Goal: Communication & Community: Share content

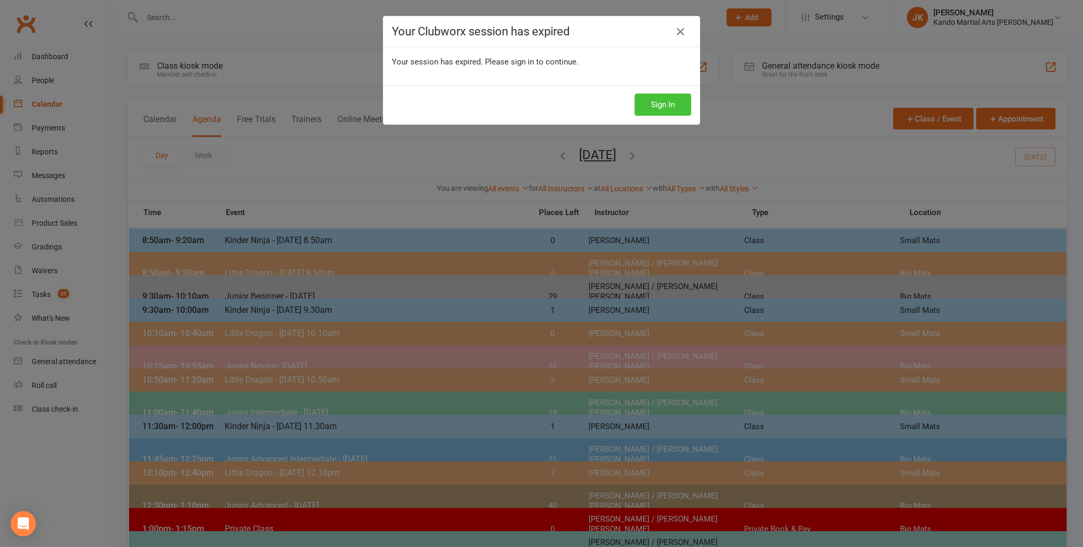
click at [639, 104] on button "Sign In" at bounding box center [662, 105] width 57 height 22
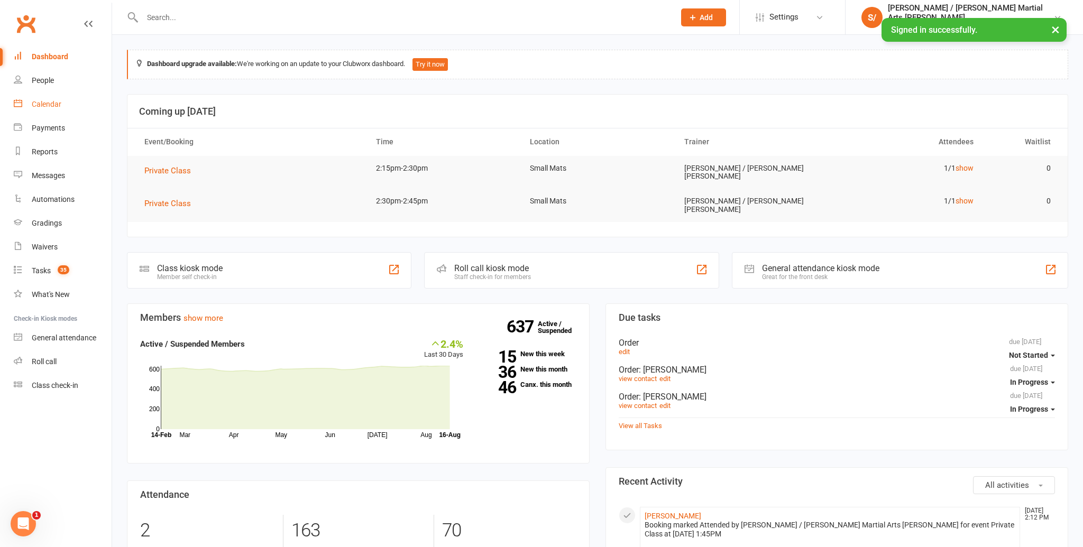
click at [58, 103] on div "Calendar" at bounding box center [47, 104] width 30 height 8
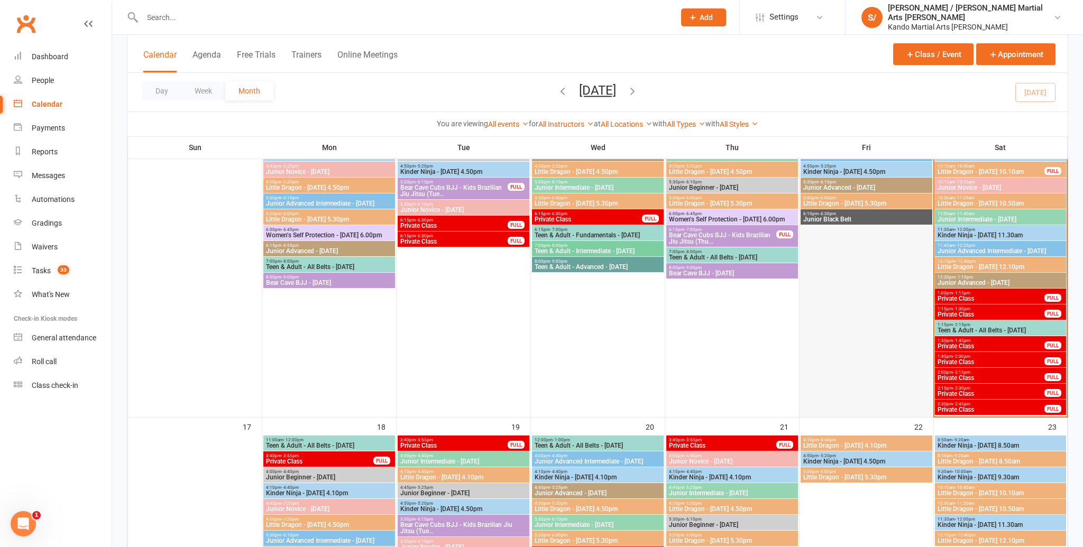
scroll to position [760, 0]
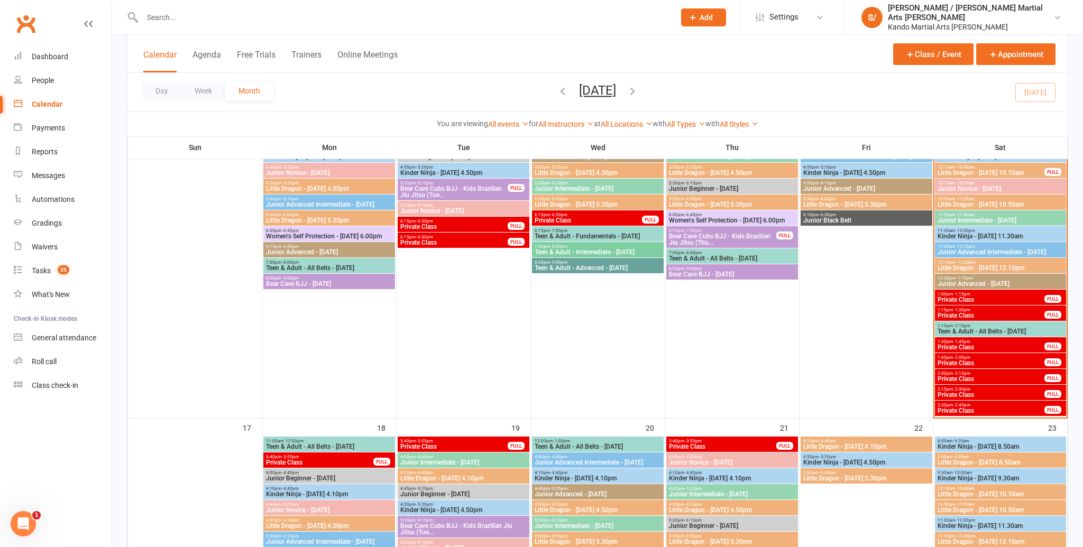
click at [995, 330] on span "Teen & Adult - All Belts - [DATE]" at bounding box center [1000, 331] width 127 height 6
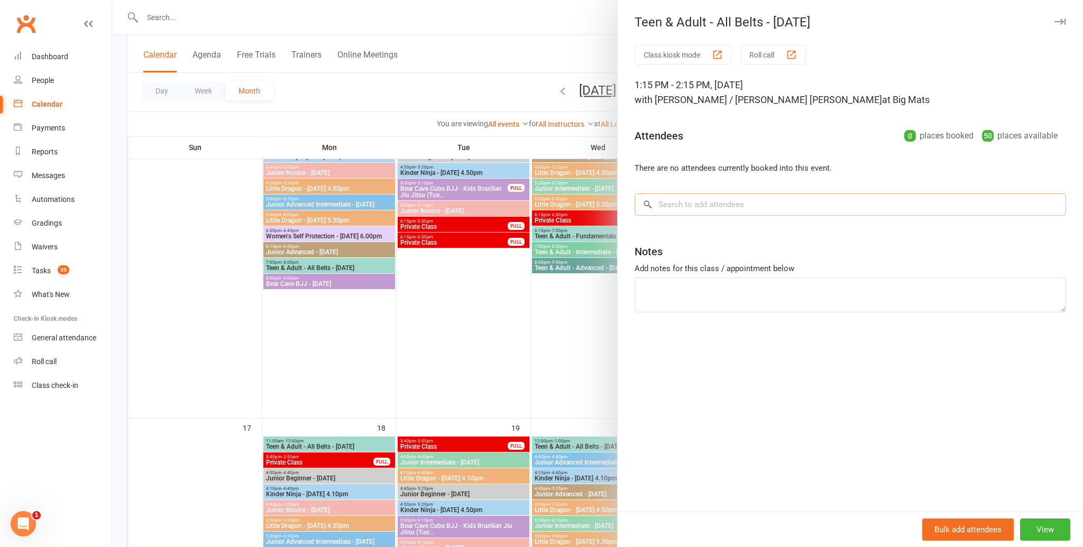
click at [783, 204] on input "search" at bounding box center [849, 205] width 431 height 22
click at [749, 201] on input "search" at bounding box center [849, 205] width 431 height 22
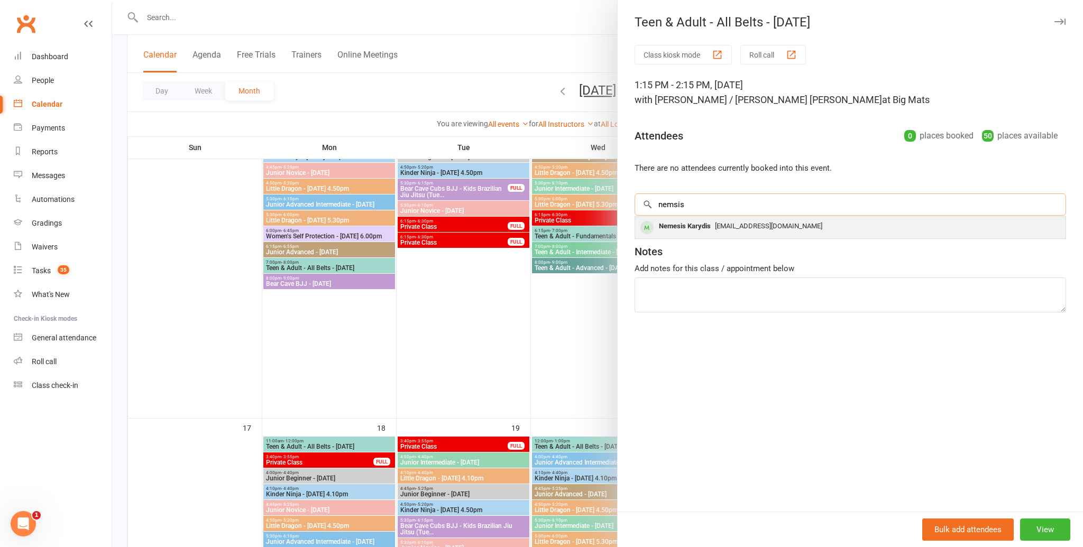
type input "nemsis"
click at [683, 227] on div "Nemesis Karydis" at bounding box center [685, 226] width 60 height 15
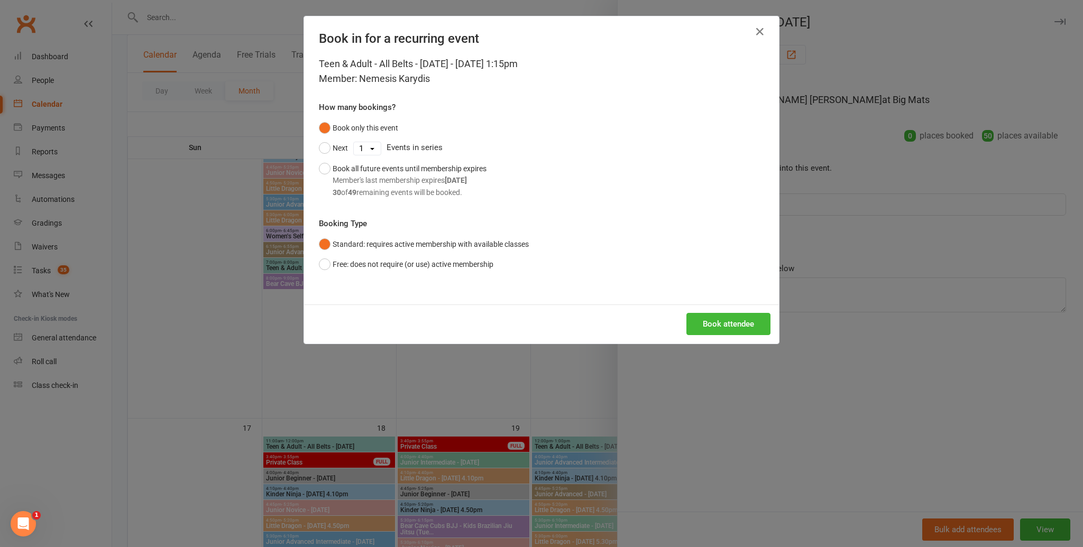
click at [729, 308] on div "Book attendee" at bounding box center [541, 324] width 475 height 39
click at [730, 321] on button "Book attendee" at bounding box center [728, 324] width 84 height 22
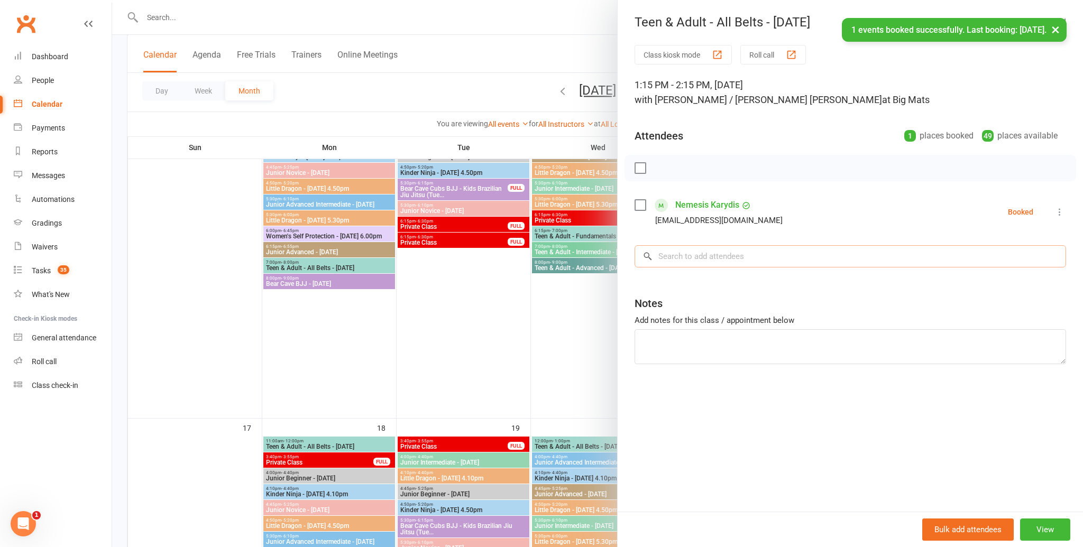
click at [729, 260] on input "search" at bounding box center [849, 256] width 431 height 22
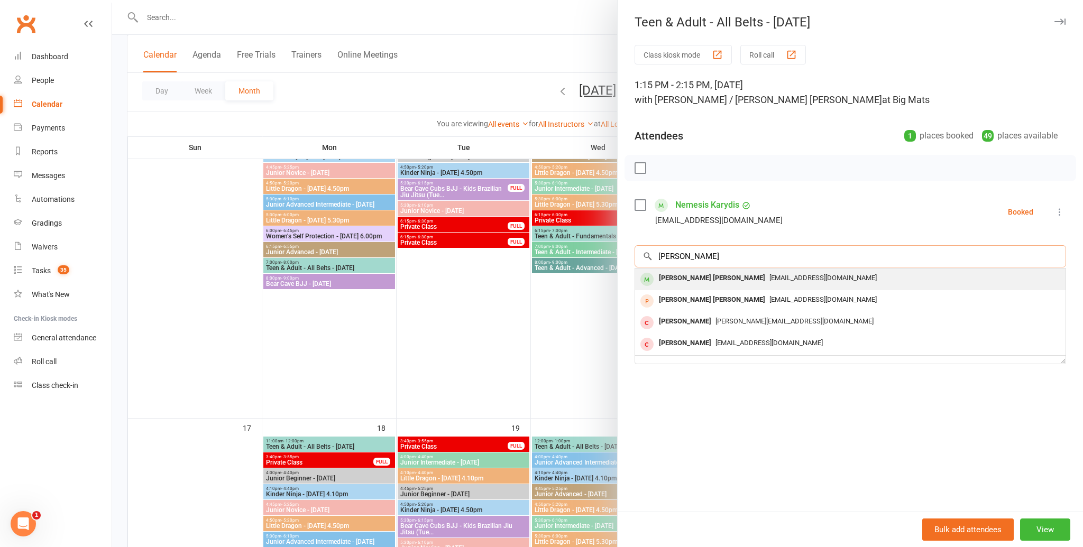
type input "[PERSON_NAME]"
click at [698, 272] on div "[EMAIL_ADDRESS][DOMAIN_NAME]" at bounding box center [850, 278] width 422 height 15
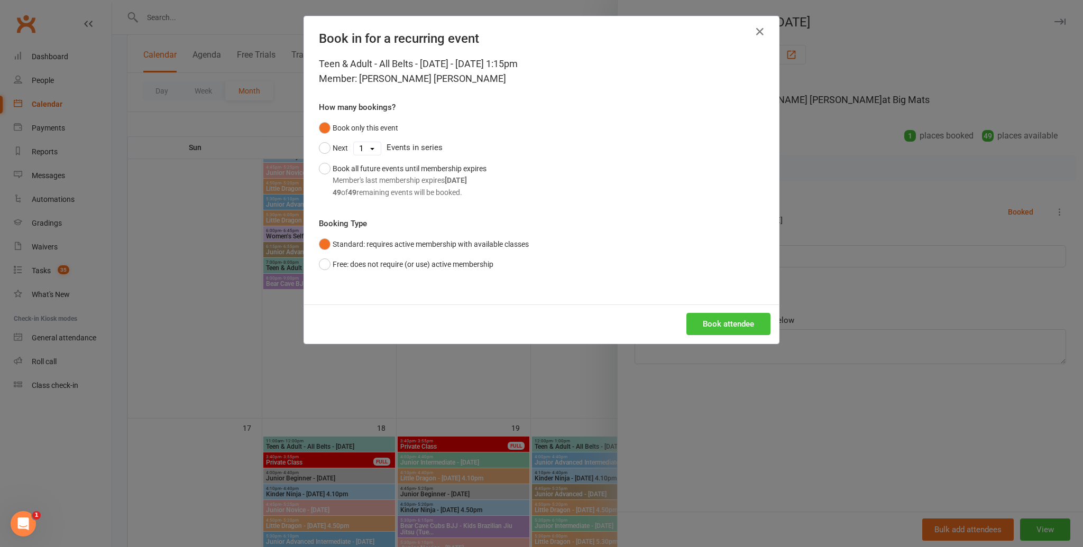
click at [720, 324] on button "Book attendee" at bounding box center [728, 324] width 84 height 22
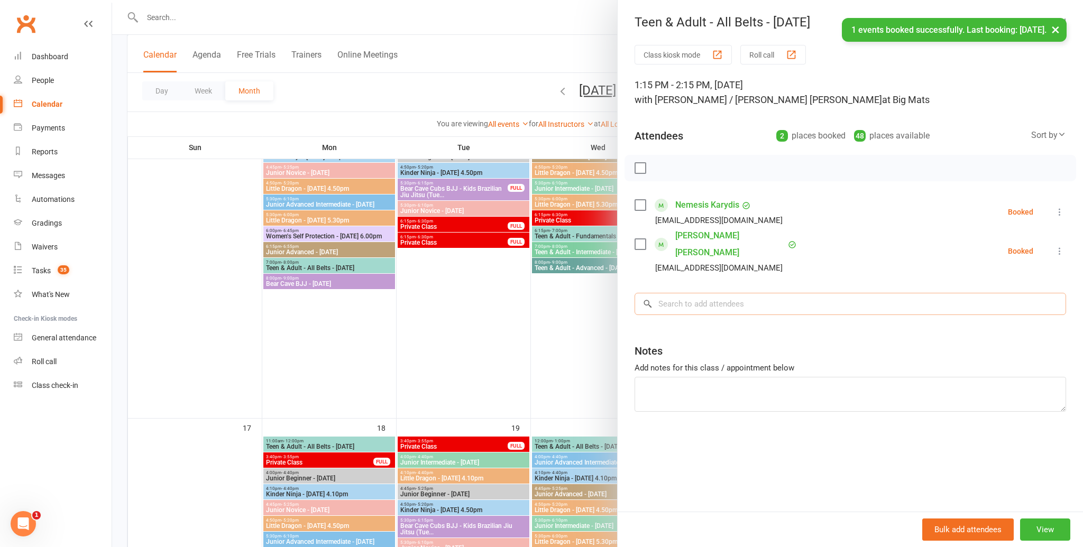
click at [719, 293] on input "search" at bounding box center [849, 304] width 431 height 22
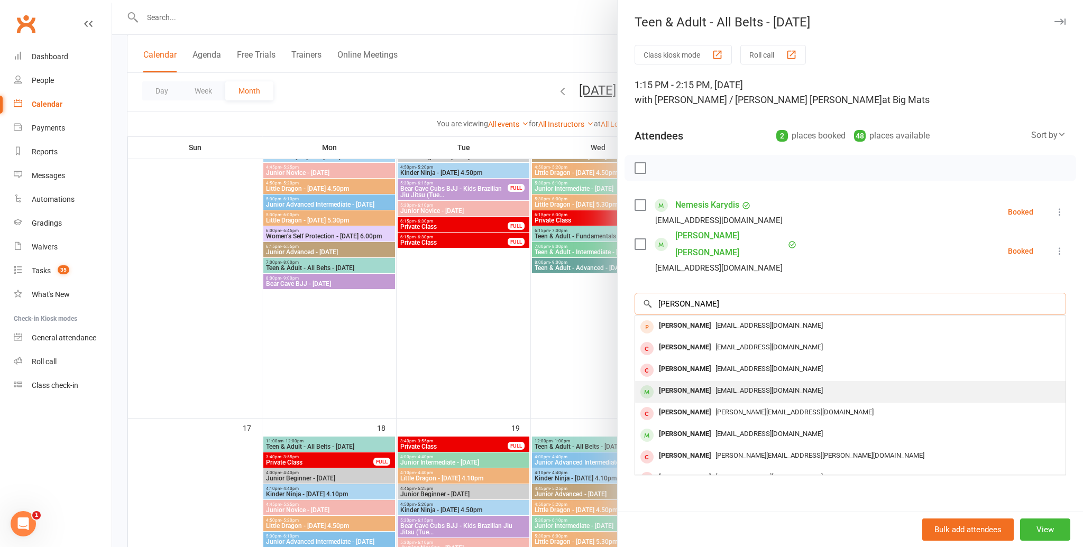
type input "[PERSON_NAME]"
click at [712, 383] on div "[PERSON_NAME]" at bounding box center [685, 390] width 61 height 15
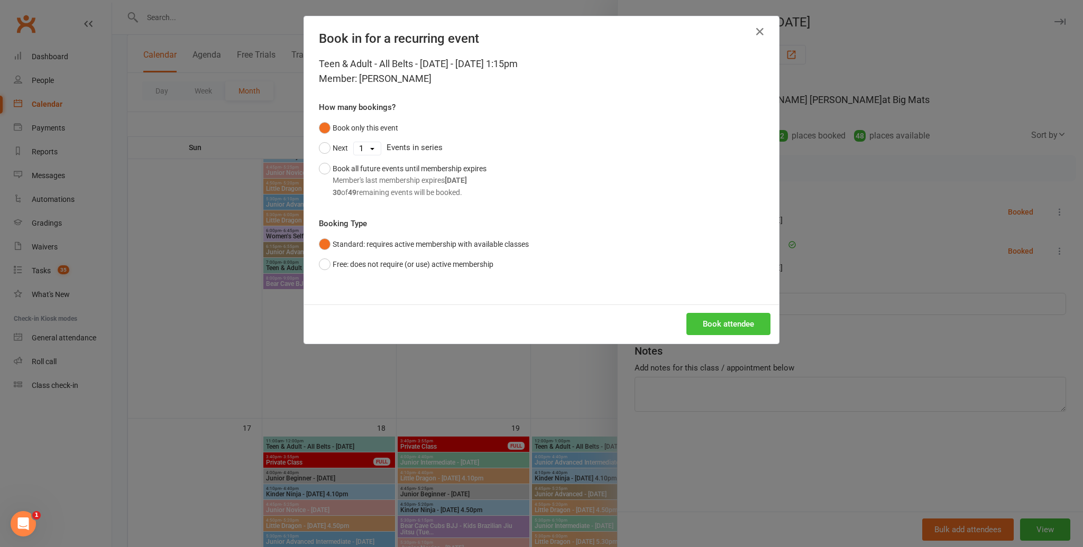
click at [706, 333] on button "Book attendee" at bounding box center [728, 324] width 84 height 22
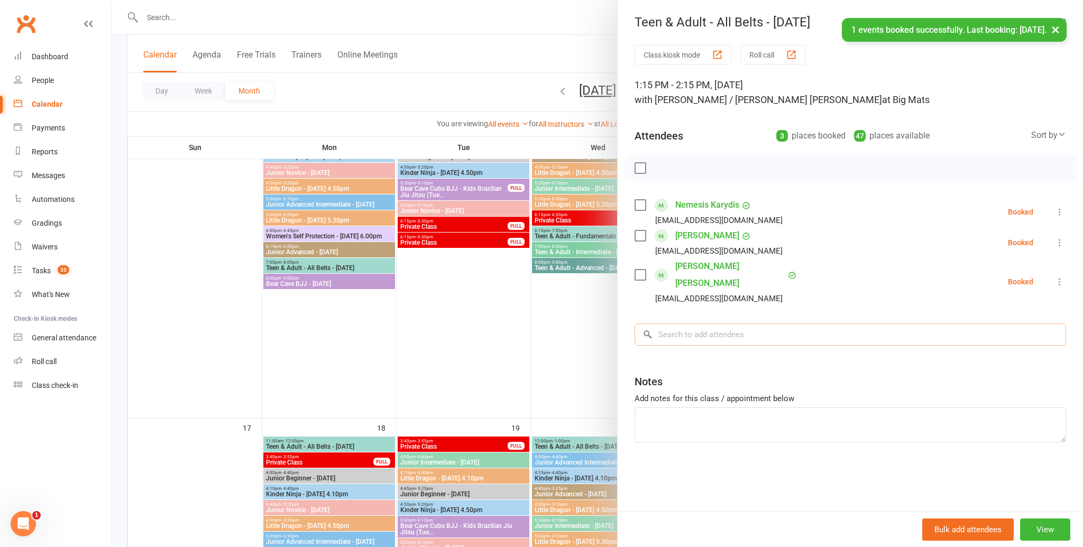
click at [707, 324] on input "search" at bounding box center [849, 335] width 431 height 22
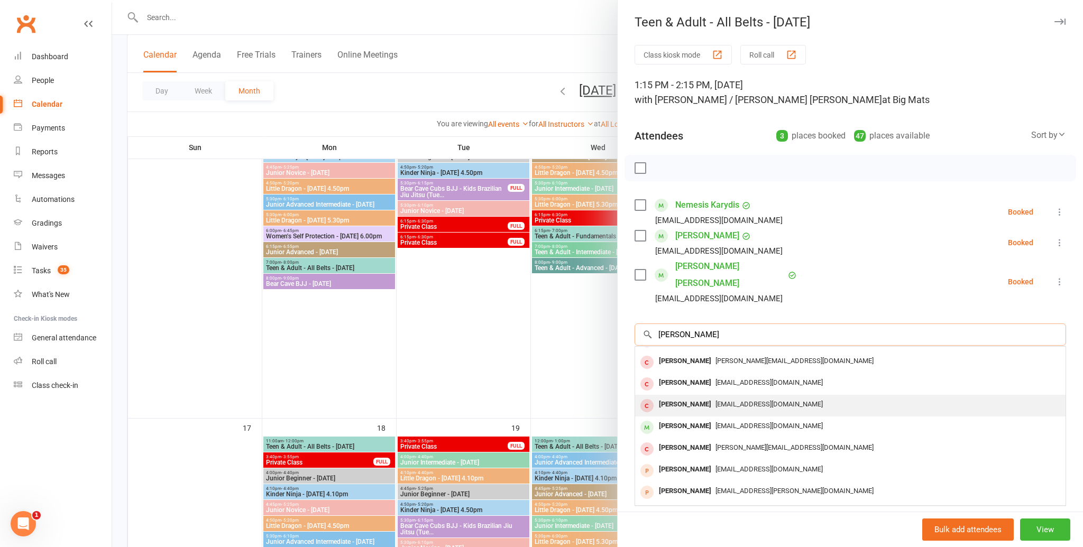
scroll to position [58, 0]
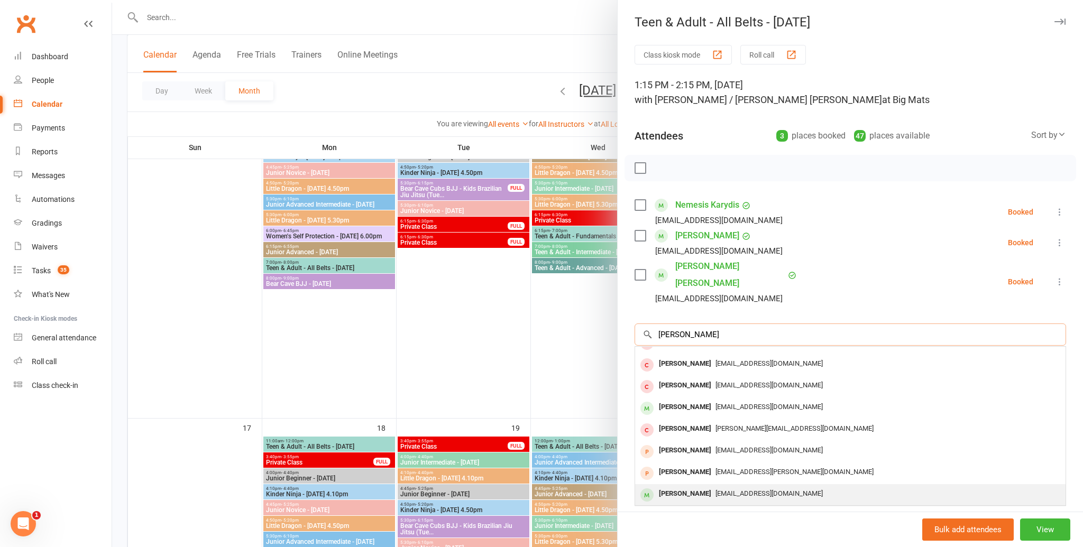
type input "[PERSON_NAME]"
click at [703, 486] on div "[PERSON_NAME]" at bounding box center [685, 493] width 61 height 15
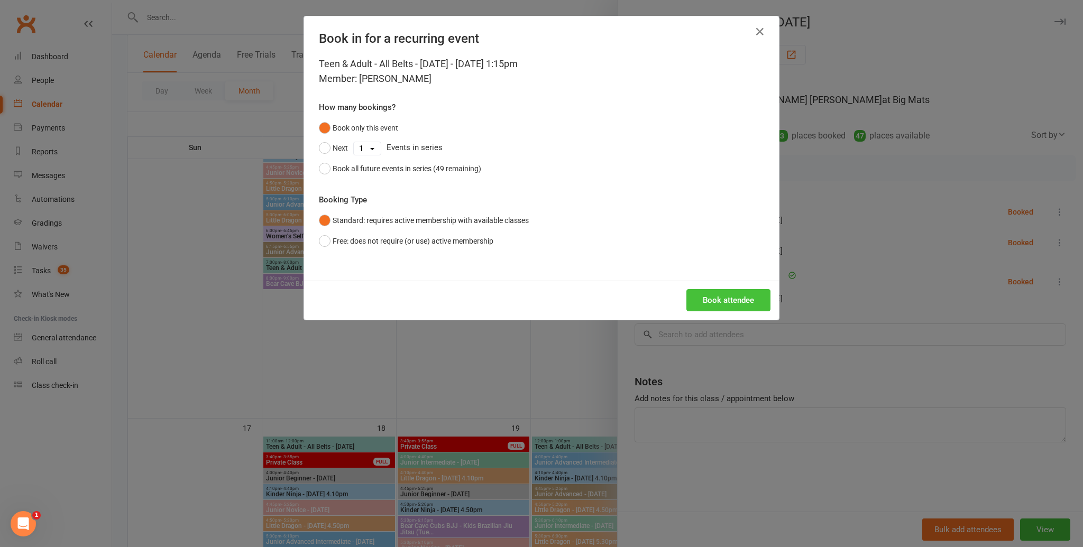
click at [723, 305] on button "Book attendee" at bounding box center [728, 300] width 84 height 22
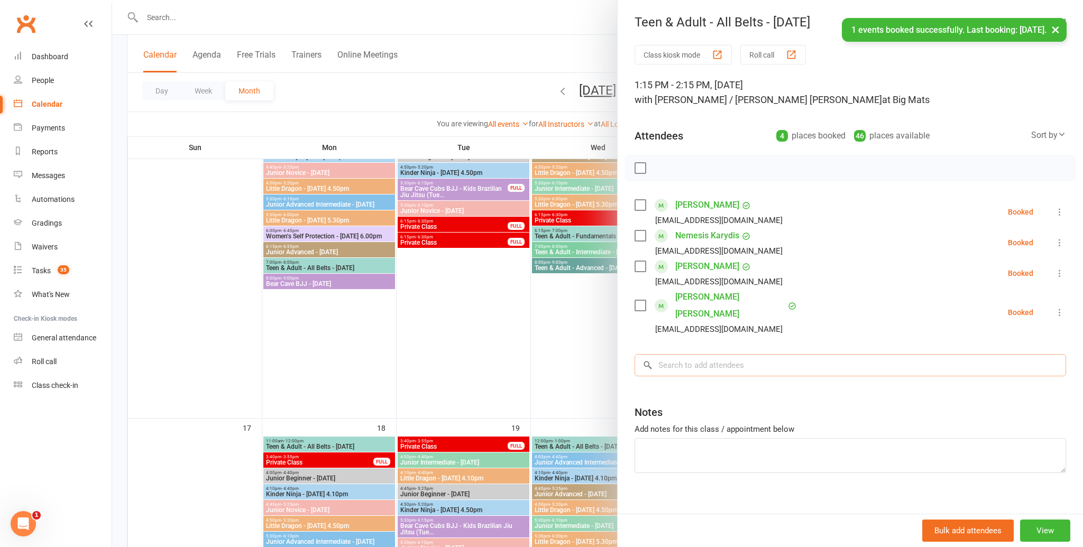
click at [723, 354] on input "search" at bounding box center [849, 365] width 431 height 22
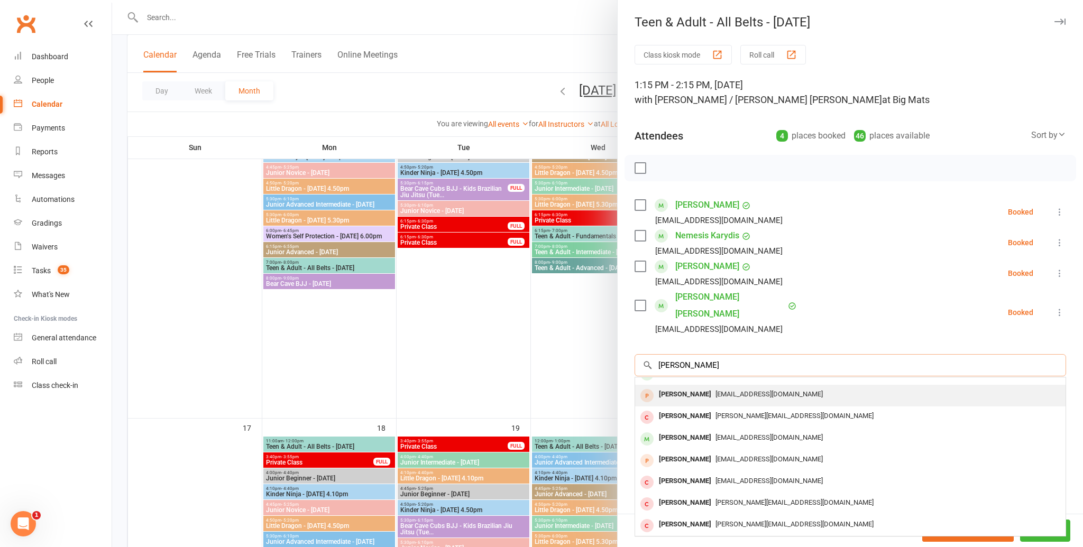
scroll to position [0, 0]
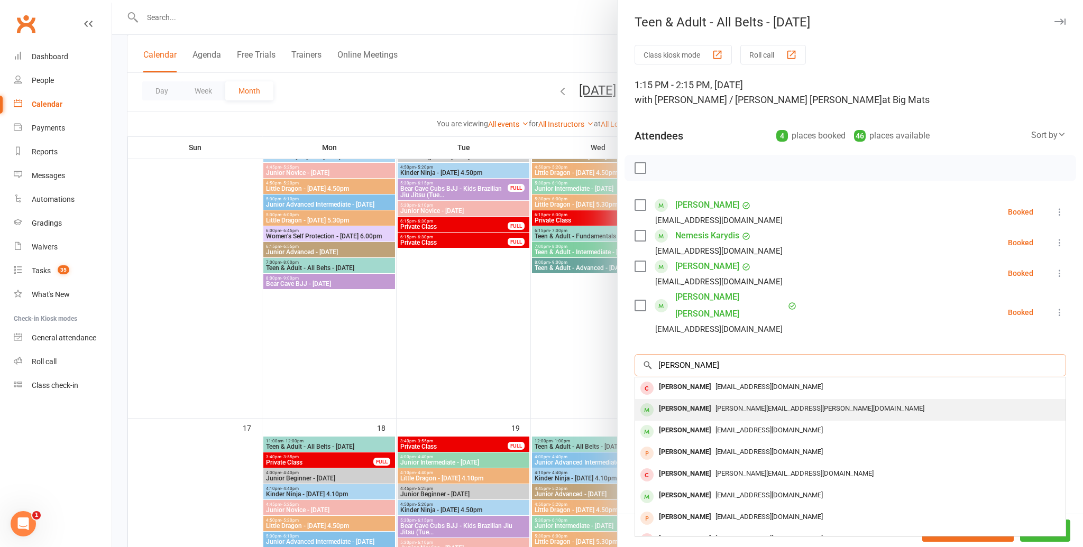
type input "[PERSON_NAME]"
click at [715, 404] on span "[PERSON_NAME][EMAIL_ADDRESS][PERSON_NAME][DOMAIN_NAME]" at bounding box center [819, 408] width 209 height 8
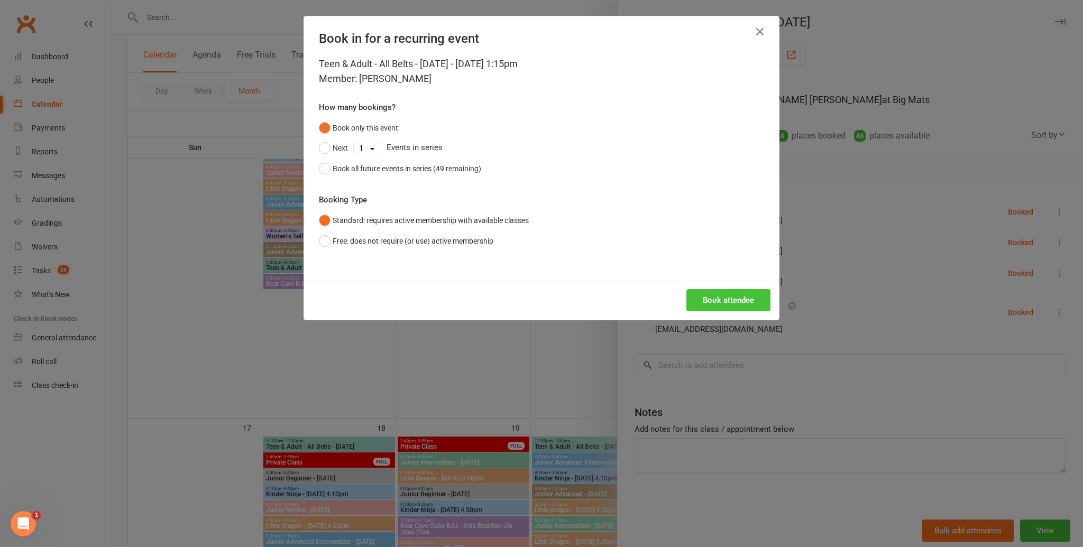
click at [713, 307] on button "Book attendee" at bounding box center [728, 300] width 84 height 22
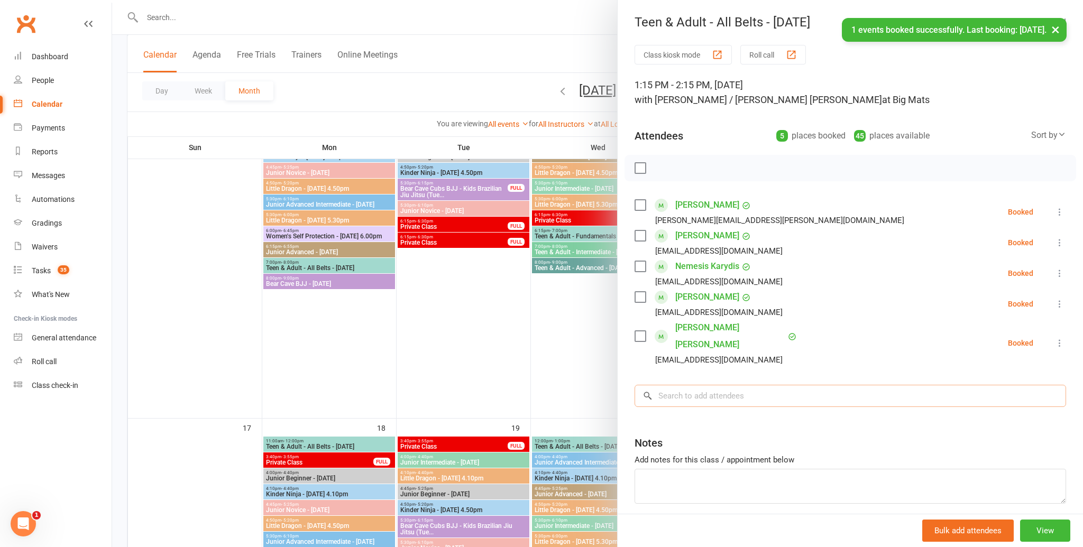
click at [746, 385] on input "search" at bounding box center [849, 396] width 431 height 22
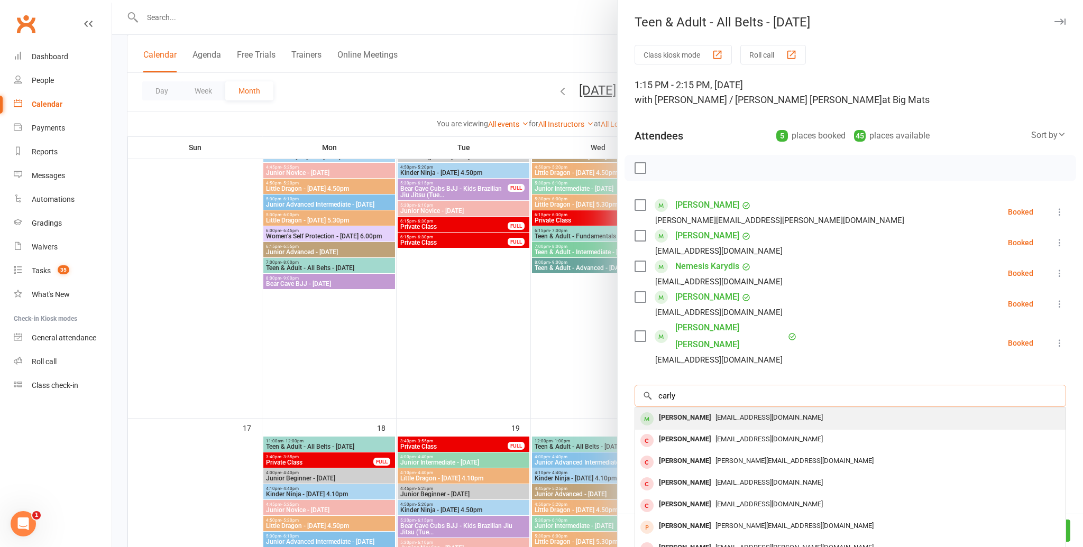
type input "carly"
click at [737, 410] on div "[EMAIL_ADDRESS][DOMAIN_NAME]" at bounding box center [850, 417] width 422 height 15
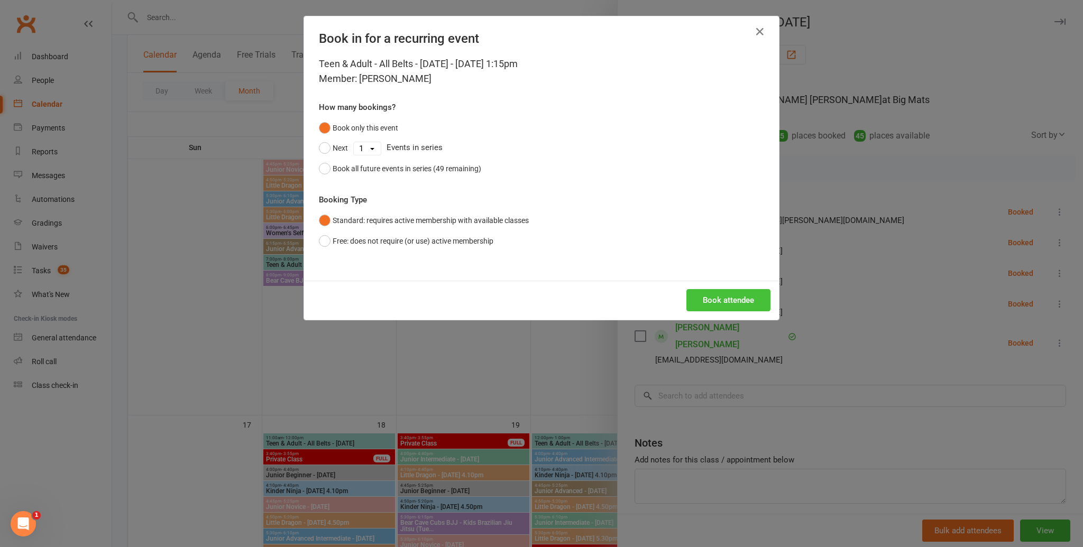
click at [722, 302] on button "Book attendee" at bounding box center [728, 300] width 84 height 22
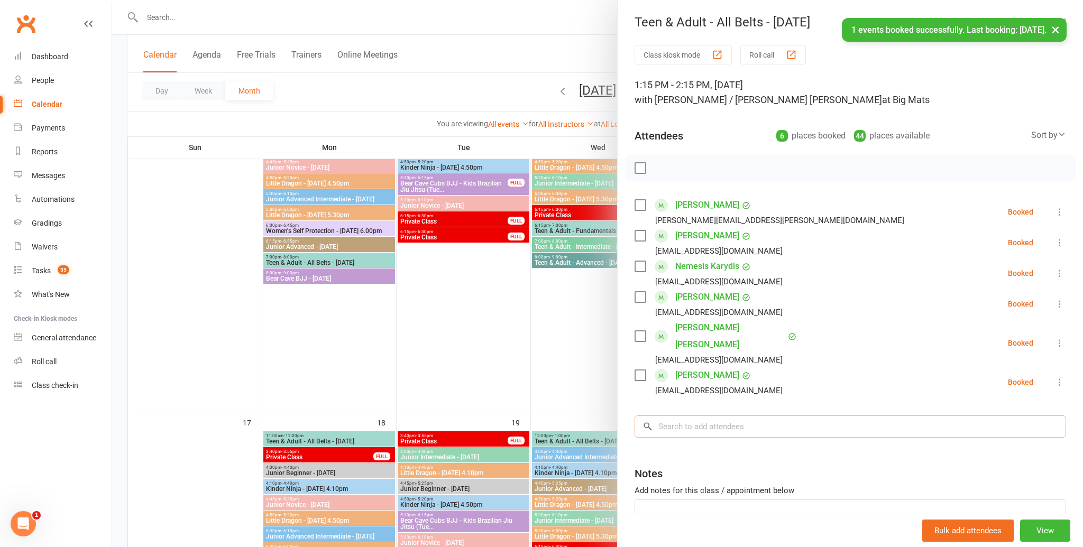
click at [711, 416] on input "search" at bounding box center [849, 427] width 431 height 22
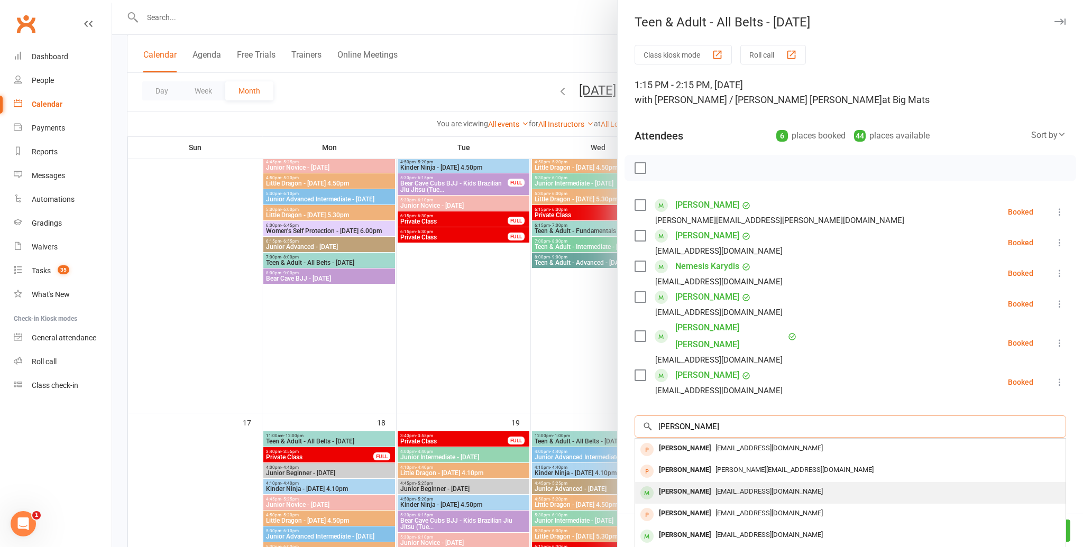
type input "[PERSON_NAME]"
click at [745, 484] on div "[EMAIL_ADDRESS][DOMAIN_NAME]" at bounding box center [850, 491] width 422 height 15
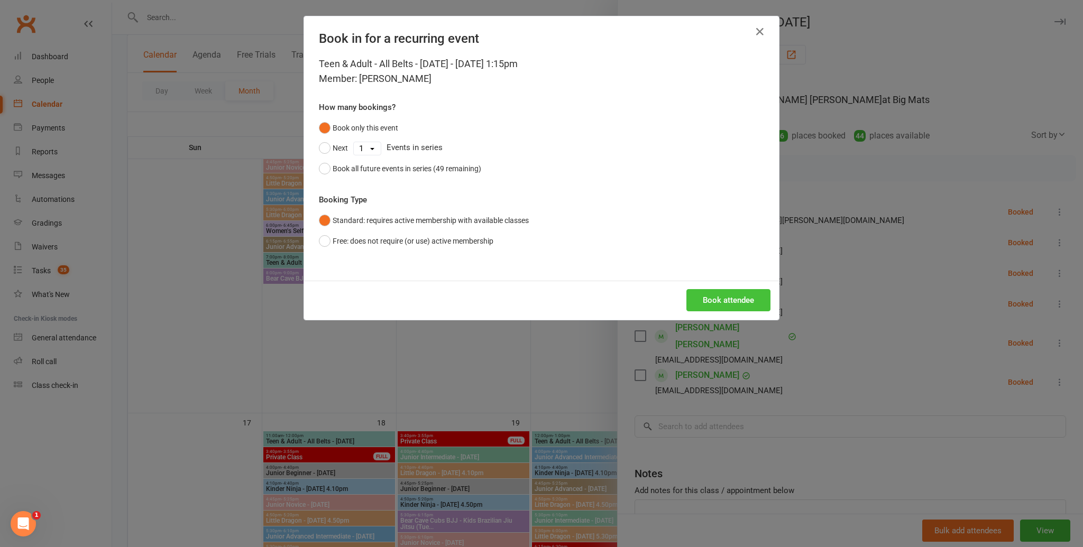
click at [734, 300] on button "Book attendee" at bounding box center [728, 300] width 84 height 22
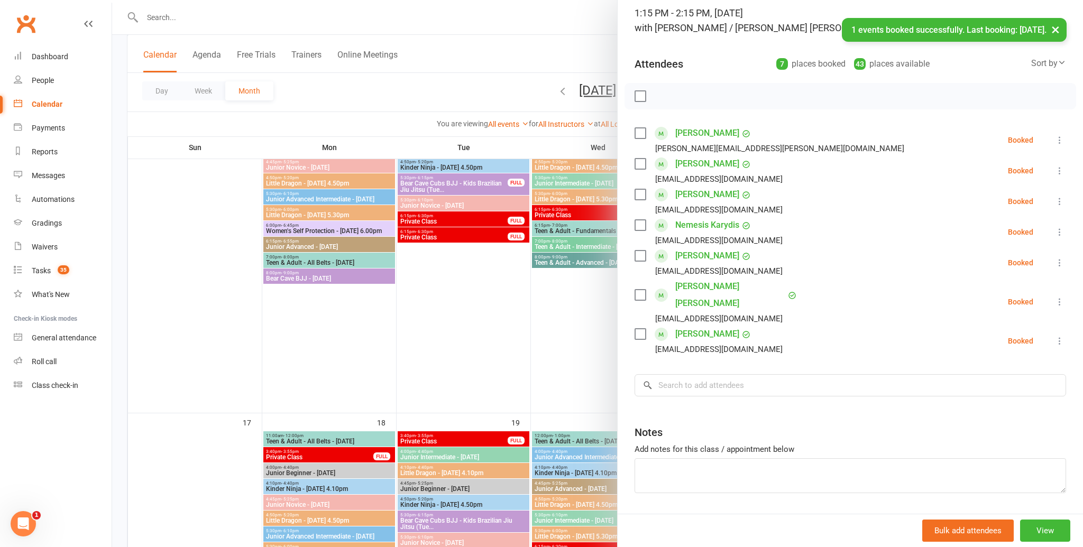
scroll to position [86, 0]
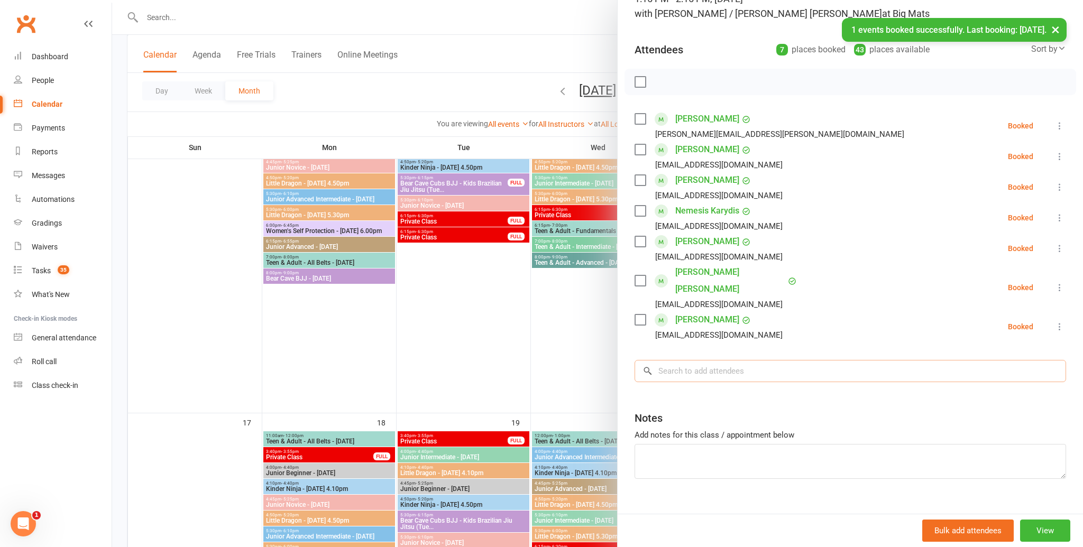
click at [751, 360] on input "search" at bounding box center [849, 371] width 431 height 22
click at [729, 360] on input "search" at bounding box center [849, 371] width 431 height 22
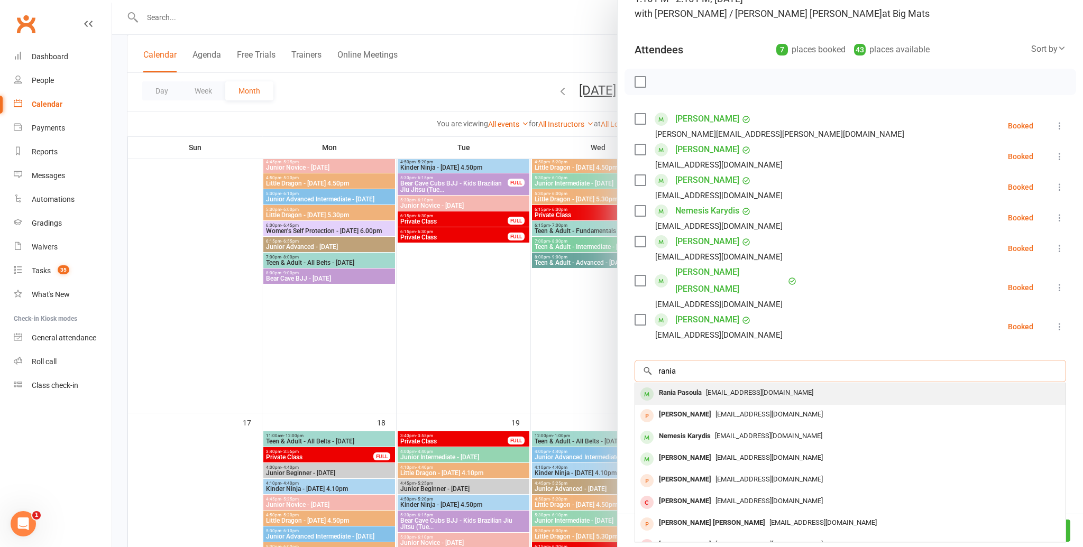
type input "rania"
click at [727, 385] on div "[EMAIL_ADDRESS][DOMAIN_NAME]" at bounding box center [850, 392] width 422 height 15
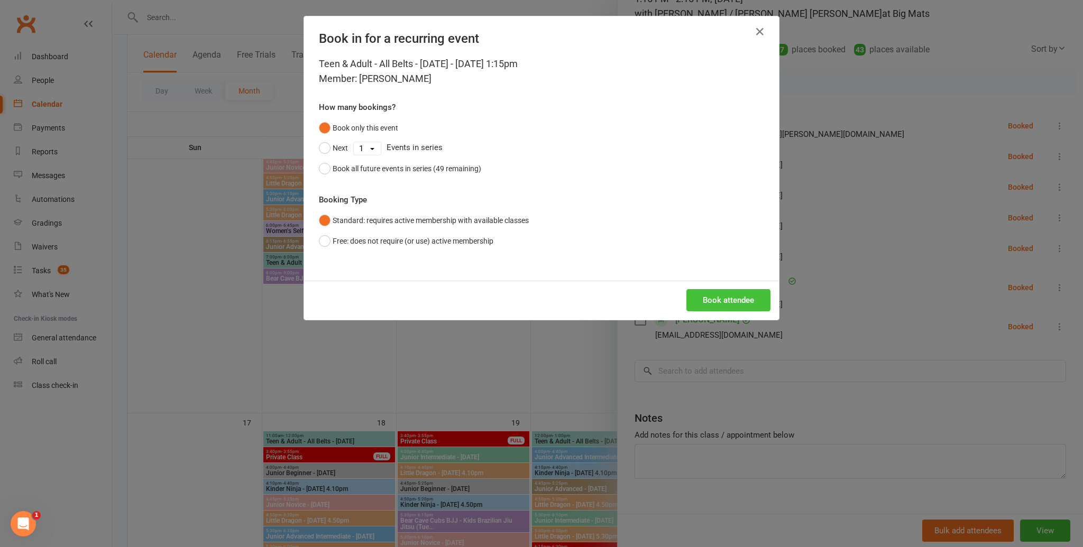
click at [721, 302] on button "Book attendee" at bounding box center [728, 300] width 84 height 22
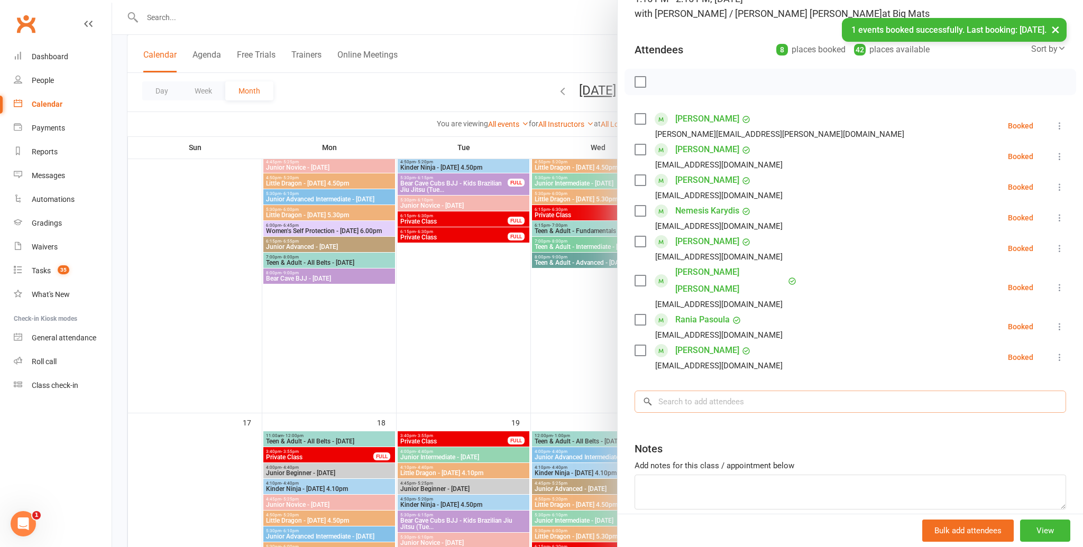
click at [708, 391] on input "search" at bounding box center [849, 402] width 431 height 22
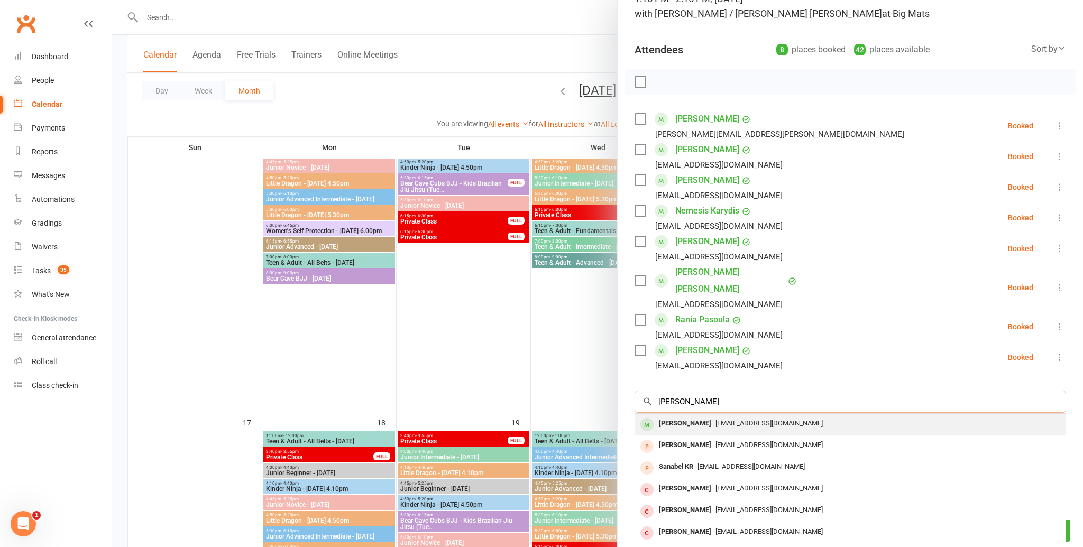
type input "[PERSON_NAME]"
click at [699, 416] on div "[PERSON_NAME]" at bounding box center [685, 423] width 61 height 15
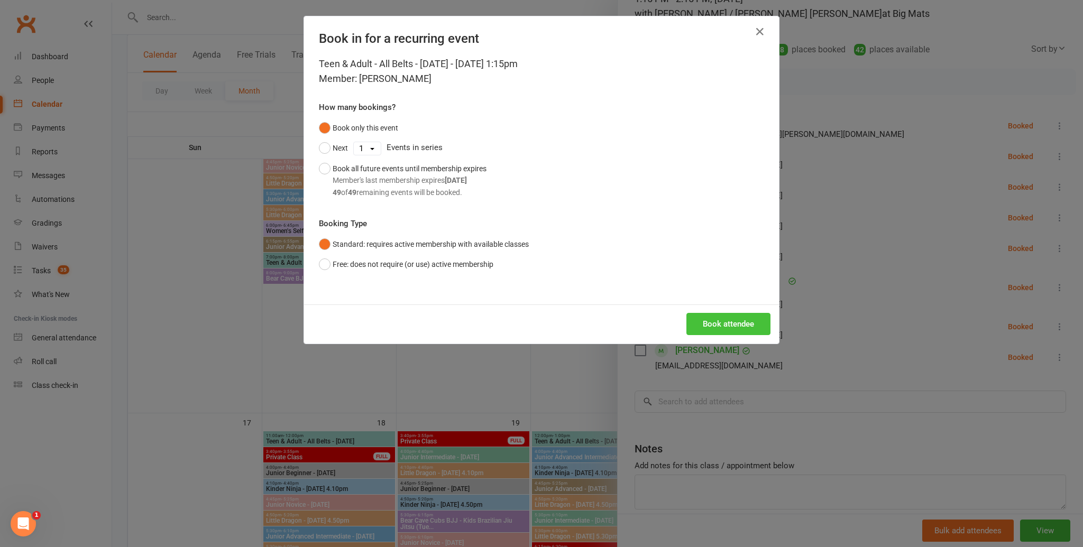
click at [711, 327] on button "Book attendee" at bounding box center [728, 324] width 84 height 22
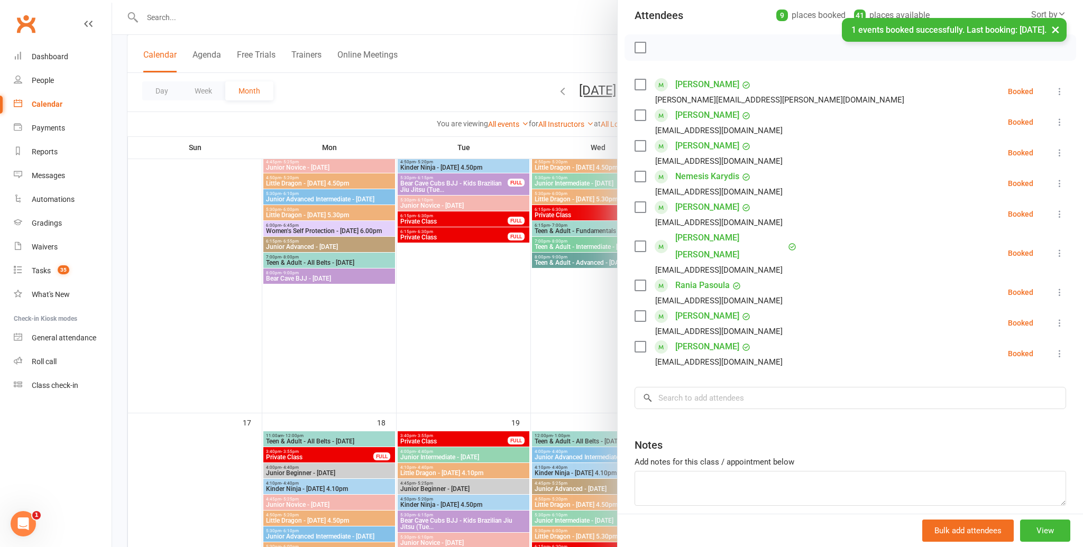
scroll to position [123, 0]
click at [720, 385] on input "search" at bounding box center [849, 396] width 431 height 22
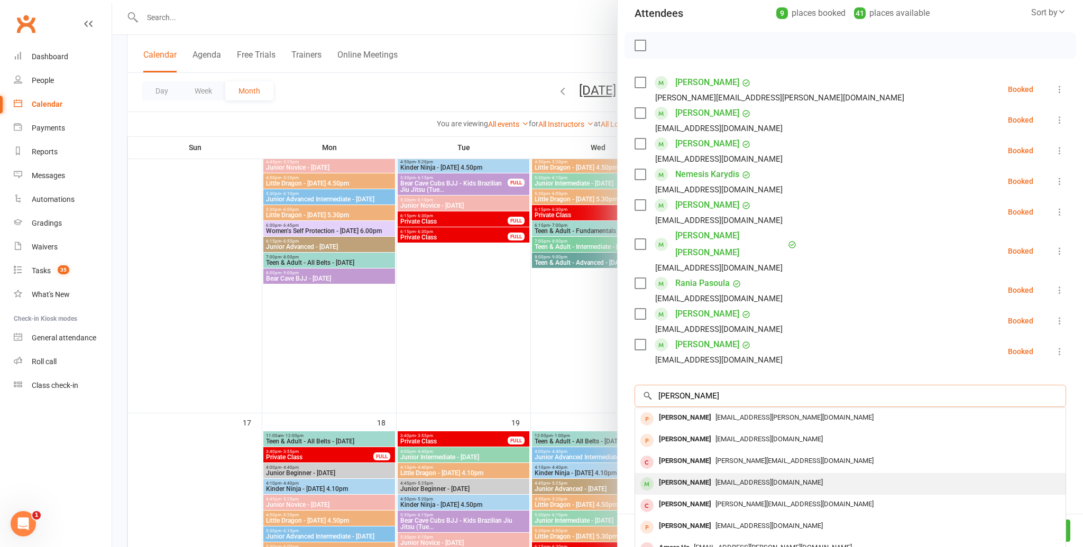
type input "[PERSON_NAME]"
click at [698, 475] on div "[PERSON_NAME]" at bounding box center [685, 482] width 61 height 15
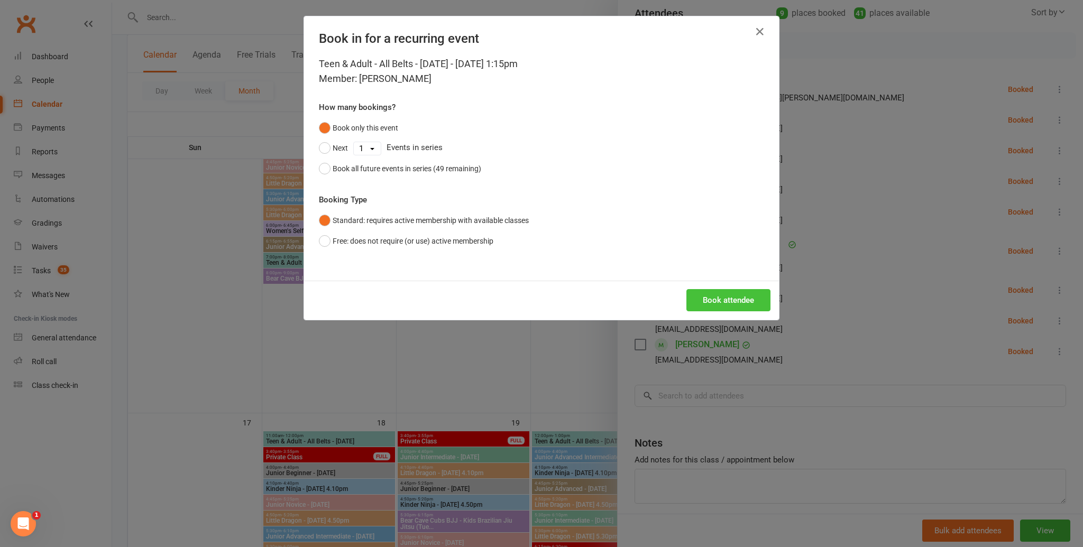
click at [712, 301] on button "Book attendee" at bounding box center [728, 300] width 84 height 22
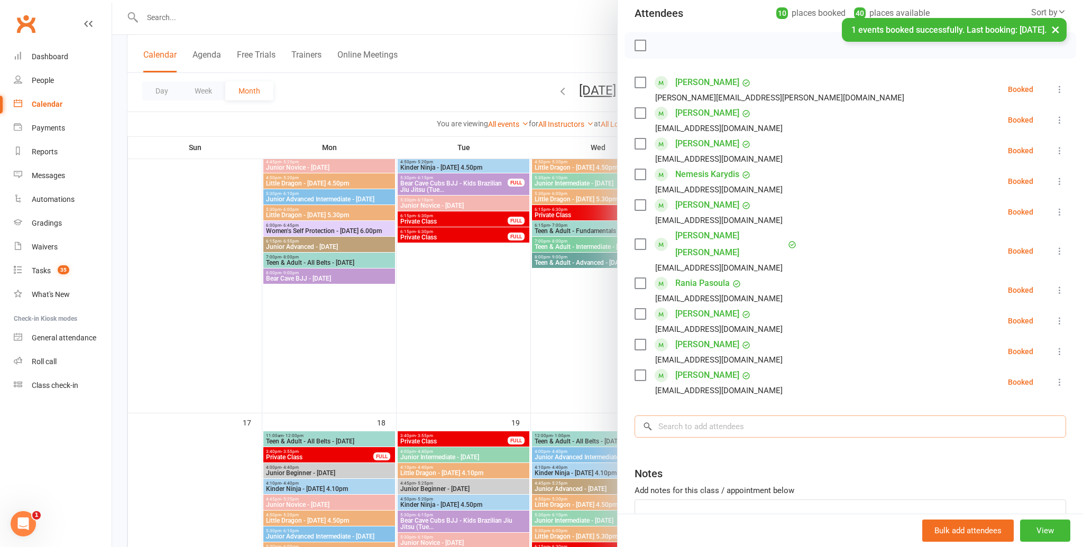
click at [726, 416] on input "search" at bounding box center [849, 427] width 431 height 22
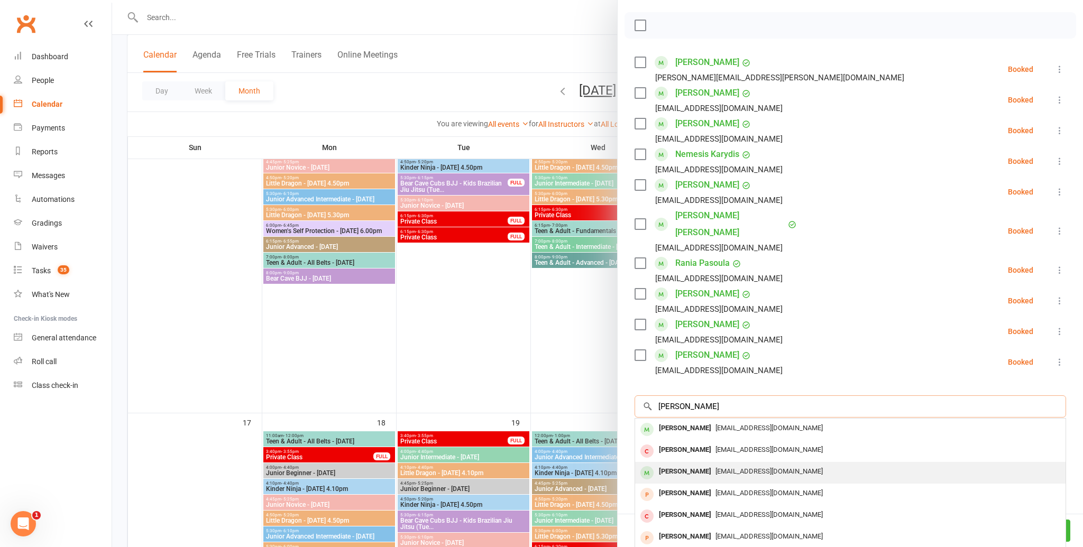
scroll to position [131, 0]
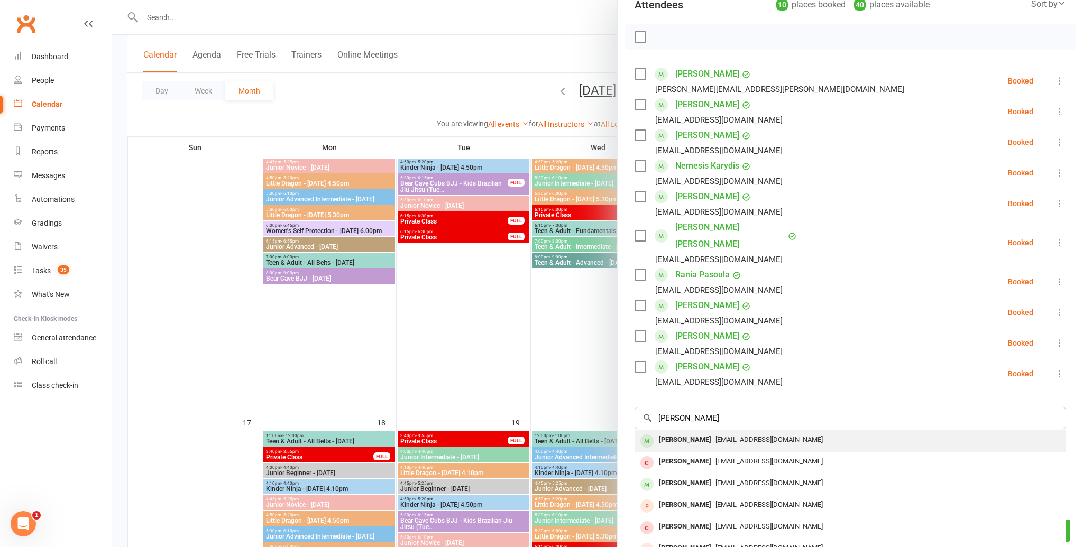
type input "[PERSON_NAME]"
click at [721, 436] on span "[EMAIL_ADDRESS][DOMAIN_NAME]" at bounding box center [768, 440] width 107 height 8
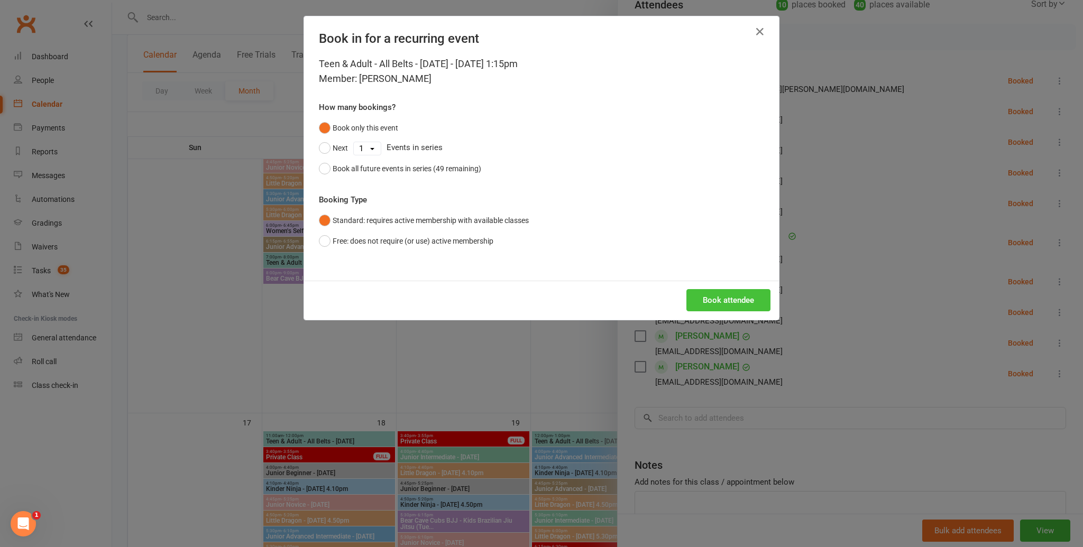
click at [733, 303] on button "Book attendee" at bounding box center [728, 300] width 84 height 22
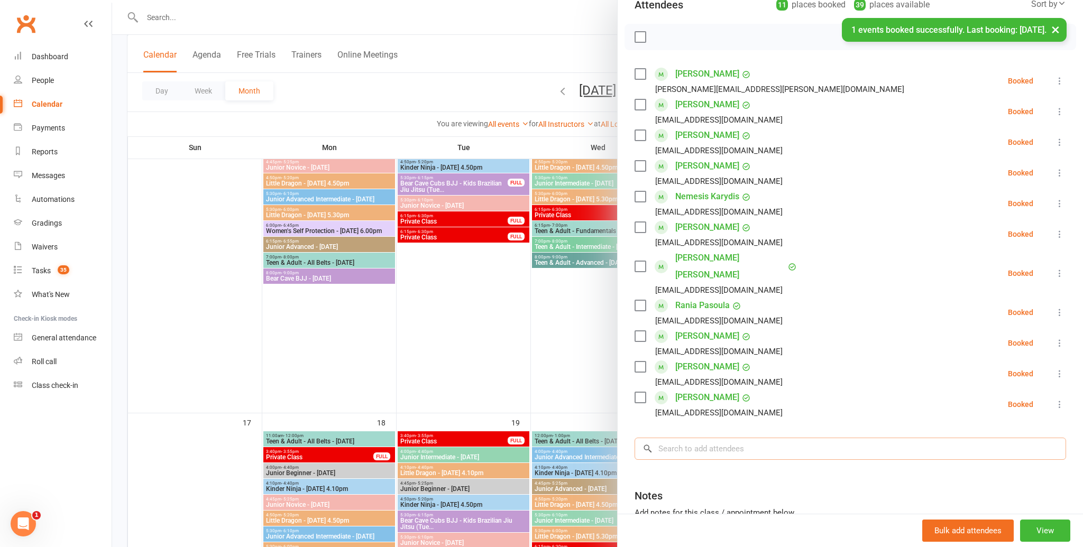
click at [725, 438] on input "search" at bounding box center [849, 449] width 431 height 22
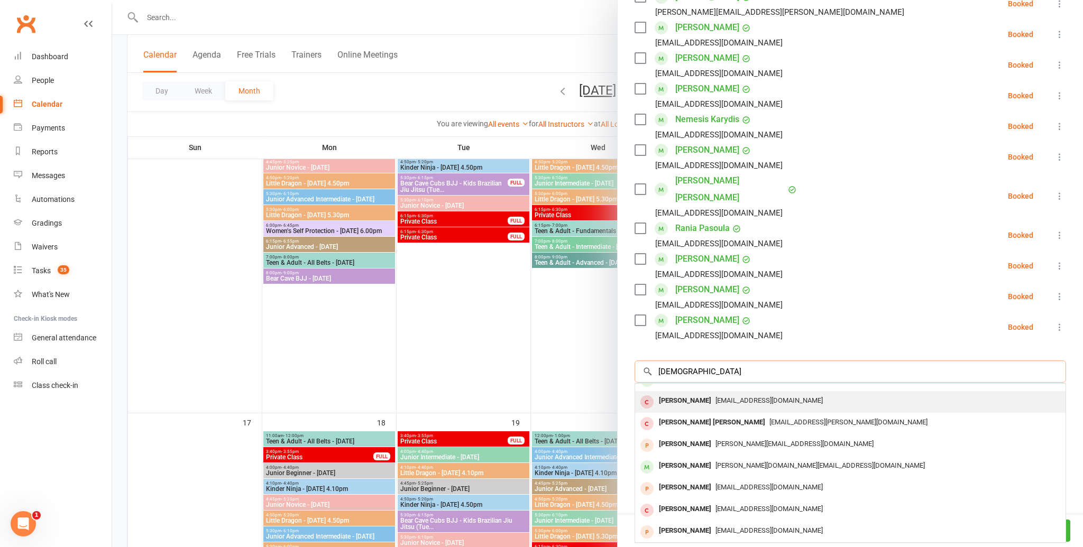
scroll to position [0, 0]
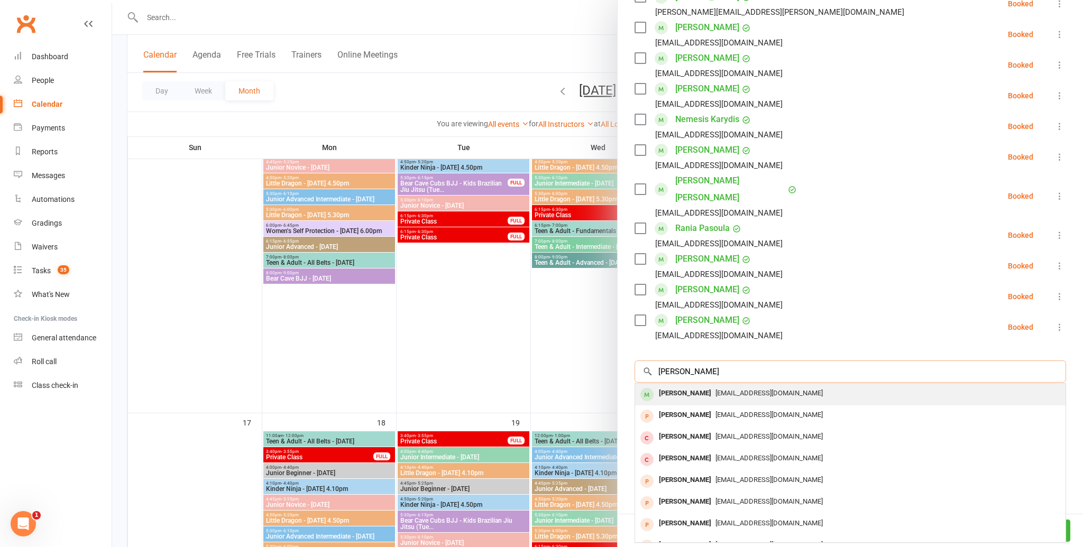
type input "[PERSON_NAME]"
click at [696, 386] on div "[PERSON_NAME]" at bounding box center [685, 393] width 61 height 15
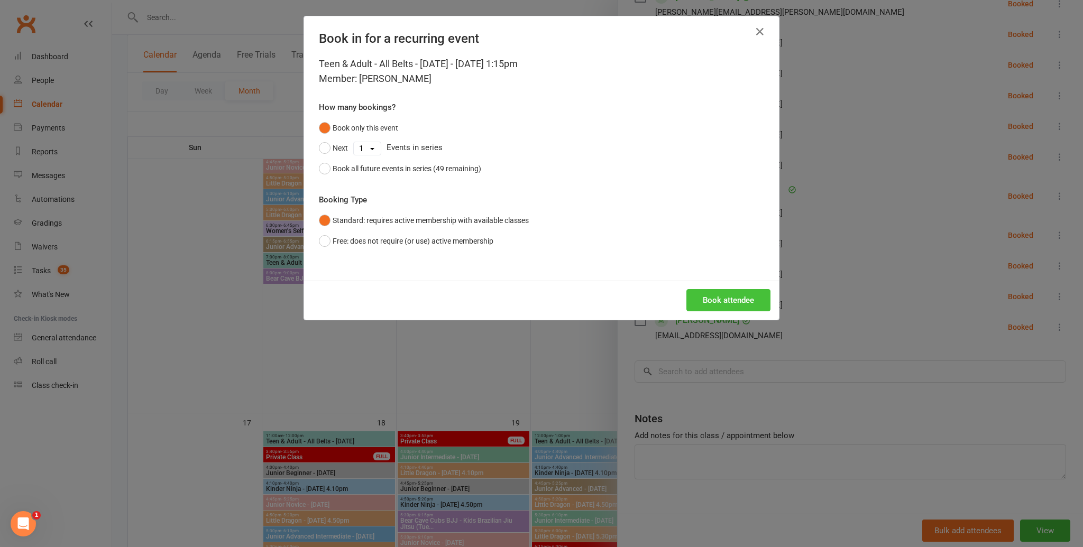
click at [710, 298] on button "Book attendee" at bounding box center [728, 300] width 84 height 22
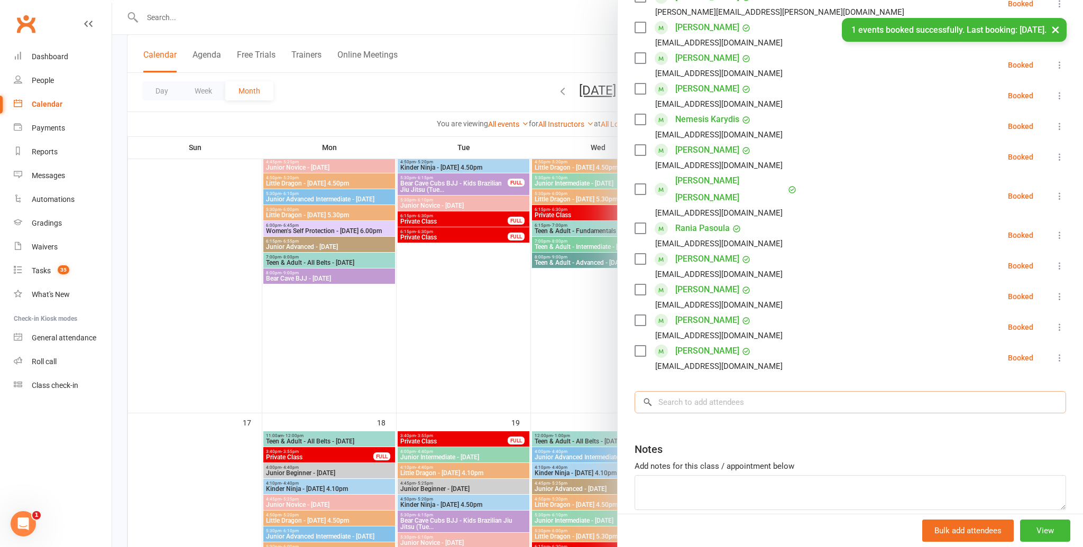
click at [686, 391] on input "search" at bounding box center [849, 402] width 431 height 22
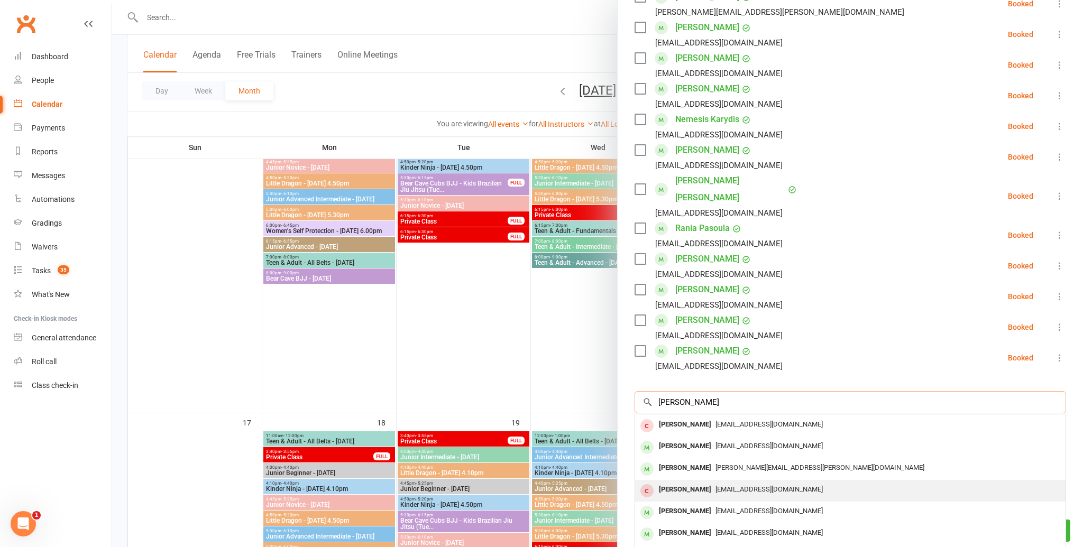
scroll to position [43, 0]
type input "[PERSON_NAME]"
click at [715, 485] on span "[EMAIL_ADDRESS][DOMAIN_NAME]" at bounding box center [768, 489] width 107 height 8
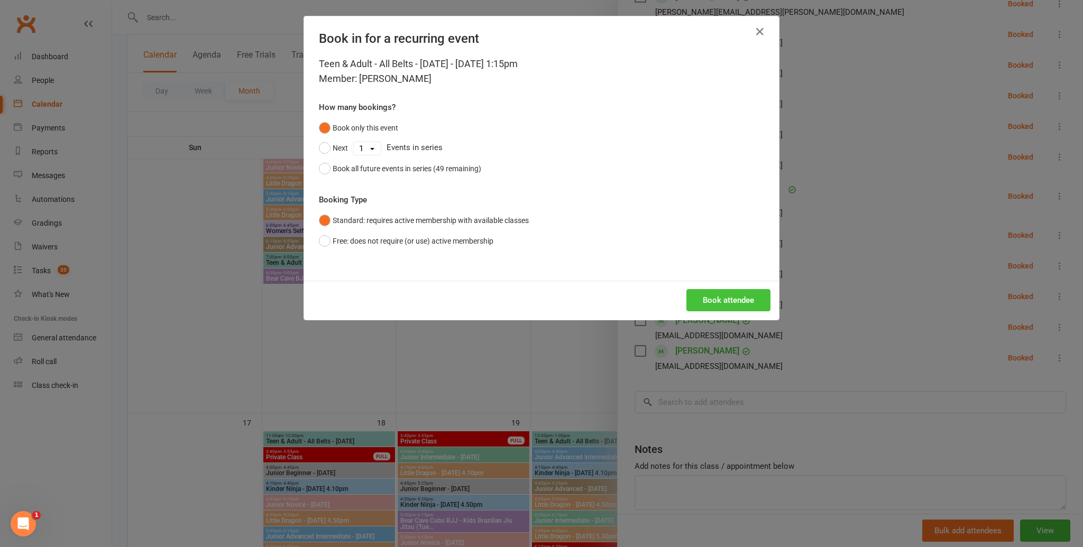
click at [748, 307] on button "Book attendee" at bounding box center [728, 300] width 84 height 22
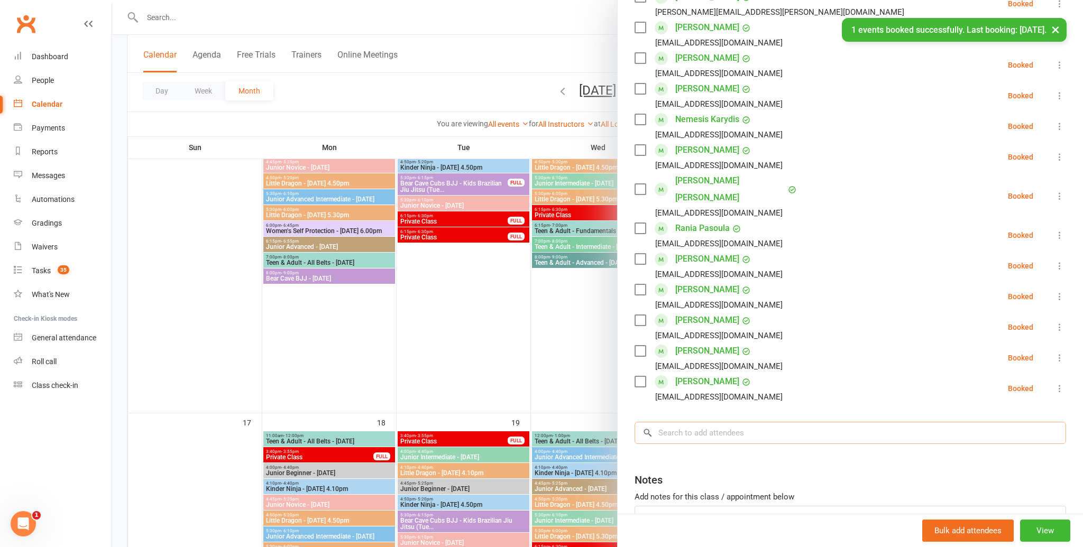
click at [720, 422] on input "search" at bounding box center [849, 433] width 431 height 22
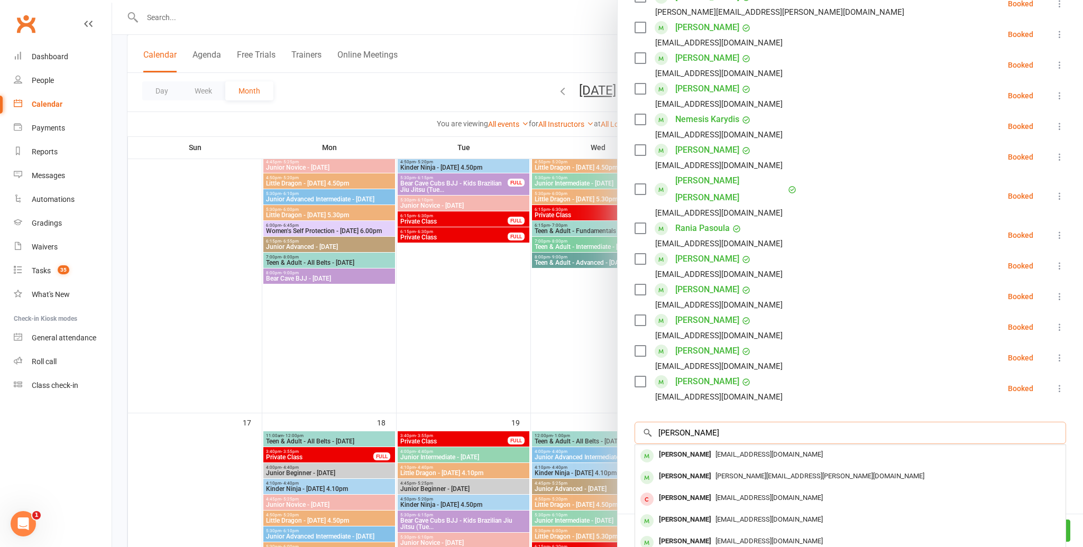
scroll to position [0, 0]
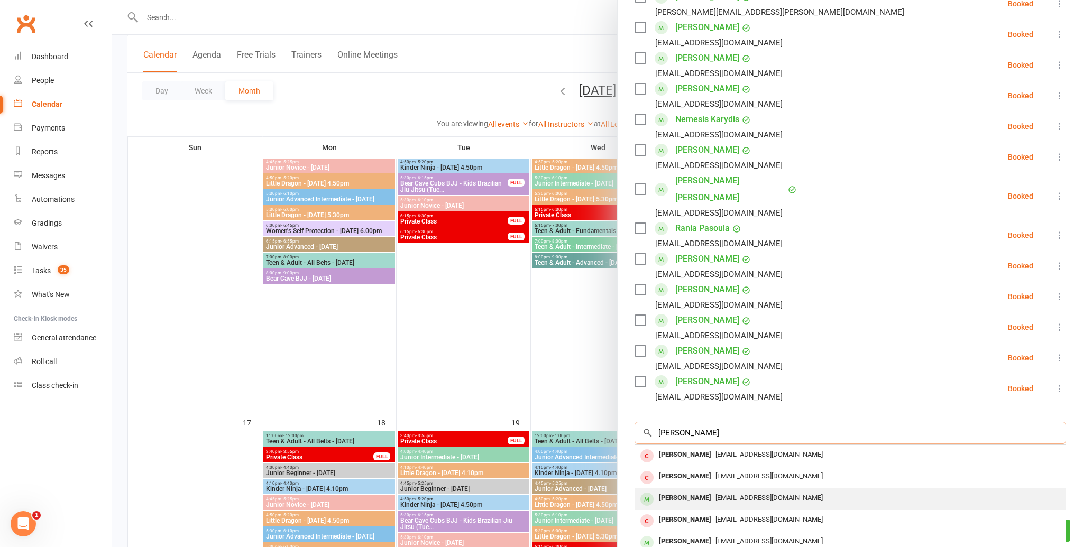
type input "[PERSON_NAME]"
click at [715, 494] on span "[EMAIL_ADDRESS][DOMAIN_NAME]" at bounding box center [768, 498] width 107 height 8
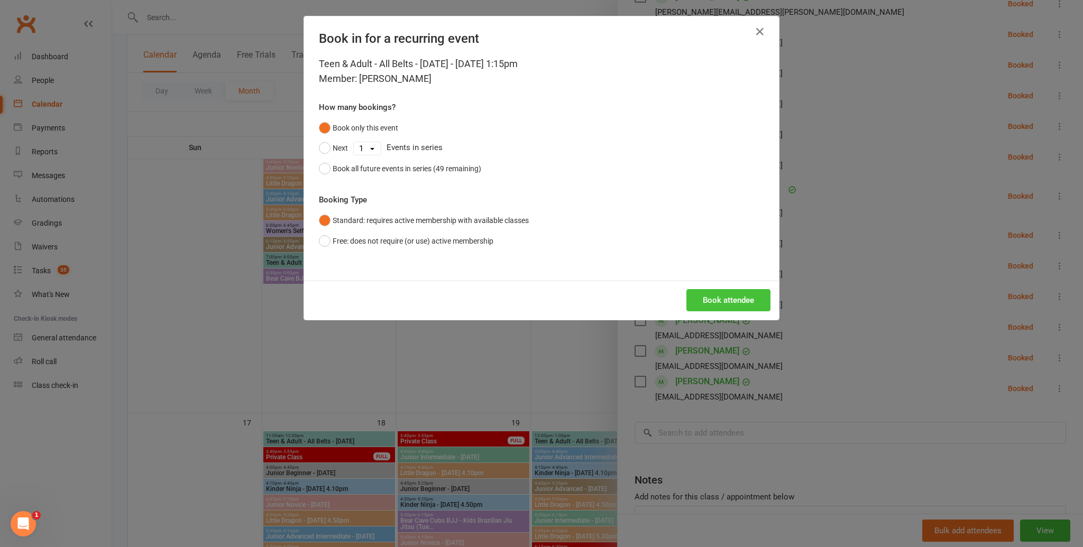
click at [711, 307] on button "Book attendee" at bounding box center [728, 300] width 84 height 22
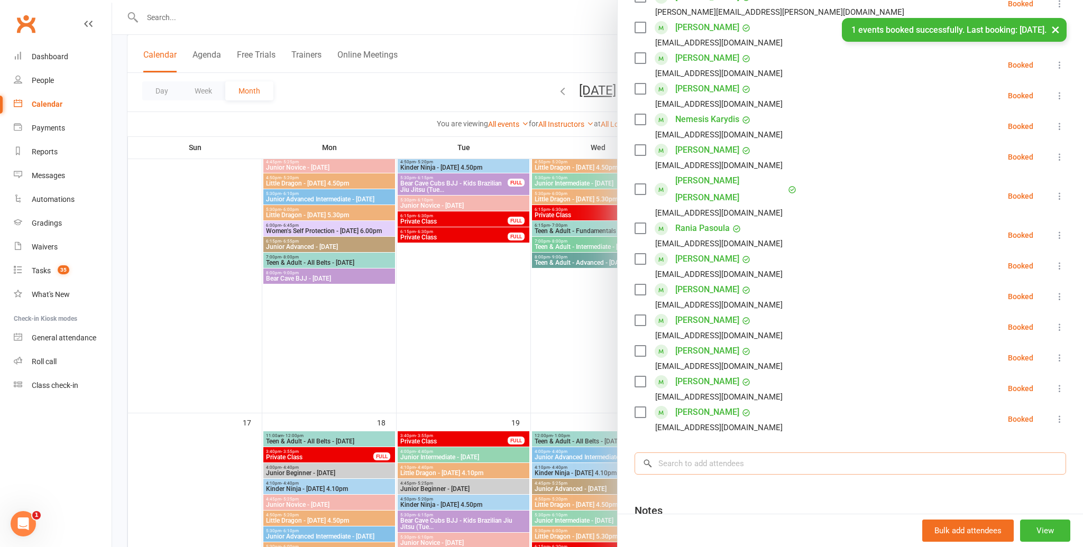
click at [686, 453] on input "search" at bounding box center [849, 464] width 431 height 22
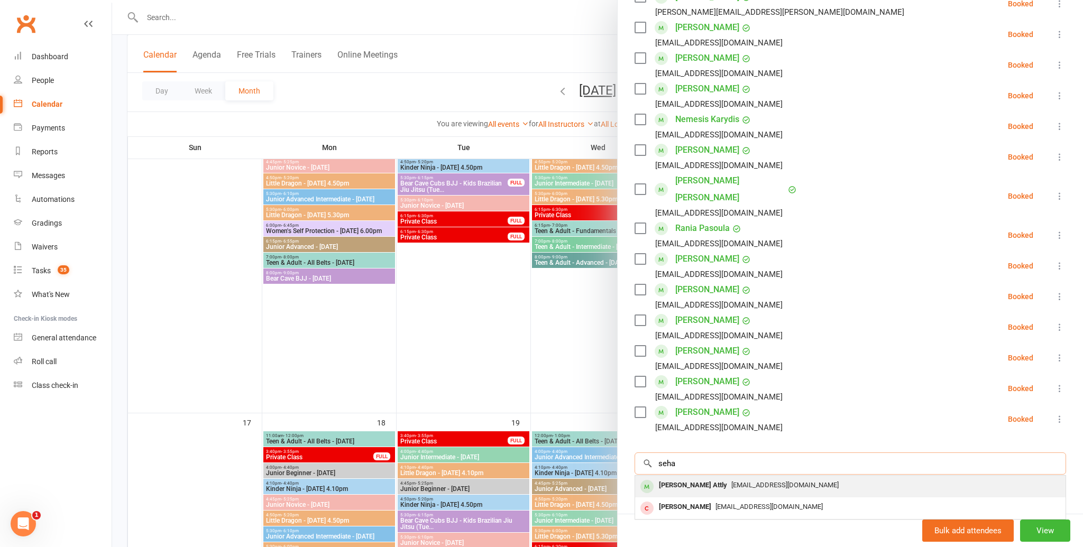
type input "seha"
click at [683, 478] on div "[PERSON_NAME] Attly" at bounding box center [693, 485] width 77 height 15
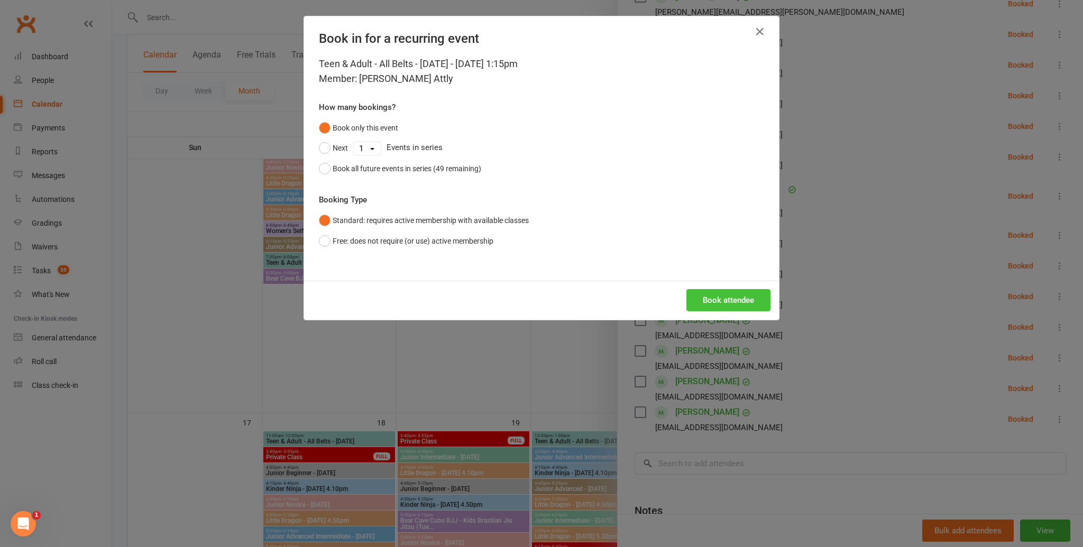
click at [722, 302] on button "Book attendee" at bounding box center [728, 300] width 84 height 22
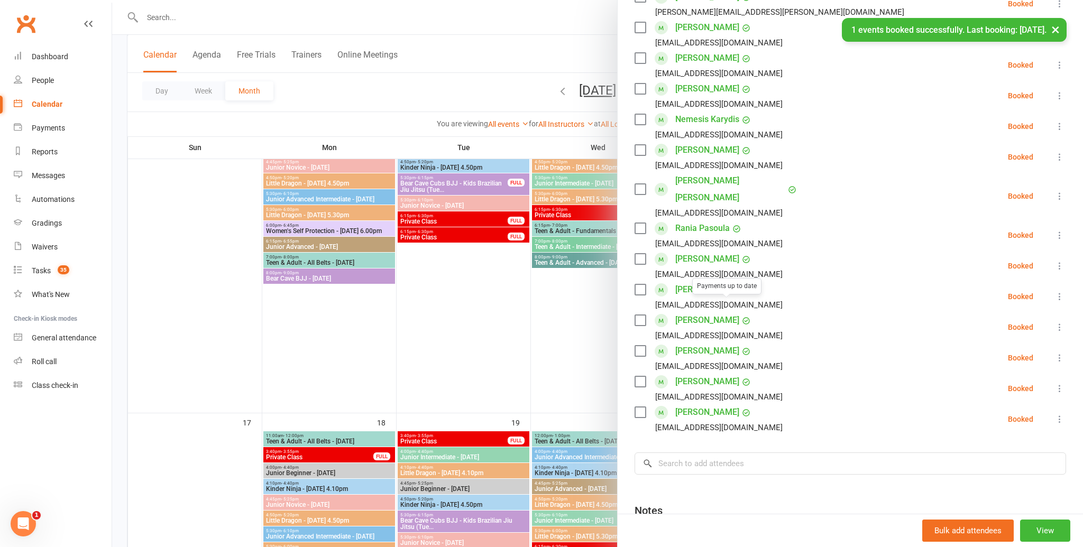
scroll to position [239, 0]
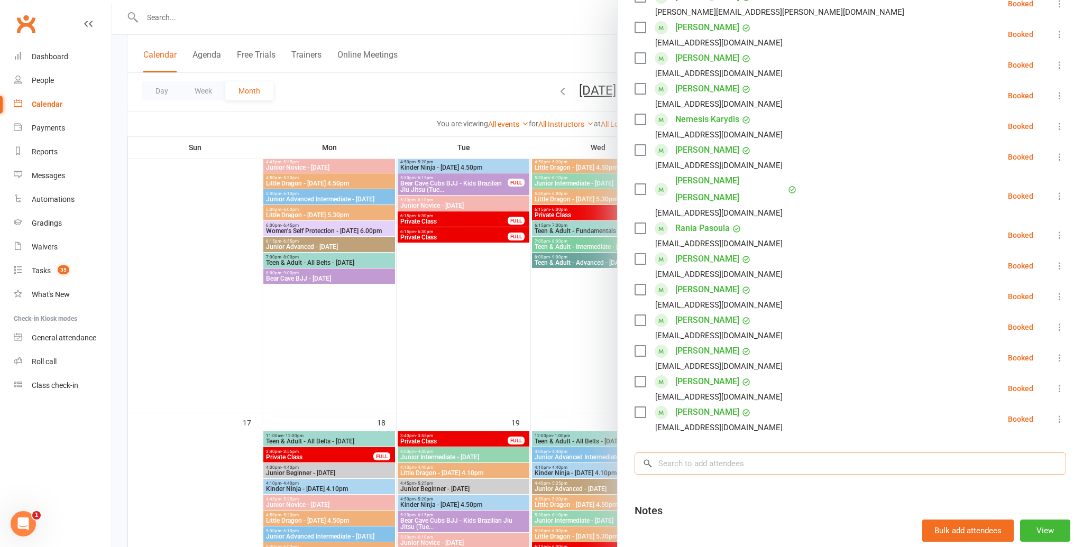
click at [715, 453] on input "search" at bounding box center [849, 464] width 431 height 22
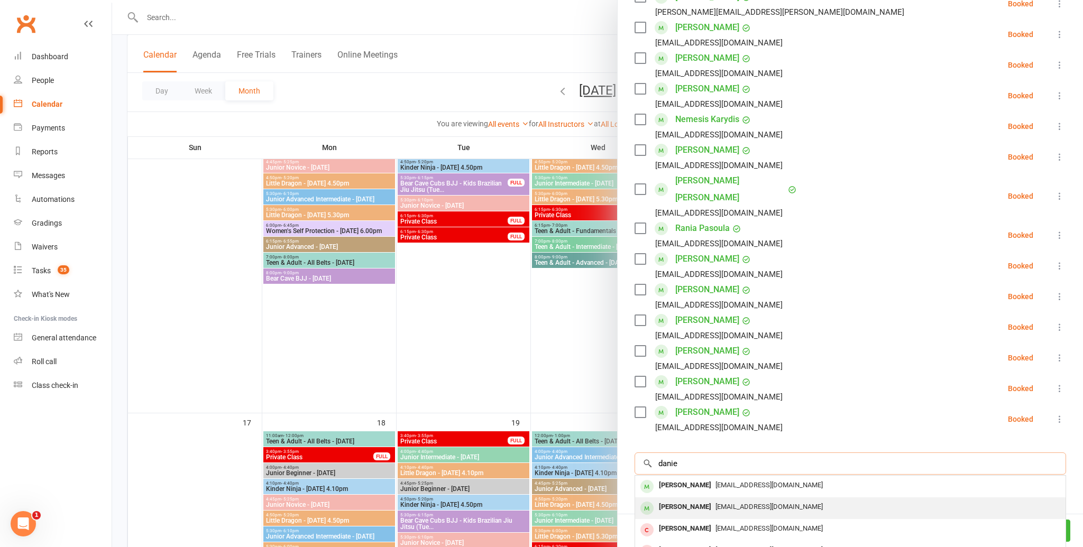
type input "danie"
click at [715, 503] on span "[EMAIL_ADDRESS][DOMAIN_NAME]" at bounding box center [768, 507] width 107 height 8
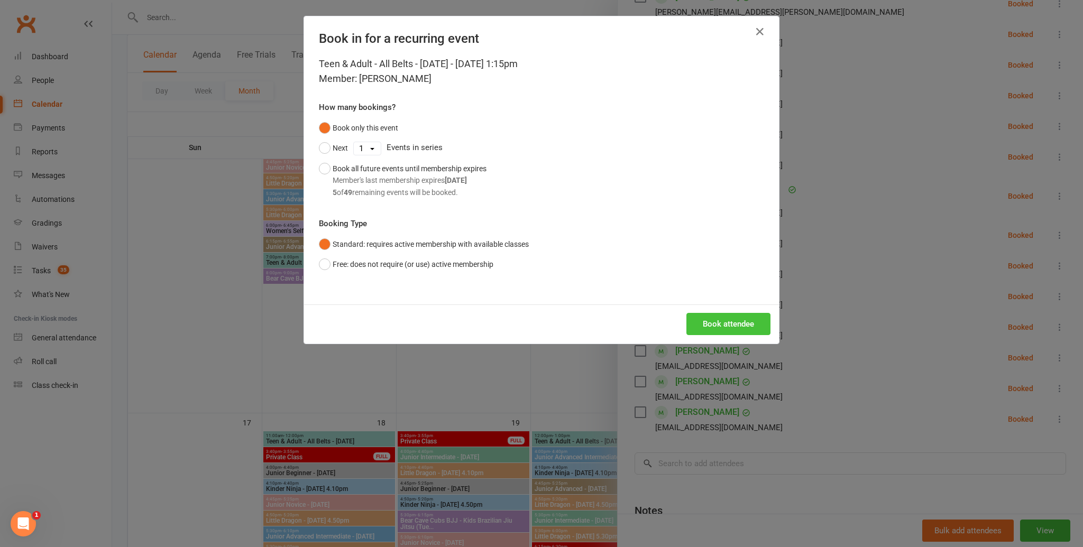
click at [720, 330] on button "Book attendee" at bounding box center [728, 324] width 84 height 22
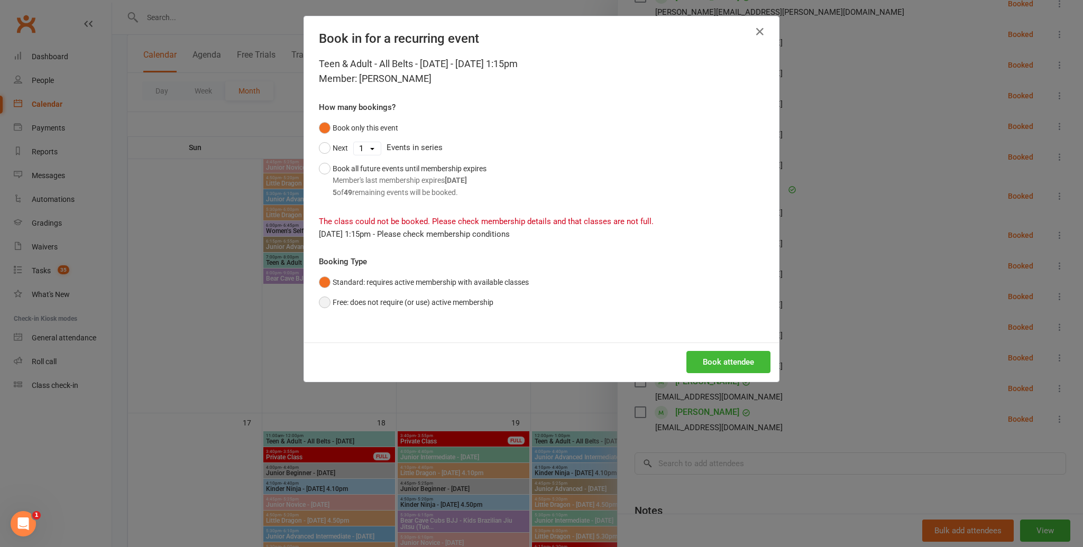
drag, startPoint x: 321, startPoint y: 306, endPoint x: 337, endPoint y: 309, distance: 15.8
click at [321, 306] on button "Free: does not require (or use) active membership" at bounding box center [406, 302] width 174 height 20
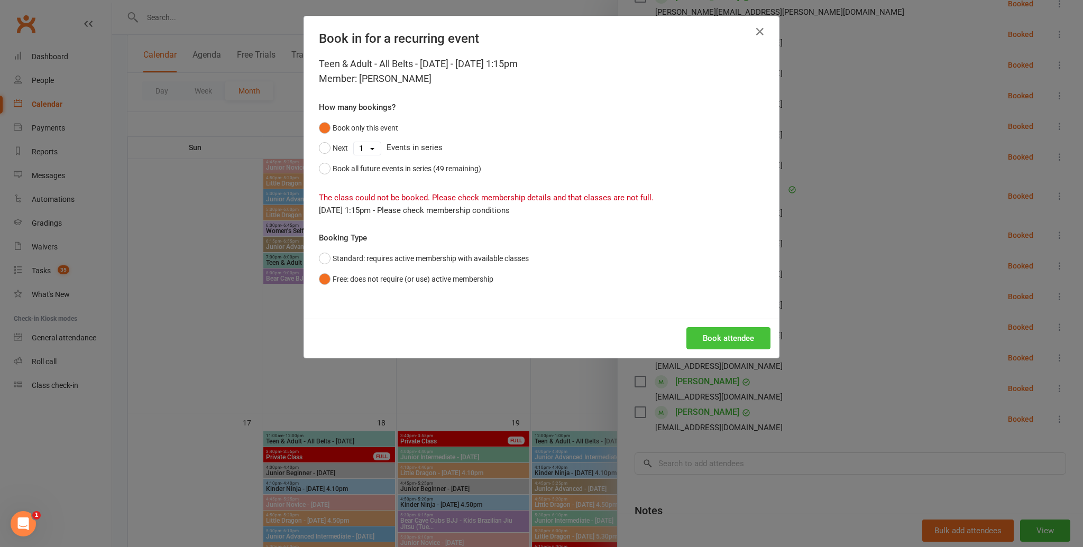
click at [750, 342] on button "Book attendee" at bounding box center [728, 338] width 84 height 22
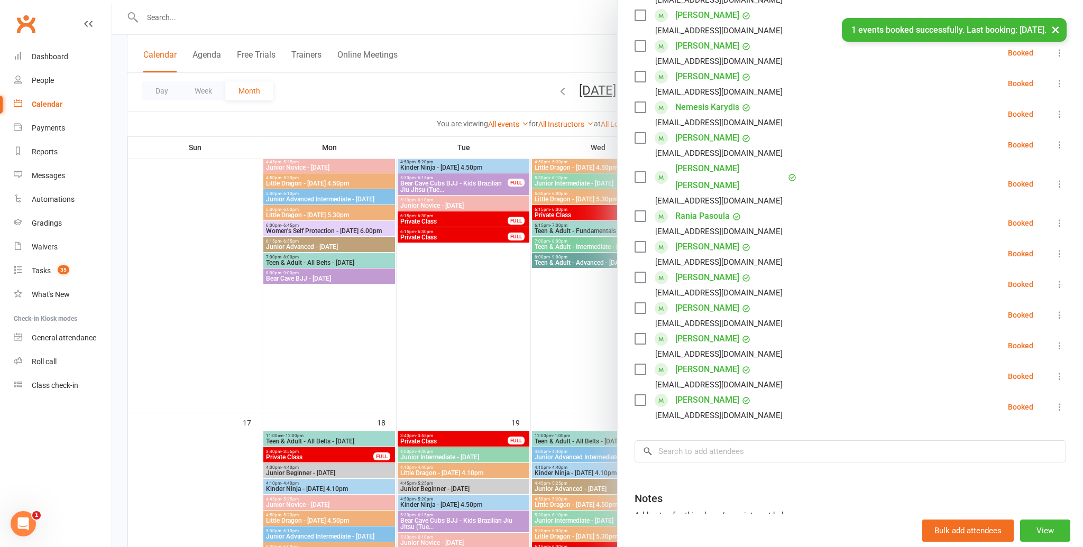
scroll to position [312, 0]
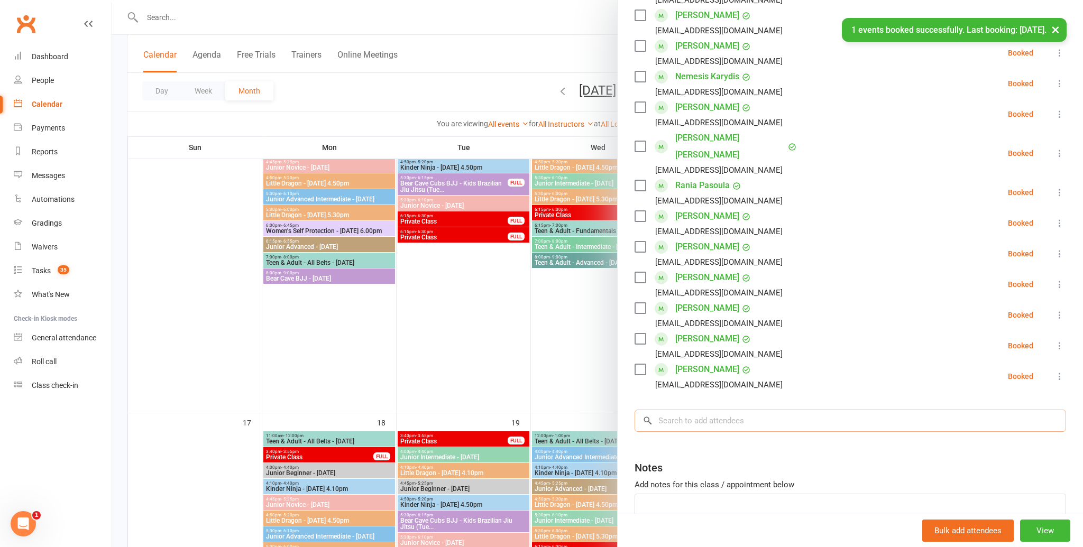
click at [735, 410] on input "search" at bounding box center [849, 421] width 431 height 22
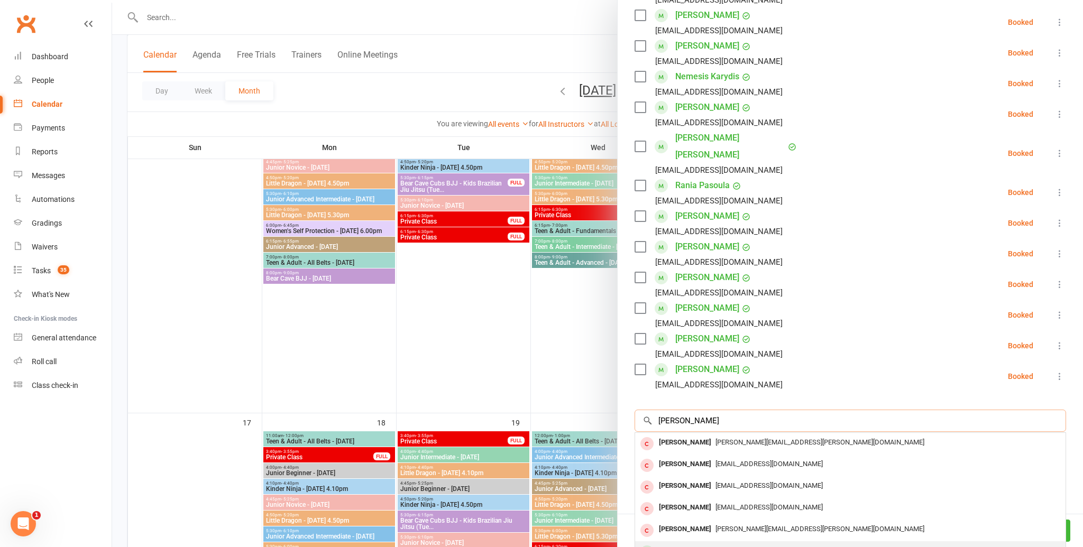
type input "[PERSON_NAME]"
click at [695, 544] on div "[PERSON_NAME]" at bounding box center [685, 551] width 61 height 15
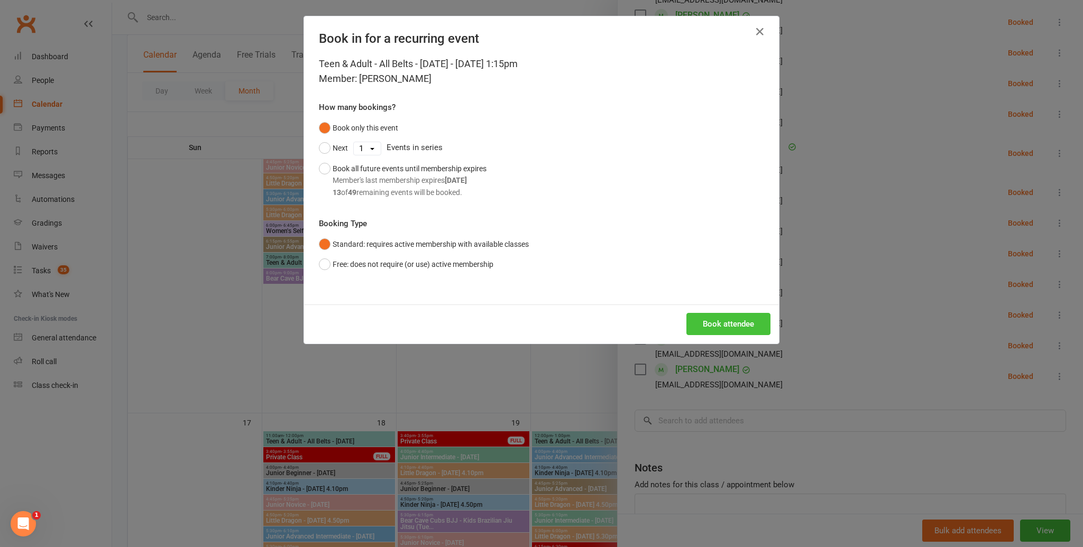
click at [714, 323] on button "Book attendee" at bounding box center [728, 324] width 84 height 22
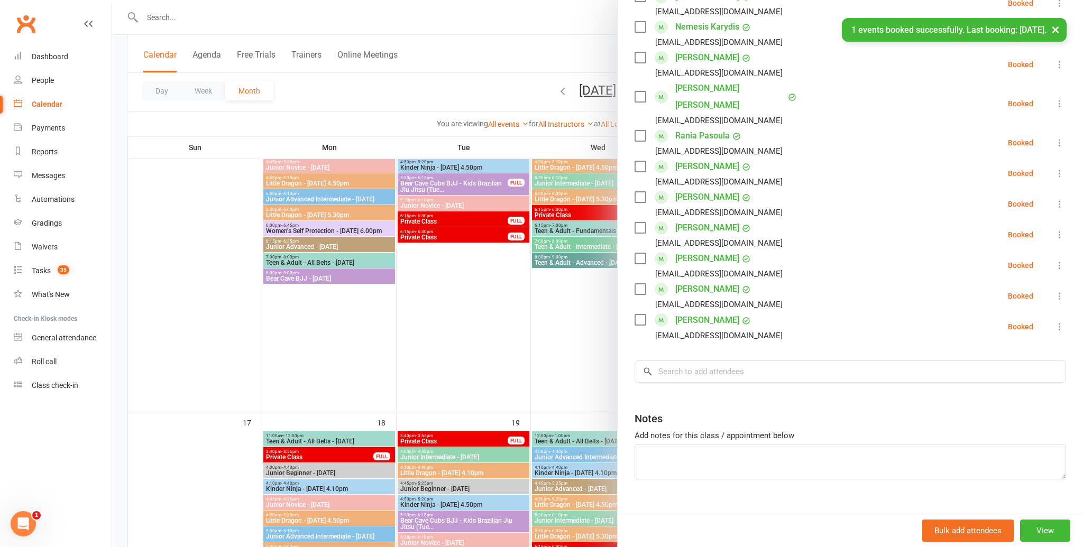
scroll to position [770, 0]
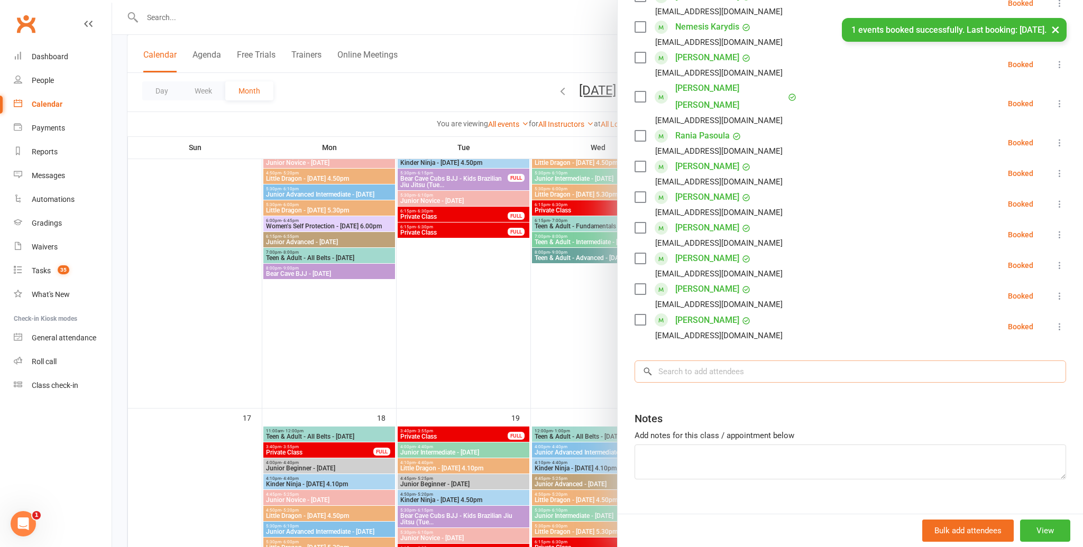
click at [708, 361] on input "search" at bounding box center [849, 372] width 431 height 22
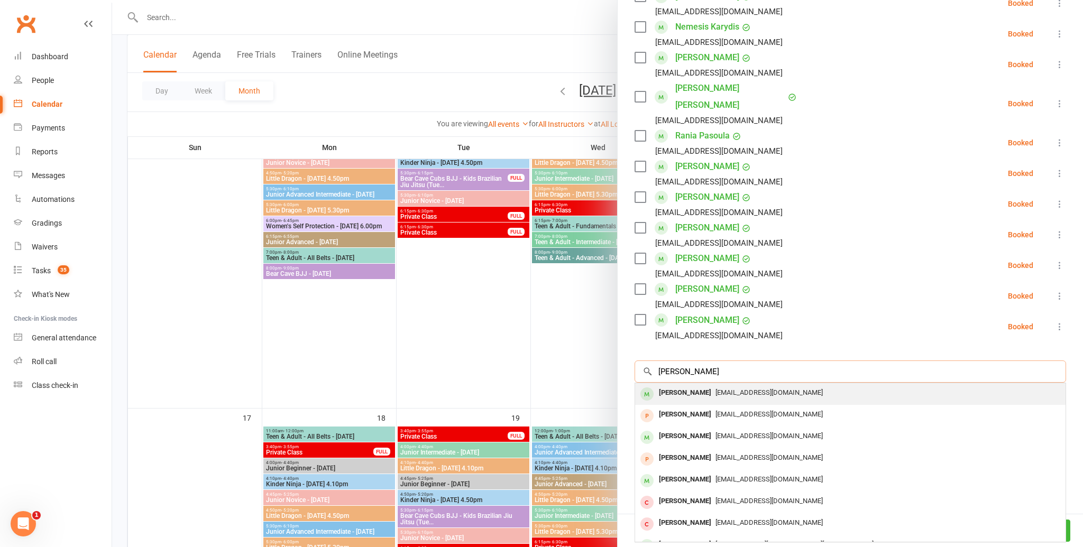
type input "[PERSON_NAME]"
click at [713, 385] on div "[PERSON_NAME]" at bounding box center [685, 392] width 61 height 15
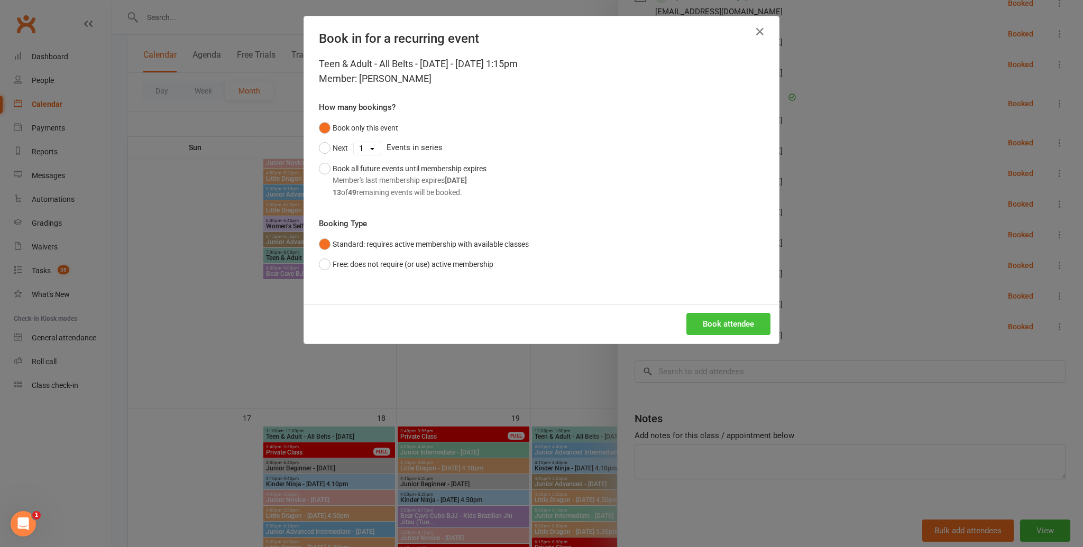
click at [720, 320] on button "Book attendee" at bounding box center [728, 324] width 84 height 22
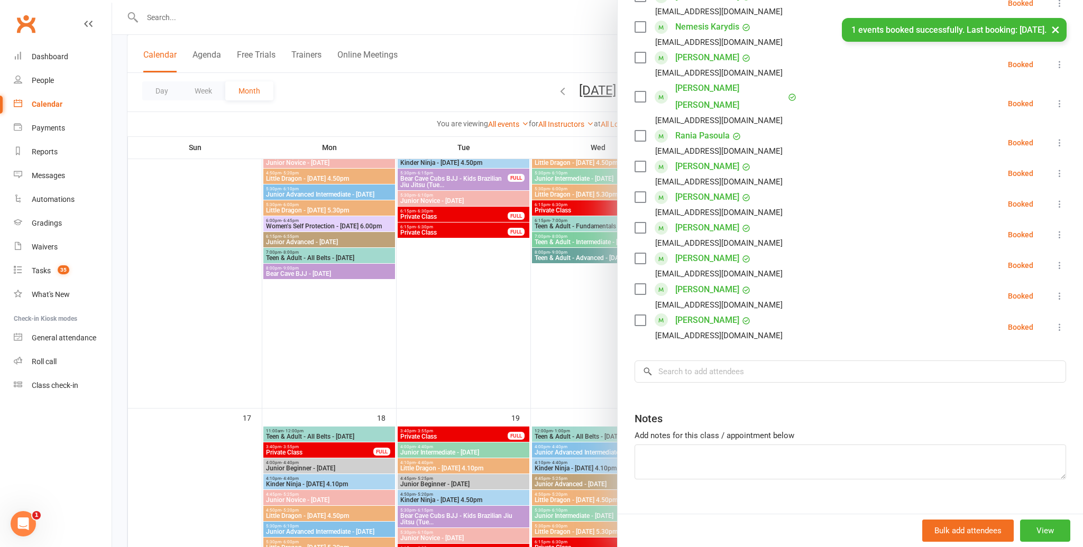
scroll to position [776, 0]
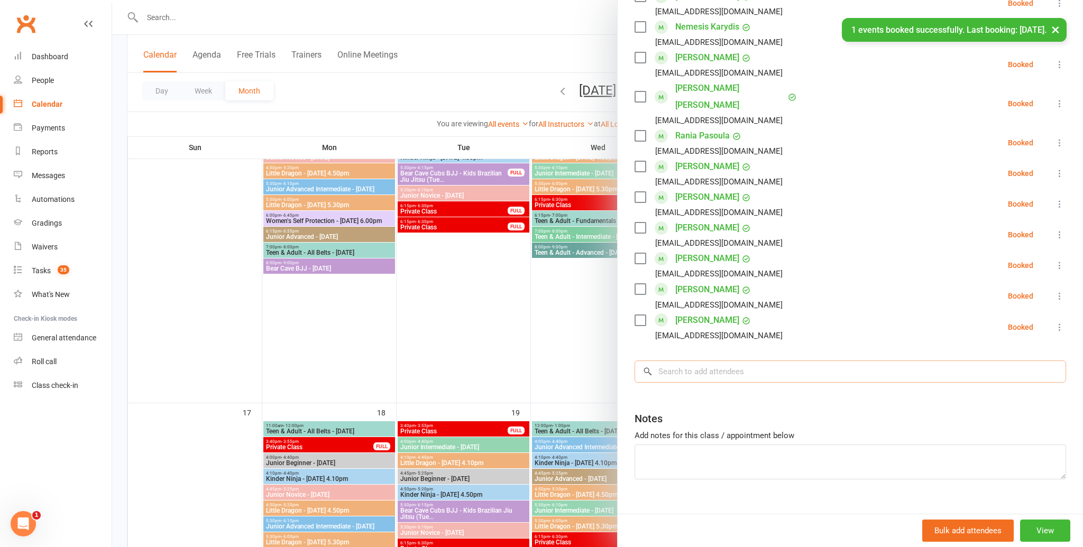
click at [714, 361] on input "search" at bounding box center [849, 372] width 431 height 22
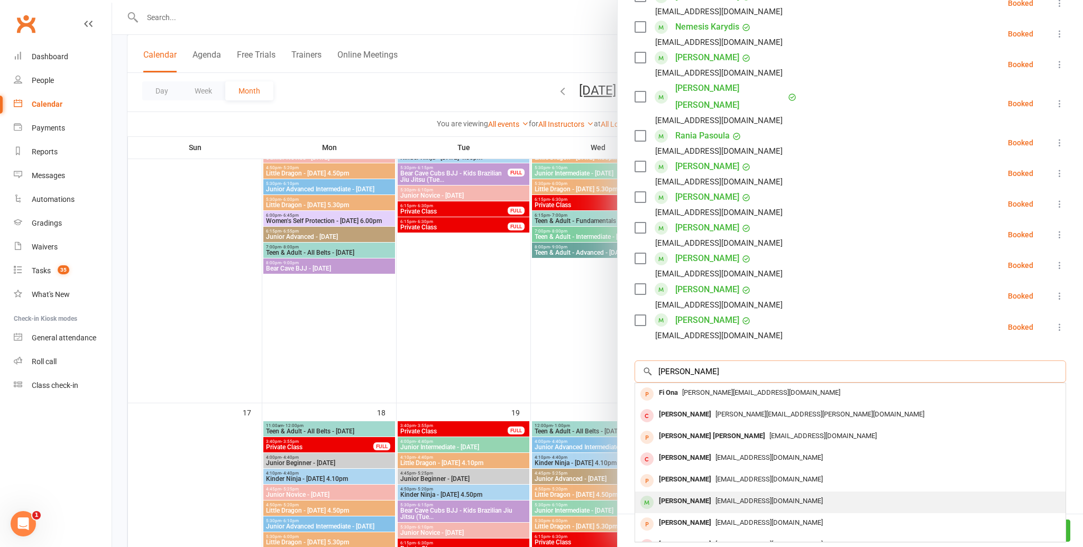
type input "[PERSON_NAME]"
click at [692, 494] on div "[PERSON_NAME]" at bounding box center [685, 501] width 61 height 15
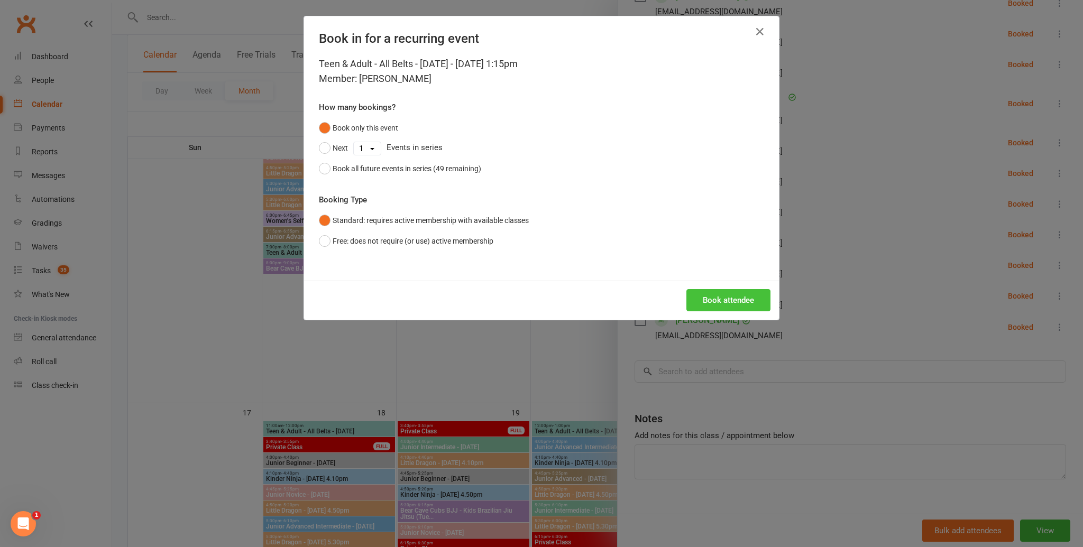
click at [702, 307] on button "Book attendee" at bounding box center [728, 300] width 84 height 22
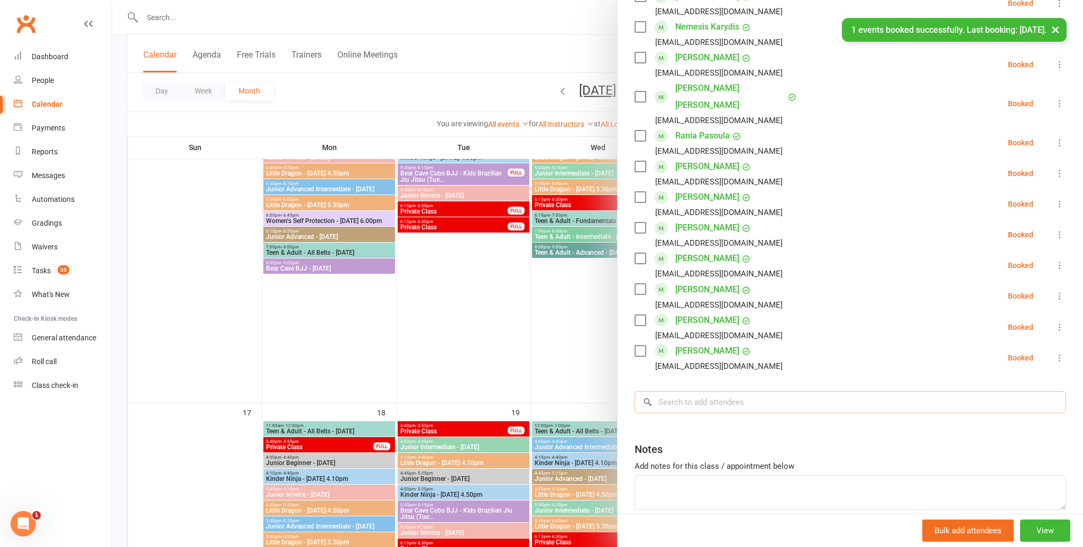
click at [691, 391] on input "search" at bounding box center [849, 402] width 431 height 22
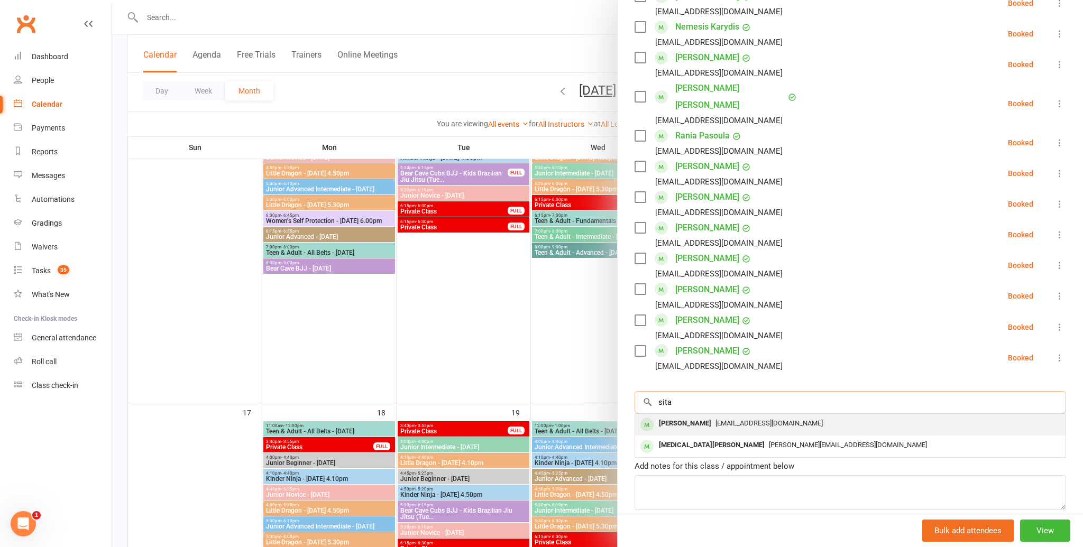
type input "sita"
click at [696, 416] on div "[PERSON_NAME]" at bounding box center [685, 423] width 61 height 15
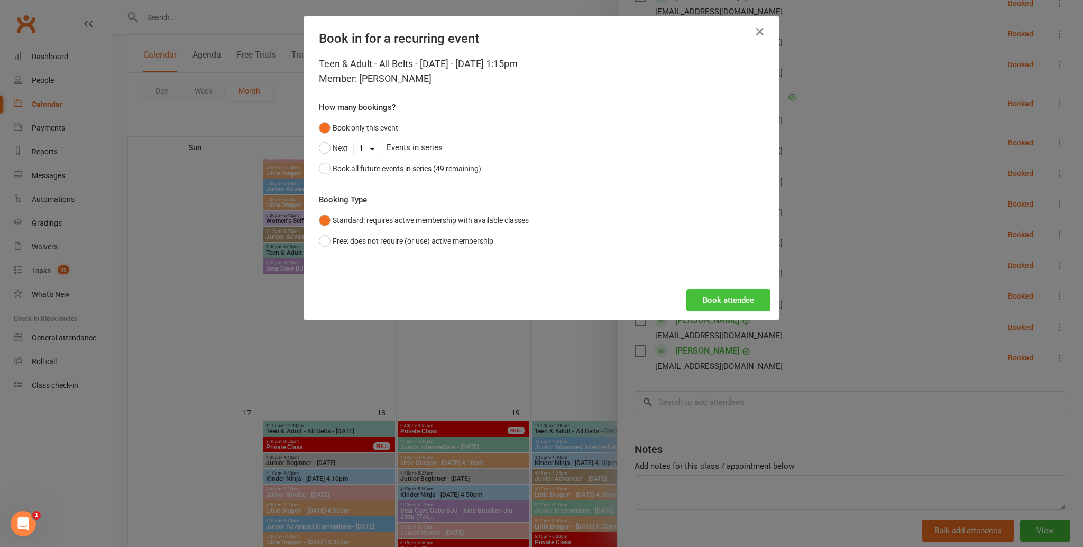
click at [708, 304] on button "Book attendee" at bounding box center [728, 300] width 84 height 22
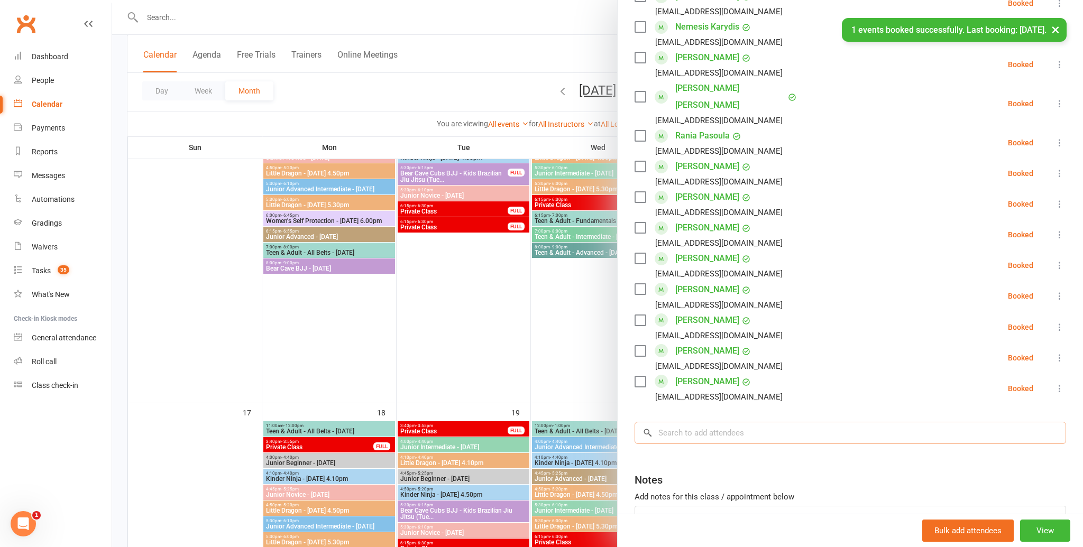
click at [710, 422] on input "search" at bounding box center [849, 433] width 431 height 22
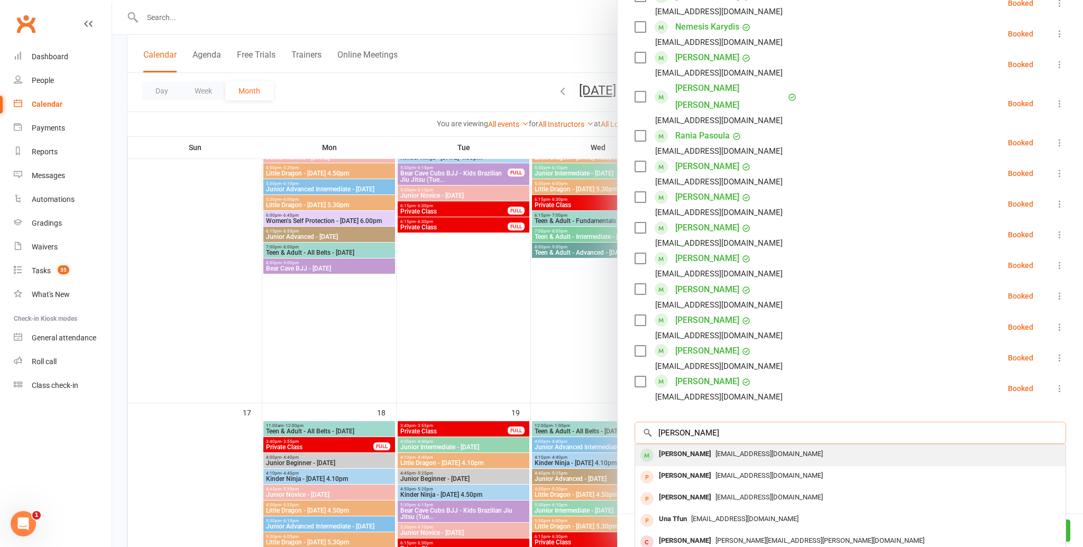
type input "[PERSON_NAME]"
click at [715, 450] on span "[EMAIL_ADDRESS][DOMAIN_NAME]" at bounding box center [768, 454] width 107 height 8
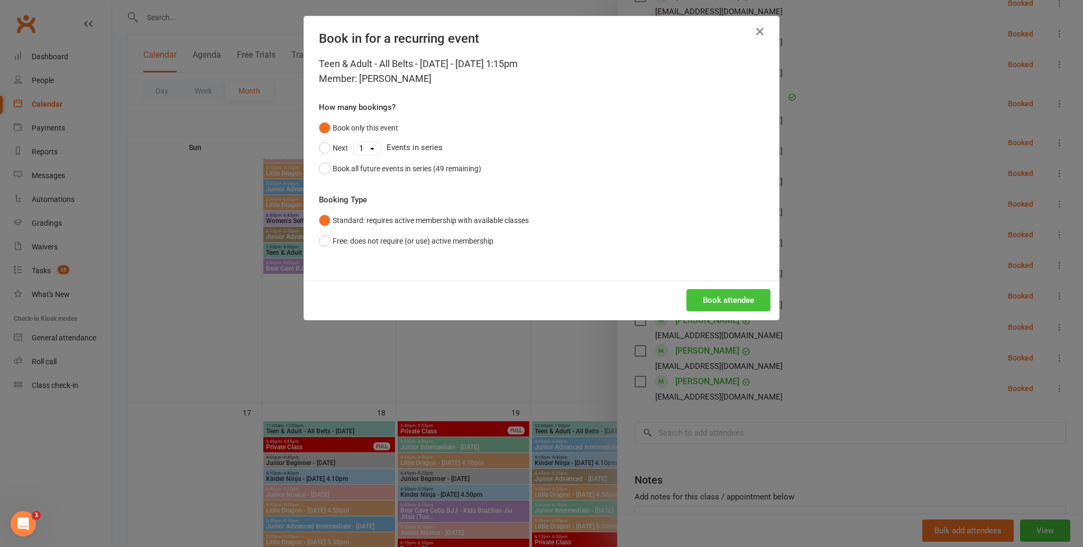
click at [710, 300] on button "Book attendee" at bounding box center [728, 300] width 84 height 22
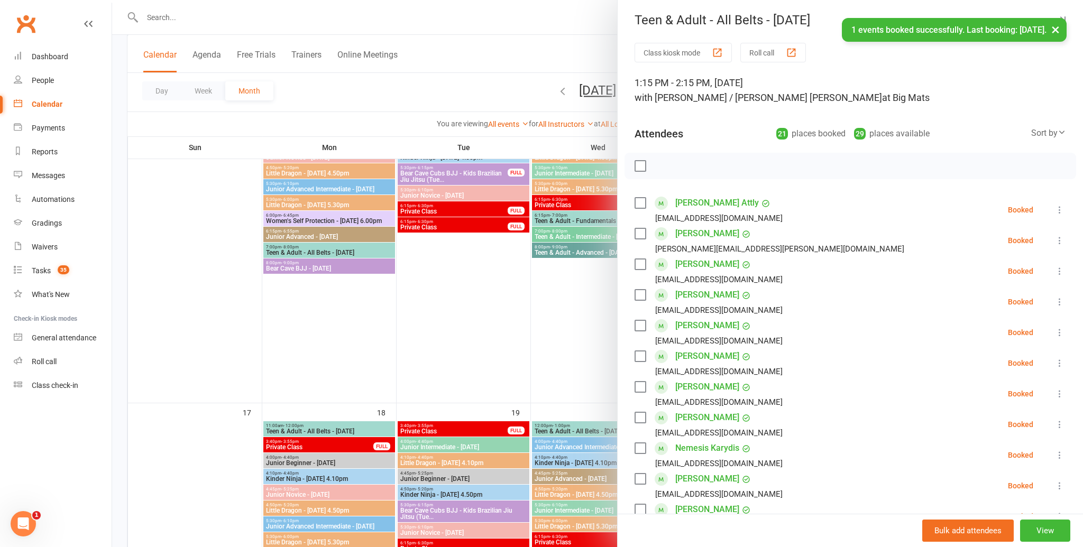
scroll to position [0, 0]
click at [641, 169] on label at bounding box center [639, 168] width 11 height 11
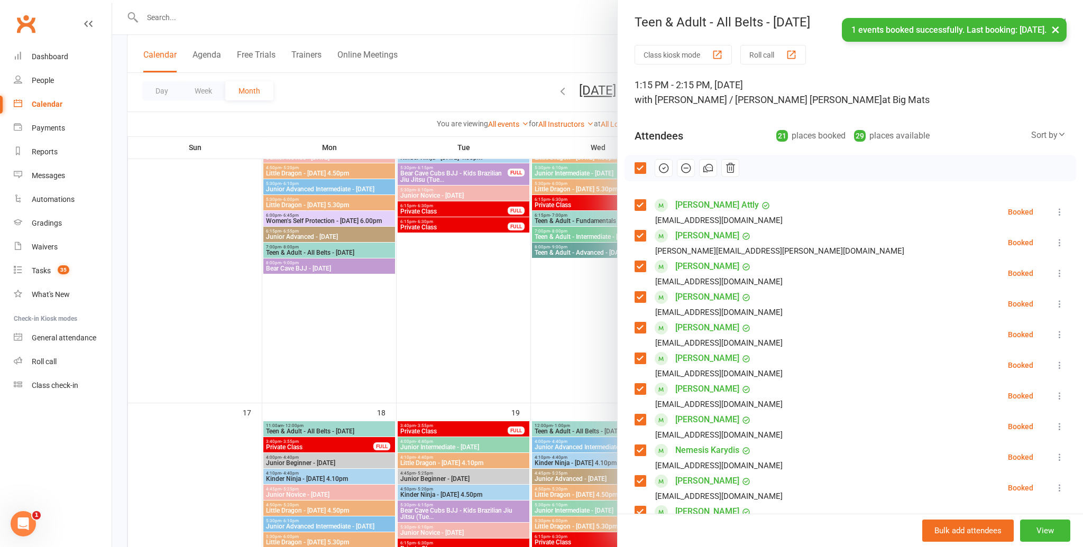
click at [666, 165] on icon "button" at bounding box center [664, 168] width 12 height 12
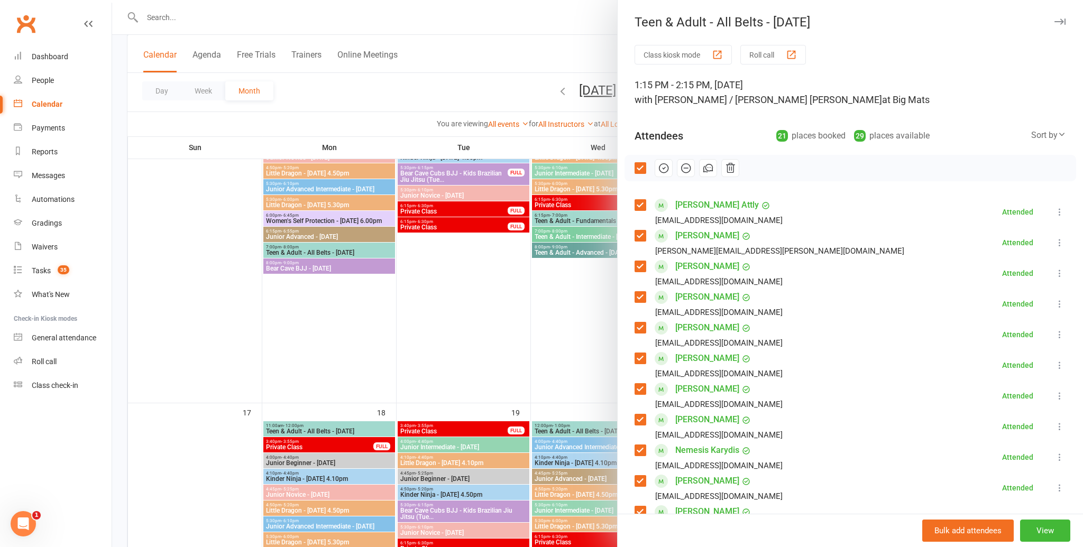
click at [1064, 19] on icon "button" at bounding box center [1059, 22] width 11 height 6
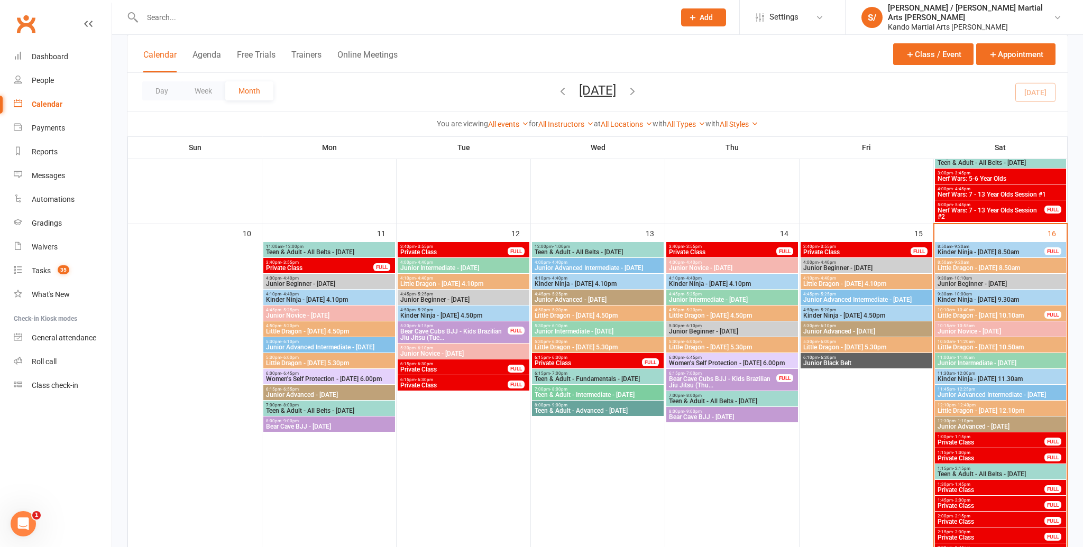
scroll to position [616, 0]
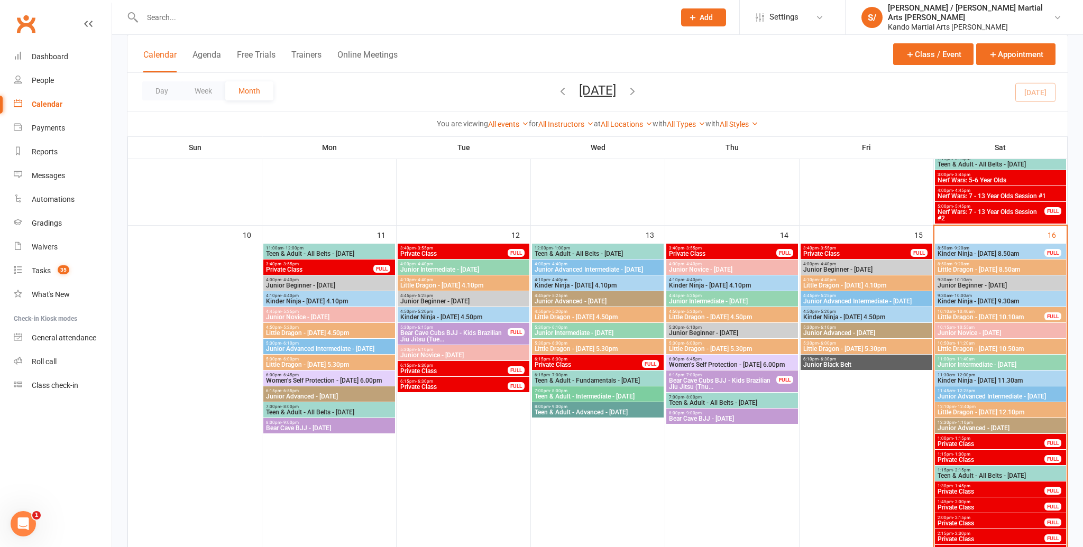
click at [991, 266] on span "Little Dragon - [DATE] 8.50am" at bounding box center [1000, 269] width 127 height 6
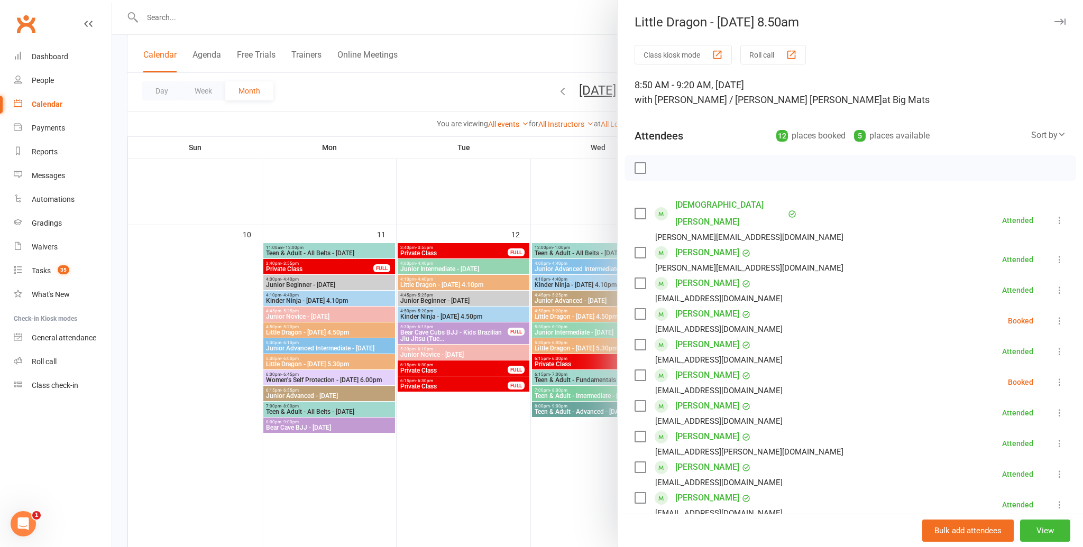
scroll to position [10, 0]
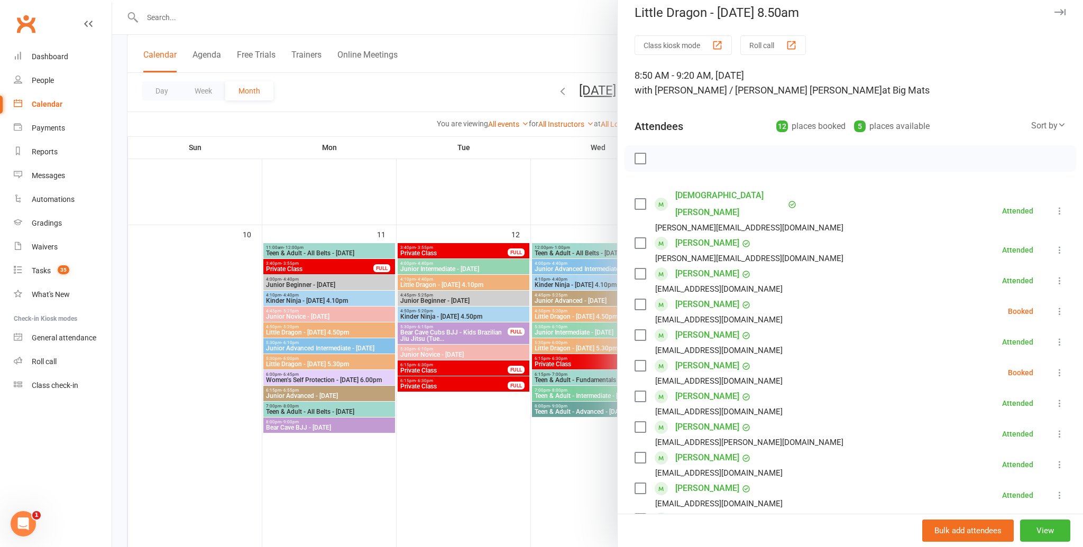
click at [1060, 367] on icon at bounding box center [1059, 372] width 11 height 11
click at [1039, 446] on link "Mark absent" at bounding box center [1009, 456] width 114 height 21
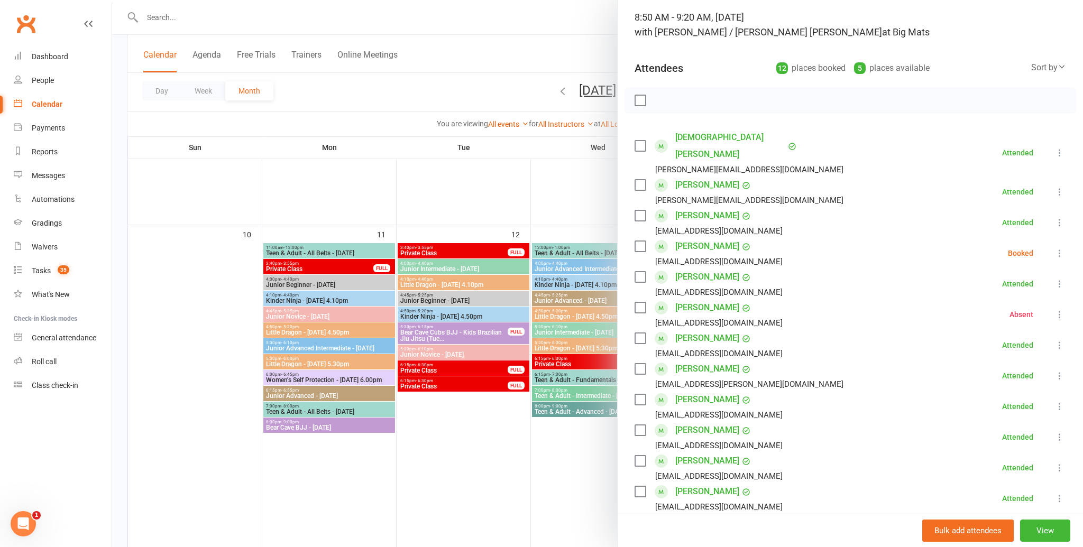
scroll to position [68, 0]
click at [1057, 248] on icon at bounding box center [1059, 253] width 11 height 11
click at [1036, 327] on link "Mark absent" at bounding box center [1009, 337] width 114 height 21
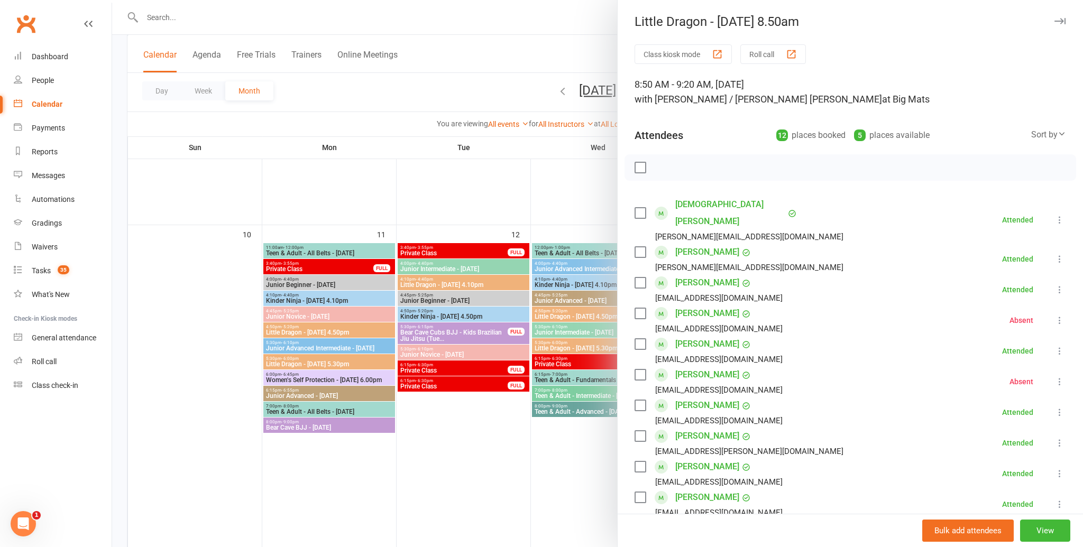
scroll to position [0, 0]
click at [1061, 23] on icon "button" at bounding box center [1059, 22] width 11 height 6
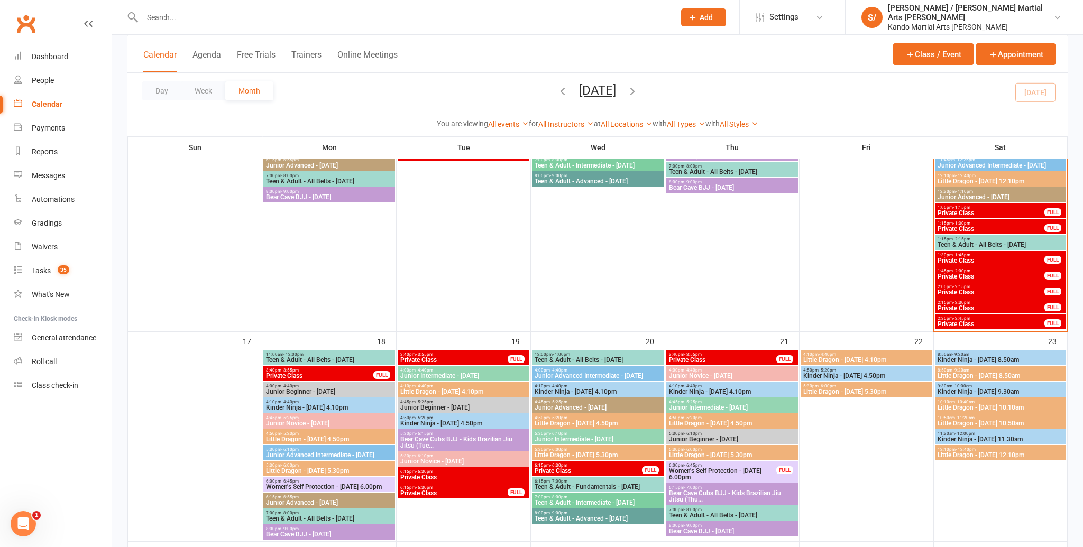
scroll to position [846, 0]
click at [981, 325] on span "Private Class" at bounding box center [991, 324] width 108 height 6
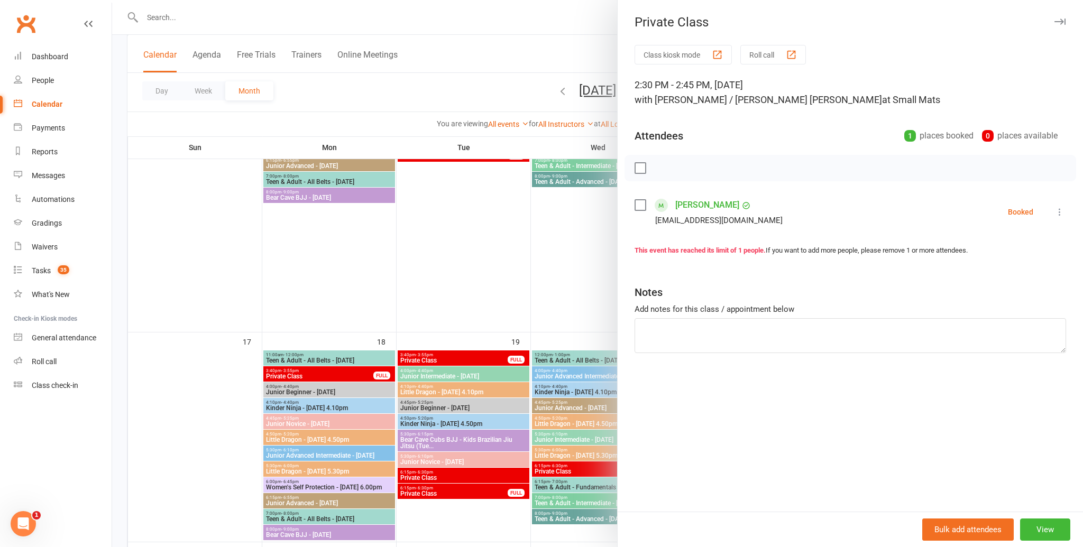
click at [1058, 215] on icon at bounding box center [1059, 212] width 11 height 11
click at [1040, 279] on link "Check in" at bounding box center [1009, 274] width 114 height 21
click at [1063, 20] on icon "button" at bounding box center [1059, 22] width 11 height 6
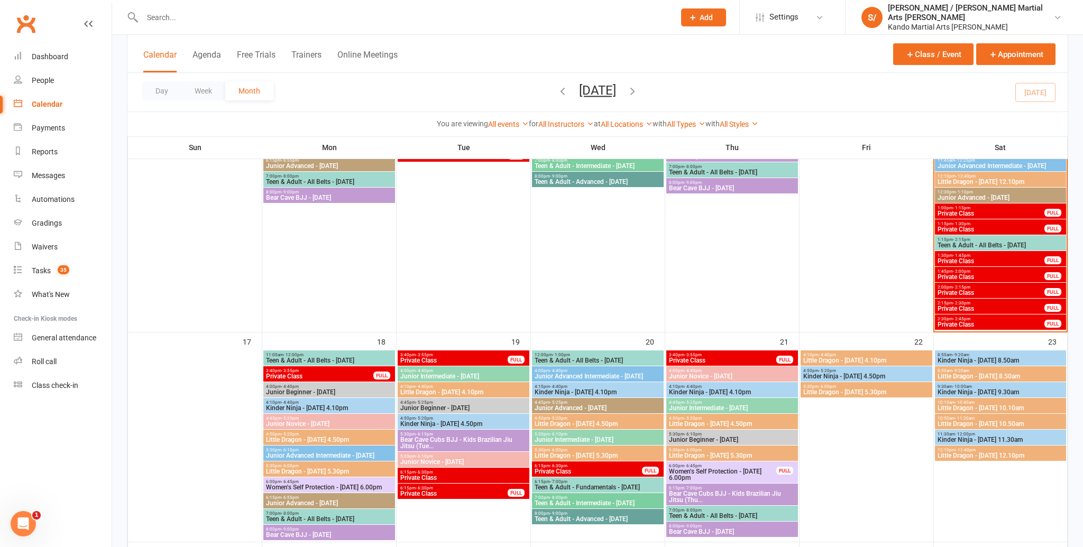
click at [1021, 305] on span "2:15pm - 2:30pm" at bounding box center [991, 303] width 108 height 5
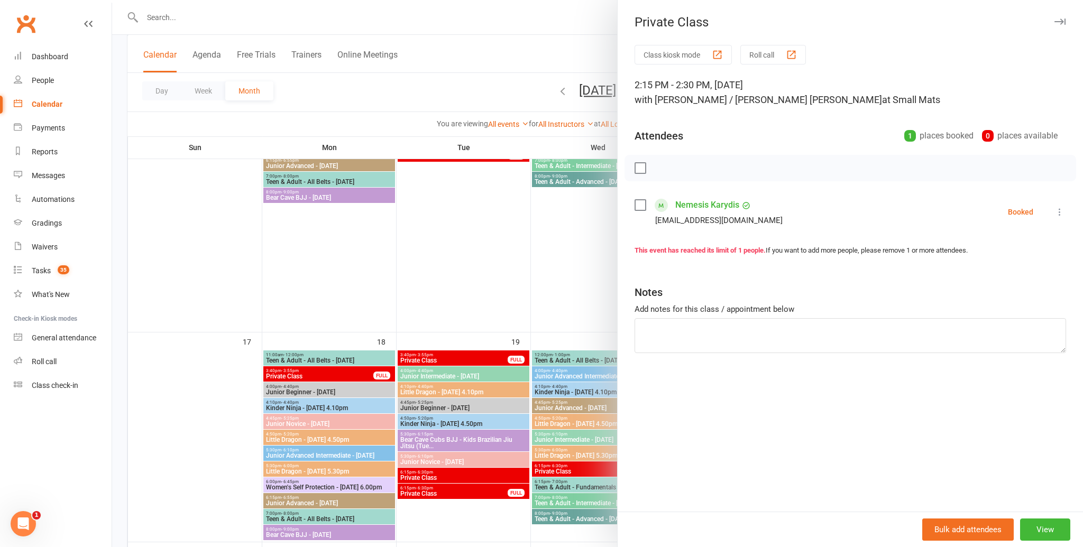
click at [1059, 210] on icon at bounding box center [1059, 212] width 11 height 11
click at [1039, 276] on link "Check in" at bounding box center [1009, 274] width 114 height 21
click at [1055, 19] on icon "button" at bounding box center [1059, 22] width 11 height 6
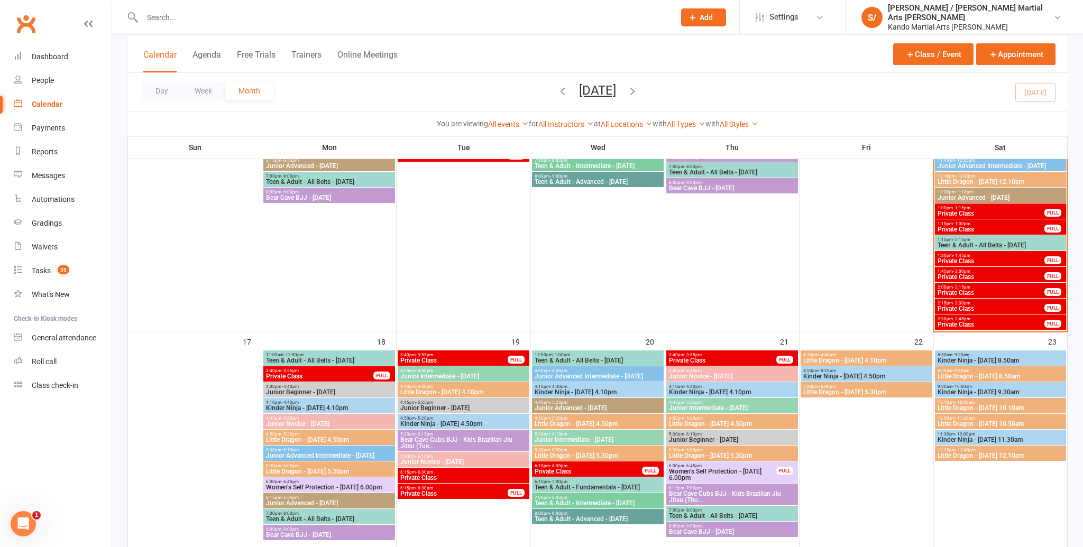
click at [994, 290] on span "Private Class" at bounding box center [991, 293] width 108 height 6
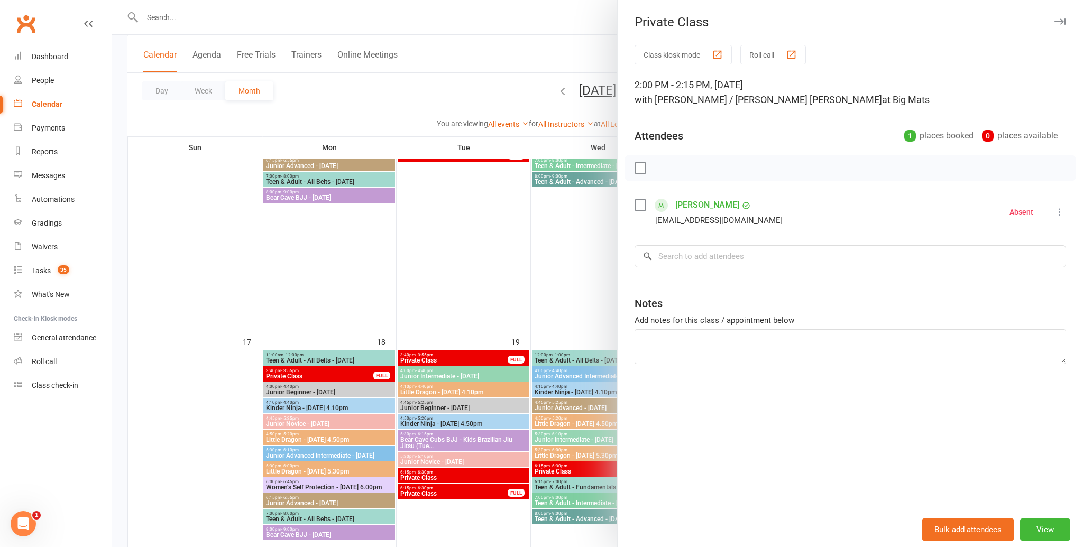
click at [1057, 22] on icon "button" at bounding box center [1059, 22] width 11 height 6
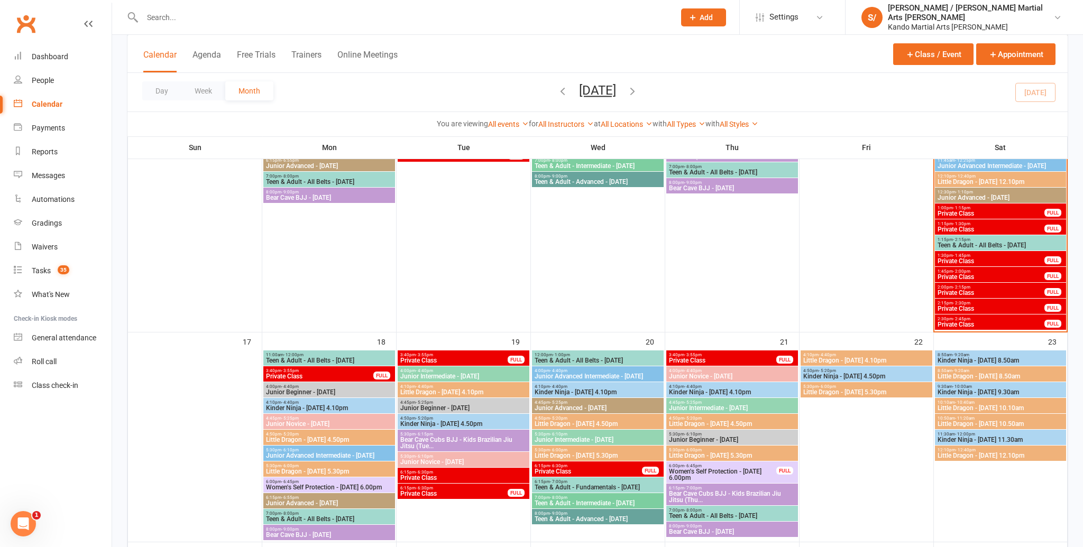
click at [993, 275] on span "Private Class" at bounding box center [991, 277] width 108 height 6
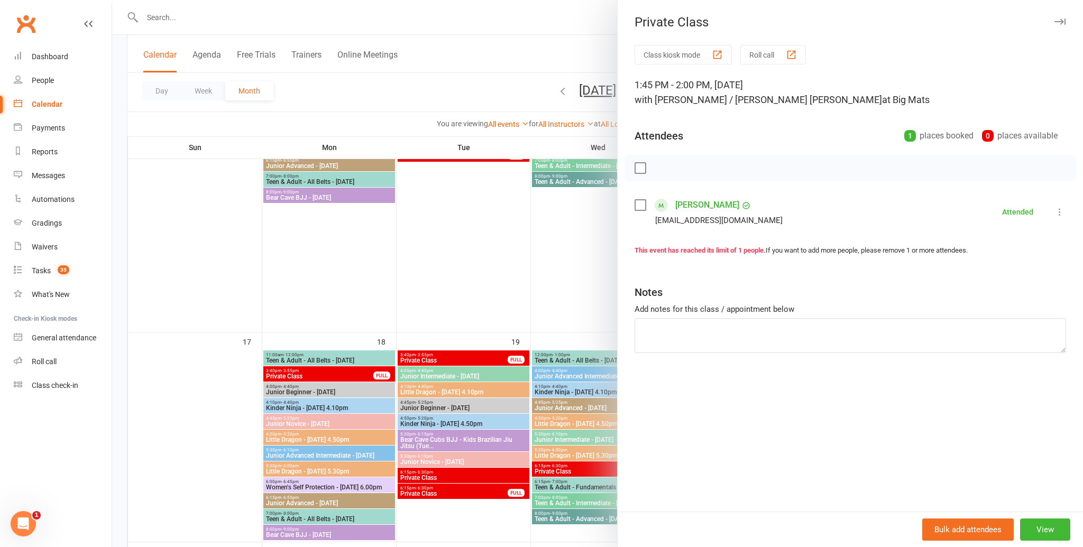
click at [1064, 25] on button "button" at bounding box center [1059, 21] width 13 height 13
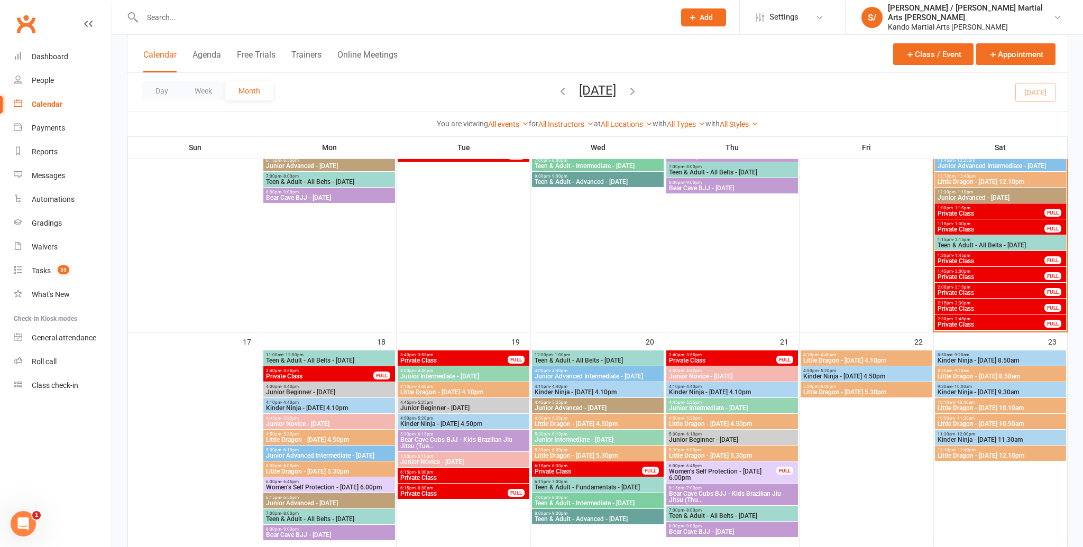
click at [979, 260] on span "Private Class" at bounding box center [991, 261] width 108 height 6
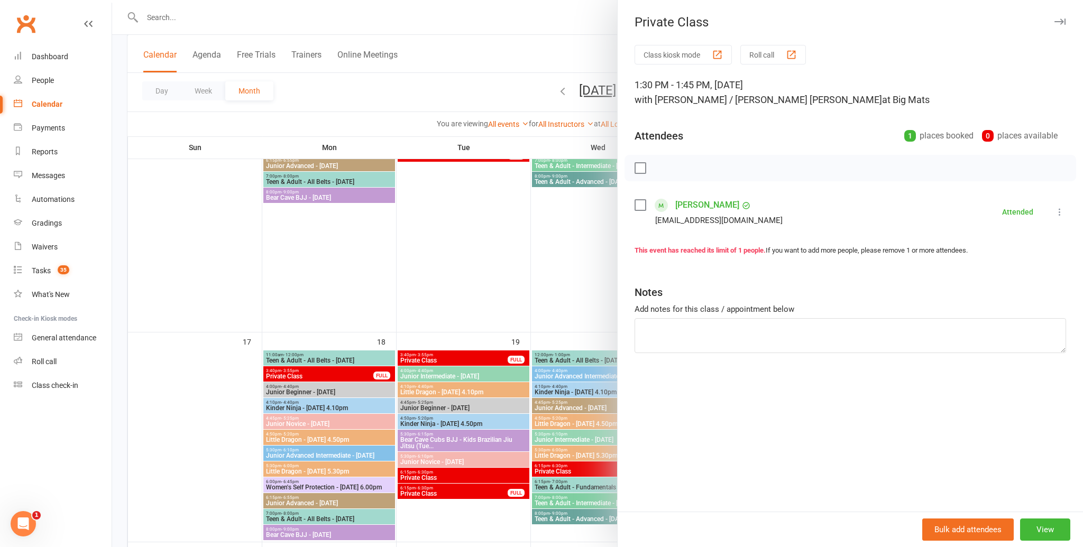
click at [1054, 20] on icon "button" at bounding box center [1059, 22] width 11 height 6
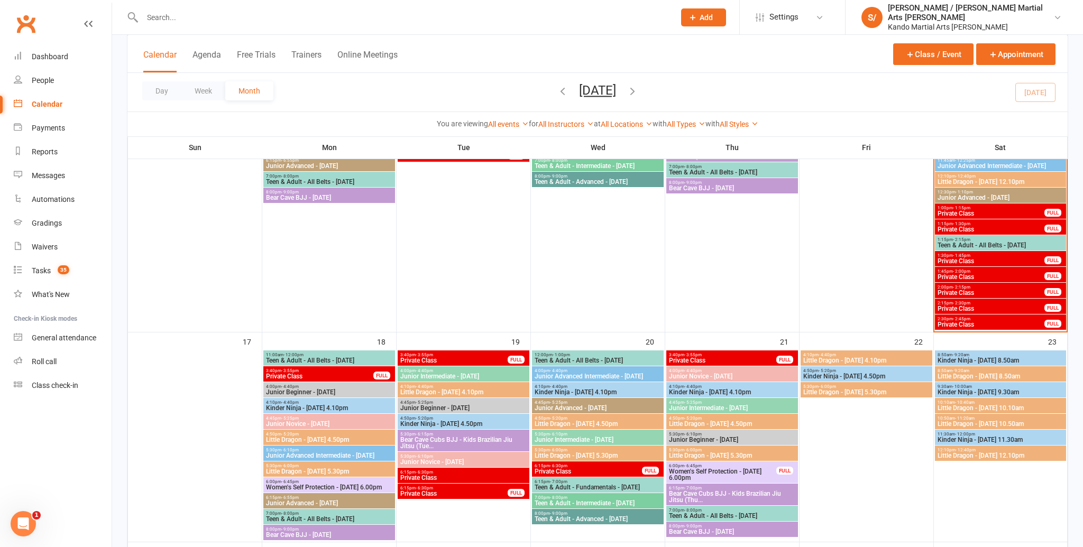
click at [1028, 224] on span "1:15pm - 1:30pm" at bounding box center [991, 224] width 108 height 5
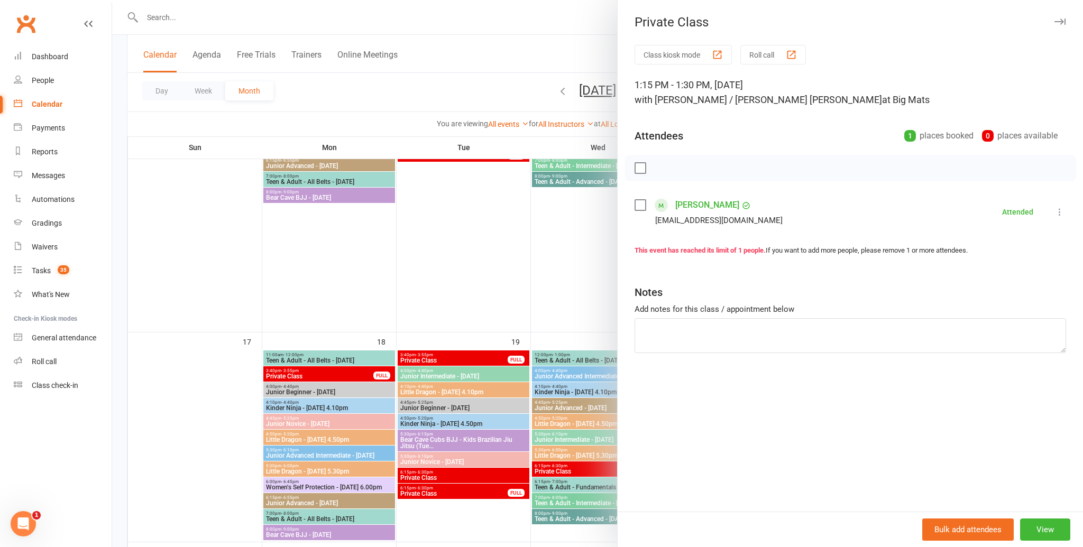
click at [1058, 13] on div "Private Class Class kiosk mode Roll call 1:15 PM - 1:30 PM, [DATE] with [PERSON…" at bounding box center [850, 273] width 466 height 547
click at [1057, 19] on icon "button" at bounding box center [1059, 22] width 11 height 6
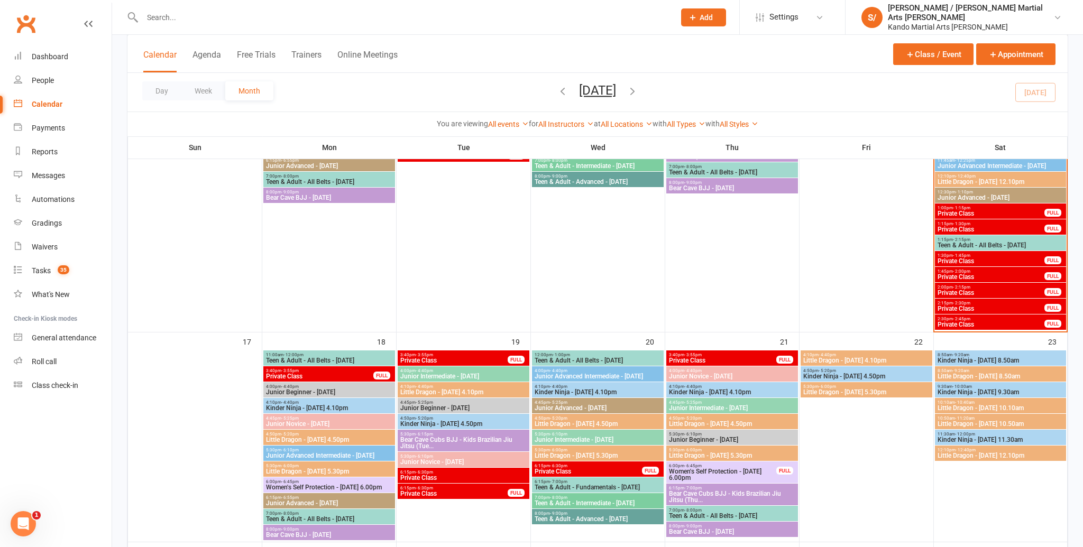
click at [1007, 209] on span "1:00pm - 1:15pm" at bounding box center [991, 208] width 108 height 5
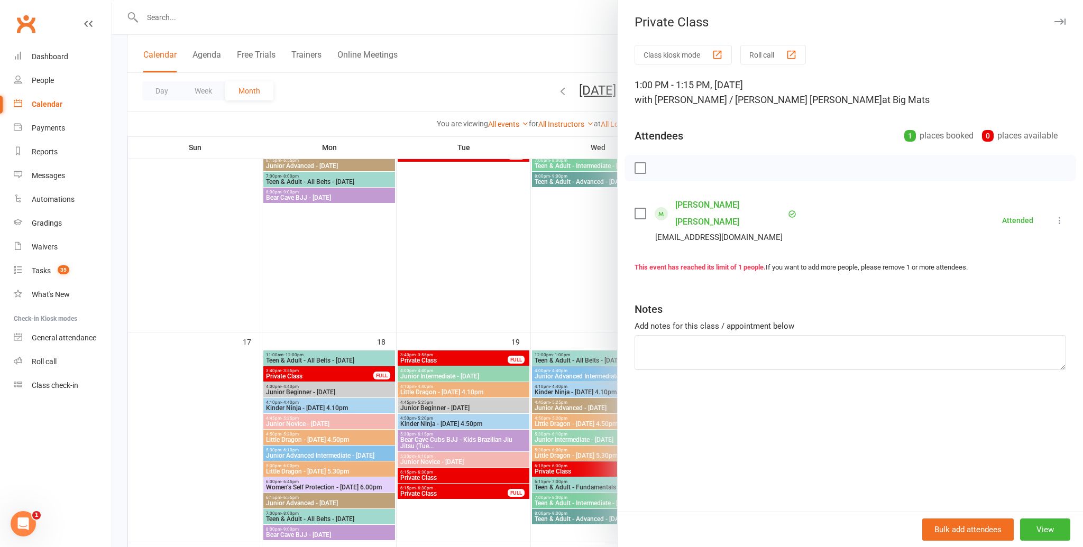
click at [1055, 20] on icon "button" at bounding box center [1059, 22] width 11 height 6
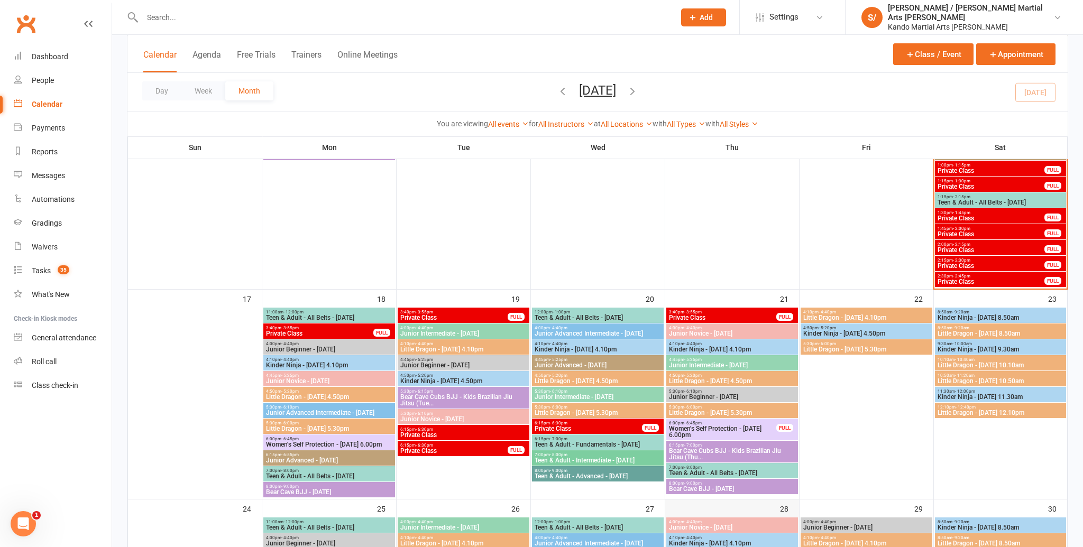
scroll to position [891, 0]
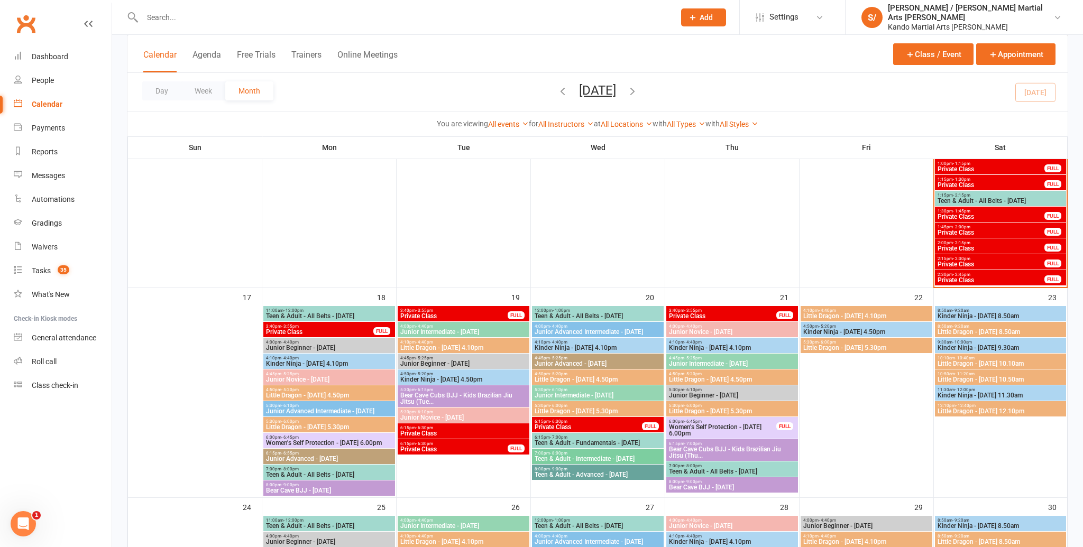
click at [356, 329] on span "Private Class" at bounding box center [319, 332] width 108 height 6
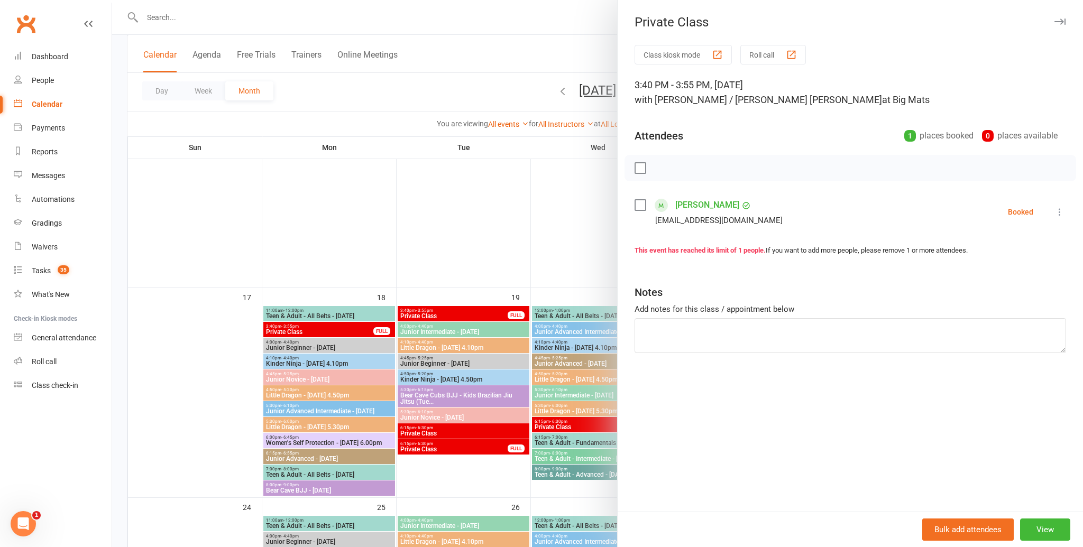
click at [1056, 20] on icon "button" at bounding box center [1059, 22] width 11 height 6
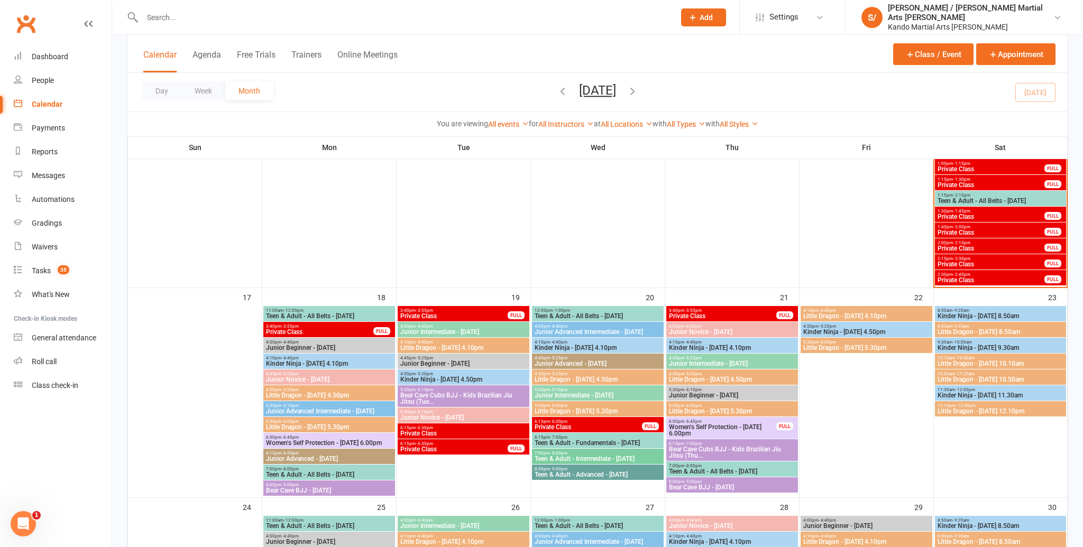
click at [426, 309] on span "- 3:55pm" at bounding box center [424, 310] width 17 height 5
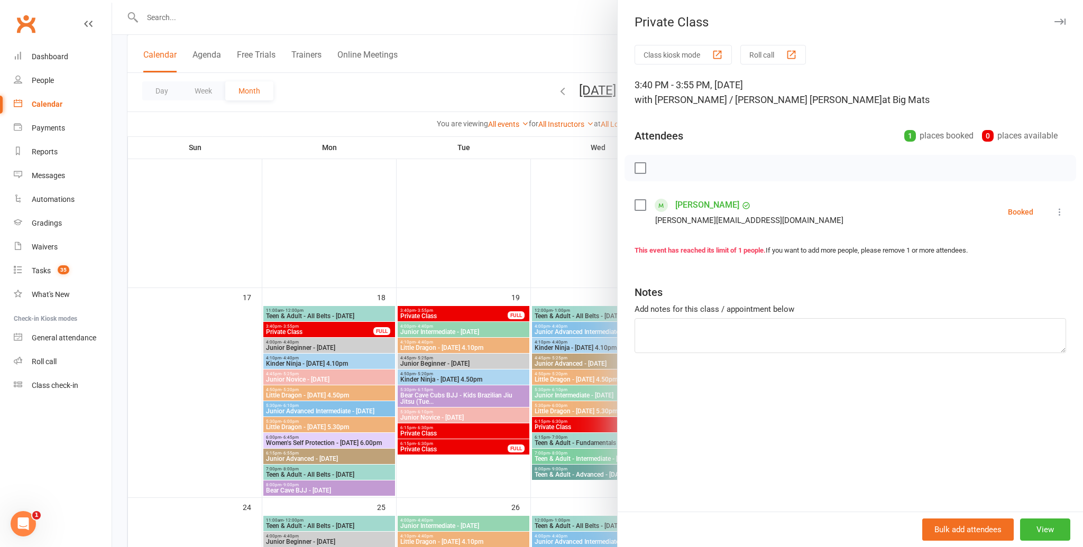
click at [1057, 23] on icon "button" at bounding box center [1059, 22] width 11 height 6
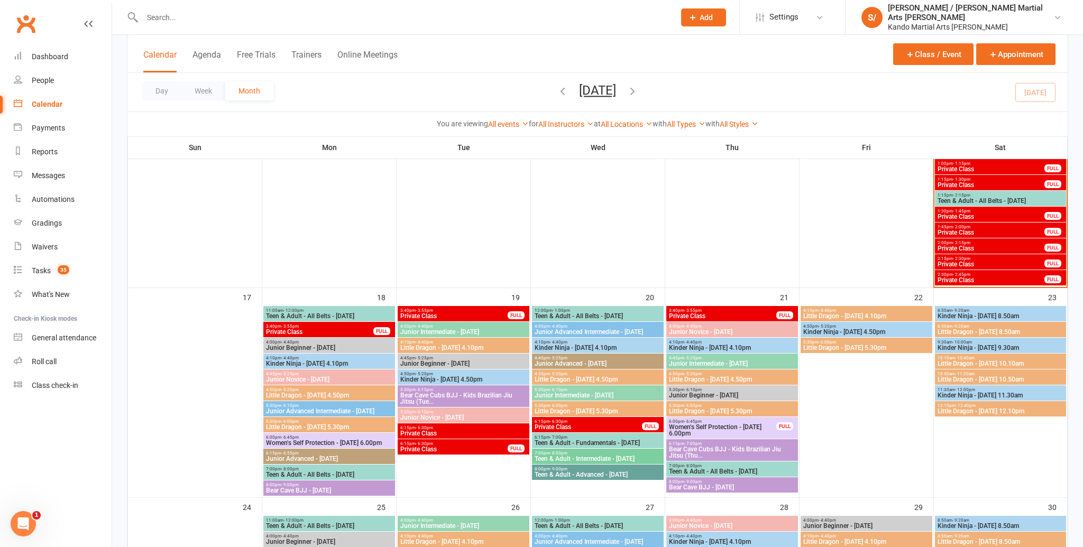
click at [433, 448] on span "Private Class" at bounding box center [454, 449] width 108 height 6
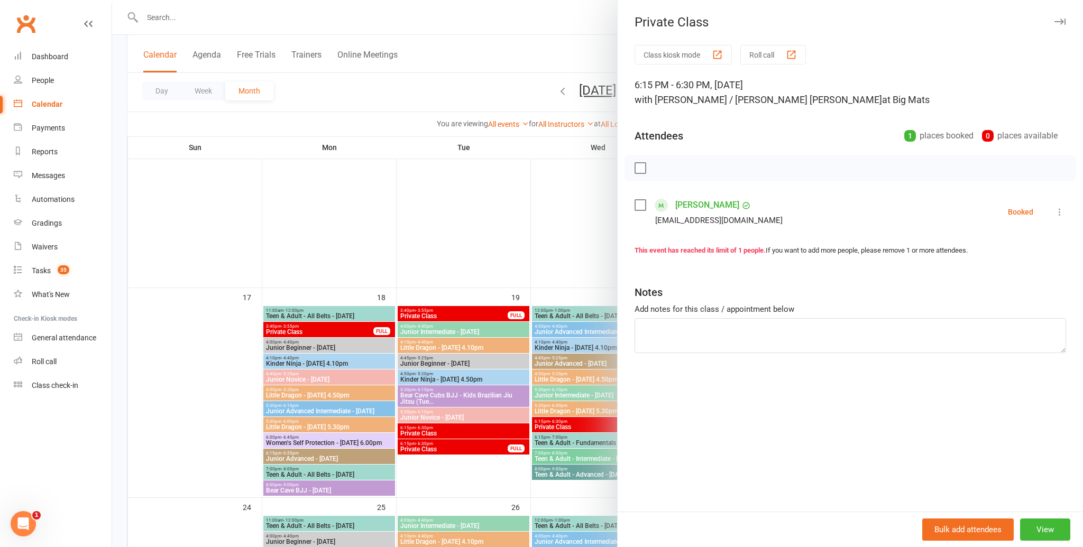
click at [1056, 21] on icon "button" at bounding box center [1059, 22] width 11 height 6
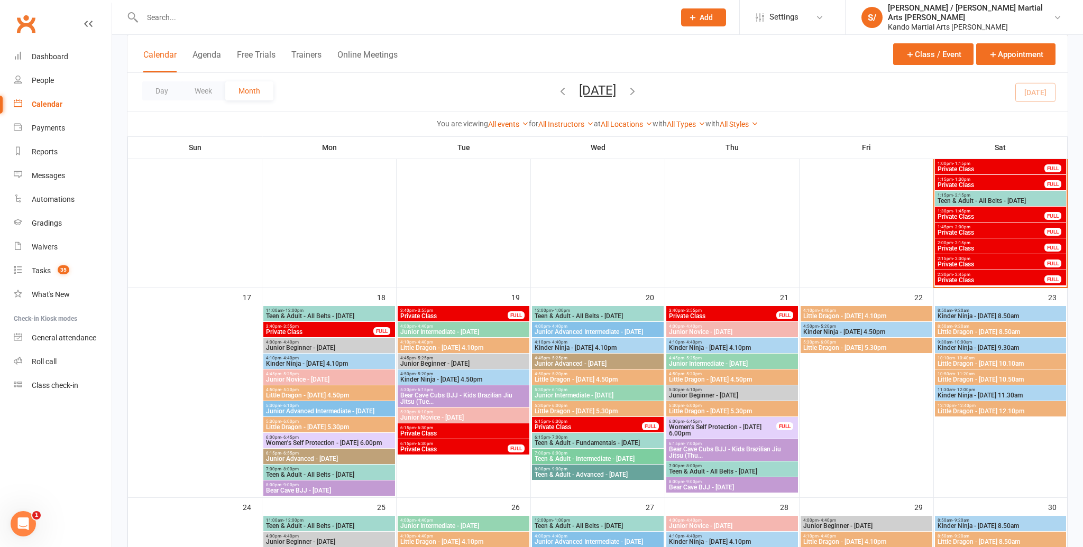
click at [570, 425] on span "Private Class" at bounding box center [588, 427] width 108 height 6
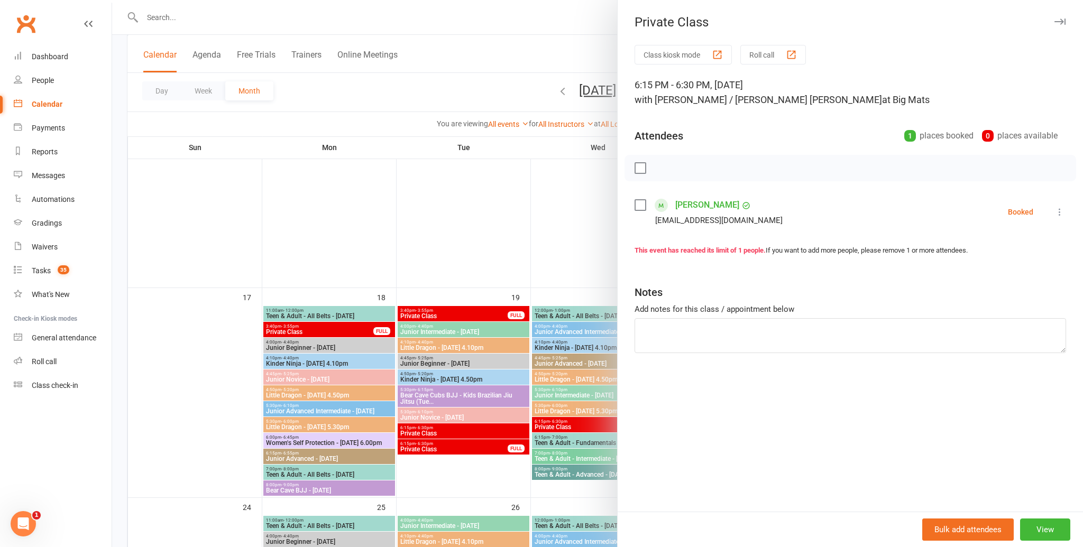
click at [1056, 17] on button "button" at bounding box center [1059, 21] width 13 height 13
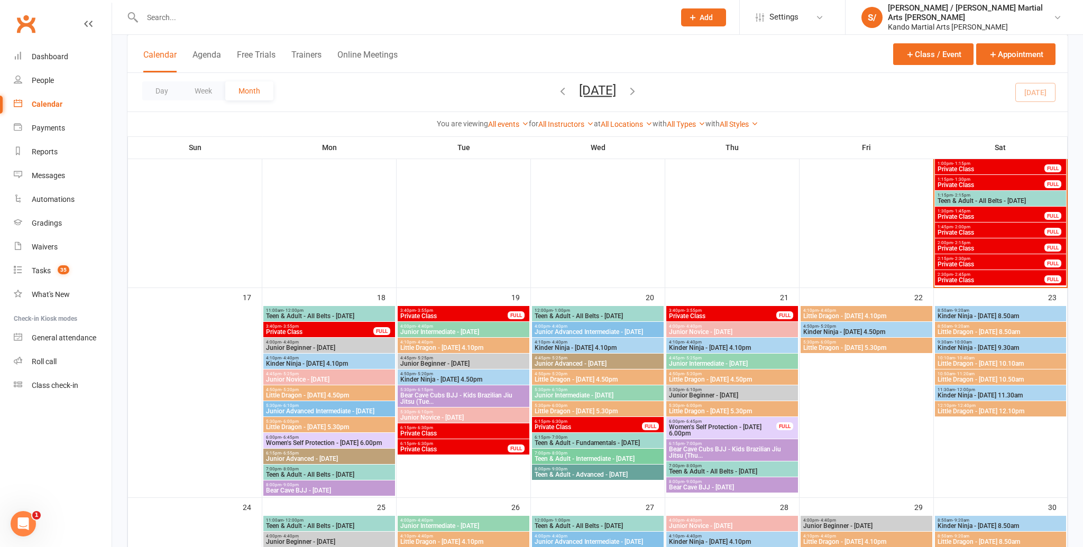
click at [703, 314] on span "Private Class" at bounding box center [722, 316] width 108 height 6
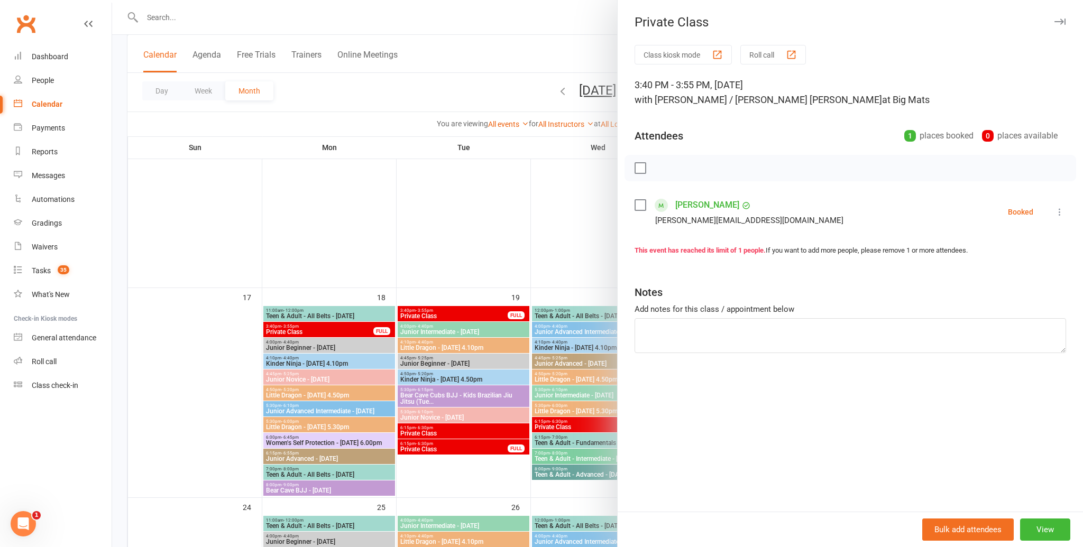
click at [1060, 22] on icon "button" at bounding box center [1059, 22] width 11 height 6
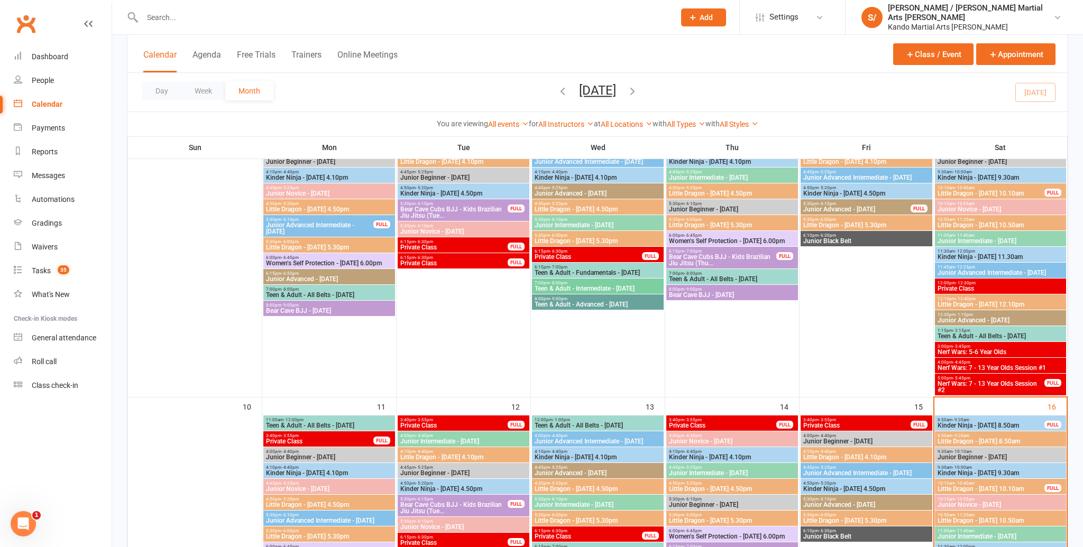
scroll to position [443, 0]
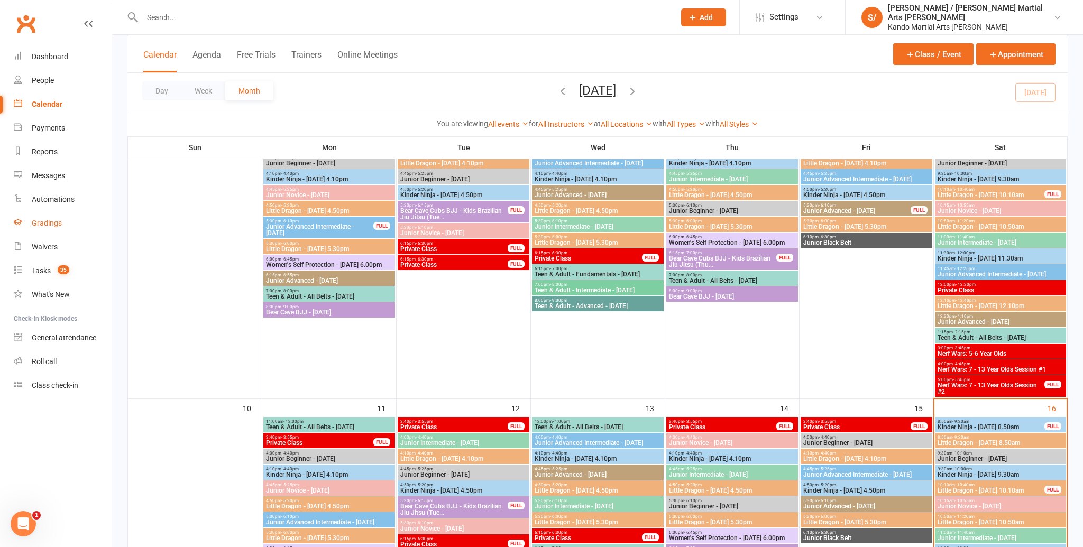
click at [41, 223] on div "Gradings" at bounding box center [47, 223] width 30 height 8
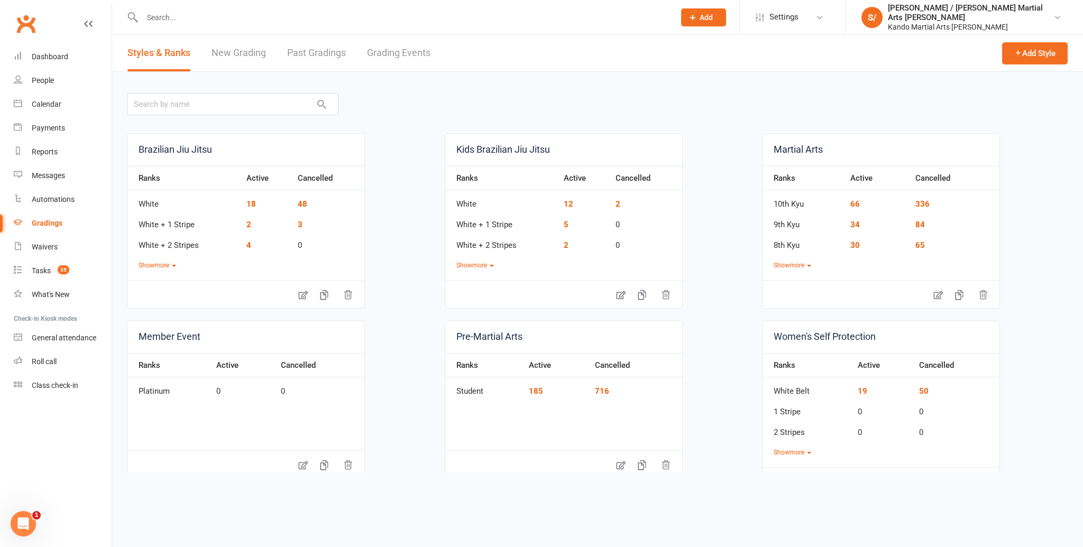
click at [394, 55] on link "Grading Events" at bounding box center [398, 53] width 63 height 36
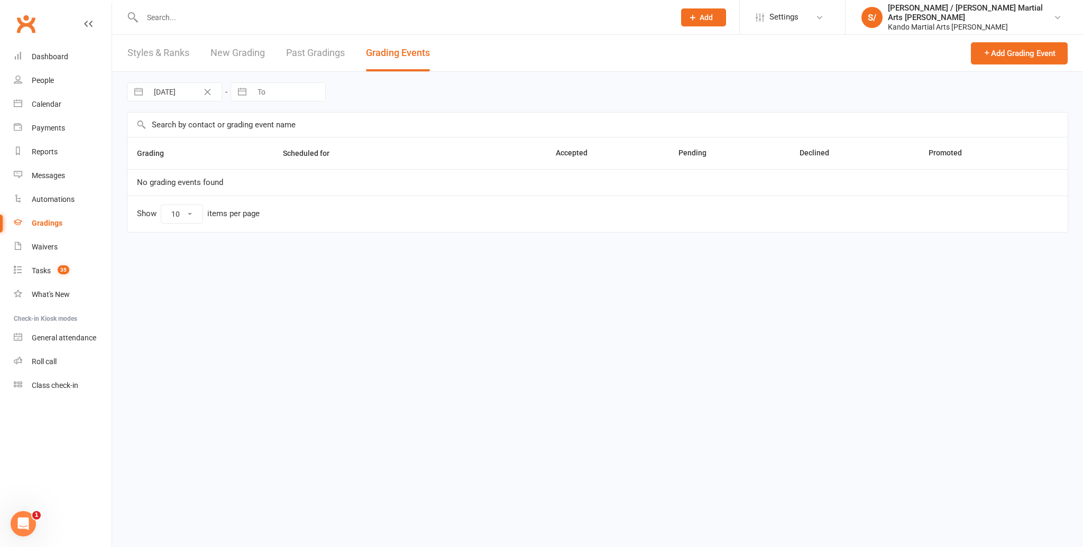
select select "100"
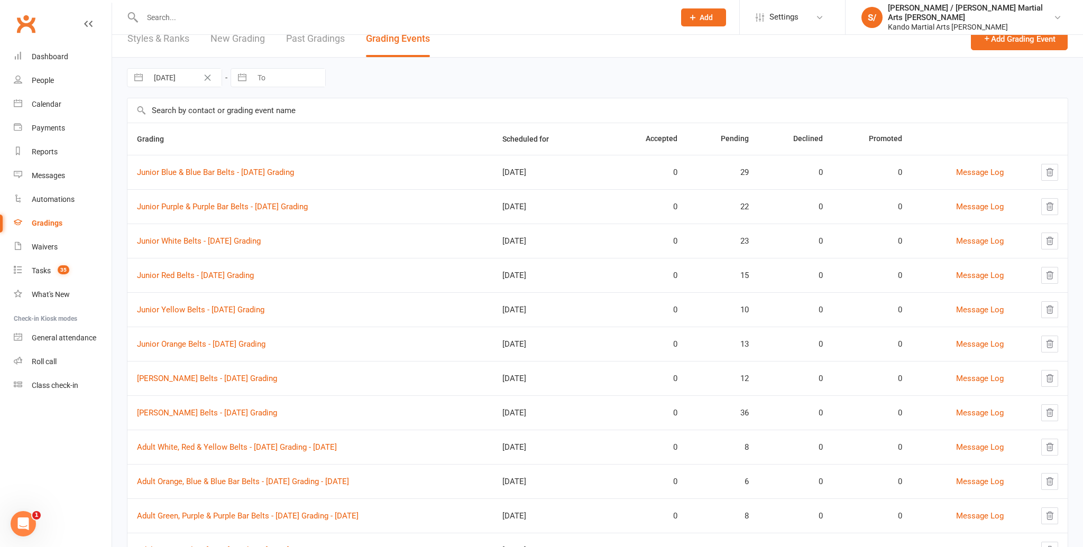
scroll to position [21, 0]
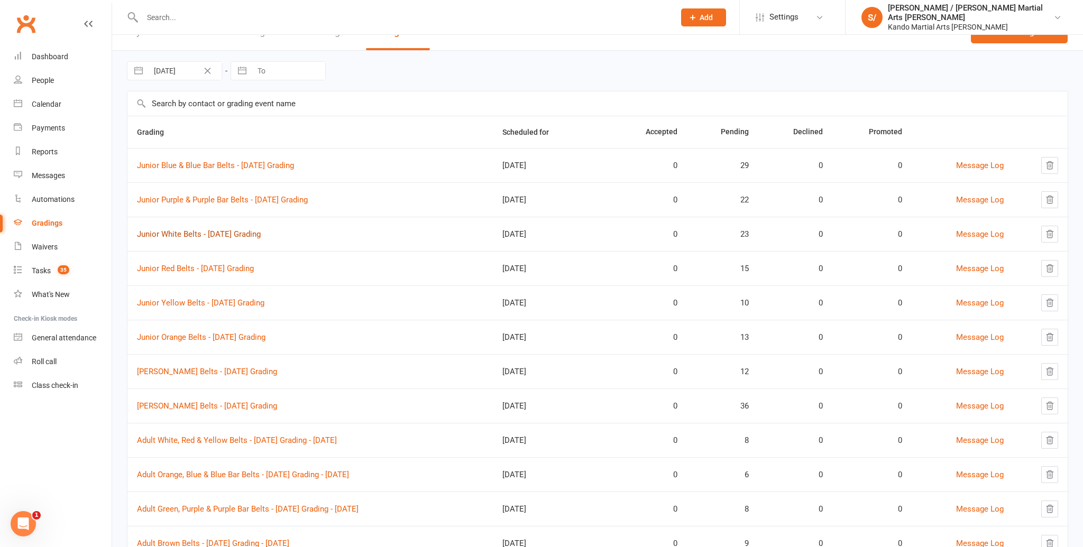
click at [233, 233] on link "Junior White Belts - [DATE] Grading" at bounding box center [199, 234] width 124 height 10
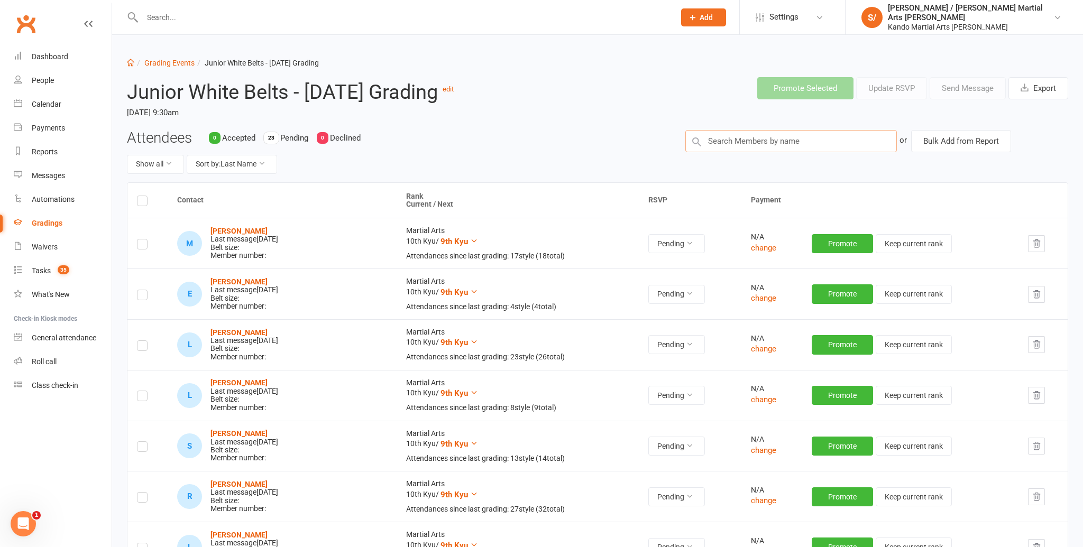
click at [726, 138] on input "text" at bounding box center [790, 141] width 211 height 22
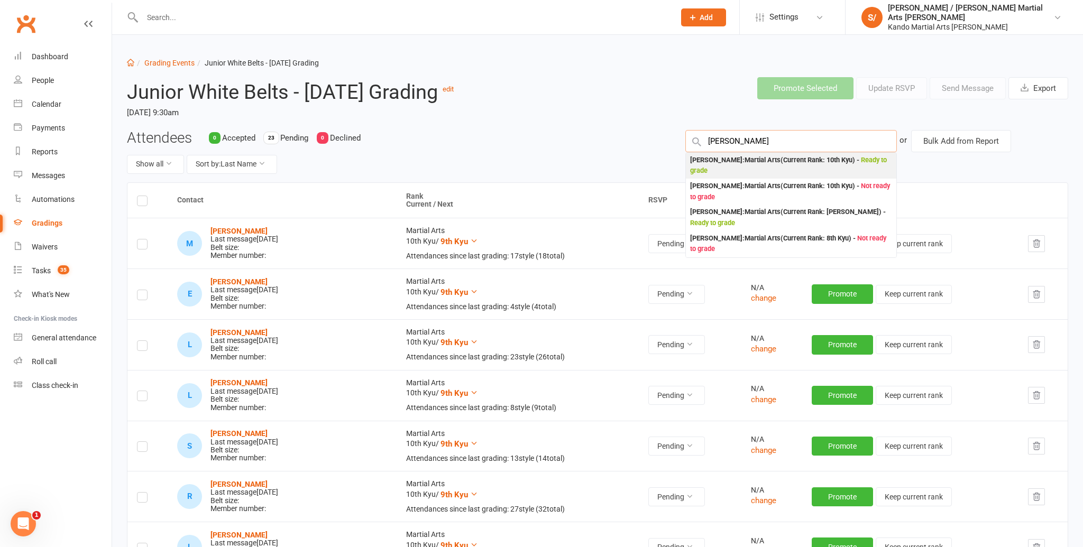
type input "[PERSON_NAME]"
click at [726, 157] on div "[PERSON_NAME] : Martial Arts (Current Rank: 10th Kyu ) - Ready to grade" at bounding box center [791, 166] width 202 height 22
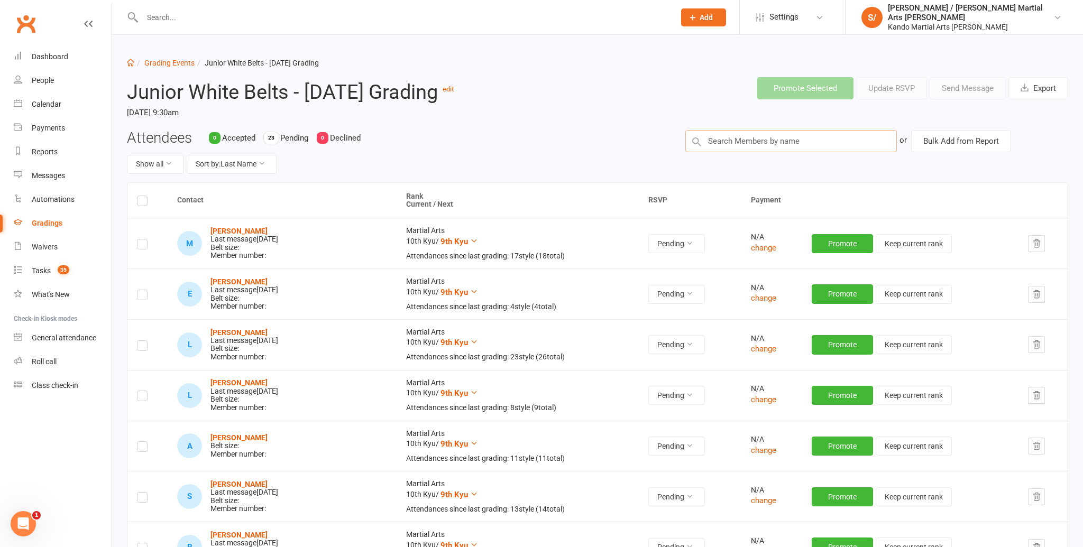
click at [740, 141] on input "text" at bounding box center [790, 141] width 211 height 22
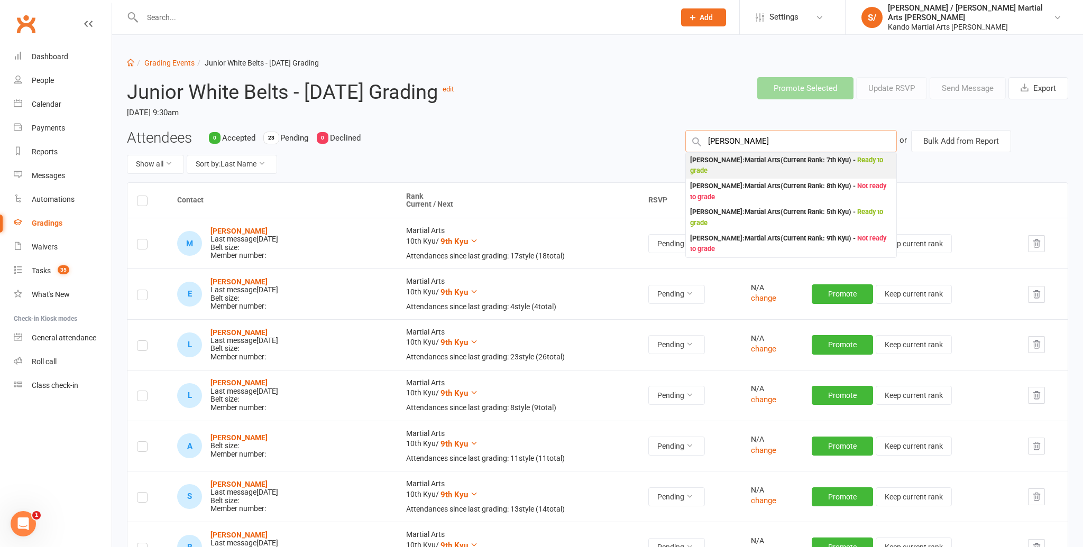
type input "[PERSON_NAME]"
click at [730, 158] on div "[PERSON_NAME] : Martial Arts (Current Rank: 7th Kyu ) - Ready to grade" at bounding box center [791, 166] width 202 height 22
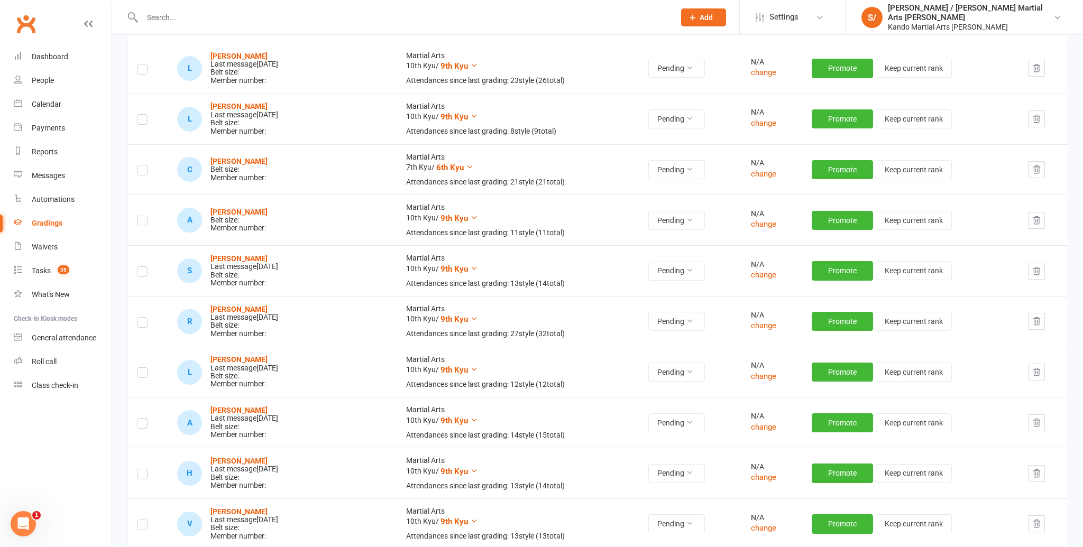
scroll to position [281, 0]
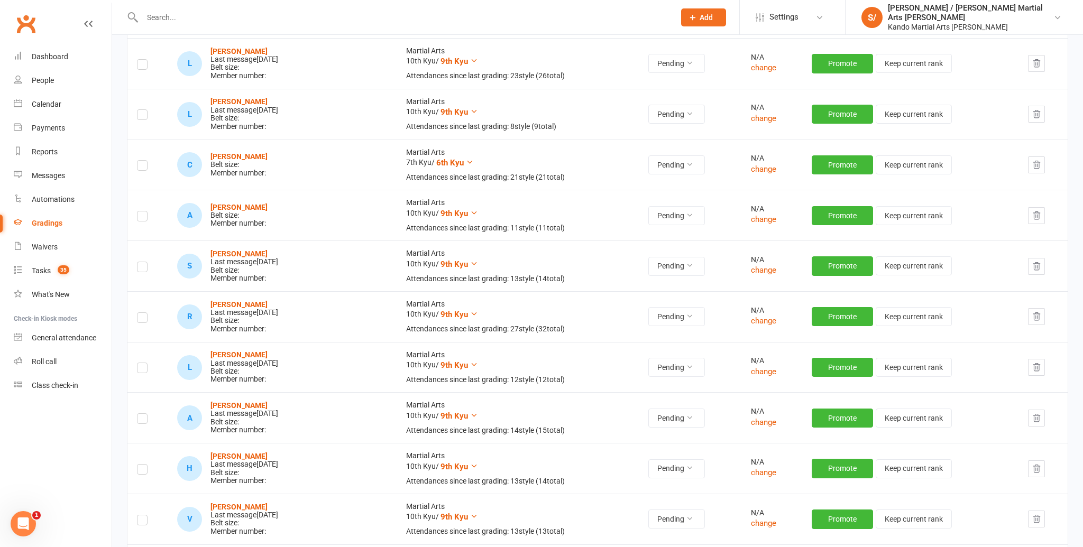
click at [142, 218] on label at bounding box center [142, 218] width 11 height 0
click at [142, 211] on input "checkbox" at bounding box center [142, 211] width 11 height 0
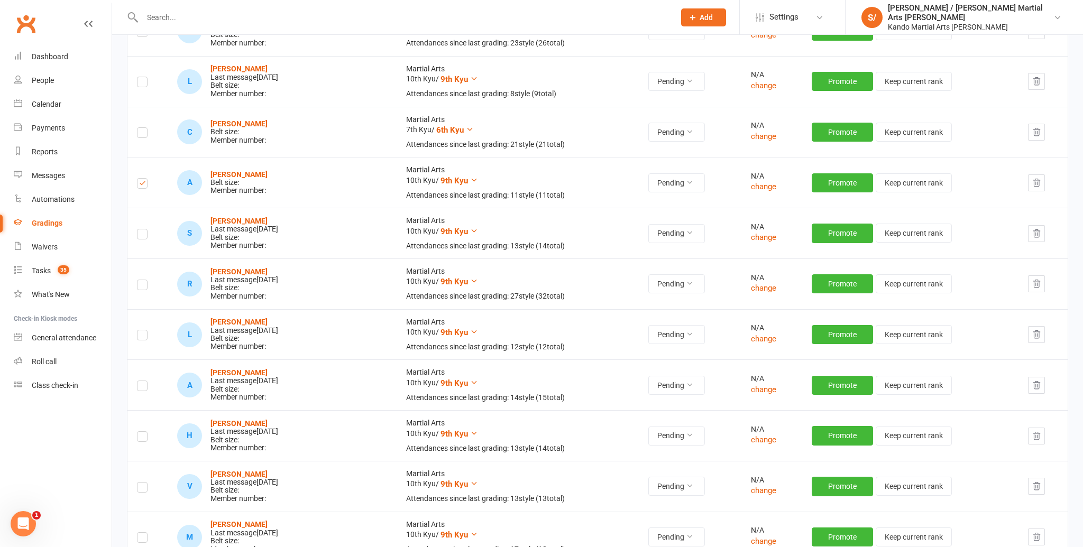
scroll to position [312, 0]
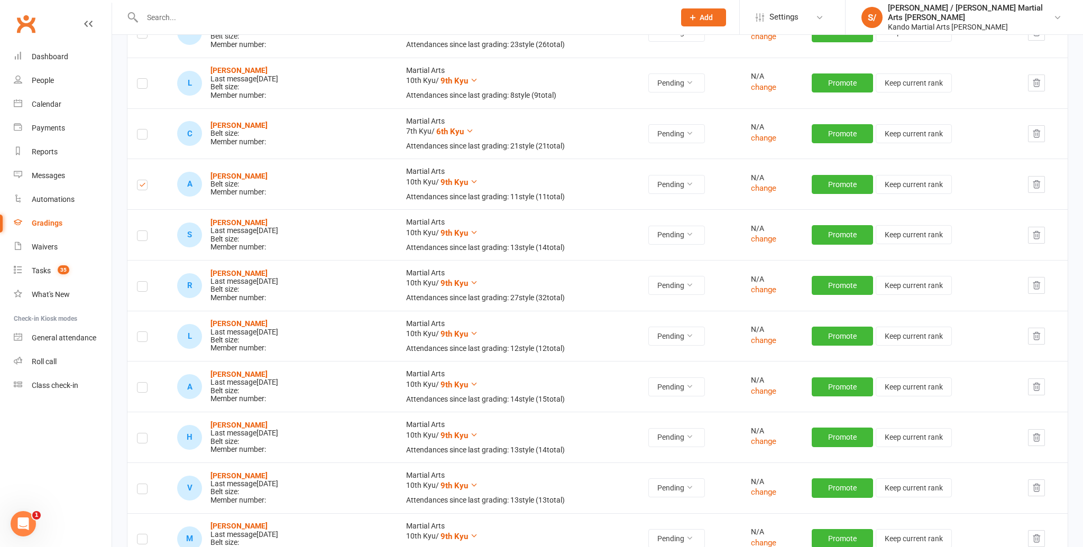
click at [145, 136] on label at bounding box center [142, 136] width 11 height 0
click at [145, 130] on input "checkbox" at bounding box center [142, 130] width 11 height 0
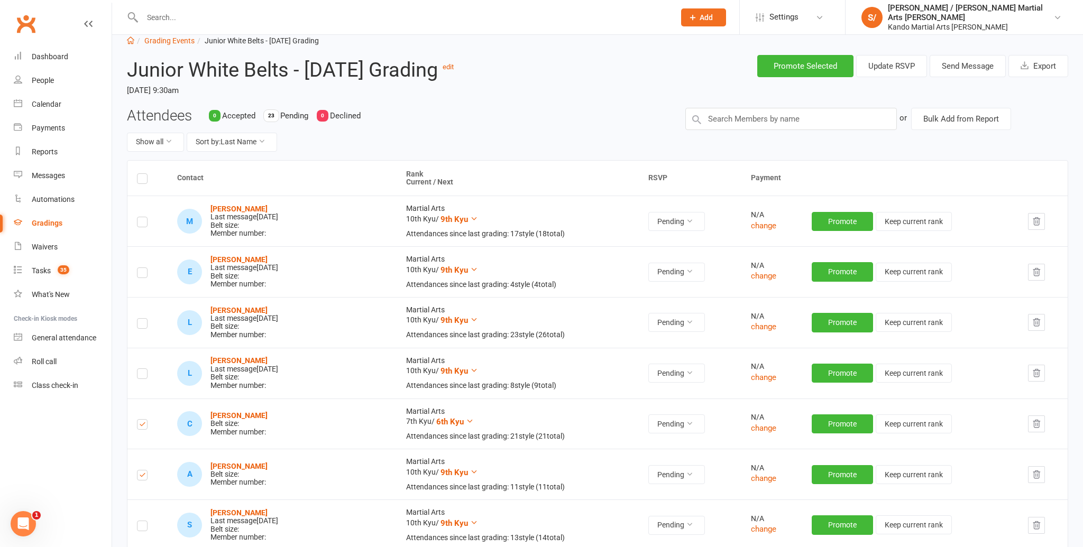
scroll to position [0, 0]
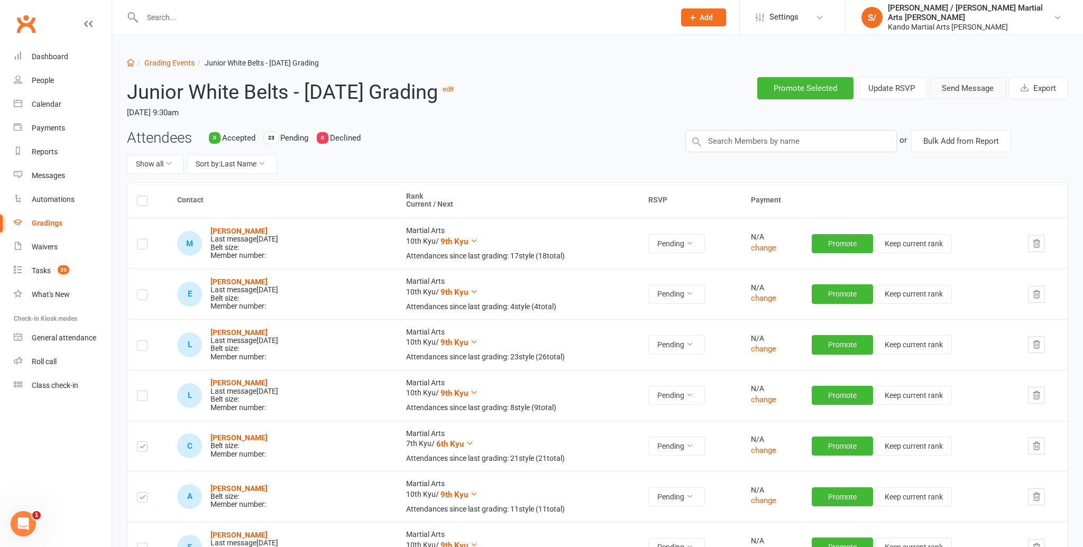
click at [981, 88] on button "Send Message" at bounding box center [967, 88] width 76 height 22
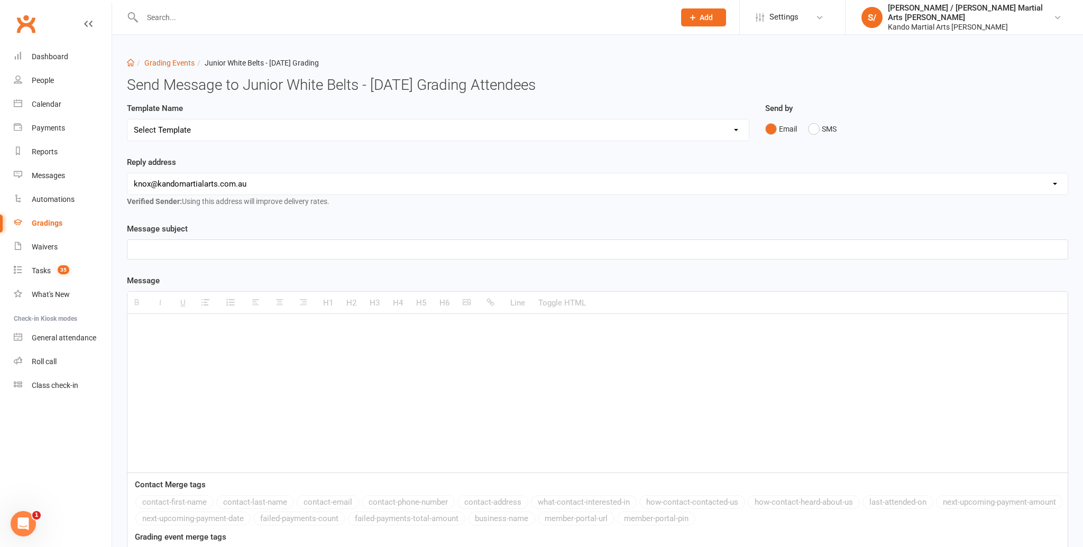
click at [299, 130] on select "Select Template [Email] Confirmation of Successful Grading [Email] Congratulati…" at bounding box center [437, 129] width 621 height 21
select select "16"
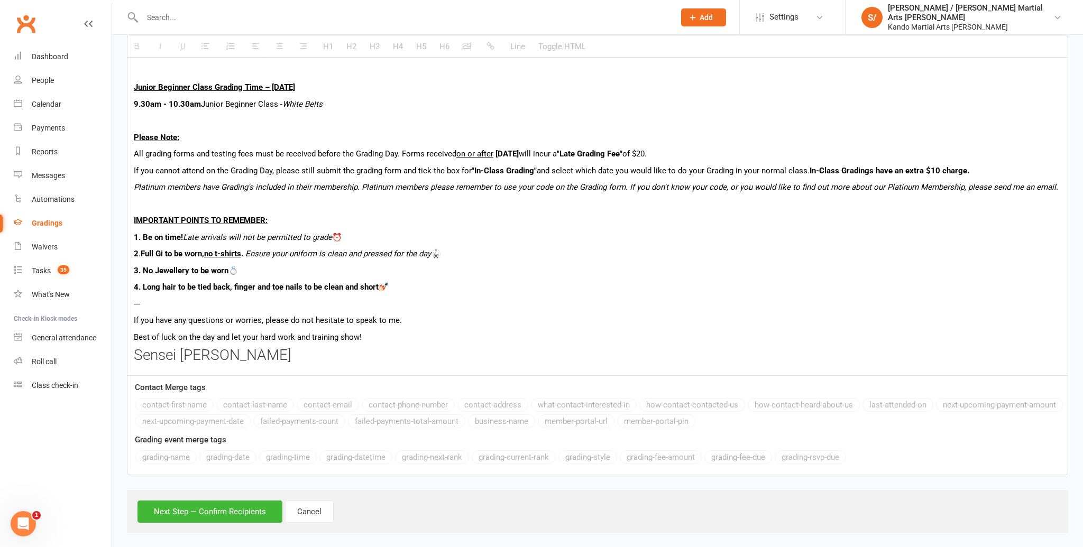
scroll to position [697, 0]
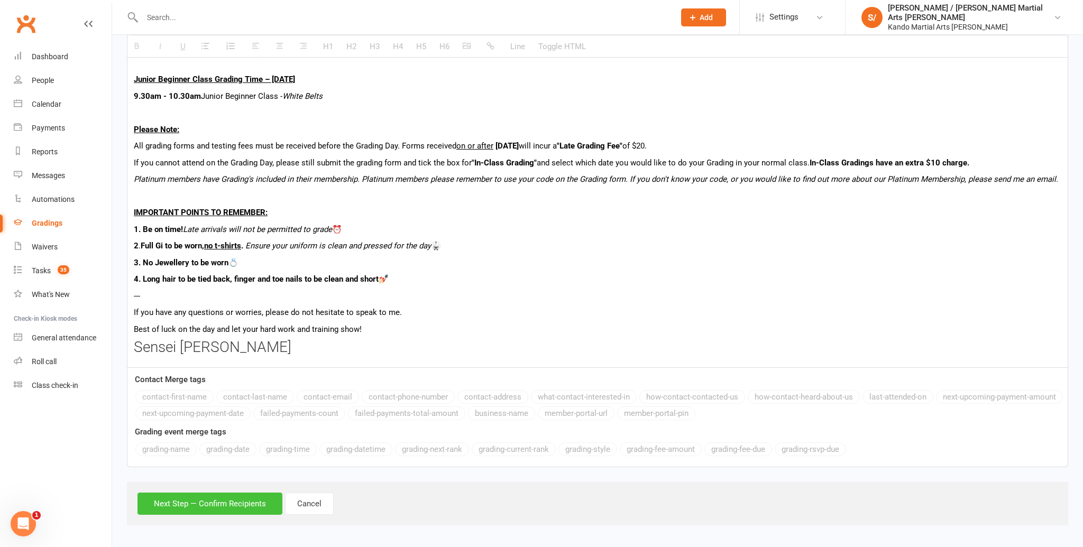
click at [214, 505] on button "Next Step — Confirm Recipients" at bounding box center [209, 504] width 145 height 22
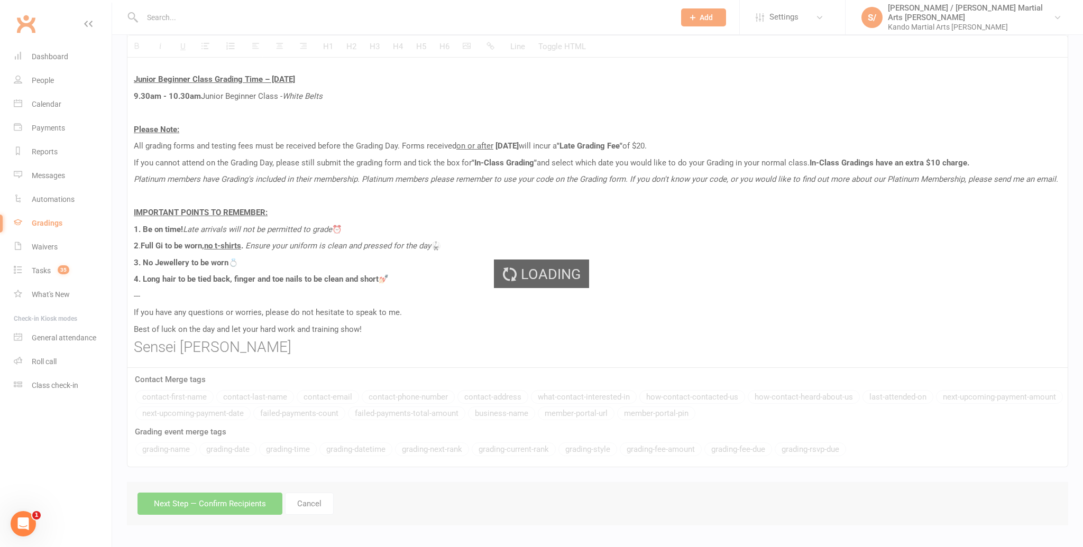
scroll to position [673, 0]
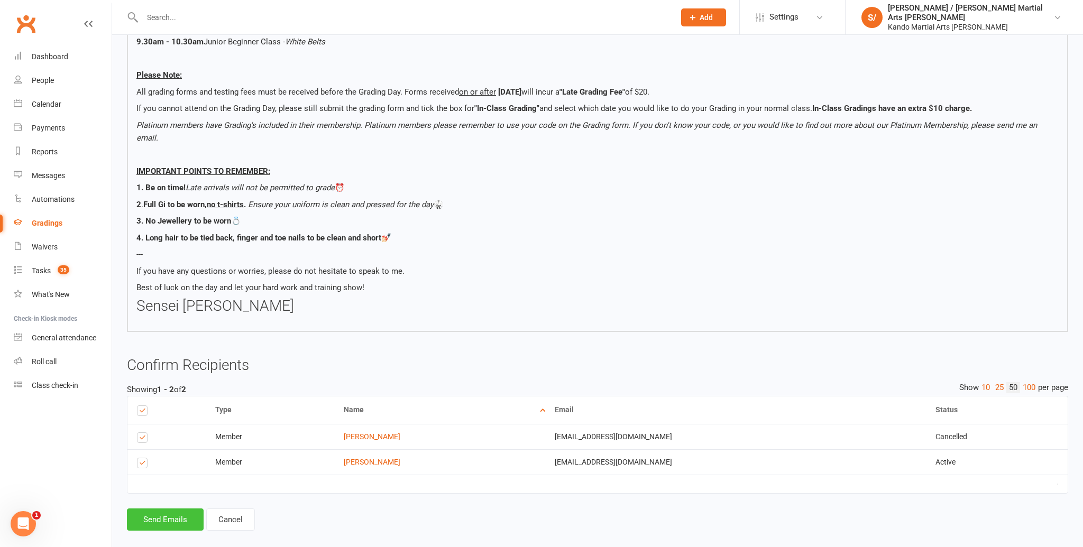
click at [163, 509] on button "Send Emails" at bounding box center [165, 520] width 77 height 22
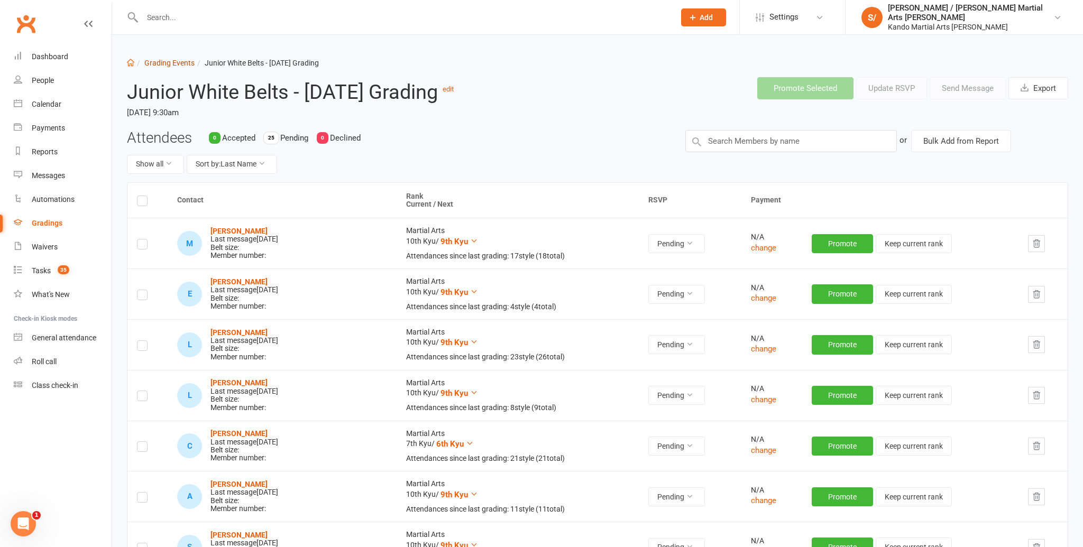
click at [165, 63] on link "Grading Events" at bounding box center [169, 63] width 50 height 8
select select "100"
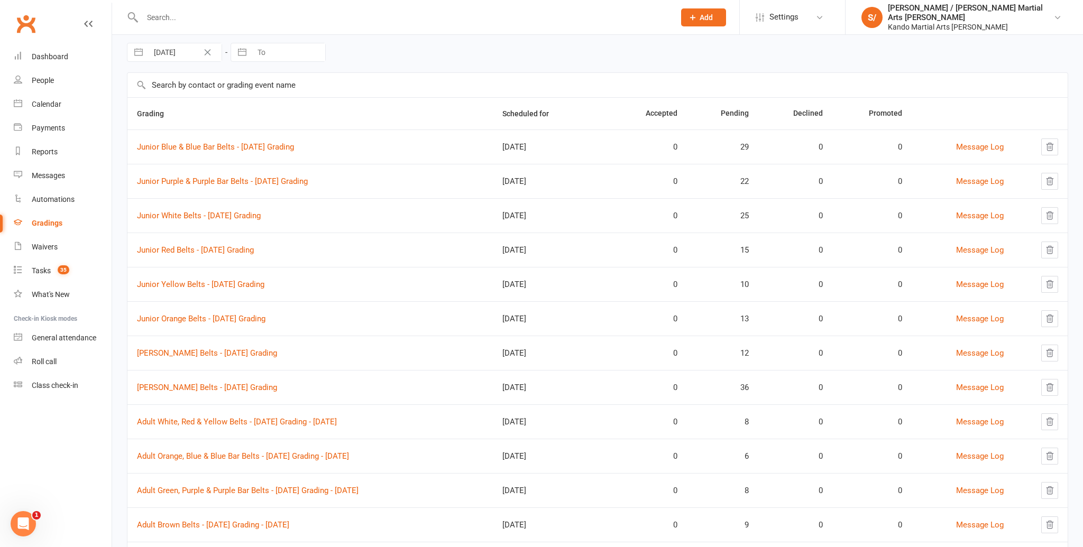
scroll to position [44, 0]
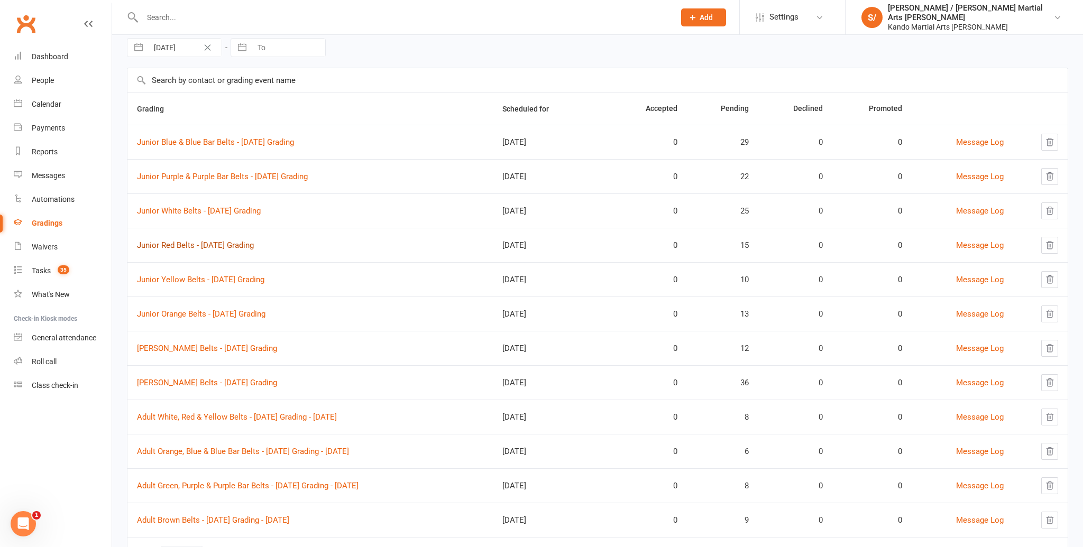
click at [205, 245] on link "Junior Red Belts - [DATE] Grading" at bounding box center [195, 246] width 117 height 10
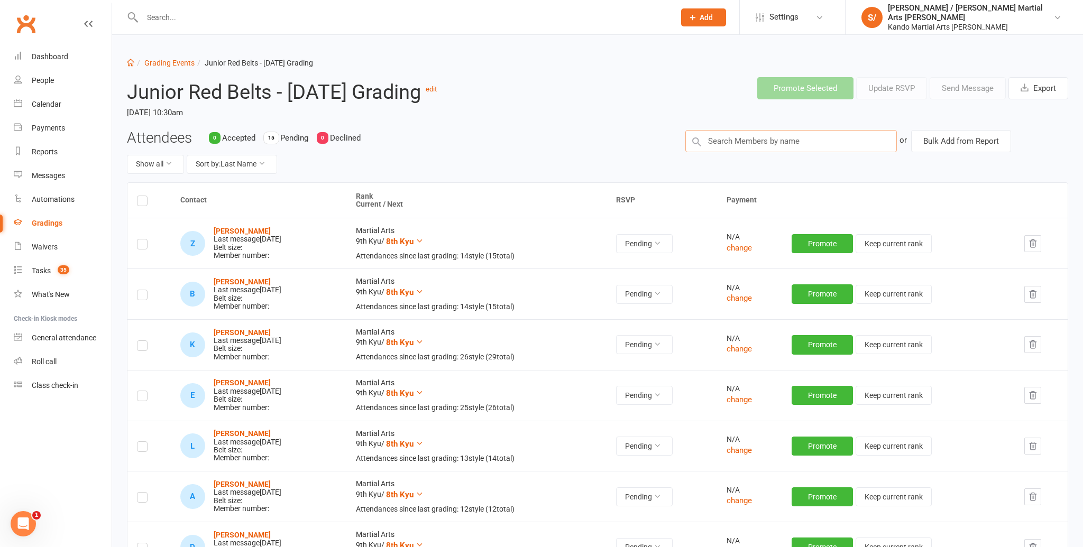
click at [771, 141] on input "text" at bounding box center [790, 141] width 211 height 22
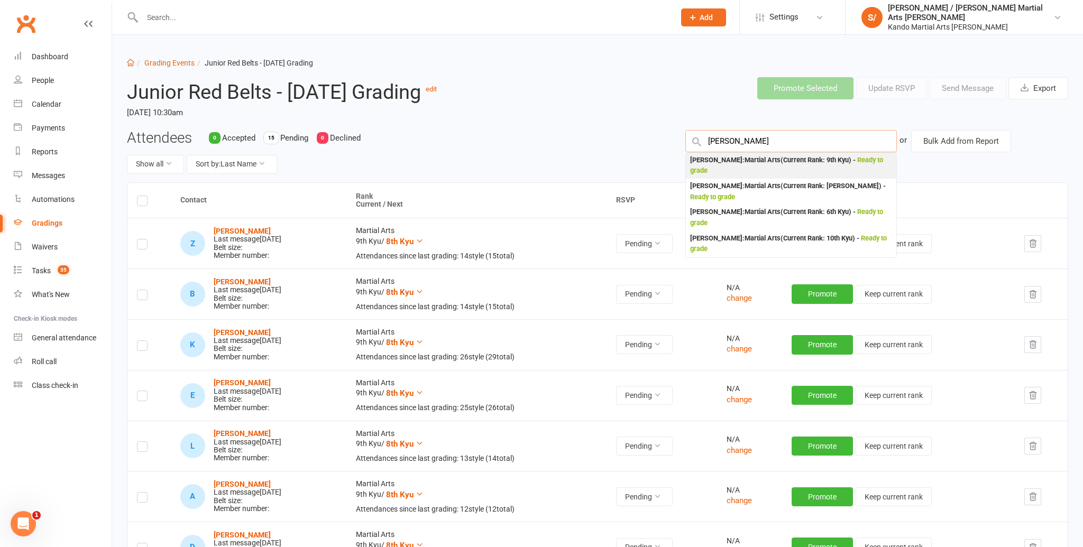
type input "[PERSON_NAME]"
click at [702, 159] on div "[PERSON_NAME] : Martial Arts (Current Rank: 9th Kyu ) - Ready to grade" at bounding box center [791, 166] width 202 height 22
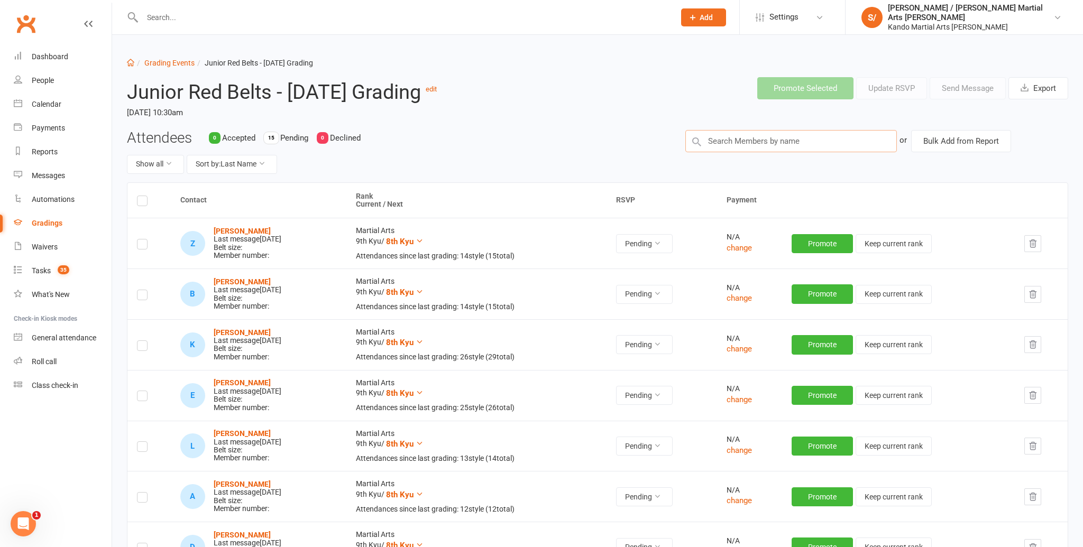
click at [728, 139] on input "text" at bounding box center [790, 141] width 211 height 22
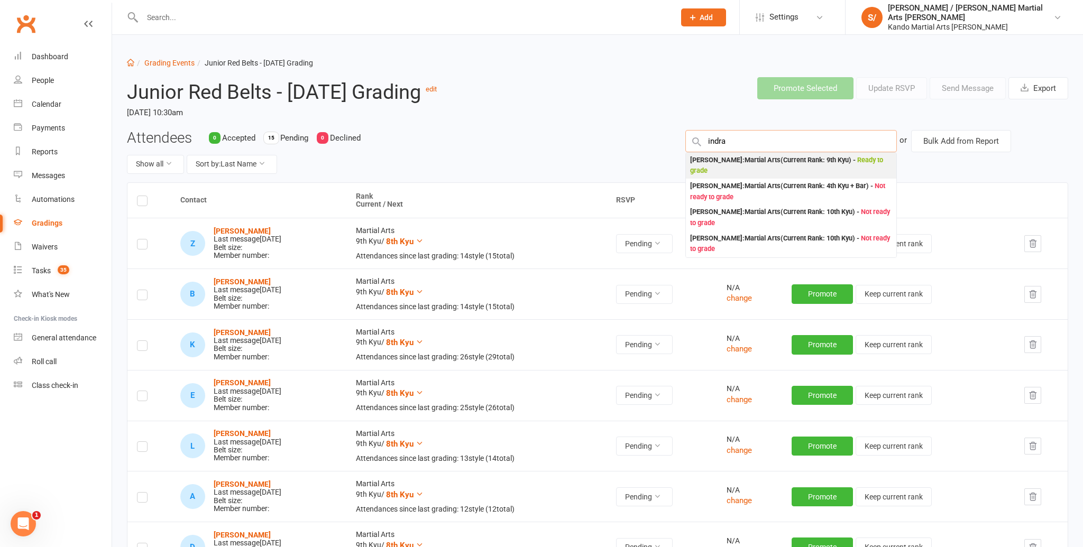
type input "indra"
click at [731, 159] on div "[PERSON_NAME] : Martial Arts (Current Rank: 9th Kyu ) - Ready to grade" at bounding box center [791, 166] width 202 height 22
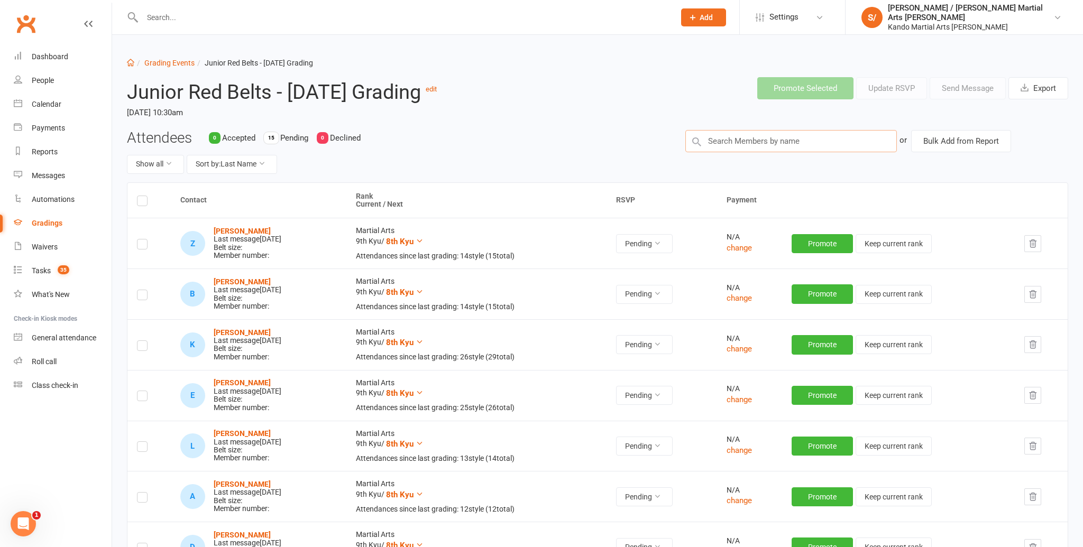
click at [741, 139] on input "text" at bounding box center [790, 141] width 211 height 22
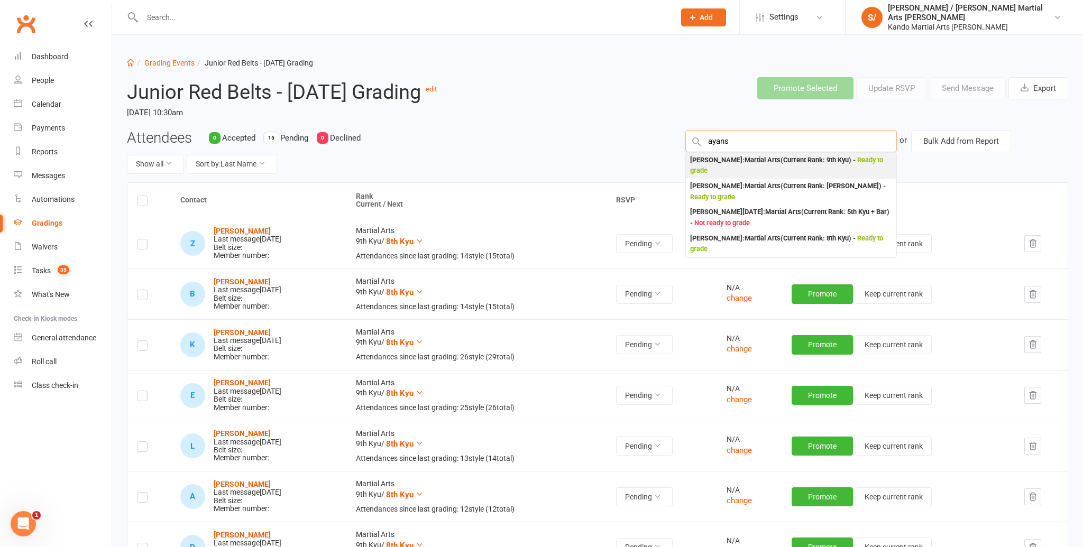
type input "ayans"
click at [741, 160] on div "[PERSON_NAME] : Martial Arts (Current Rank: 9th Kyu ) - Ready to grade" at bounding box center [791, 166] width 202 height 22
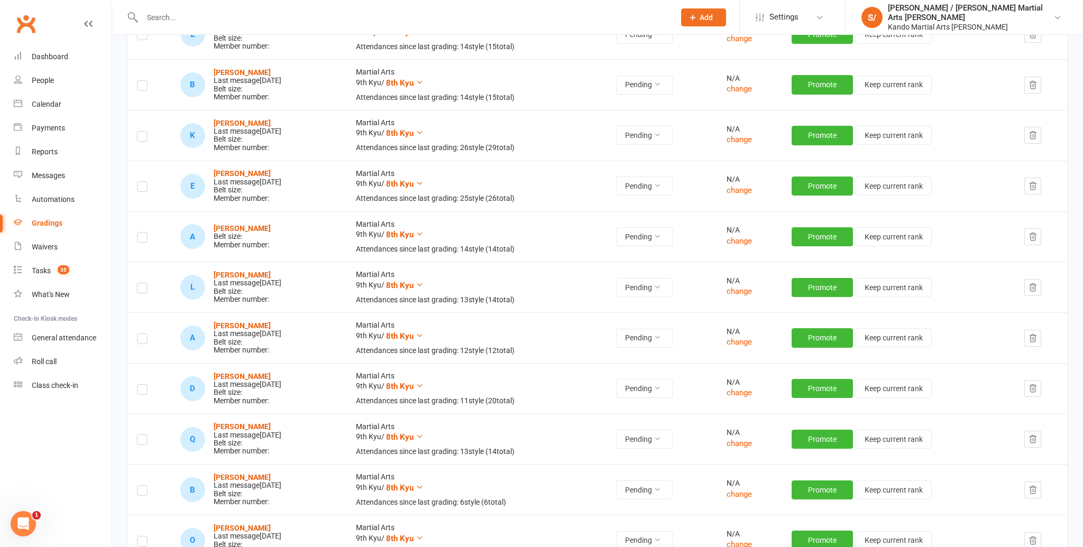
scroll to position [211, 0]
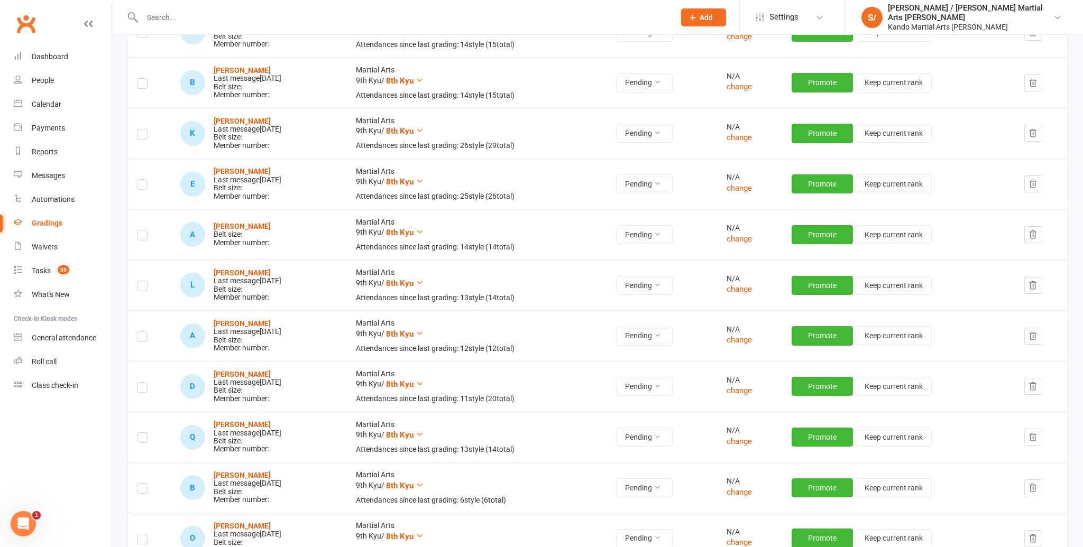
click at [141, 237] on label at bounding box center [142, 237] width 11 height 0
click at [141, 231] on input "checkbox" at bounding box center [142, 231] width 11 height 0
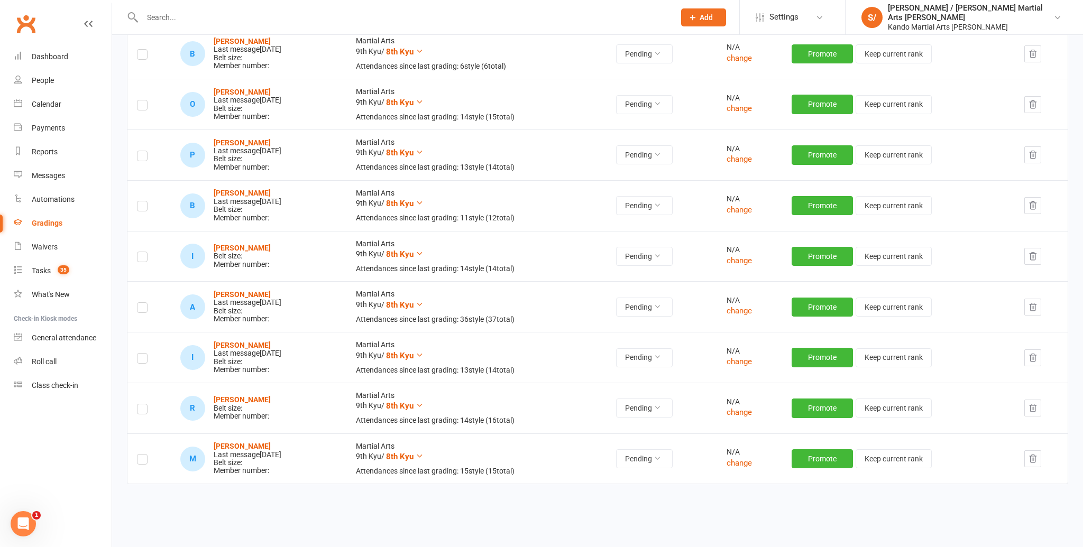
scroll to position [639, 0]
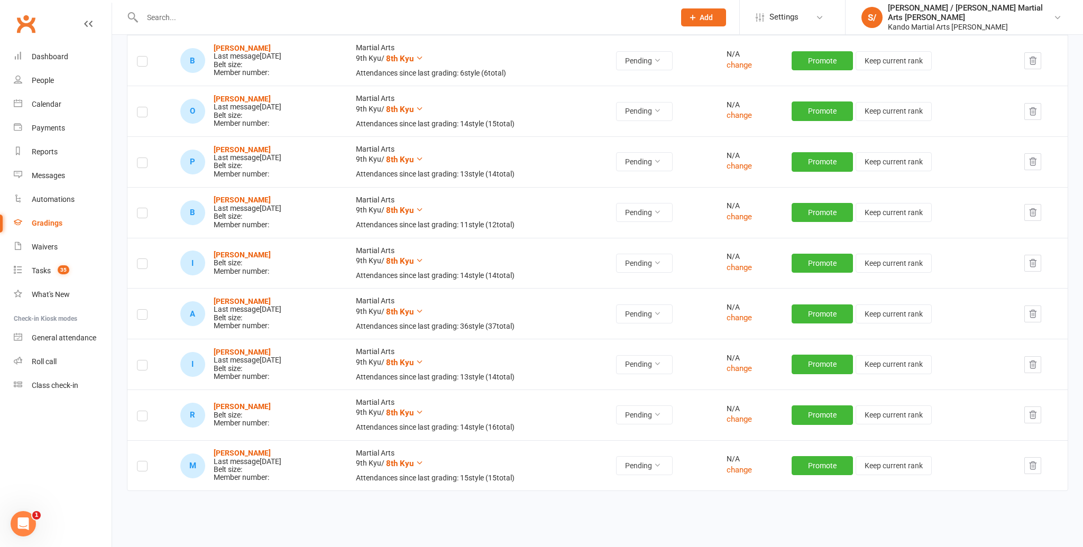
click at [140, 265] on label at bounding box center [142, 265] width 11 height 0
click at [140, 259] on input "checkbox" at bounding box center [142, 259] width 11 height 0
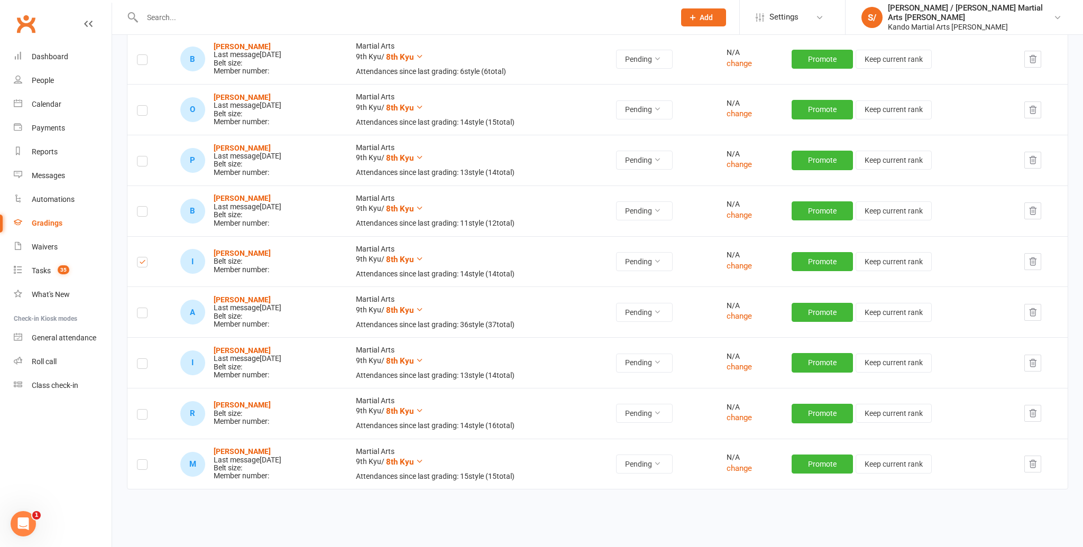
click at [139, 416] on label at bounding box center [142, 416] width 11 height 0
click at [139, 410] on input "checkbox" at bounding box center [142, 410] width 11 height 0
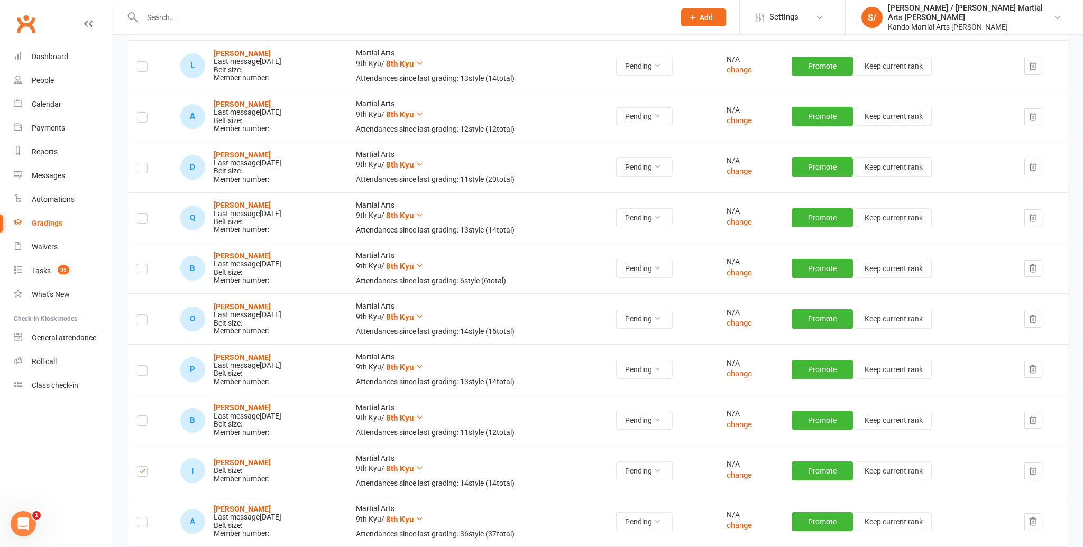
scroll to position [0, 0]
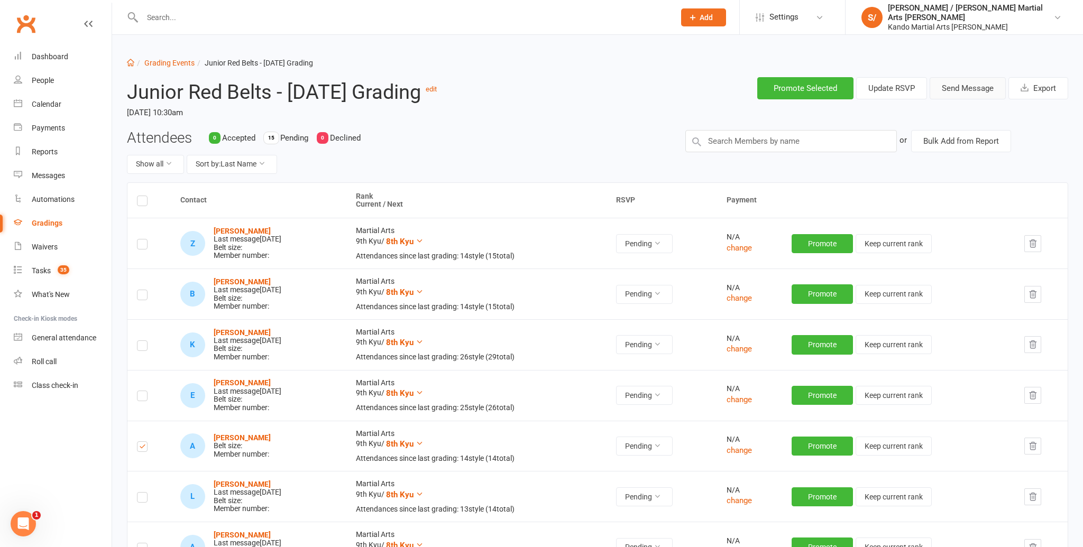
click at [961, 92] on button "Send Message" at bounding box center [967, 88] width 76 height 22
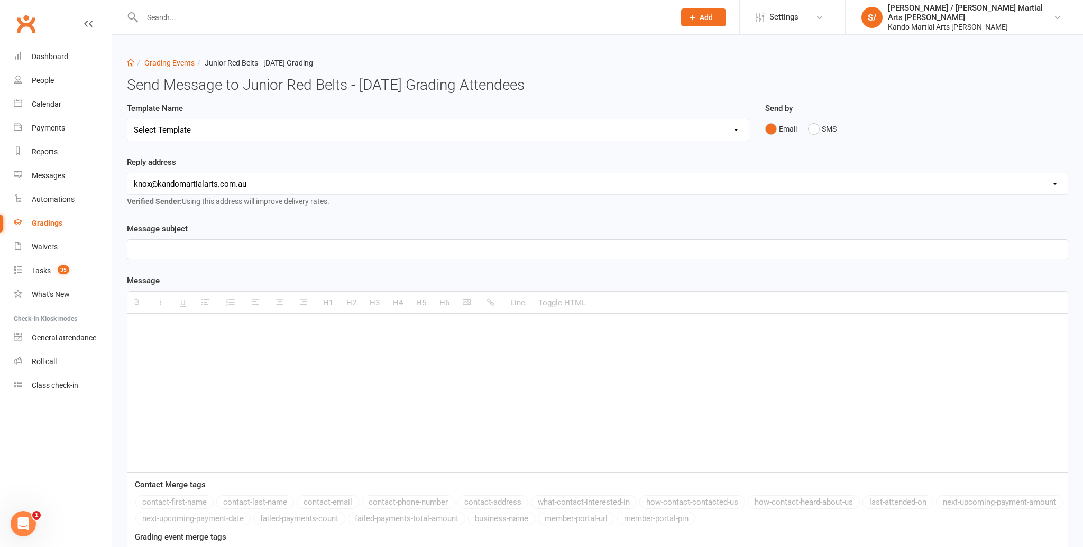
click at [438, 125] on select "Select Template [Email] Confirmation of Successful Grading [Email] Congratulati…" at bounding box center [437, 129] width 621 height 21
select select "15"
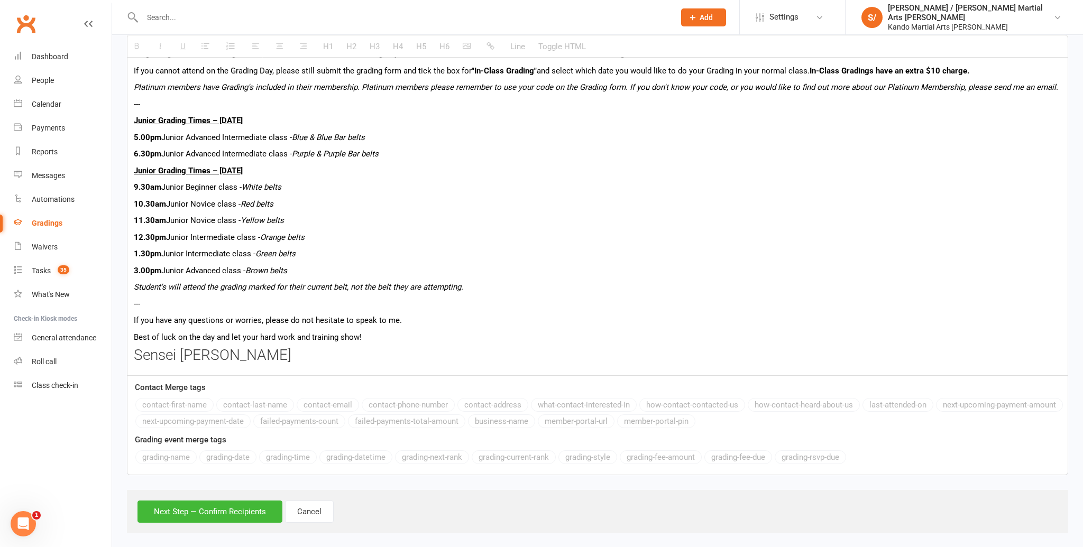
scroll to position [575, 0]
click at [180, 507] on button "Next Step — Confirm Recipients" at bounding box center [209, 510] width 145 height 22
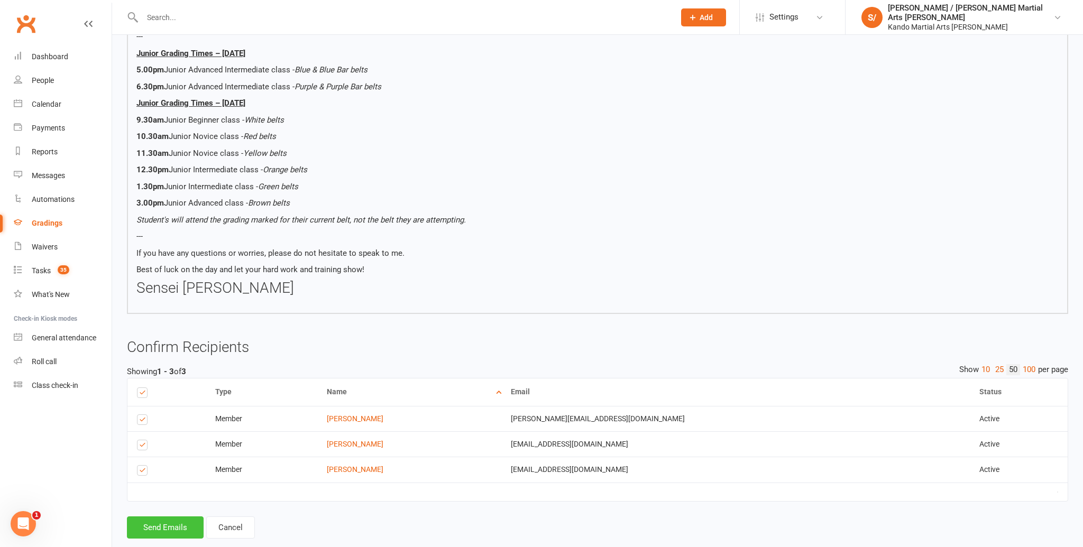
click at [170, 517] on button "Send Emails" at bounding box center [165, 528] width 77 height 22
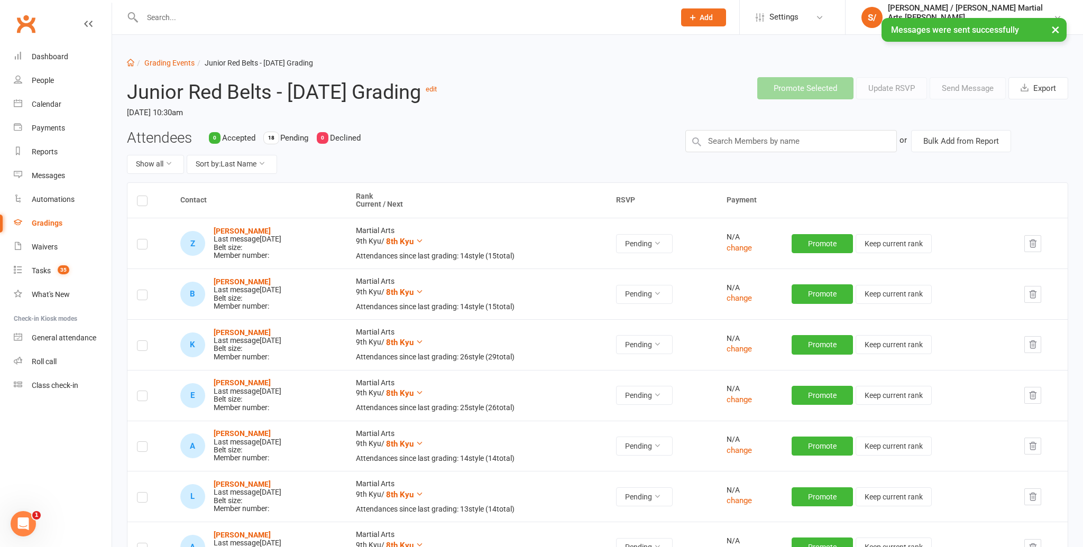
click at [173, 57] on li "Grading Events" at bounding box center [164, 63] width 60 height 12
click at [171, 63] on link "Grading Events" at bounding box center [169, 63] width 50 height 8
select select "100"
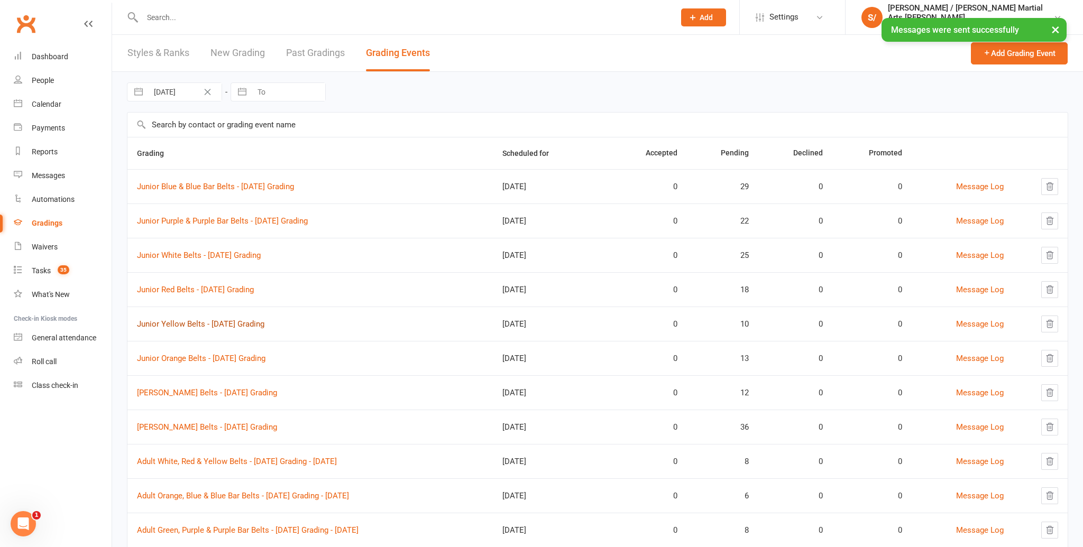
click at [229, 324] on link "Junior Yellow Belts - [DATE] Grading" at bounding box center [200, 324] width 127 height 10
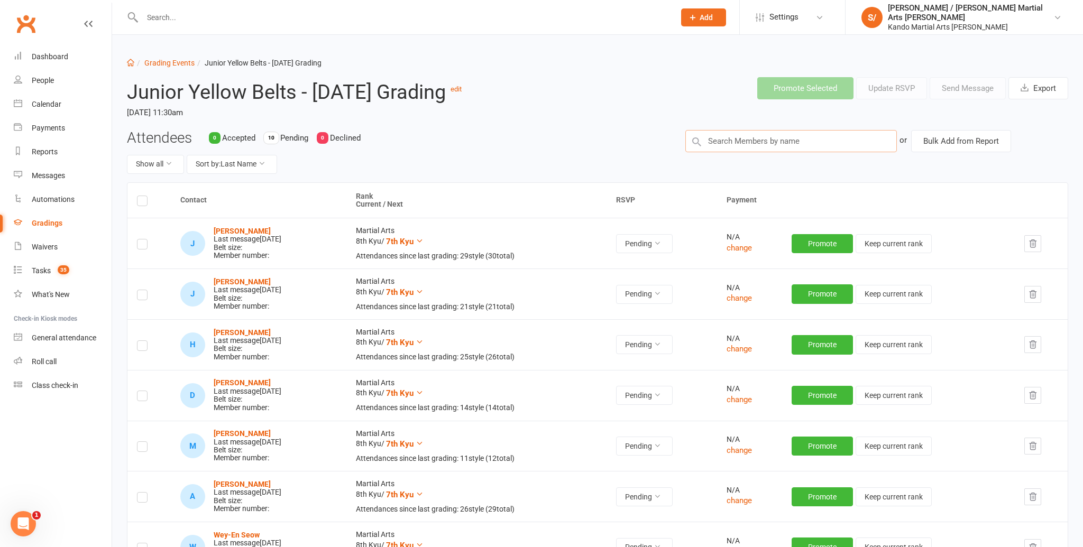
click at [803, 152] on input "text" at bounding box center [790, 141] width 211 height 22
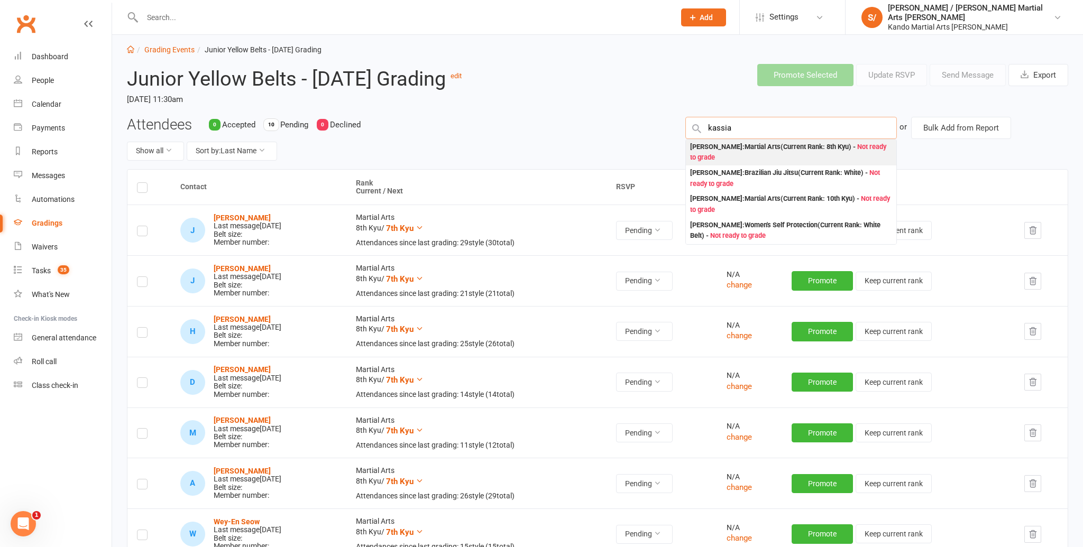
scroll to position [10, 0]
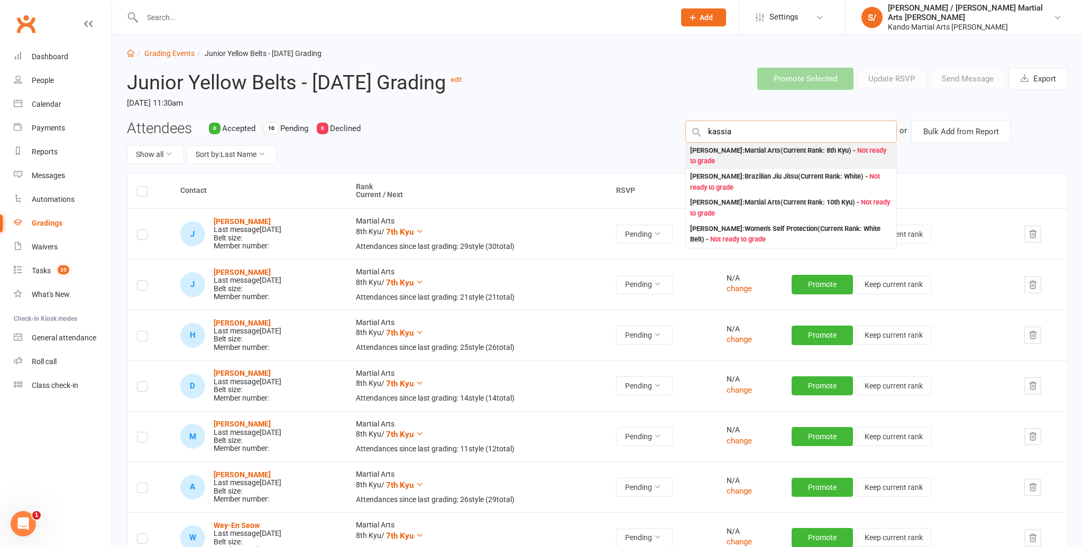
type input "kassia"
click at [799, 167] on div "[PERSON_NAME] : Martial Arts (Current Rank: 8th Kyu ) - Not ready to grade" at bounding box center [791, 156] width 202 height 22
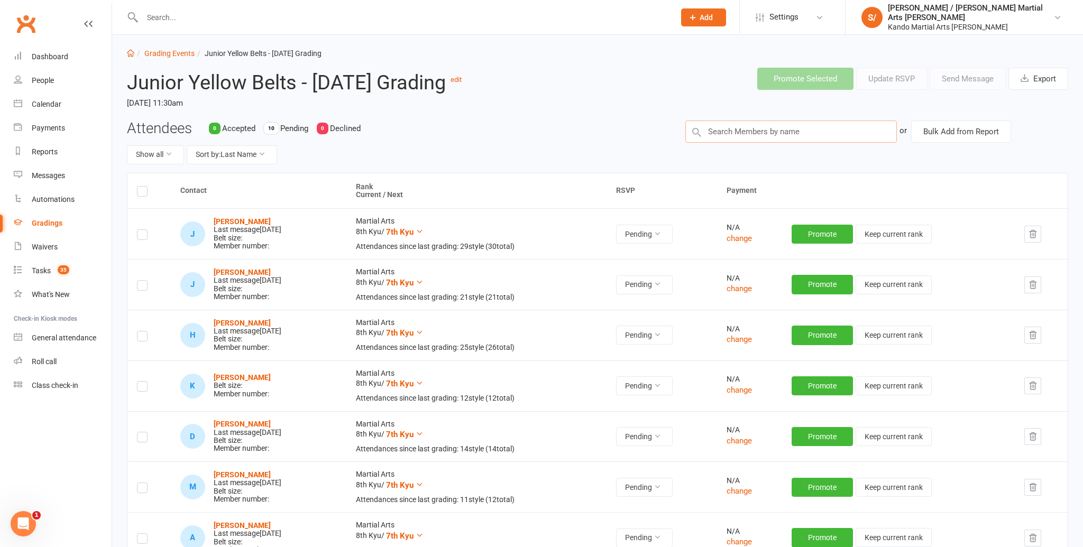
click at [731, 143] on input "text" at bounding box center [790, 132] width 211 height 22
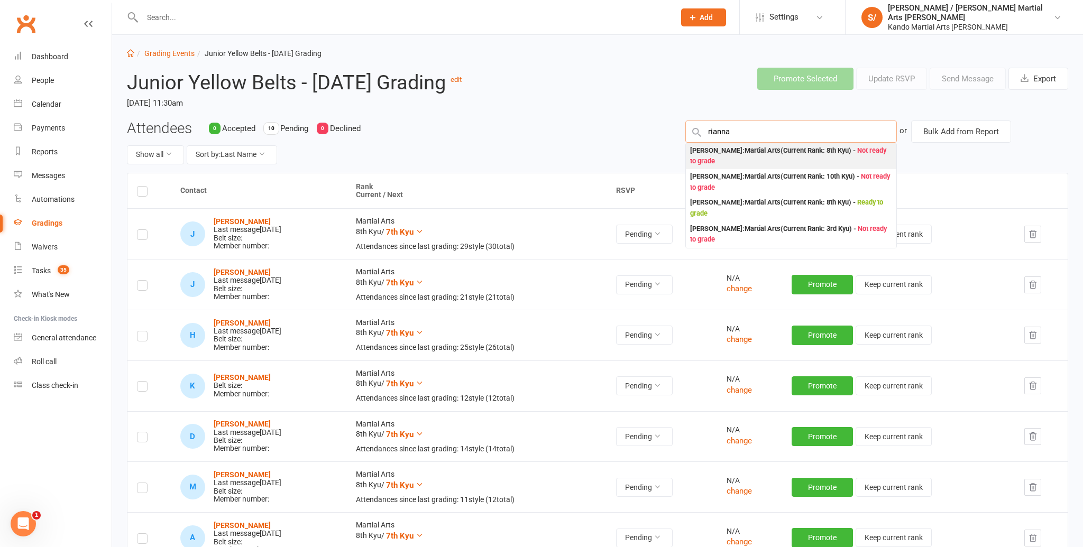
type input "rianna"
click at [728, 166] on div "[PERSON_NAME] : Martial Arts (Current Rank: 8th Kyu ) - Not ready to grade" at bounding box center [791, 155] width 202 height 22
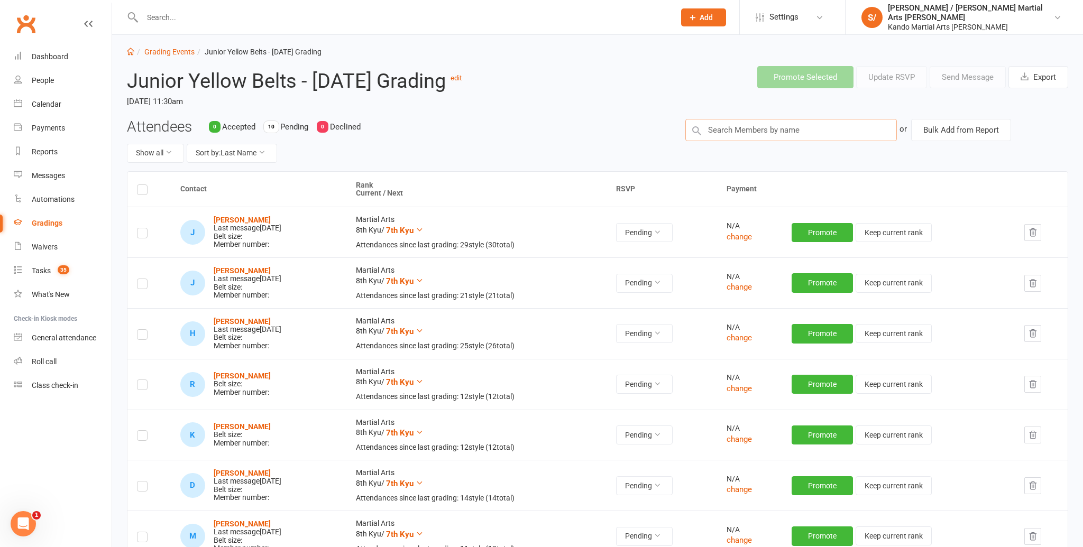
click at [730, 141] on input "text" at bounding box center [790, 130] width 211 height 22
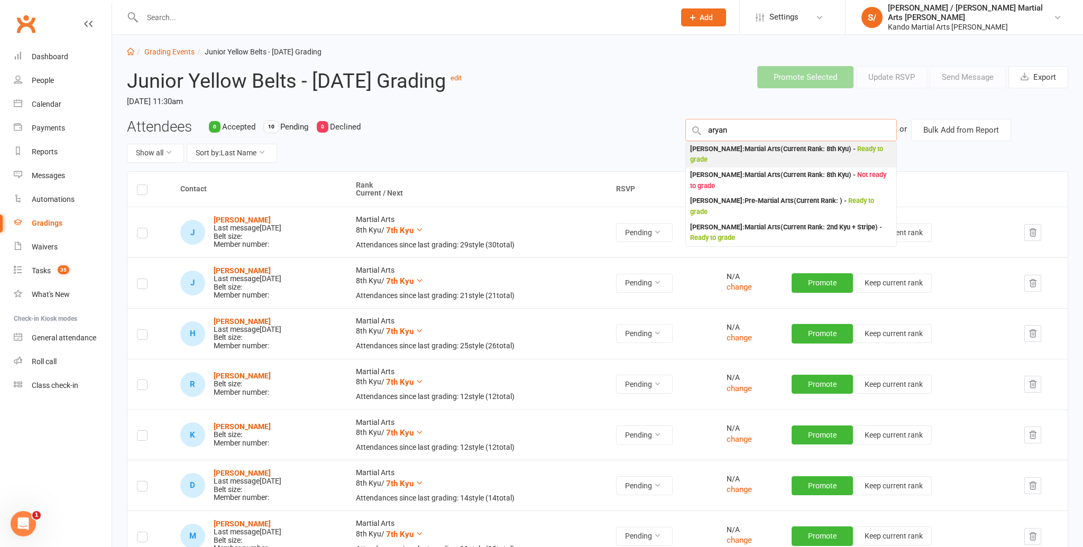
type input "aryan"
click at [726, 165] on div "[PERSON_NAME] : Martial Arts (Current Rank: 8th Kyu ) - Ready to grade" at bounding box center [791, 155] width 202 height 22
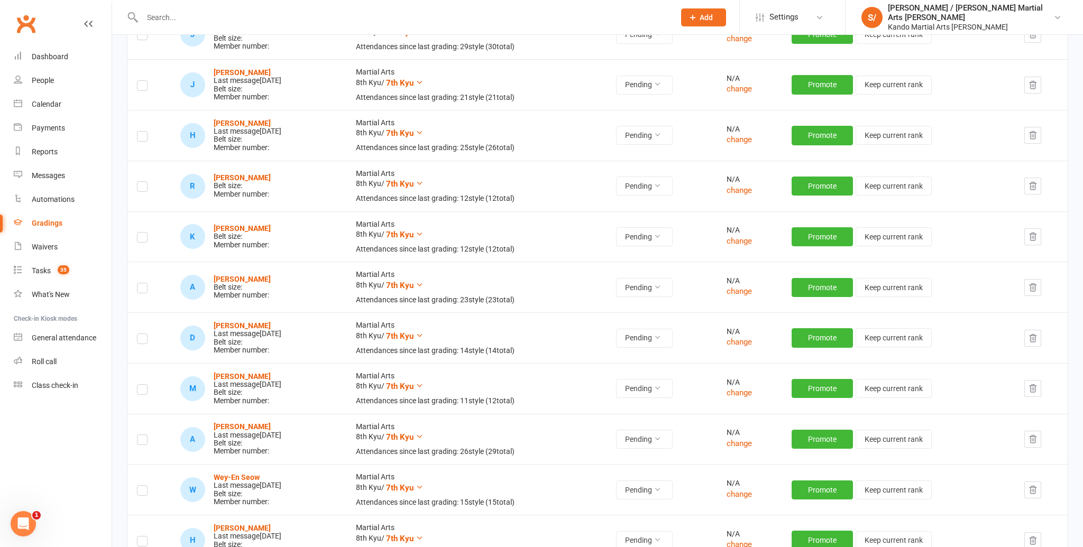
scroll to position [211, 0]
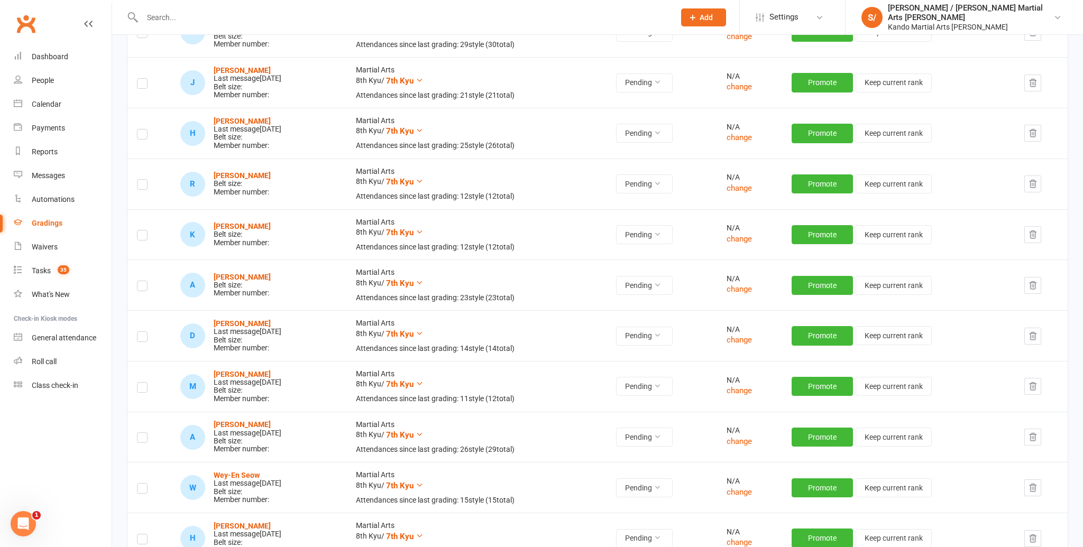
click at [140, 186] on label at bounding box center [142, 186] width 11 height 0
click at [140, 180] on input "checkbox" at bounding box center [142, 180] width 11 height 0
click at [144, 237] on label at bounding box center [142, 237] width 11 height 0
click at [144, 231] on input "checkbox" at bounding box center [142, 231] width 11 height 0
click at [141, 288] on label at bounding box center [142, 288] width 11 height 0
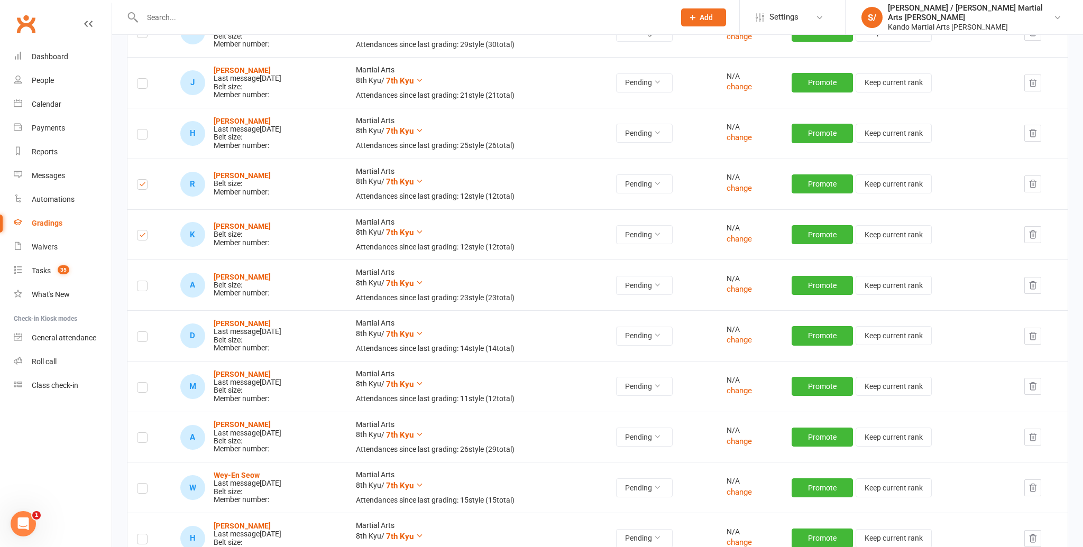
click at [141, 281] on input "checkbox" at bounding box center [142, 281] width 11 height 0
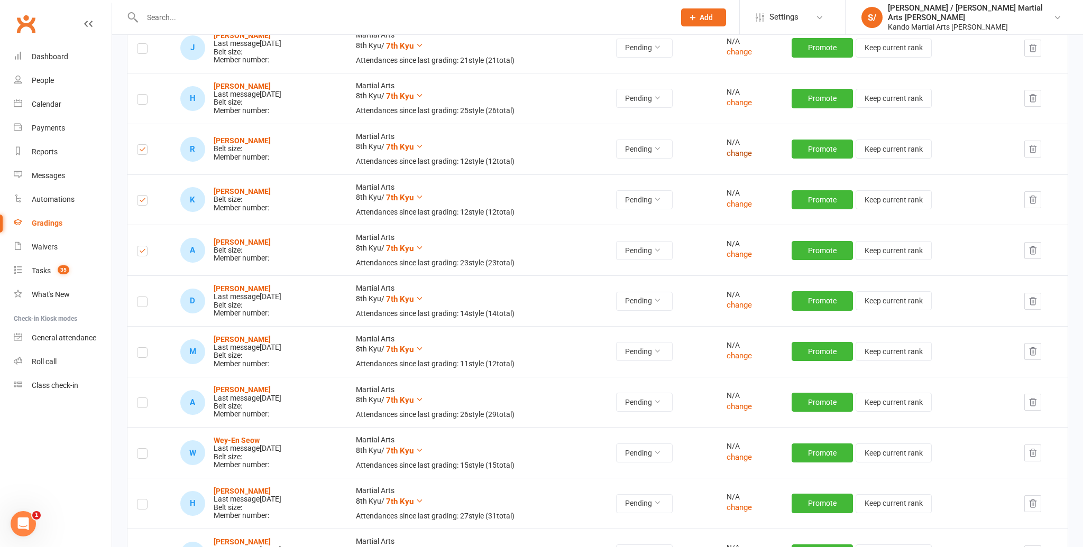
scroll to position [0, 0]
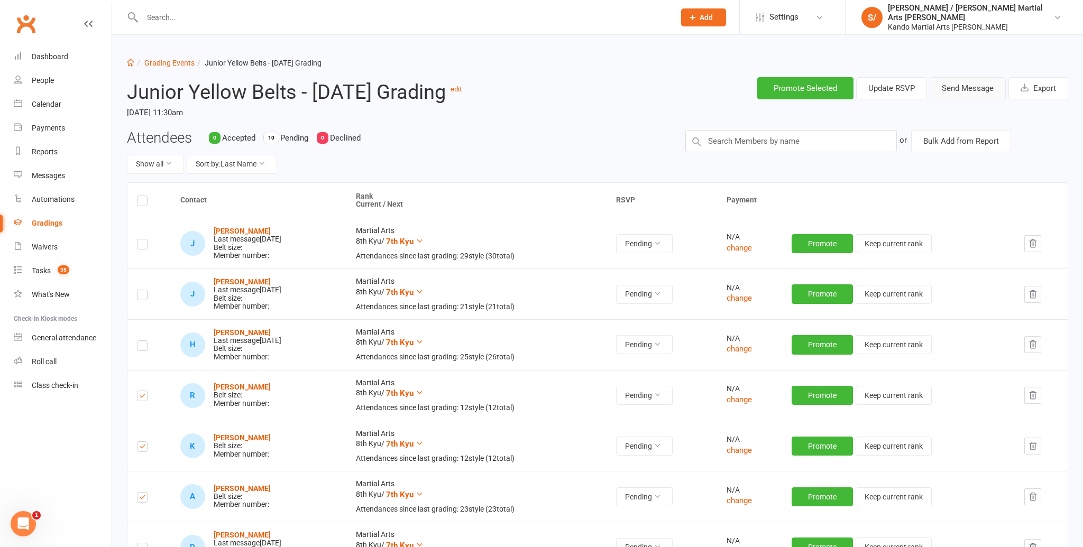
click at [971, 89] on button "Send Message" at bounding box center [967, 88] width 76 height 22
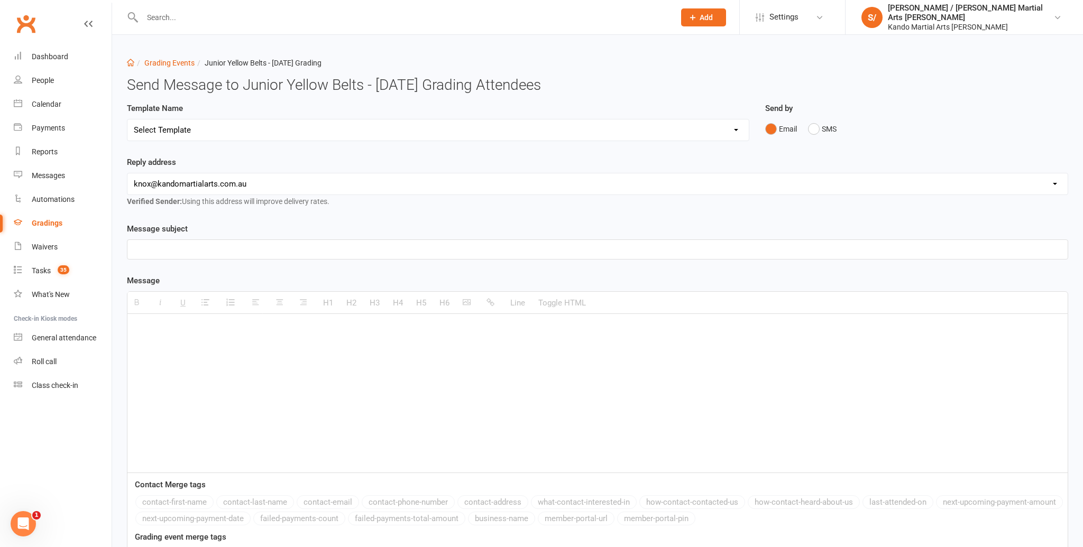
click at [732, 123] on select "Select Template [Email] Confirmation of Successful Grading [Email] Congratulati…" at bounding box center [437, 129] width 621 height 21
select select "15"
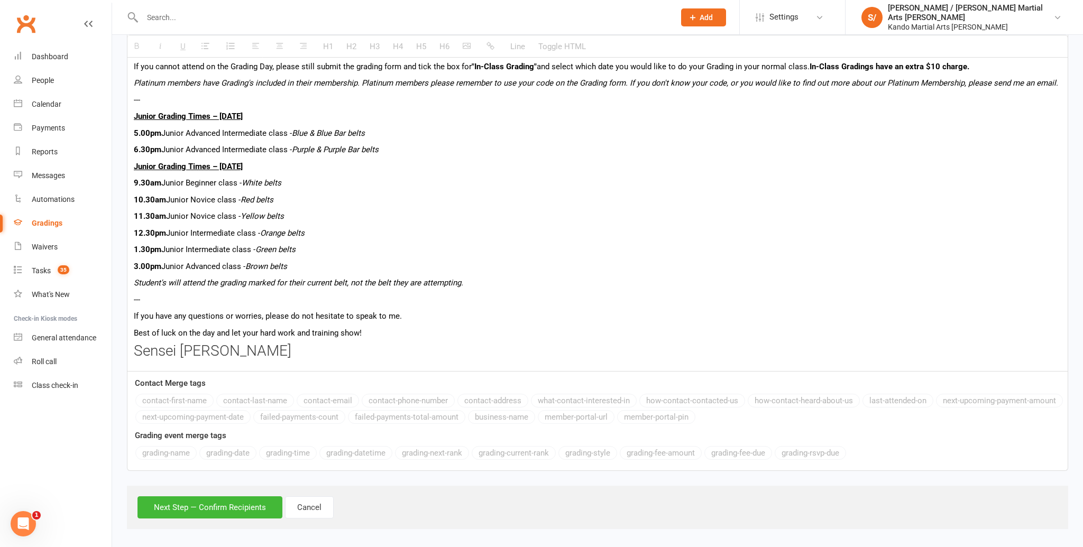
scroll to position [581, 0]
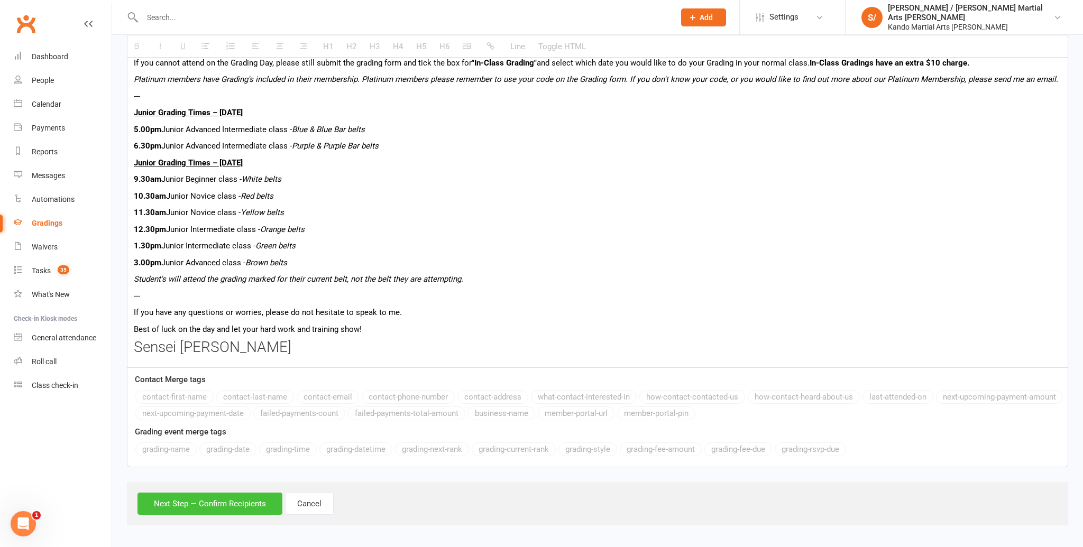
click at [196, 501] on button "Next Step — Confirm Recipients" at bounding box center [209, 504] width 145 height 22
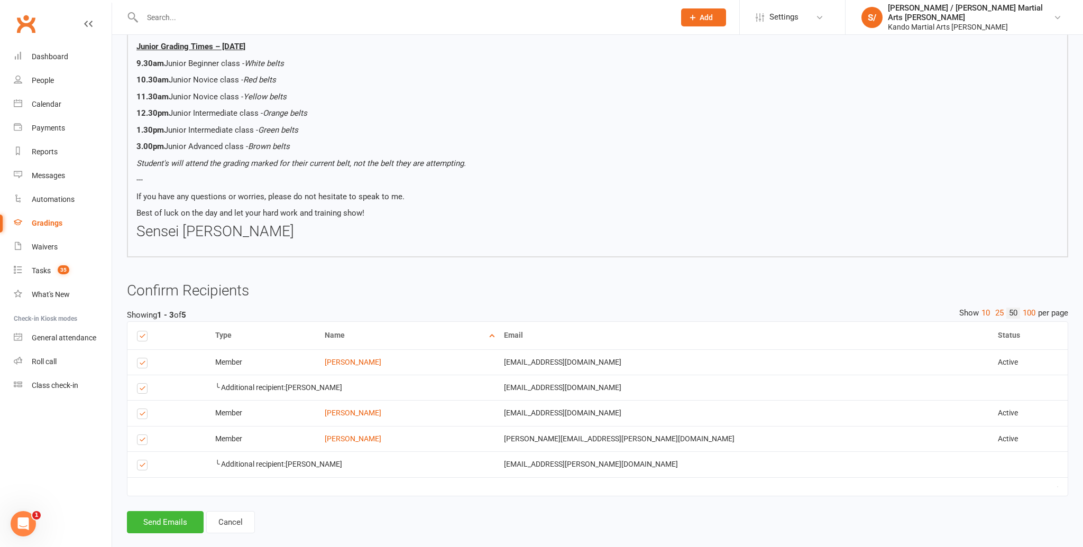
scroll to position [634, 0]
click at [168, 509] on button "Send Emails" at bounding box center [165, 520] width 77 height 22
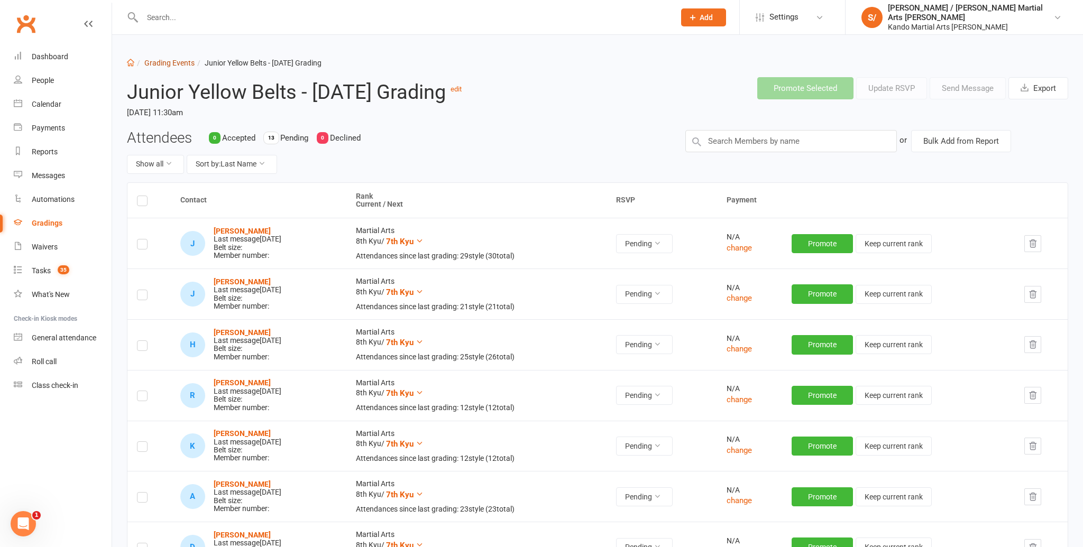
click at [171, 61] on link "Grading Events" at bounding box center [169, 63] width 50 height 8
select select "100"
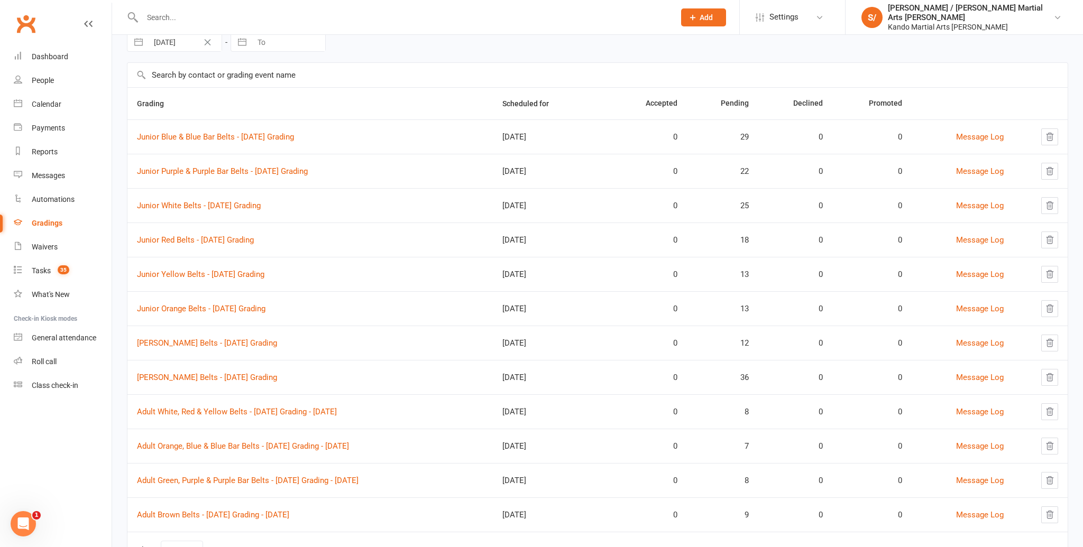
scroll to position [49, 0]
click at [245, 312] on link "Junior Orange Belts - [DATE] Grading" at bounding box center [201, 310] width 128 height 10
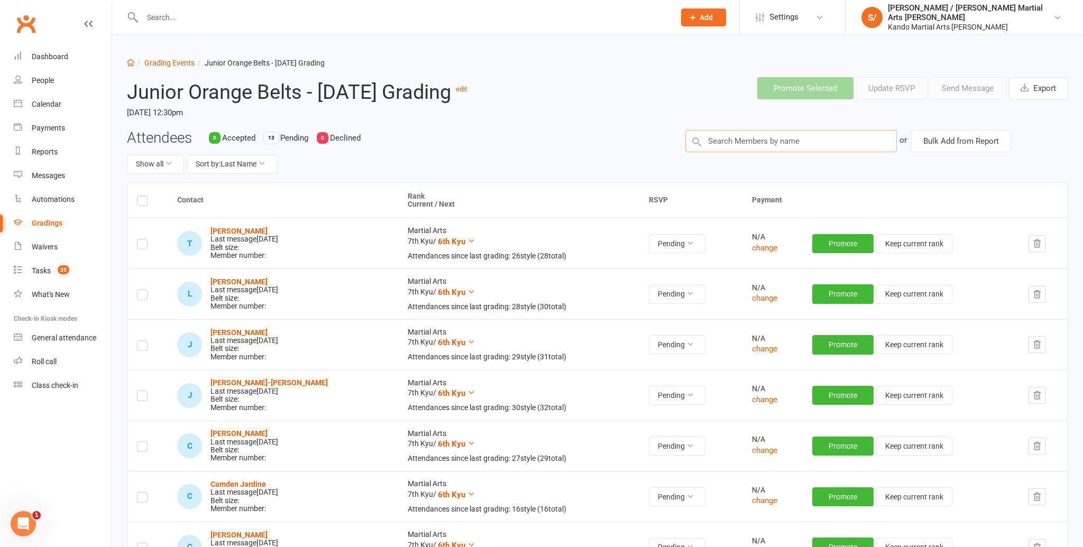
click at [764, 152] on input "text" at bounding box center [790, 141] width 211 height 22
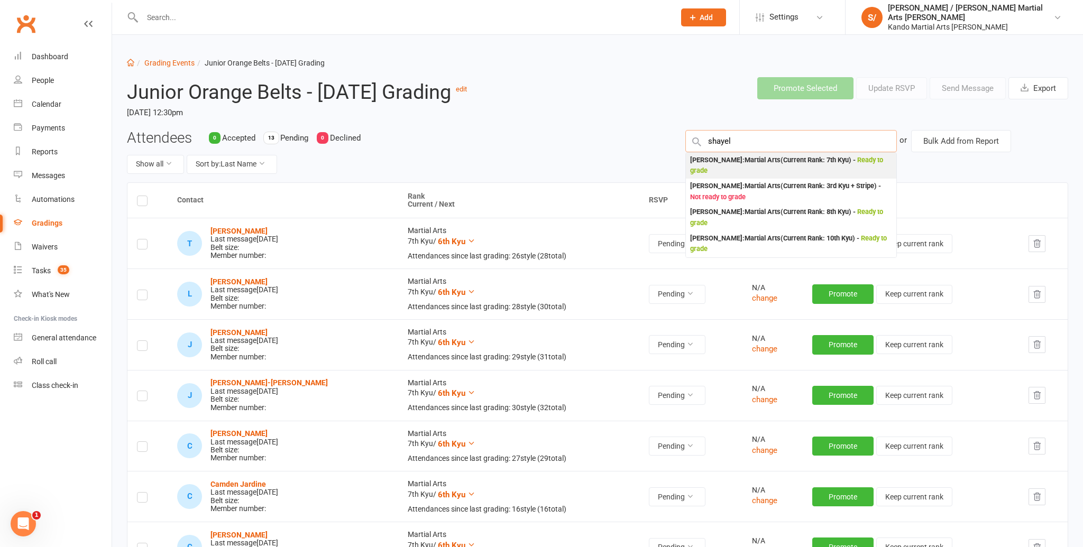
type input "shayel"
click at [751, 177] on div "[PERSON_NAME] : Martial Arts (Current Rank: 7th Kyu ) - Ready to grade" at bounding box center [791, 166] width 202 height 22
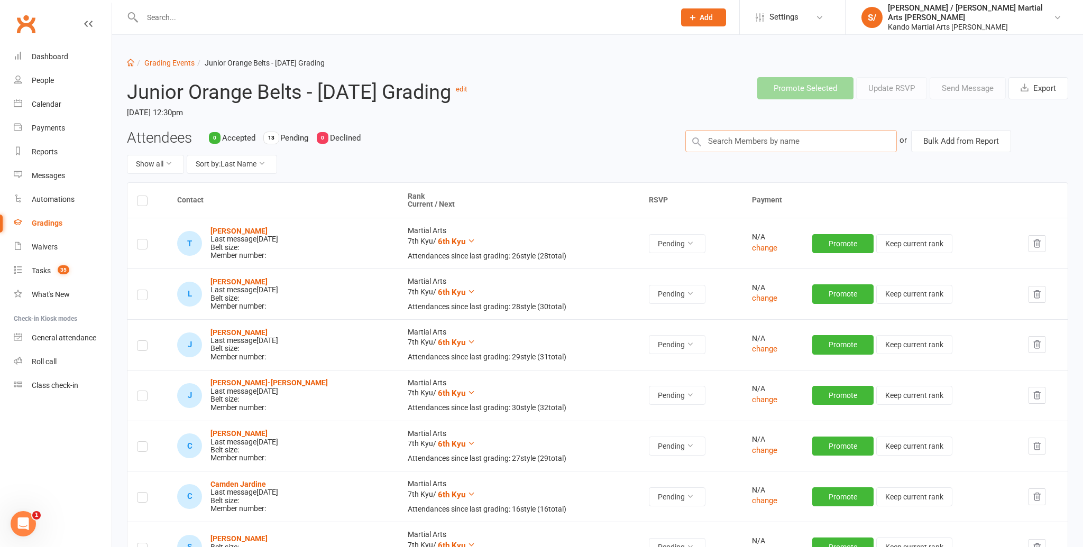
click at [719, 152] on input "text" at bounding box center [790, 141] width 211 height 22
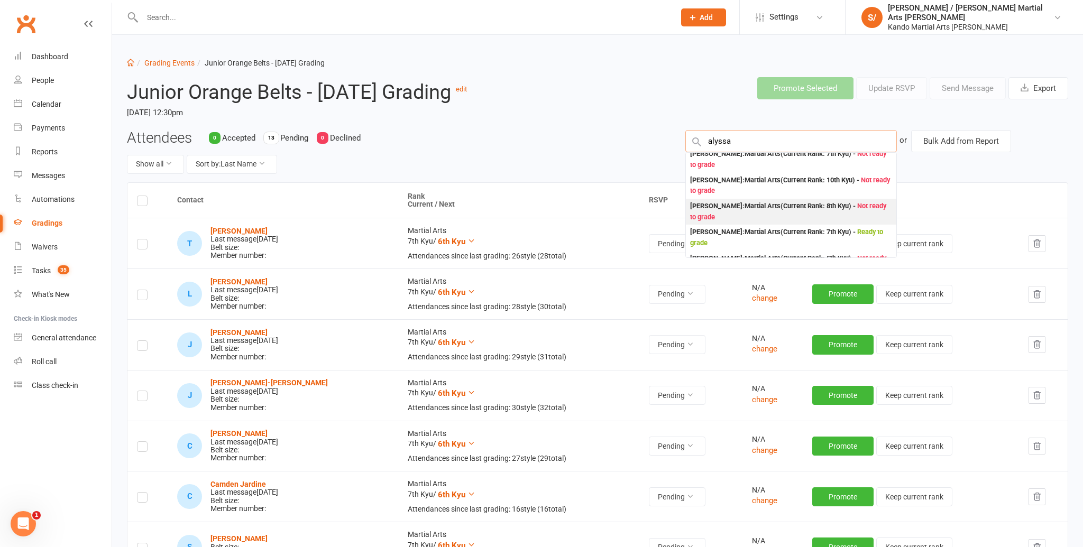
scroll to position [61, 0]
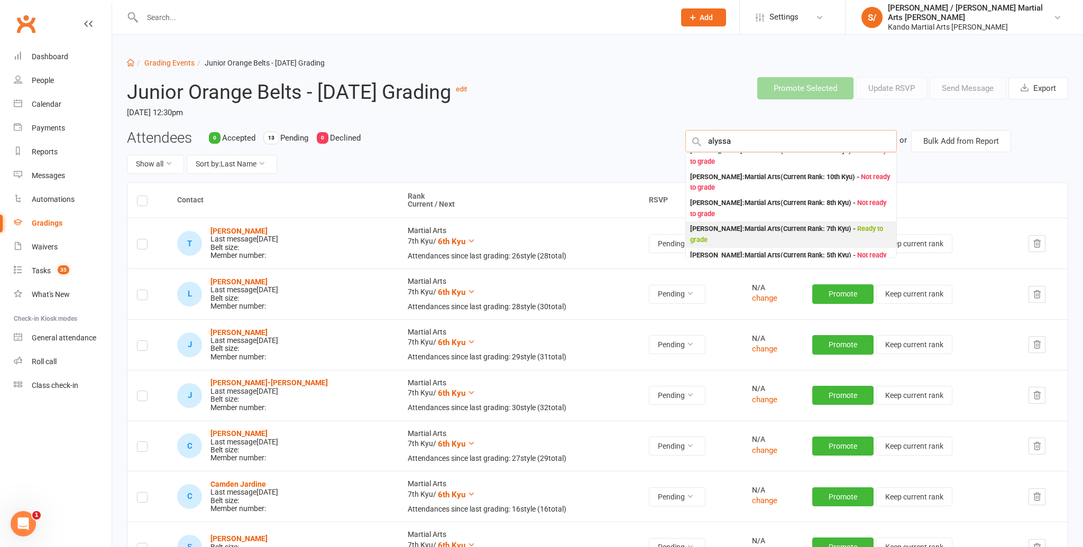
type input "alyssa"
click at [734, 237] on div "[PERSON_NAME] : Martial Arts (Current Rank: 7th Kyu ) - Ready to grade" at bounding box center [791, 235] width 202 height 22
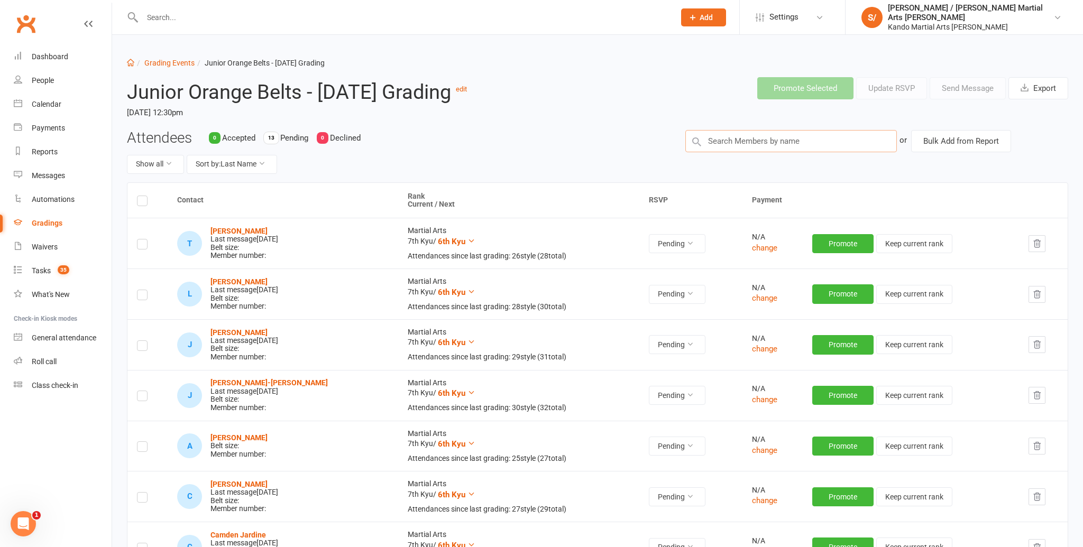
click at [784, 152] on input "text" at bounding box center [790, 141] width 211 height 22
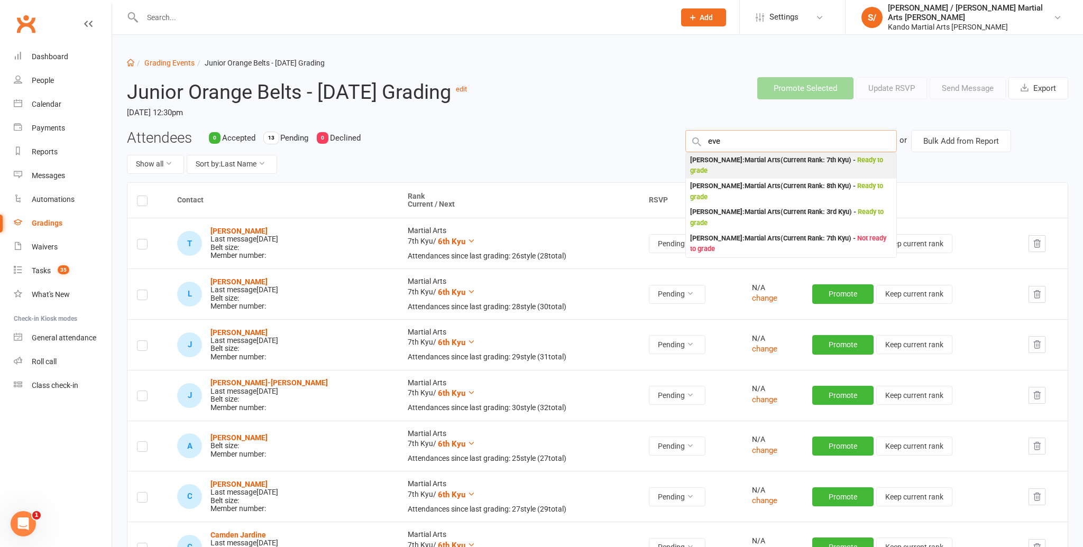
type input "eve"
click at [779, 177] on div "[PERSON_NAME] : Martial Arts (Current Rank: 7th Kyu ) - Ready to grade" at bounding box center [791, 166] width 202 height 22
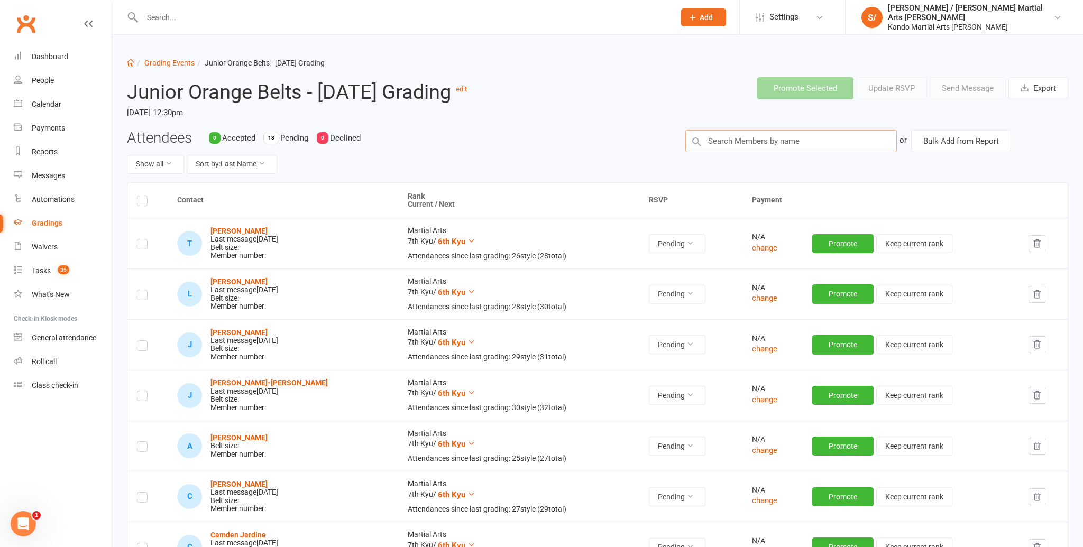
click at [747, 152] on input "text" at bounding box center [790, 141] width 211 height 22
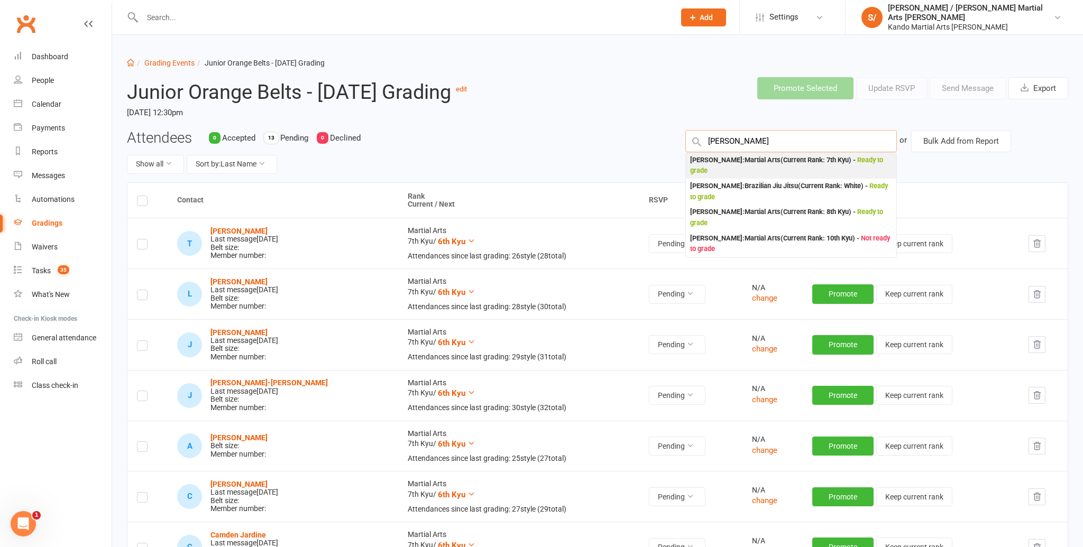
type input "[PERSON_NAME]"
click at [725, 177] on div "[PERSON_NAME] : Martial Arts (Current Rank: 7th Kyu ) - Ready to grade" at bounding box center [791, 166] width 202 height 22
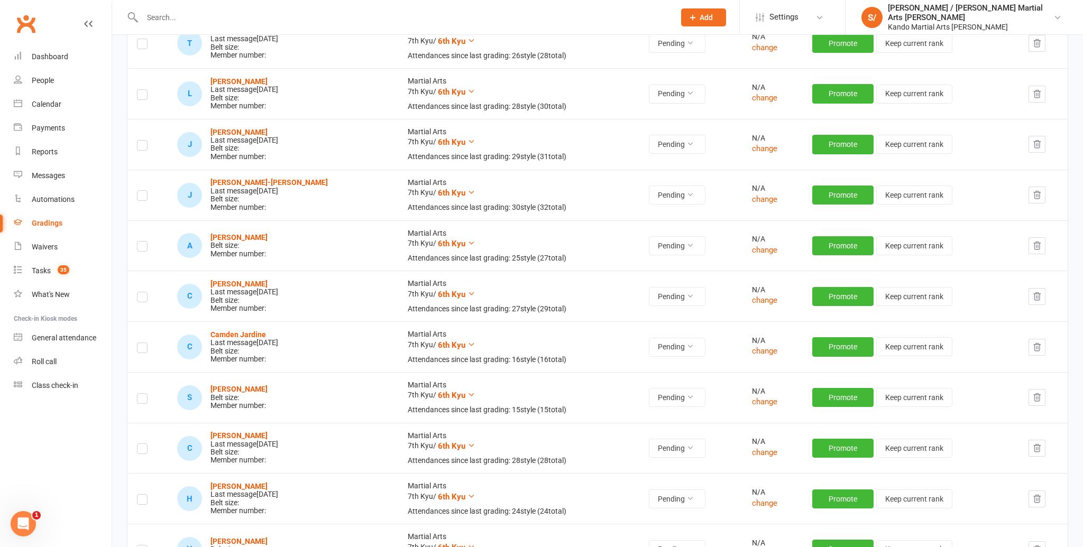
scroll to position [198, 0]
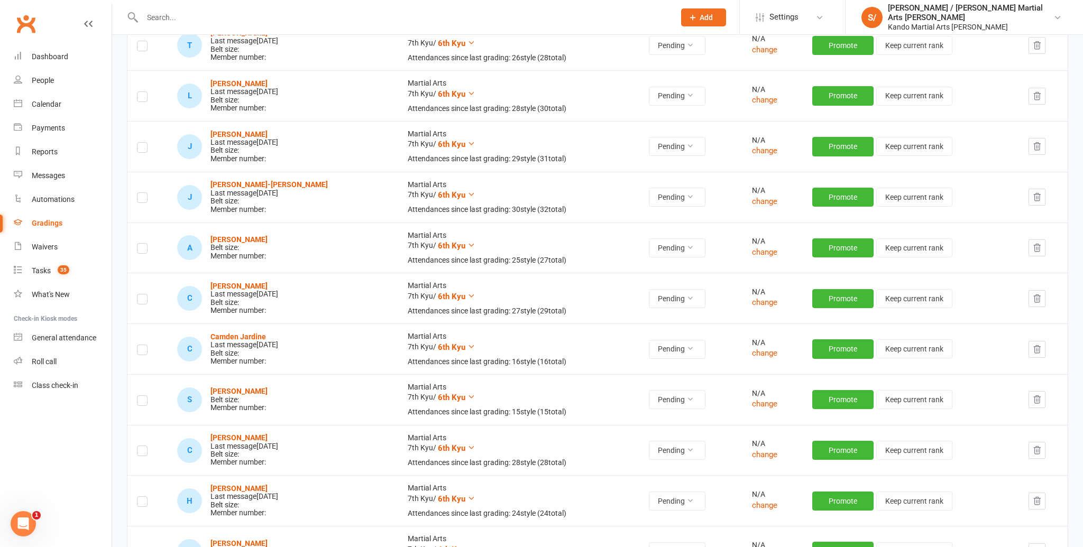
click at [144, 250] on label at bounding box center [142, 250] width 11 height 0
click at [144, 244] on input "checkbox" at bounding box center [142, 244] width 11 height 0
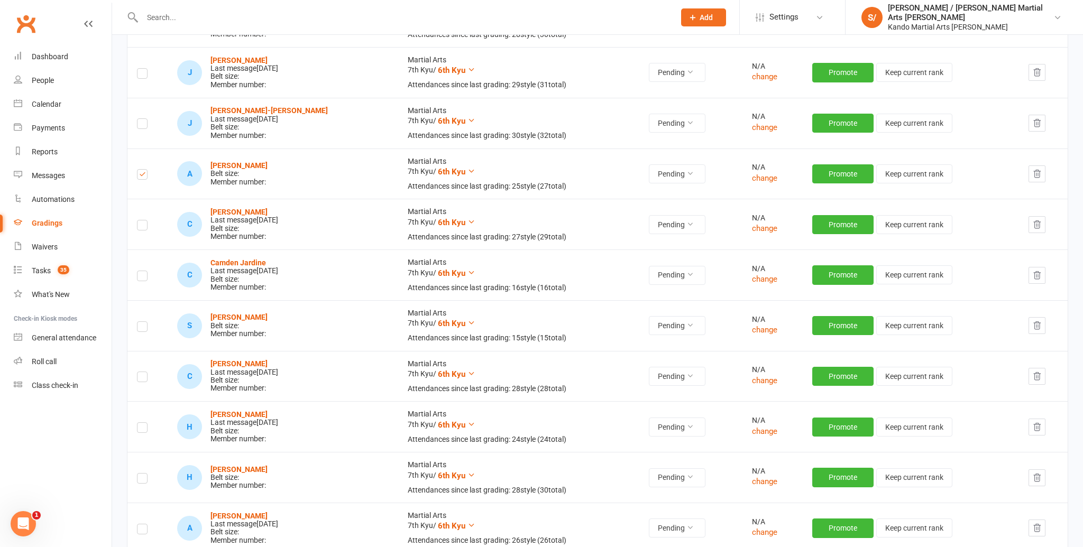
scroll to position [273, 0]
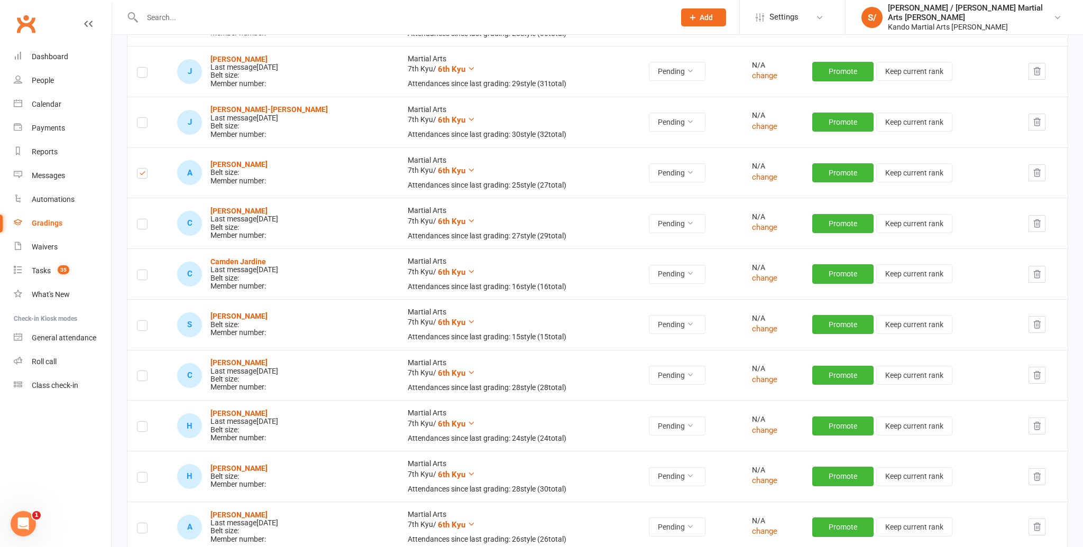
click at [140, 327] on label at bounding box center [142, 327] width 11 height 0
click at [140, 321] on input "checkbox" at bounding box center [142, 321] width 11 height 0
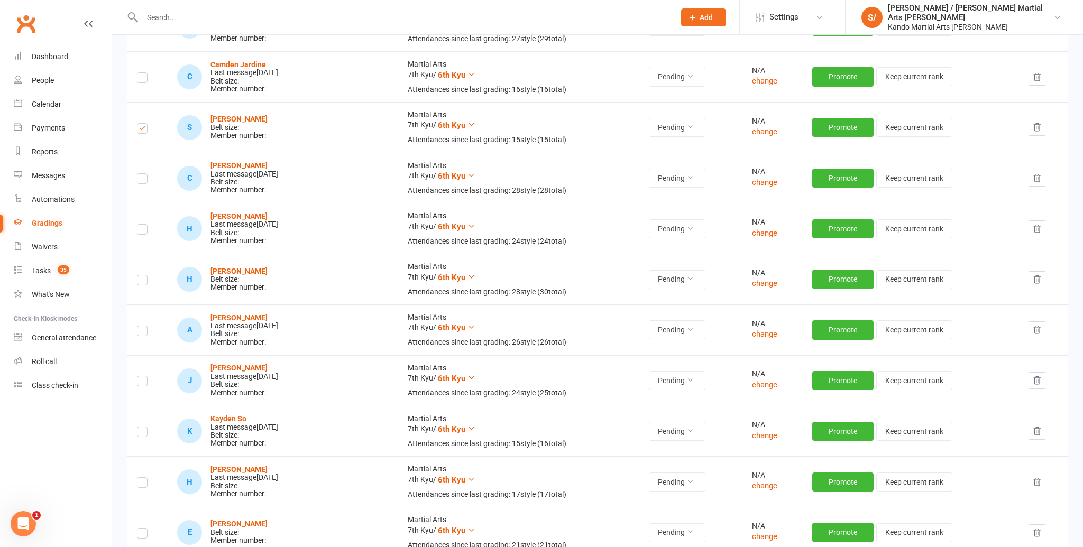
scroll to position [475, 0]
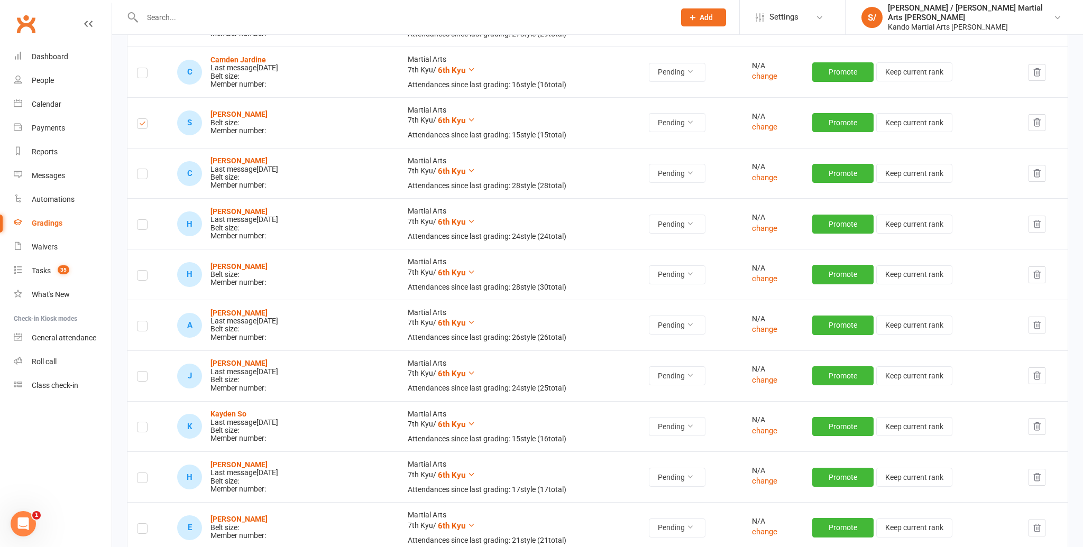
click at [141, 277] on label at bounding box center [142, 277] width 11 height 0
click at [141, 271] on input "checkbox" at bounding box center [142, 271] width 11 height 0
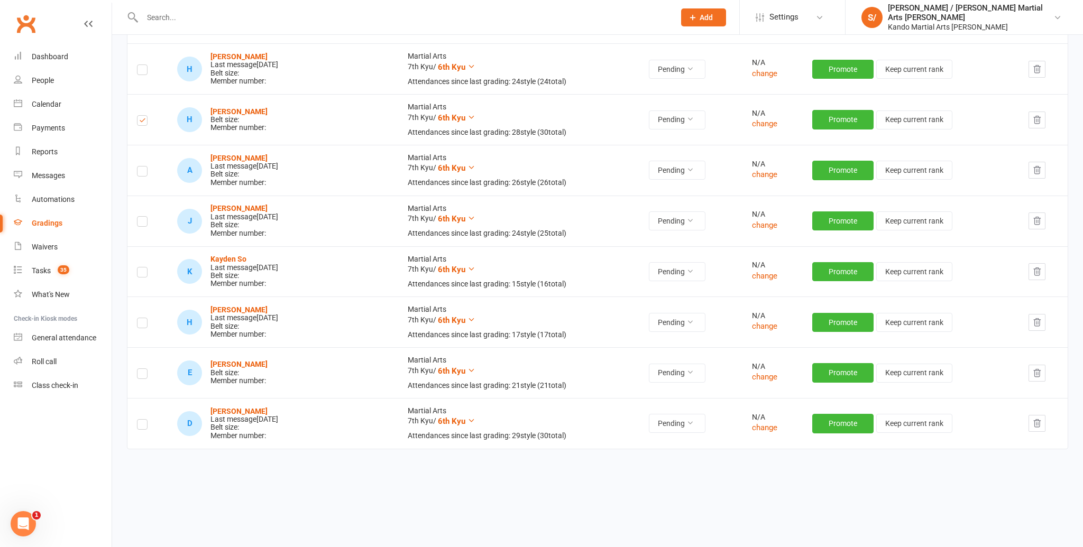
scroll to position [650, 0]
click at [138, 375] on label at bounding box center [142, 375] width 11 height 0
click at [138, 369] on input "checkbox" at bounding box center [142, 369] width 11 height 0
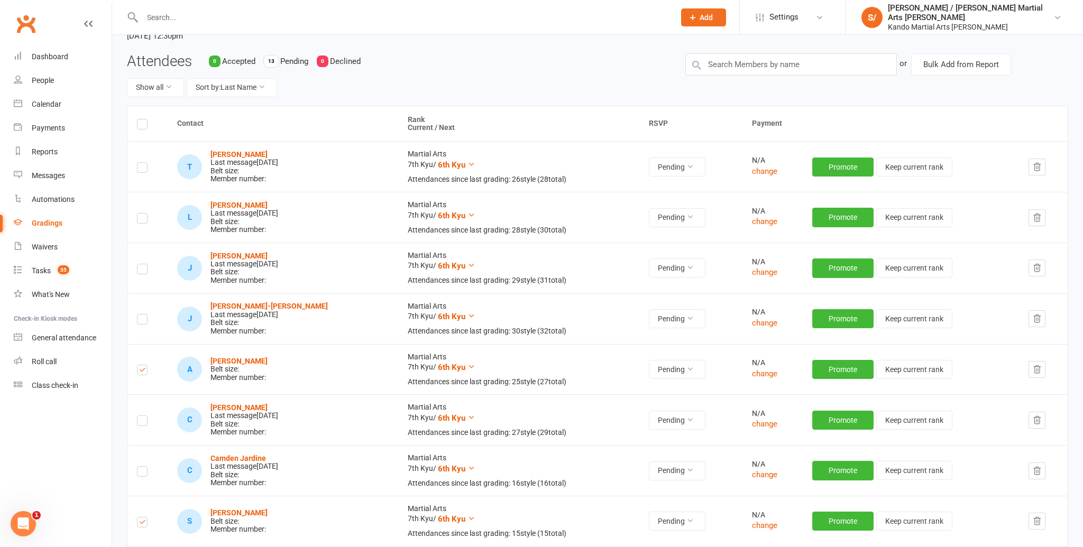
scroll to position [0, 0]
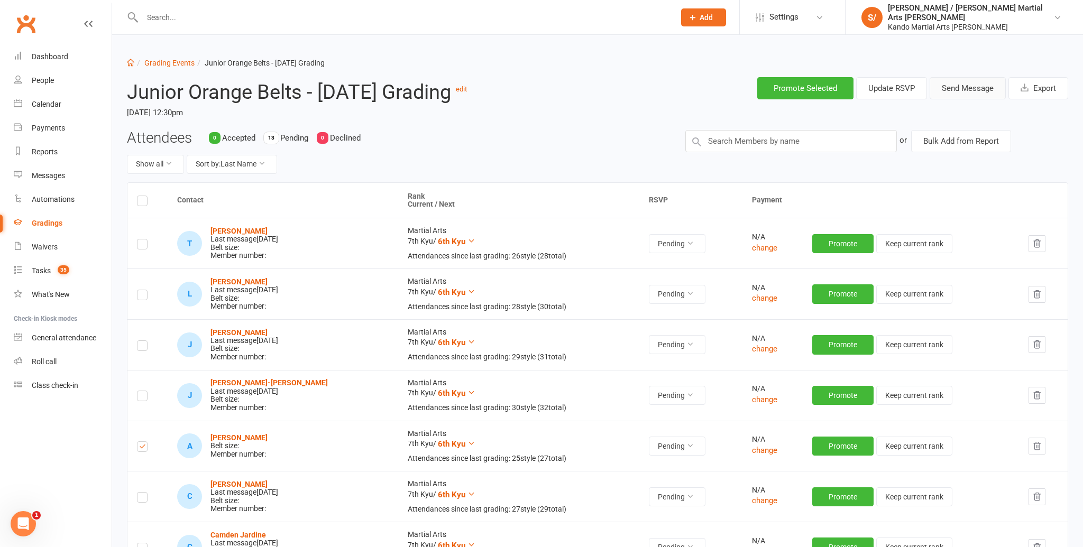
click at [974, 88] on button "Send Message" at bounding box center [967, 88] width 76 height 22
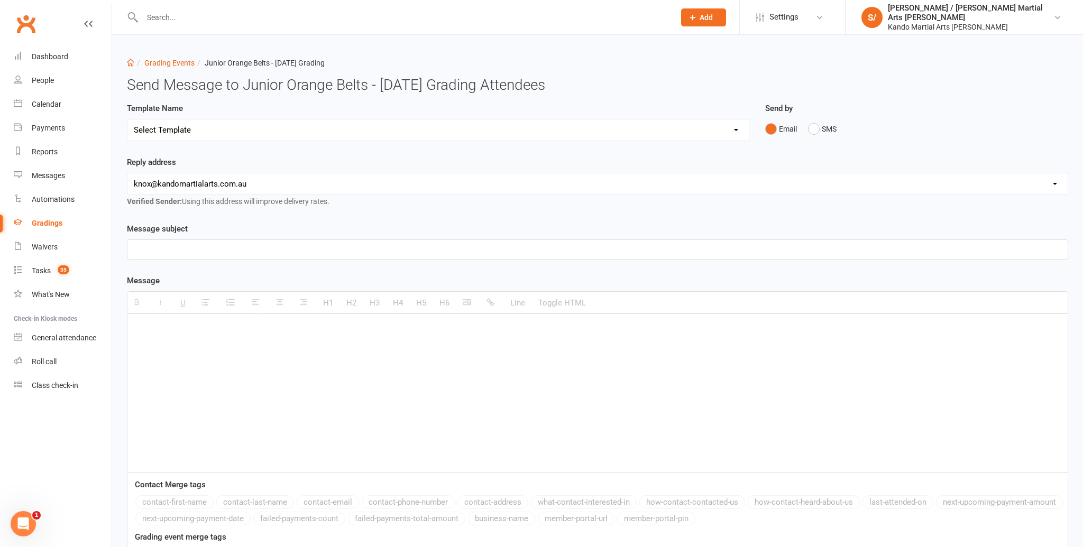
click at [290, 130] on select "Select Template [Email] Confirmation of Successful Grading [Email] Congratulati…" at bounding box center [437, 129] width 621 height 21
select select "15"
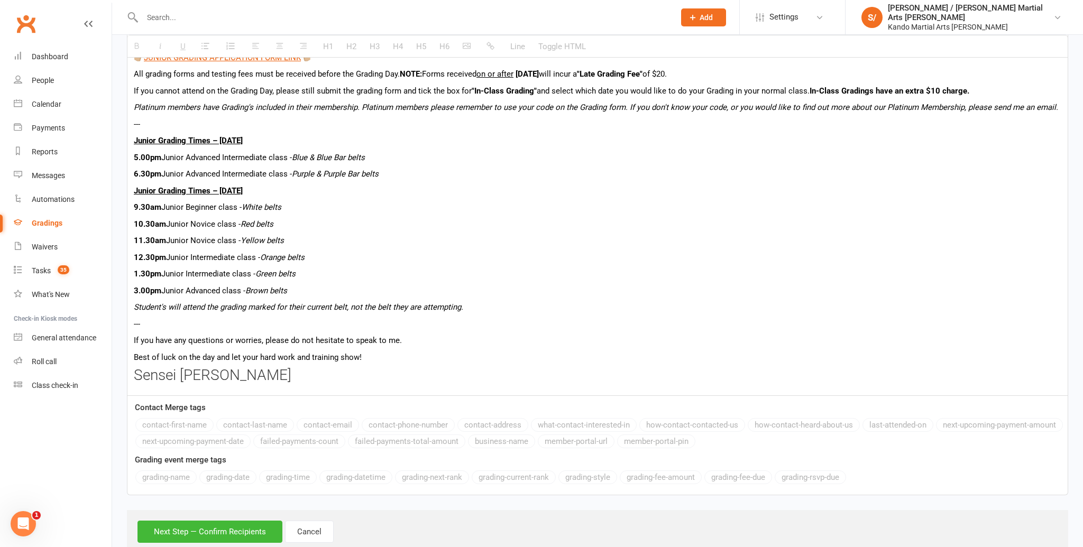
scroll to position [581, 0]
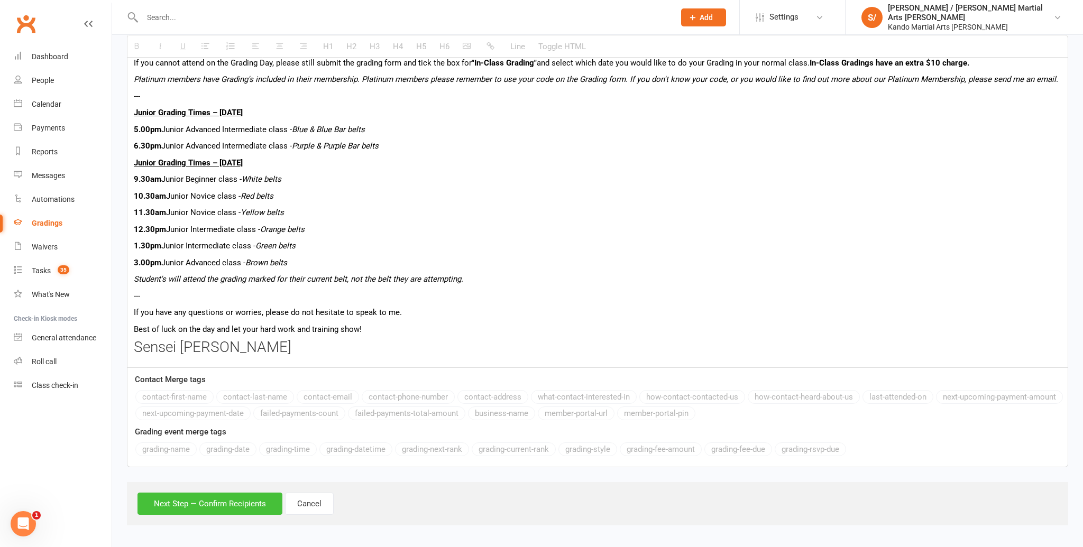
click at [216, 508] on button "Next Step — Confirm Recipients" at bounding box center [209, 504] width 145 height 22
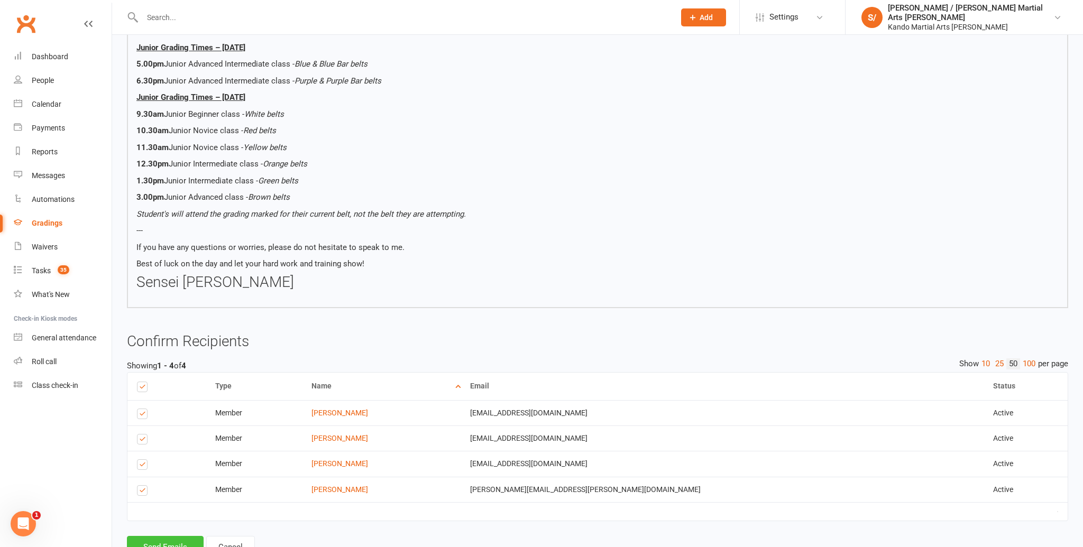
click at [159, 537] on button "Send Emails" at bounding box center [165, 547] width 77 height 22
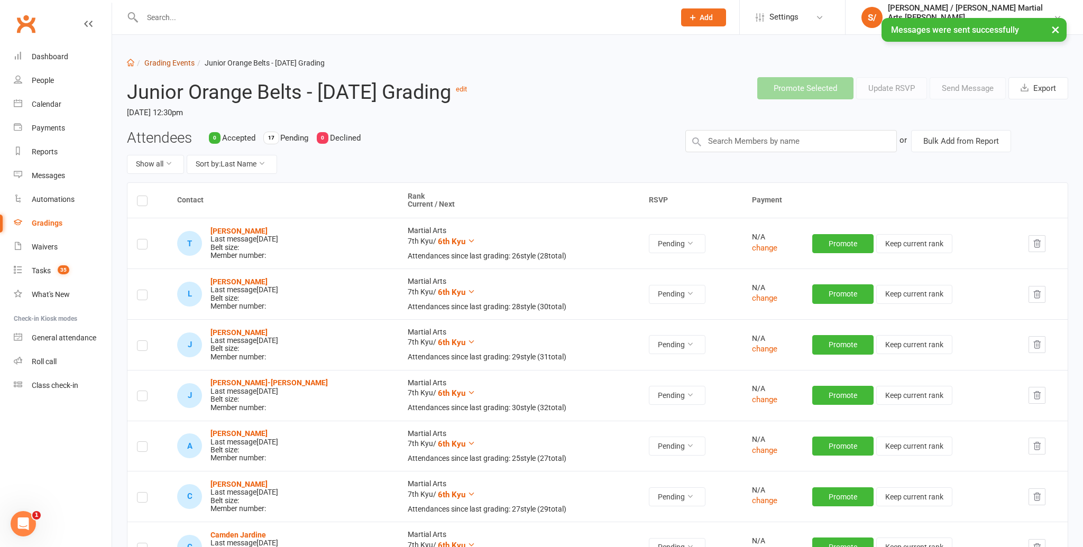
click at [178, 63] on link "Grading Events" at bounding box center [169, 63] width 50 height 8
select select "100"
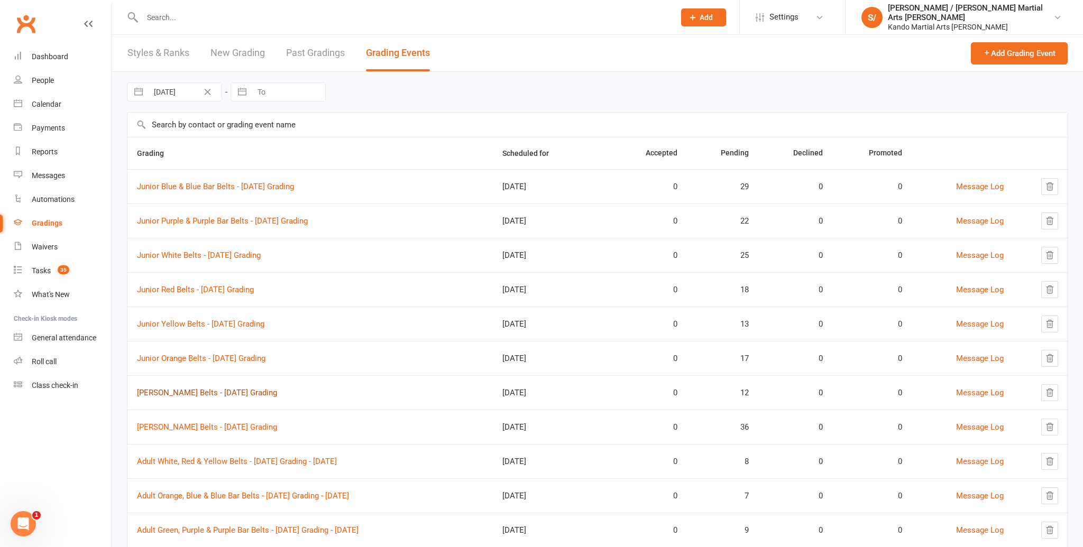
click at [229, 392] on link "[PERSON_NAME] Belts - [DATE] Grading" at bounding box center [207, 393] width 140 height 10
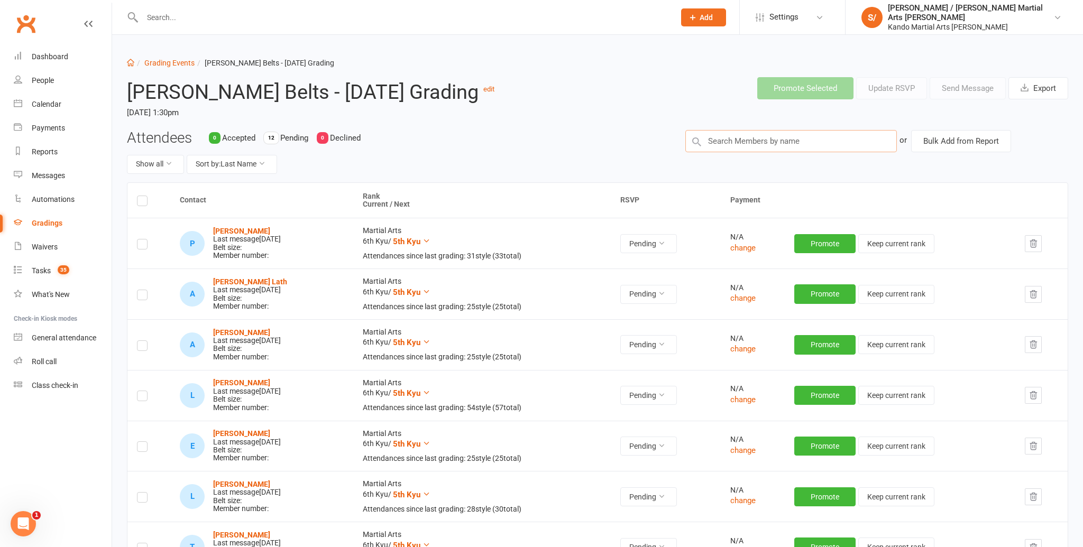
click at [766, 152] on input "text" at bounding box center [790, 141] width 211 height 22
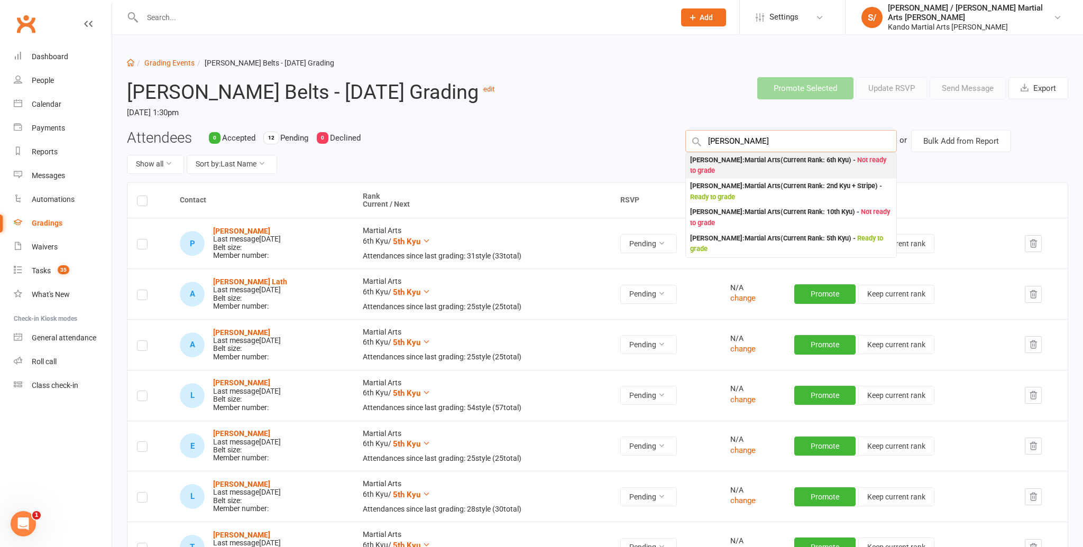
type input "[PERSON_NAME]"
click at [748, 177] on div "[PERSON_NAME] : Martial Arts (Current Rank: 6th Kyu ) - Not ready to grade" at bounding box center [791, 166] width 202 height 22
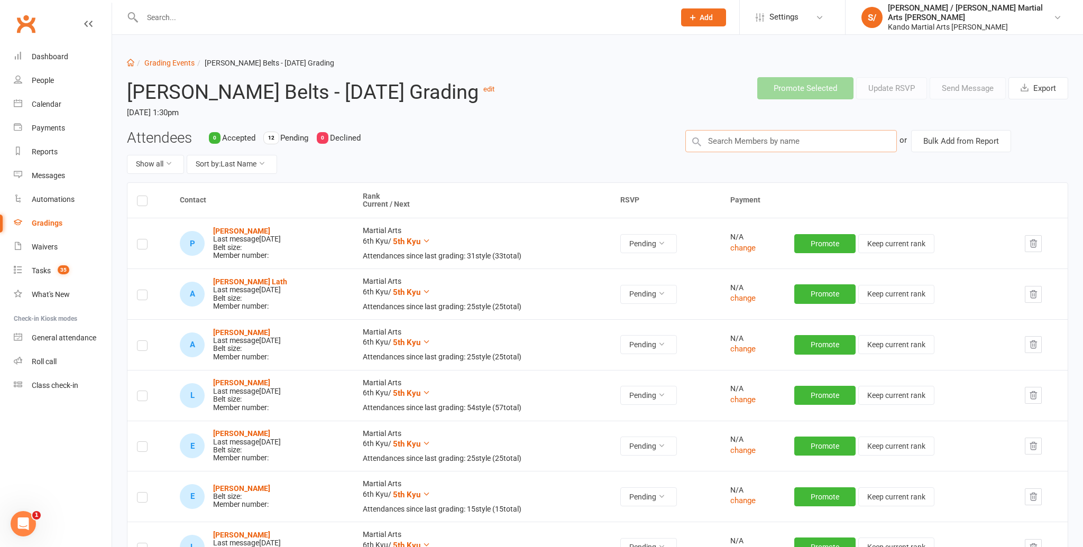
click at [735, 152] on input "text" at bounding box center [790, 141] width 211 height 22
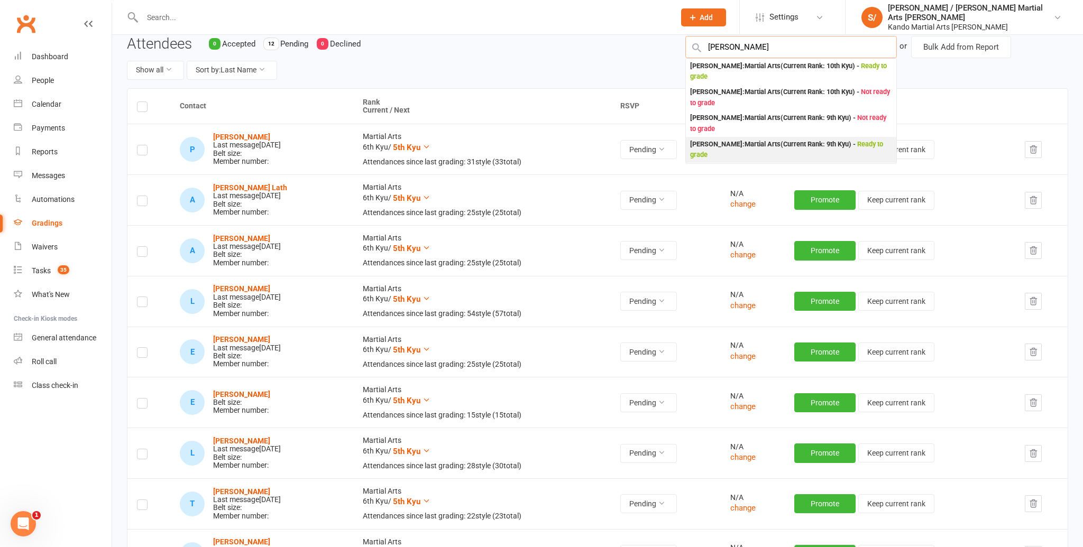
scroll to position [96, 0]
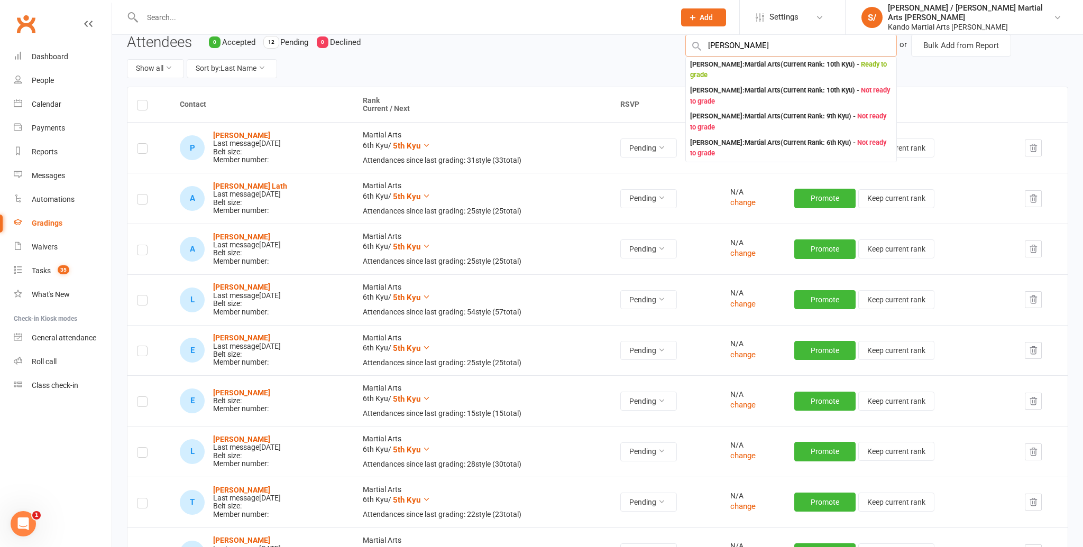
type input "[PERSON_NAME]"
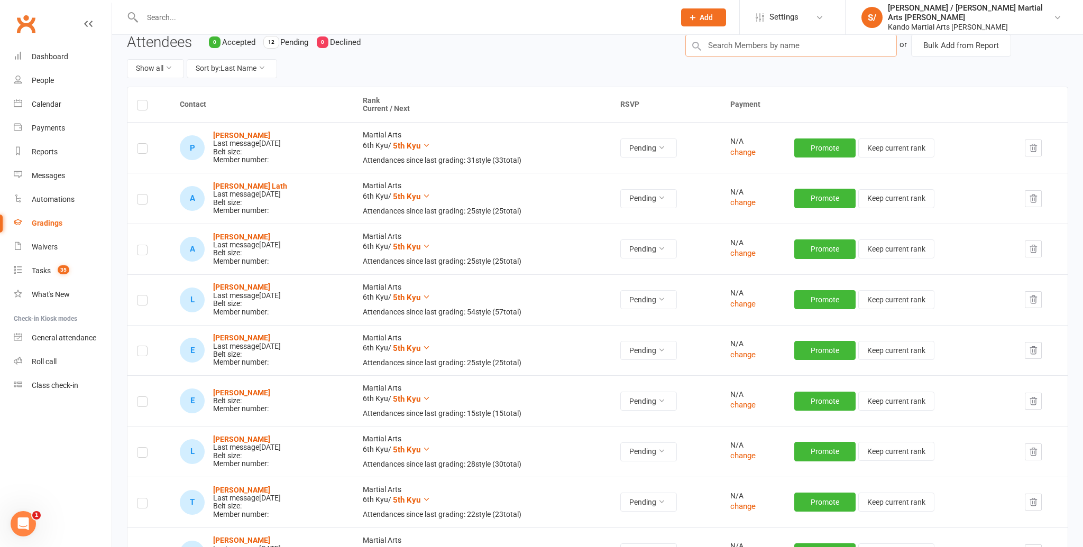
drag, startPoint x: 773, startPoint y: 65, endPoint x: 678, endPoint y: 63, distance: 95.2
click at [678, 57] on div "or Bulk Add from Report" at bounding box center [876, 45] width 399 height 22
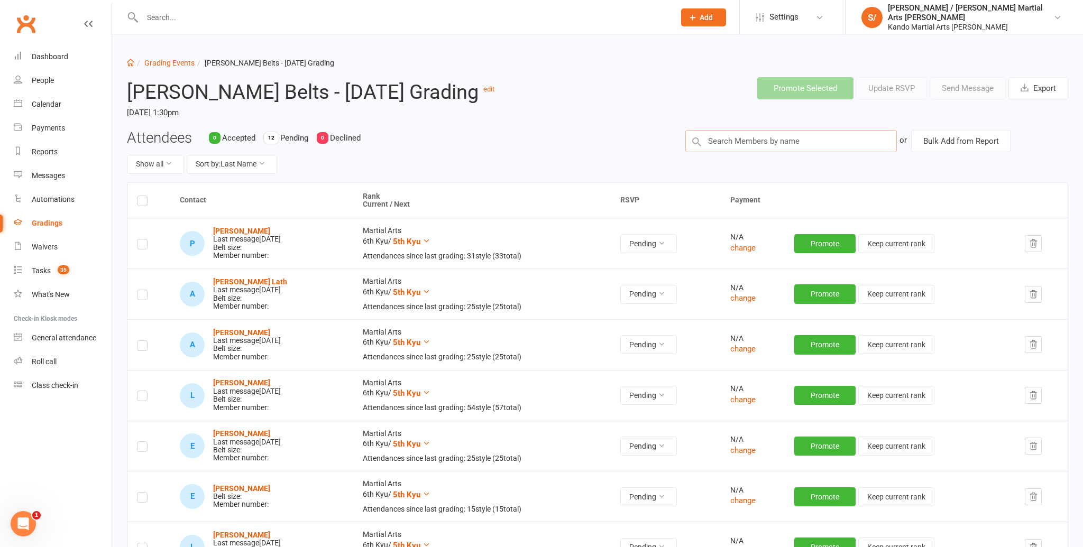
click at [760, 152] on input "text" at bounding box center [790, 141] width 211 height 22
click at [747, 152] on input "text" at bounding box center [790, 141] width 211 height 22
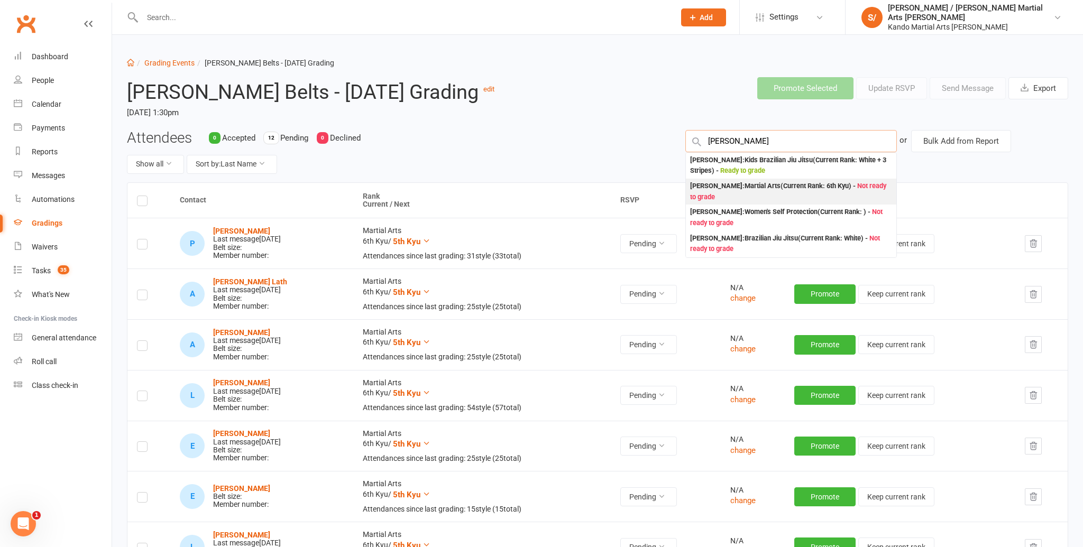
type input "[PERSON_NAME]"
click at [743, 202] on div "[PERSON_NAME] : Martial Arts (Current Rank: 6th Kyu ) - Not ready to grade" at bounding box center [791, 192] width 202 height 22
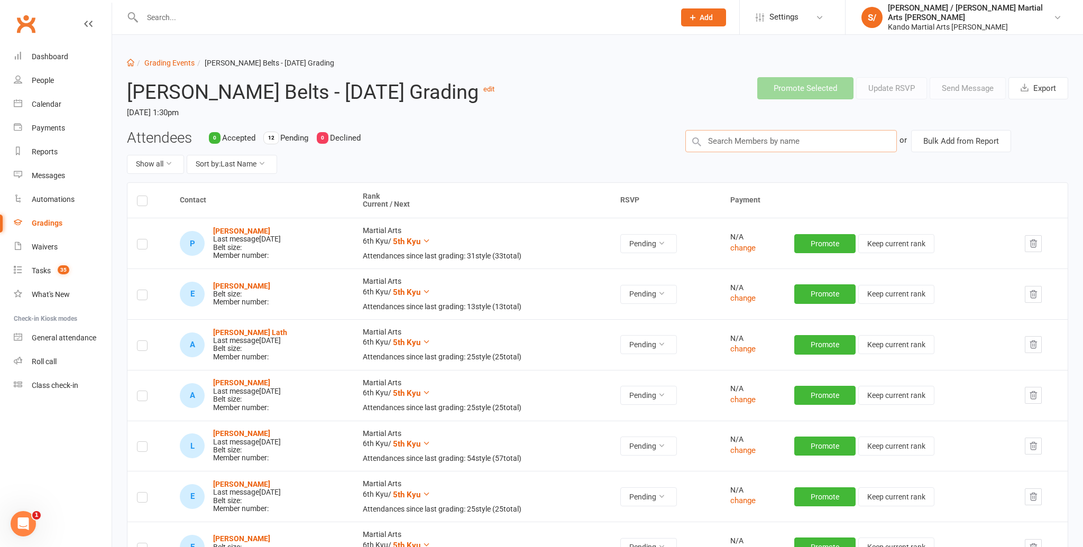
click at [755, 152] on input "text" at bounding box center [790, 141] width 211 height 22
click at [753, 152] on input "text" at bounding box center [790, 141] width 211 height 22
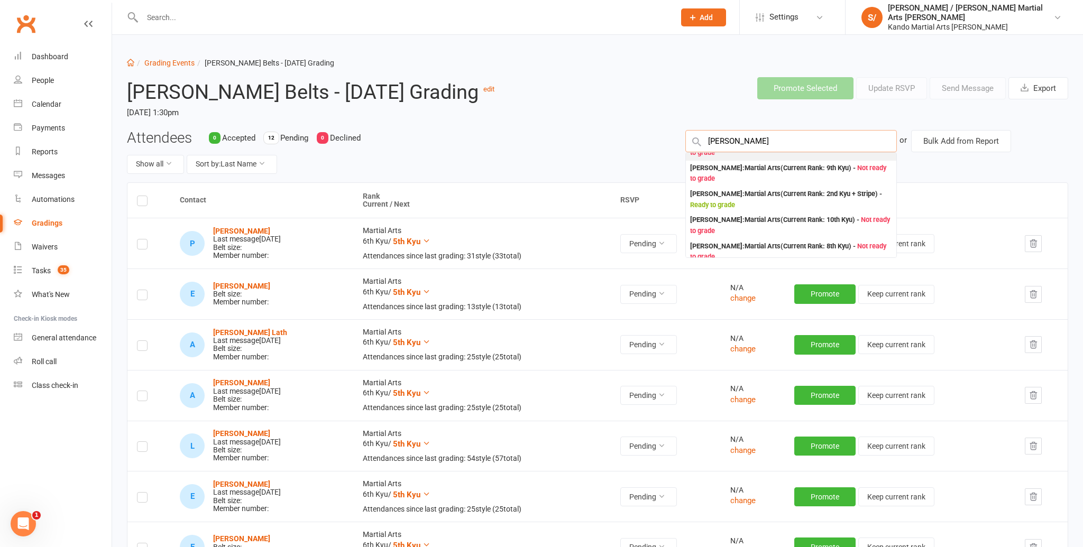
scroll to position [80, 0]
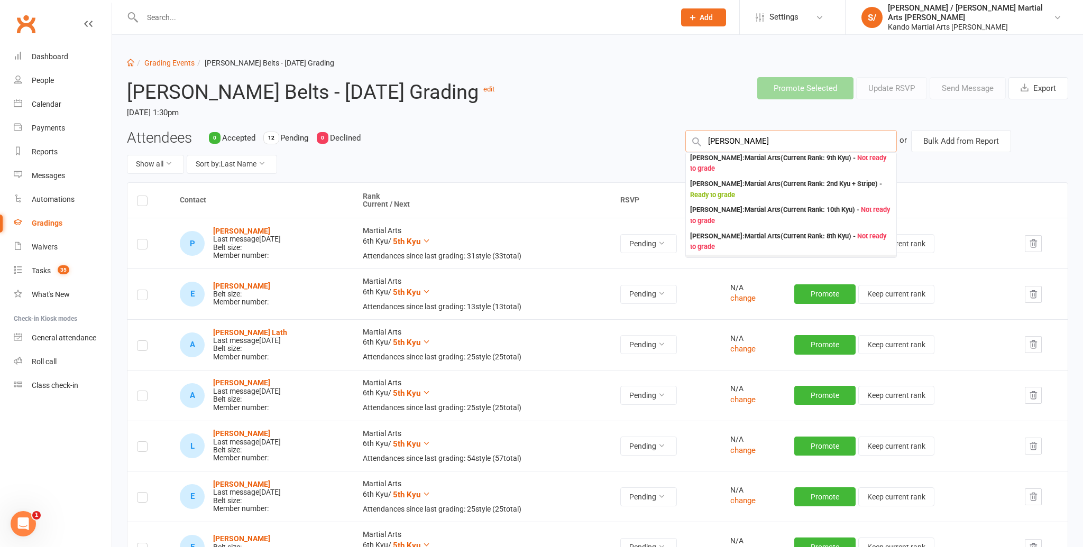
type input "[PERSON_NAME]"
click at [749, 263] on div "[PERSON_NAME] : Martial Arts (Current Rank: 6th Kyu ) - Not ready to grade" at bounding box center [791, 268] width 202 height 22
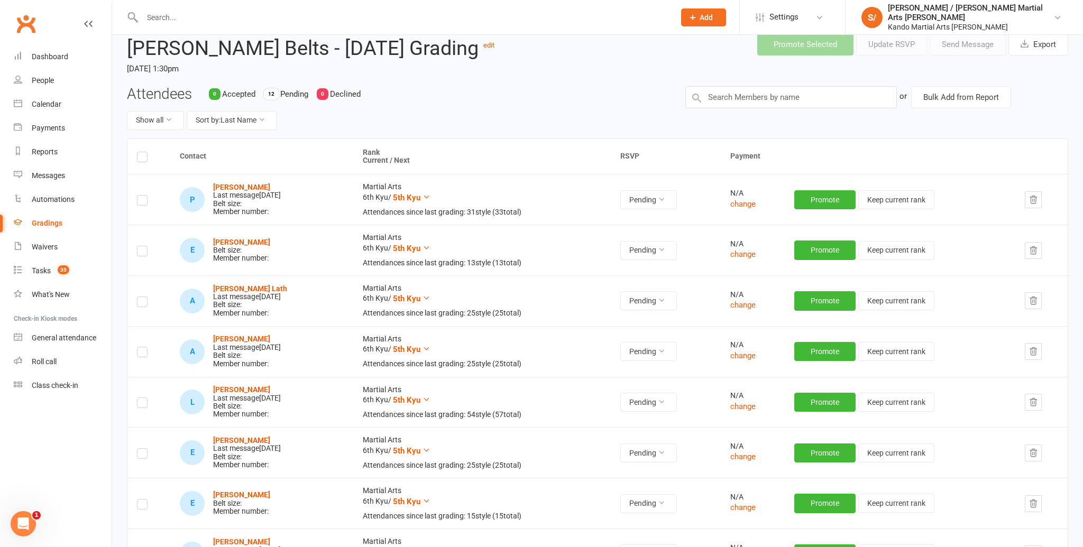
scroll to position [45, 0]
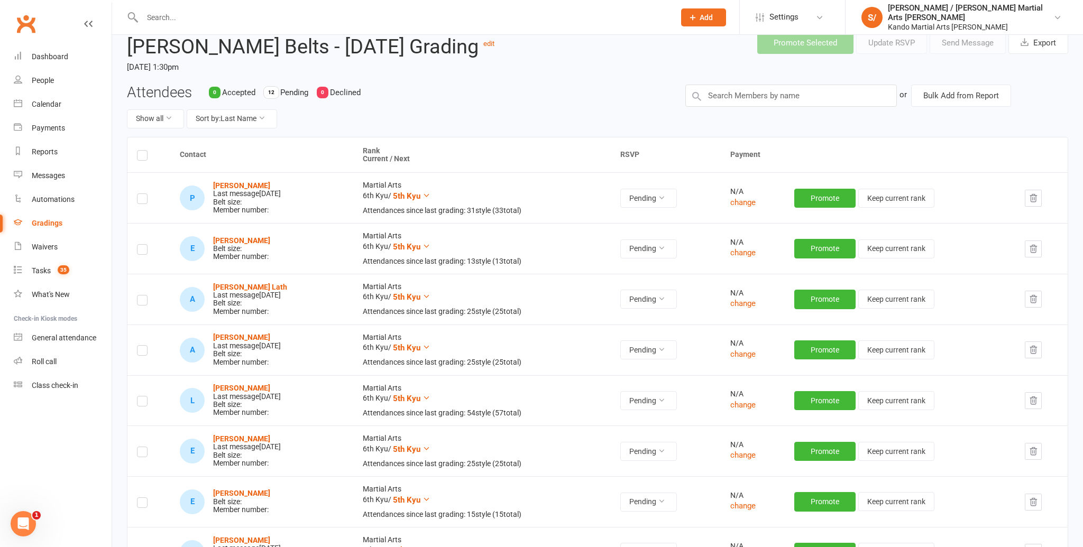
click at [137, 251] on label at bounding box center [142, 251] width 11 height 0
click at [137, 245] on input "checkbox" at bounding box center [142, 245] width 11 height 0
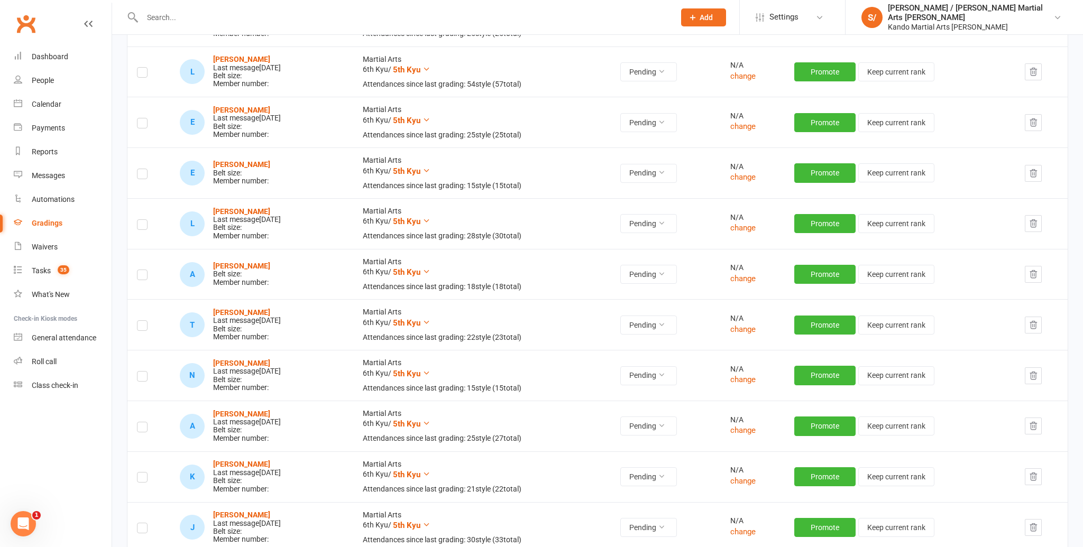
scroll to position [375, 0]
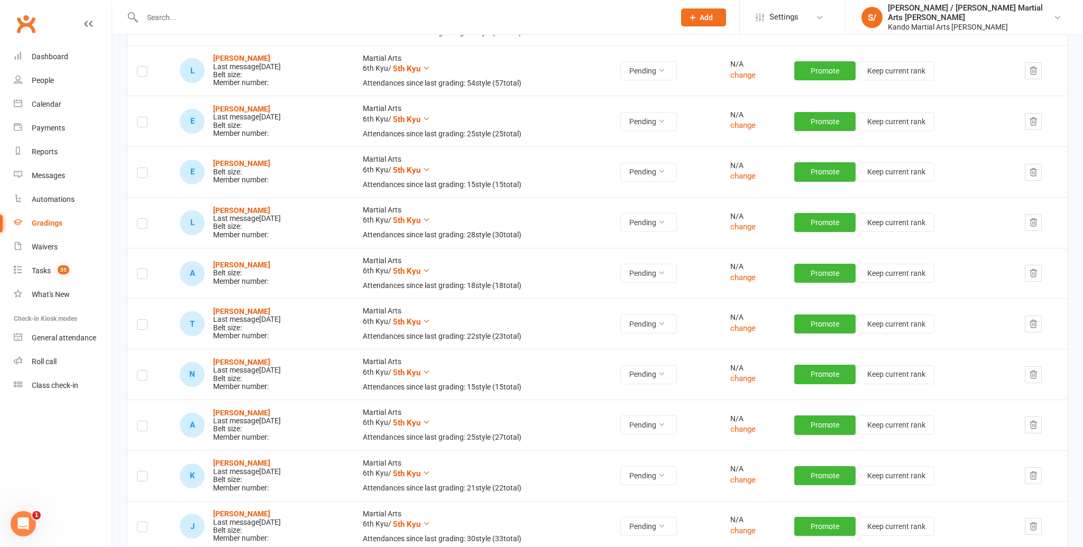
click at [142, 275] on label at bounding box center [142, 275] width 11 height 0
click at [142, 269] on input "checkbox" at bounding box center [142, 269] width 11 height 0
click at [143, 326] on label at bounding box center [142, 326] width 11 height 0
click at [143, 320] on input "checkbox" at bounding box center [142, 320] width 11 height 0
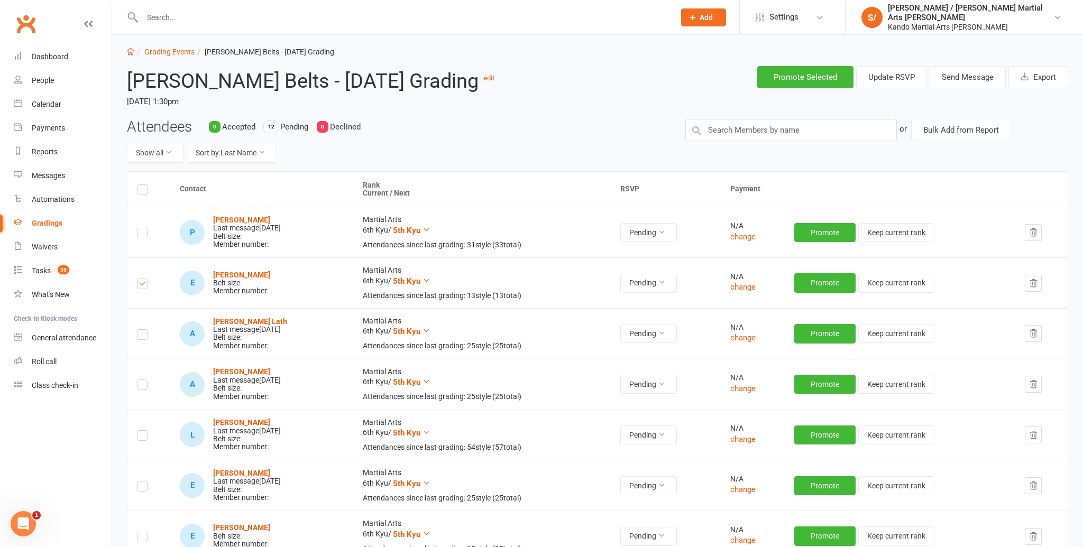
scroll to position [0, 0]
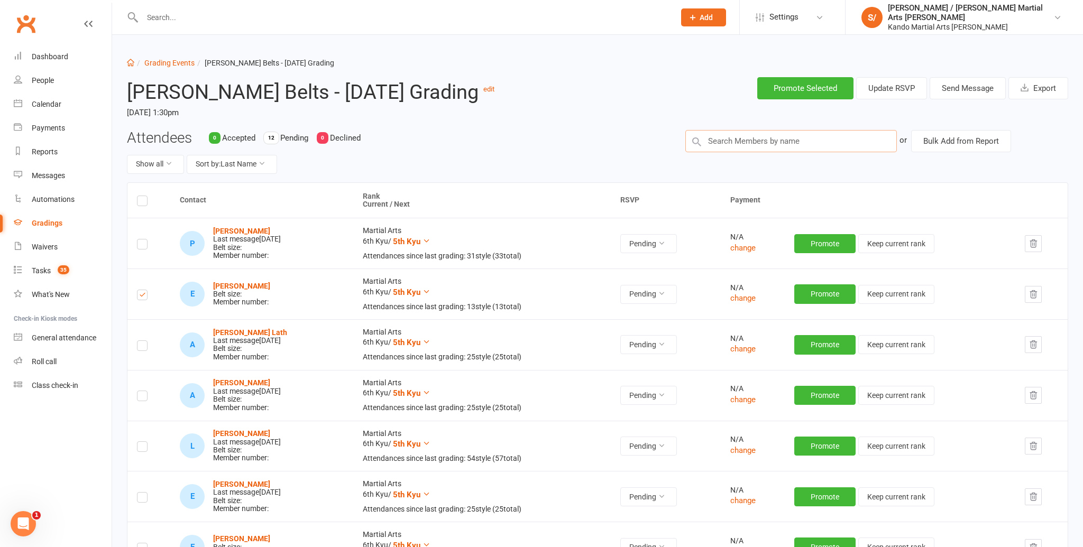
click at [798, 152] on input "text" at bounding box center [790, 141] width 211 height 22
type input "[PERSON_NAME]"
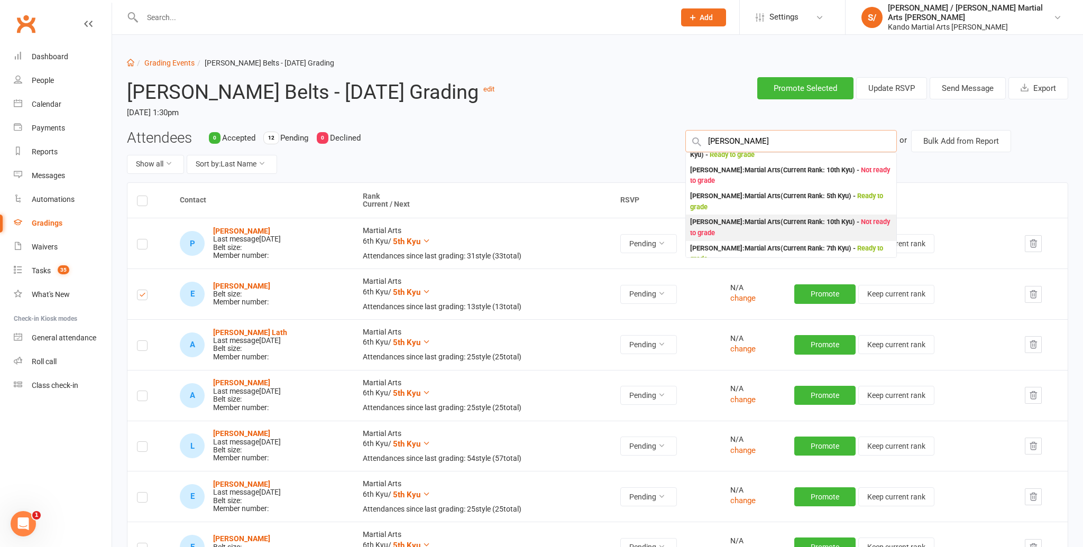
scroll to position [70, 0]
click at [577, 130] on header "[PERSON_NAME] Belts - [DATE] Grading edit [DATE] 1:30pm Promote Selected Update…" at bounding box center [597, 99] width 957 height 61
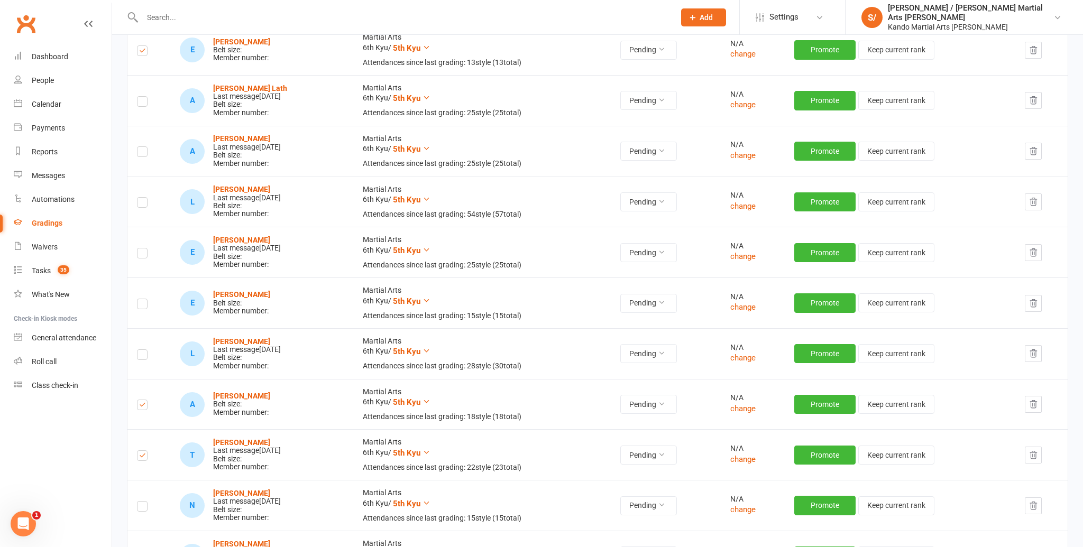
scroll to position [246, 0]
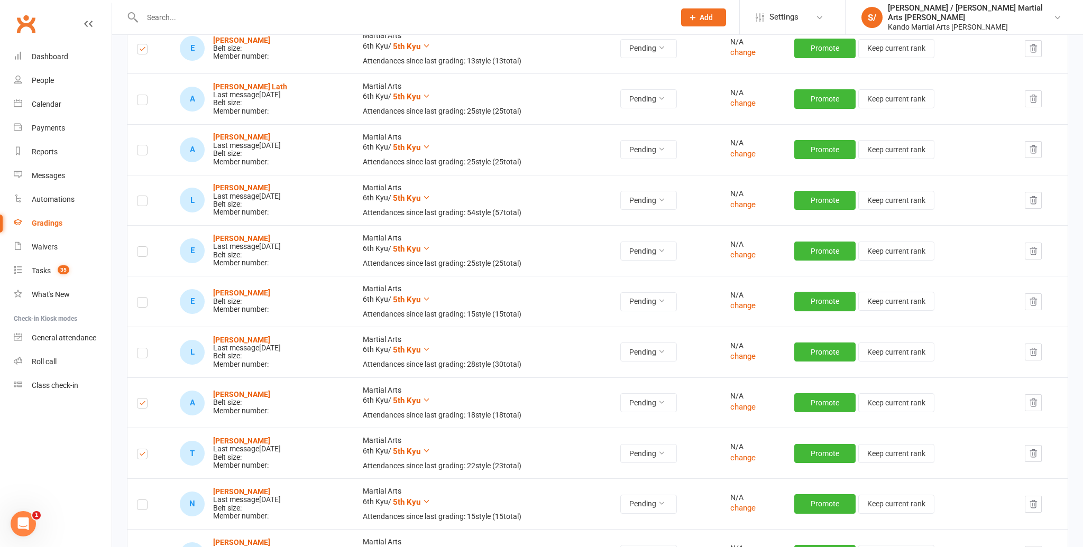
click at [146, 304] on label at bounding box center [142, 304] width 11 height 0
click at [146, 298] on input "checkbox" at bounding box center [142, 298] width 11 height 0
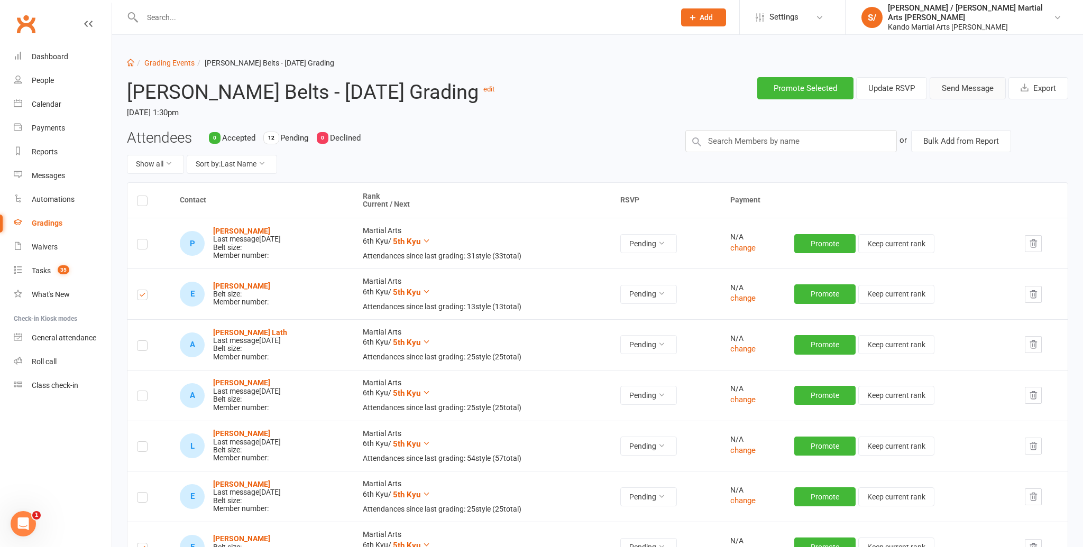
click at [970, 89] on button "Send Message" at bounding box center [967, 88] width 76 height 22
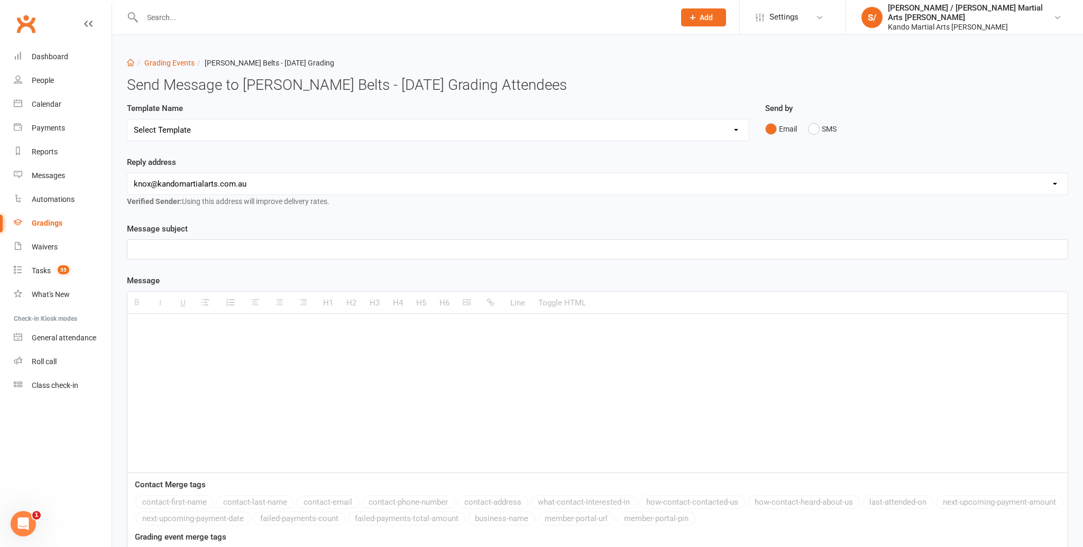
click at [523, 136] on select "Select Template [Email] Confirmation of Successful Grading [Email] Congratulati…" at bounding box center [437, 129] width 621 height 21
select select "15"
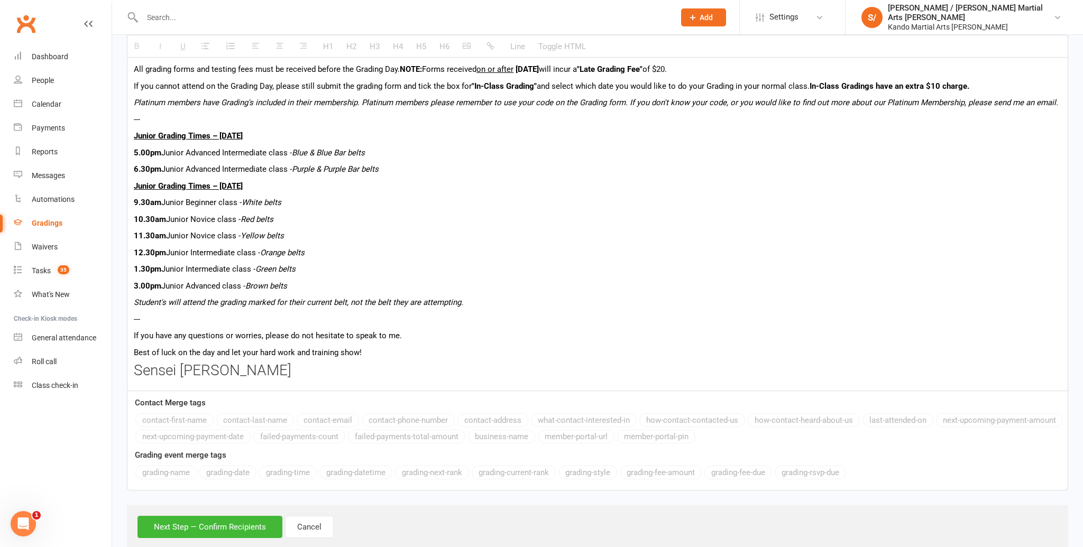
scroll to position [581, 0]
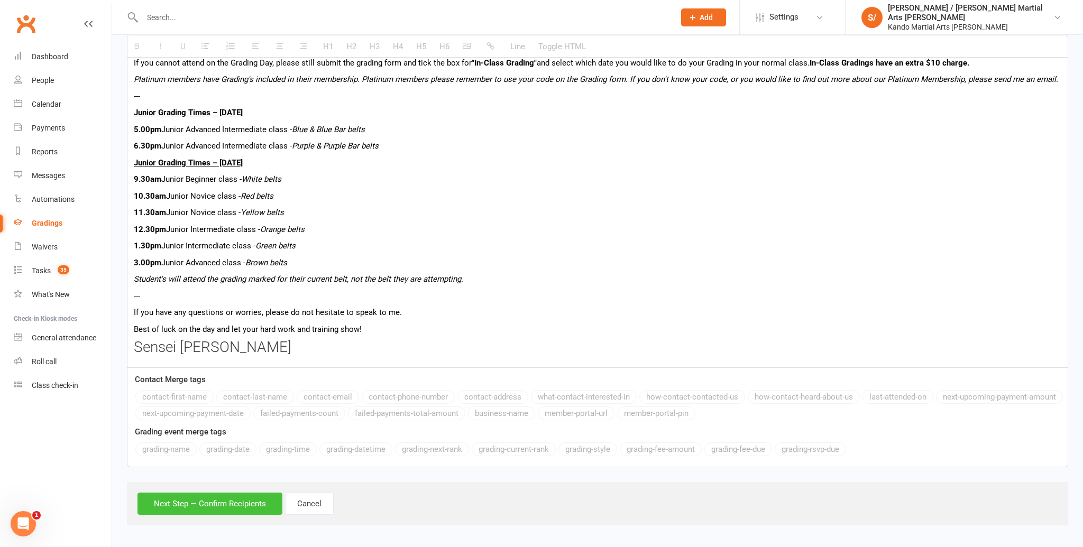
click at [215, 506] on button "Next Step — Confirm Recipients" at bounding box center [209, 504] width 145 height 22
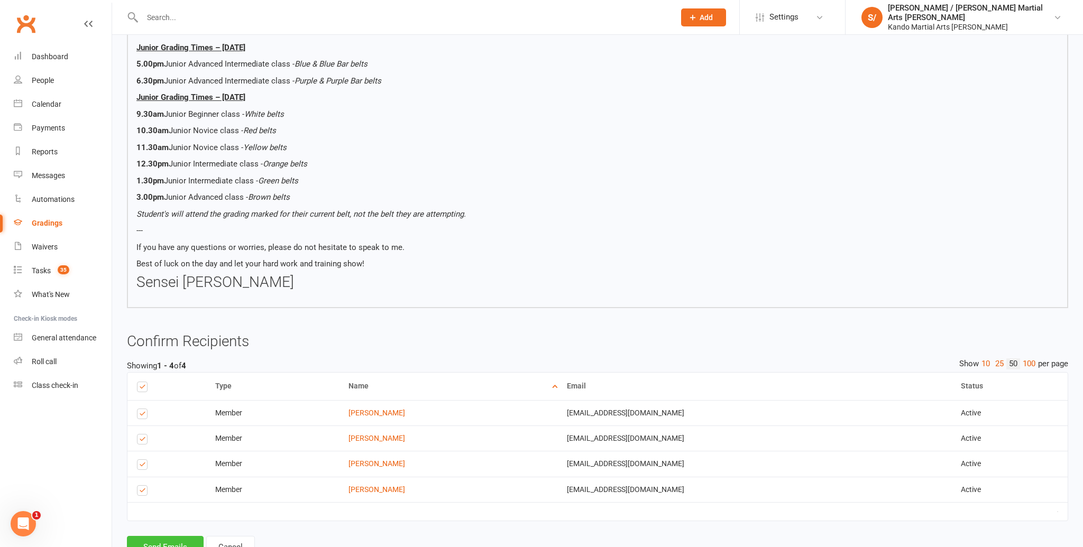
click at [157, 540] on button "Send Emails" at bounding box center [165, 547] width 77 height 22
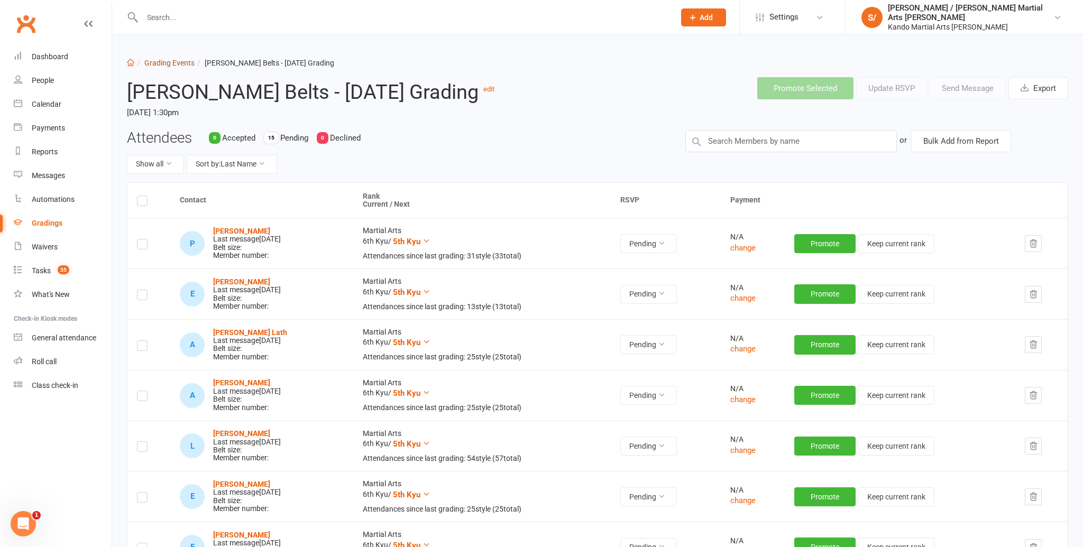
click at [170, 63] on link "Grading Events" at bounding box center [169, 63] width 50 height 8
select select "100"
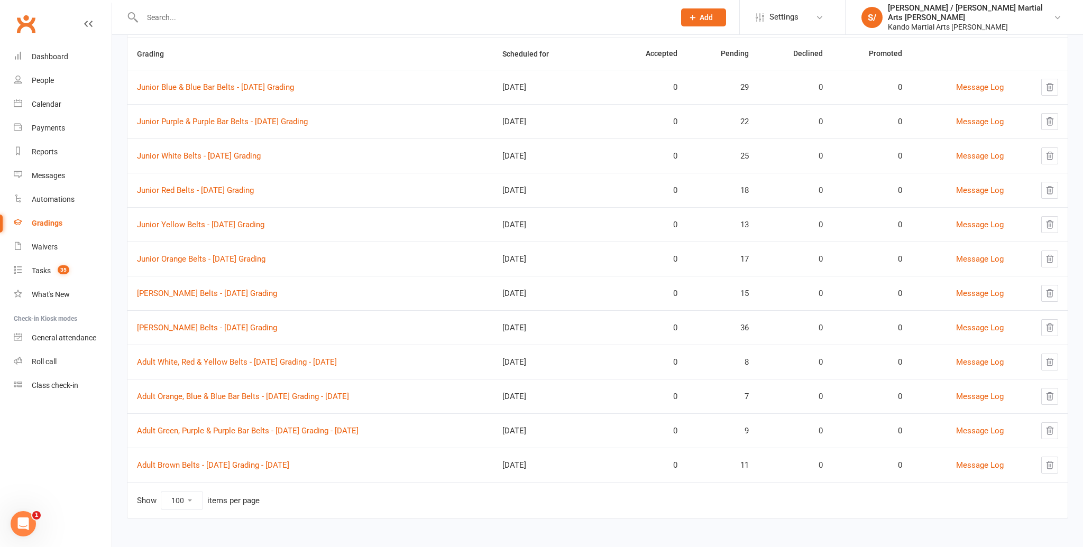
scroll to position [99, 0]
click at [204, 225] on link "Junior Yellow Belts - [DATE] Grading" at bounding box center [200, 225] width 127 height 10
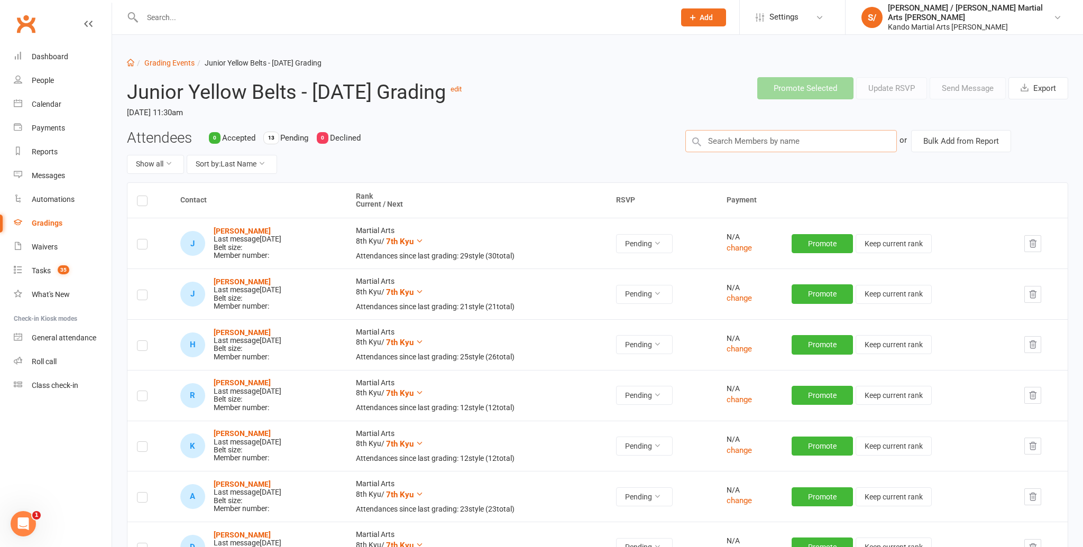
click at [730, 152] on input "text" at bounding box center [790, 141] width 211 height 22
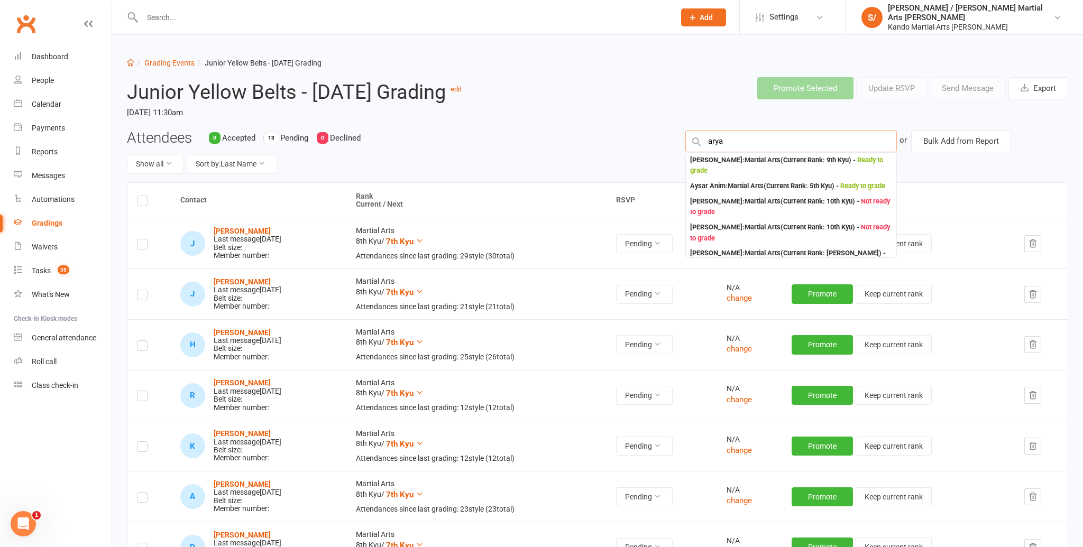
type input "aryan"
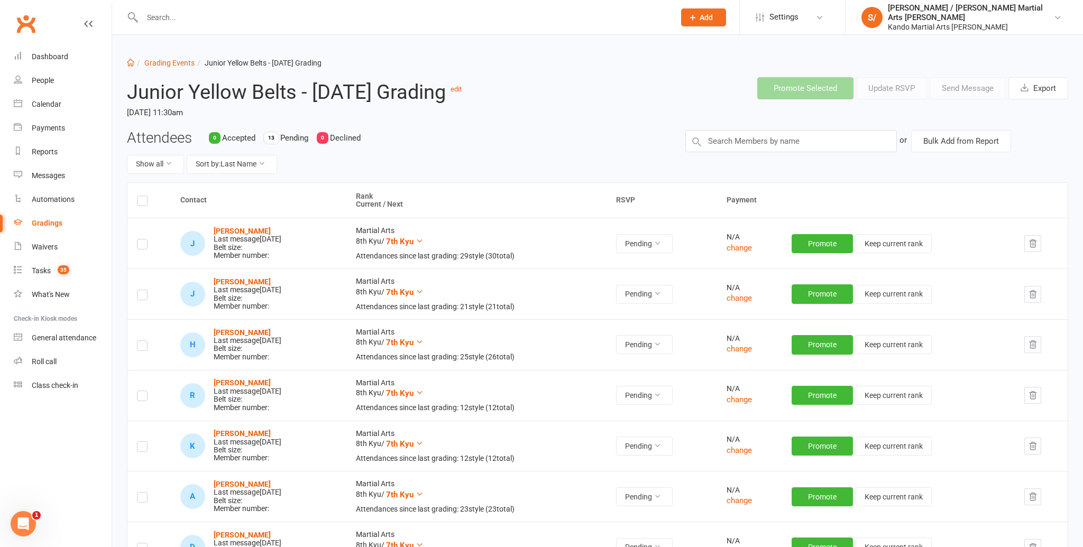
click at [513, 154] on div "Attendees 0 Accepted 13 Pending 0 Declined Show all Sort by: Last Name" at bounding box center [398, 156] width 558 height 52
click at [771, 152] on input "text" at bounding box center [790, 141] width 211 height 22
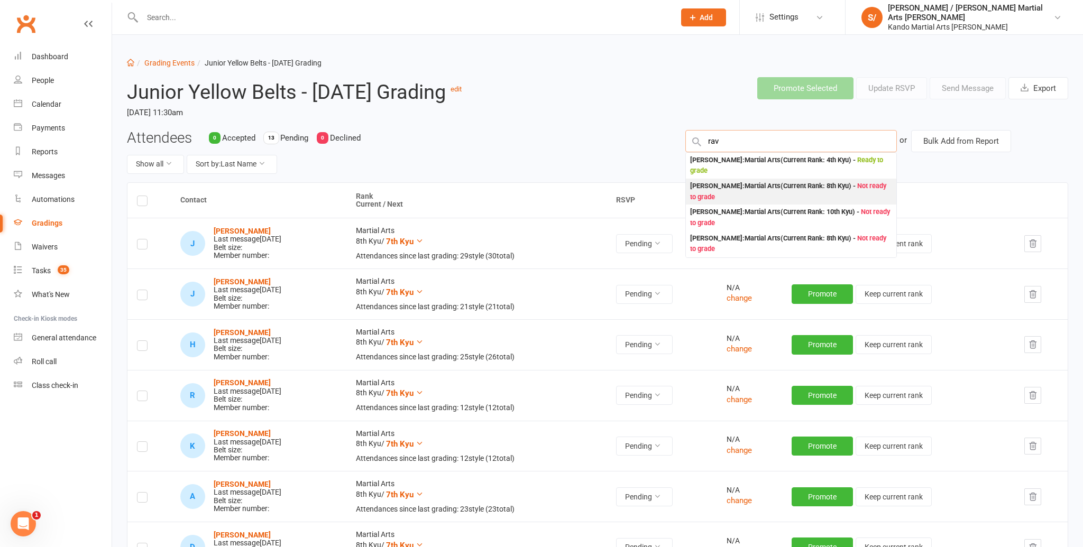
type input "rav"
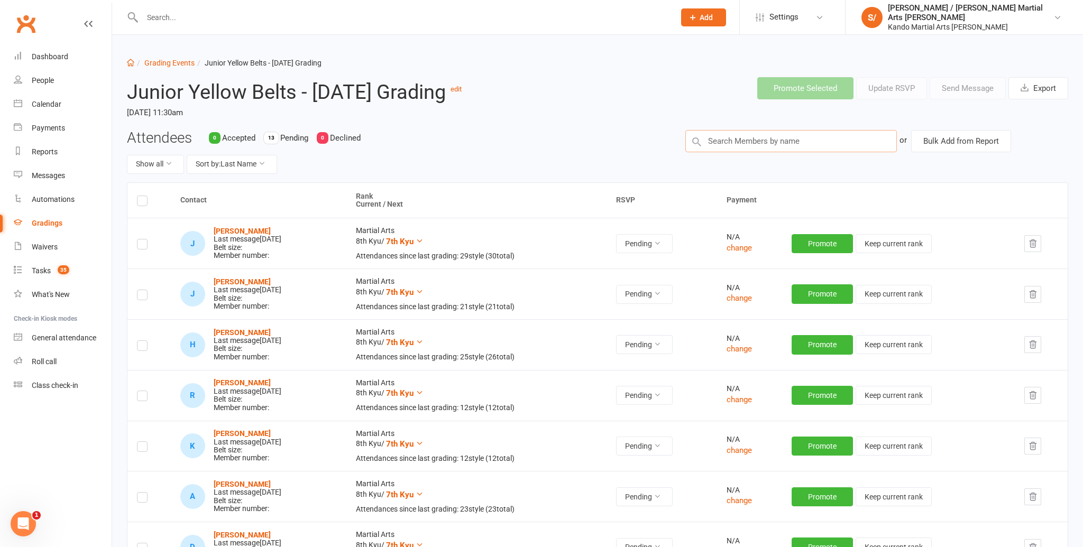
click at [757, 152] on input "text" at bounding box center [790, 141] width 211 height 22
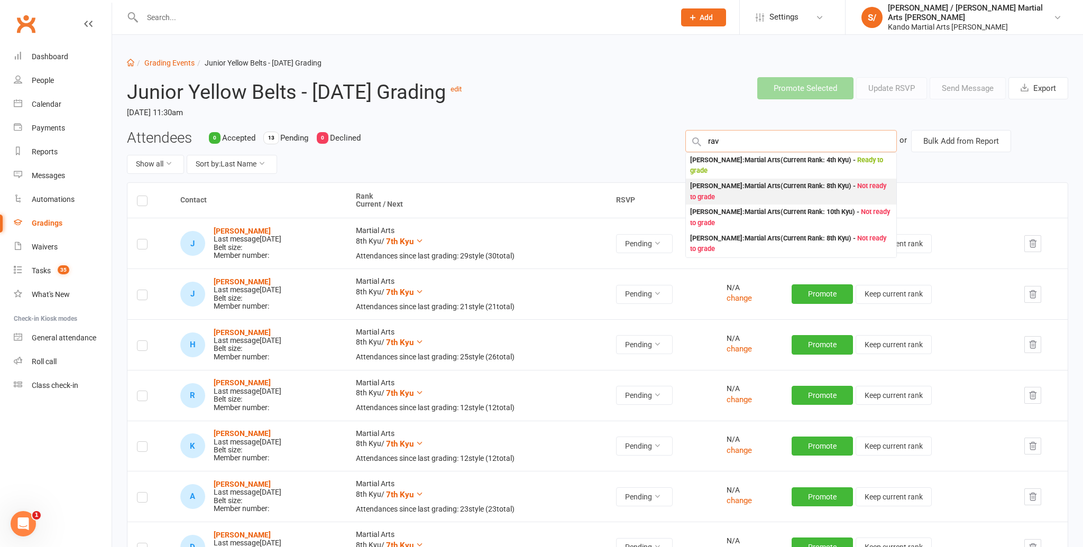
type input "rav"
click at [749, 202] on div "[PERSON_NAME] : Martial Arts (Current Rank: 8th Kyu ) - Not ready to grade" at bounding box center [791, 192] width 202 height 22
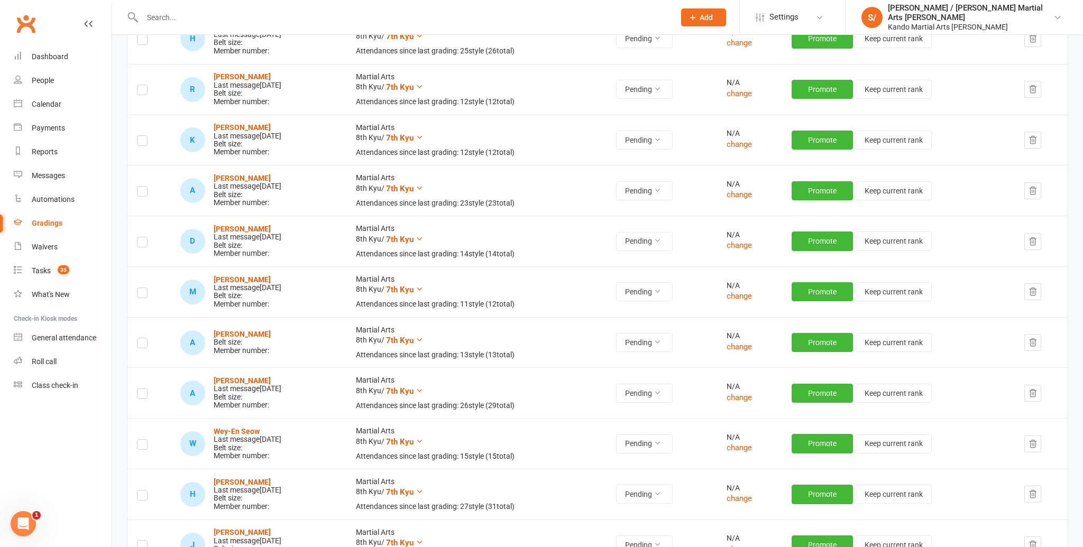
scroll to position [304, 0]
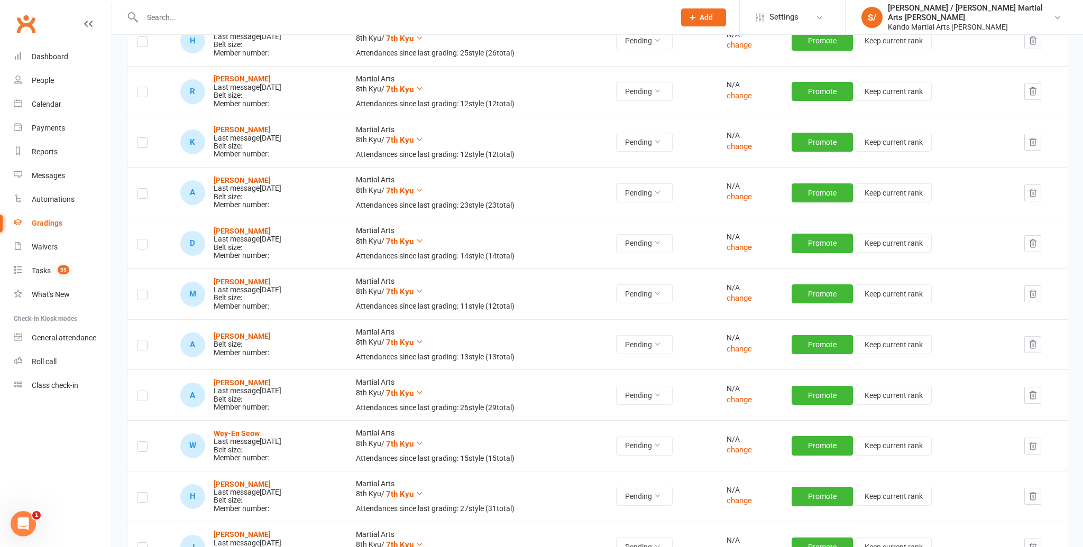
click at [139, 347] on label at bounding box center [142, 347] width 11 height 0
click at [139, 340] on input "checkbox" at bounding box center [142, 340] width 11 height 0
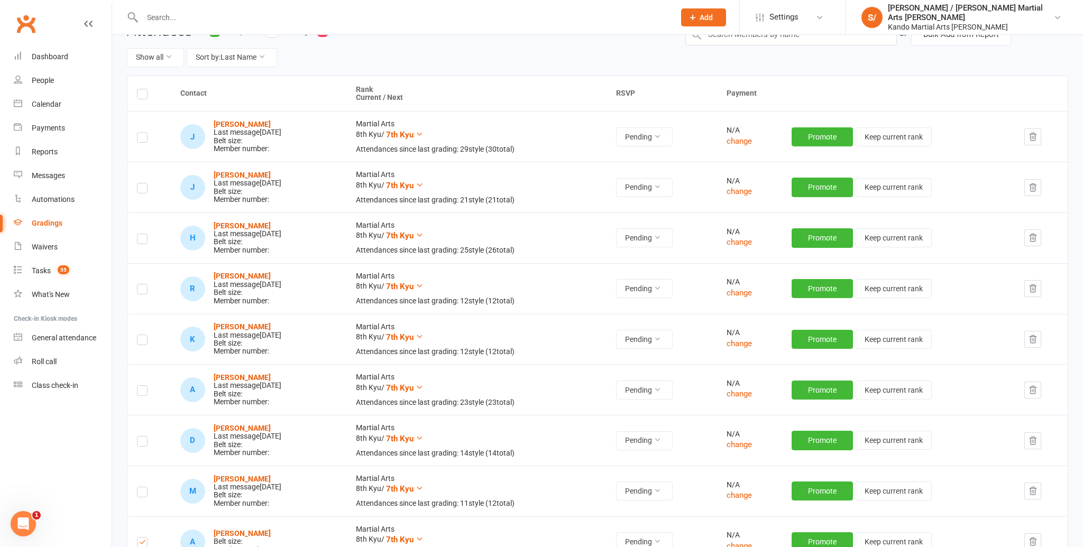
scroll to position [0, 0]
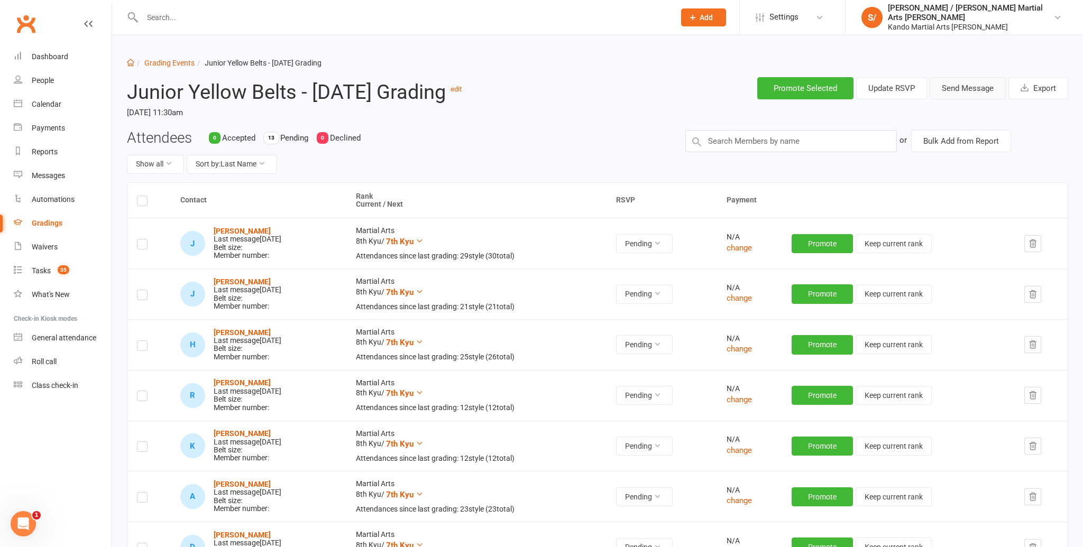
click at [965, 90] on button "Send Message" at bounding box center [967, 88] width 76 height 22
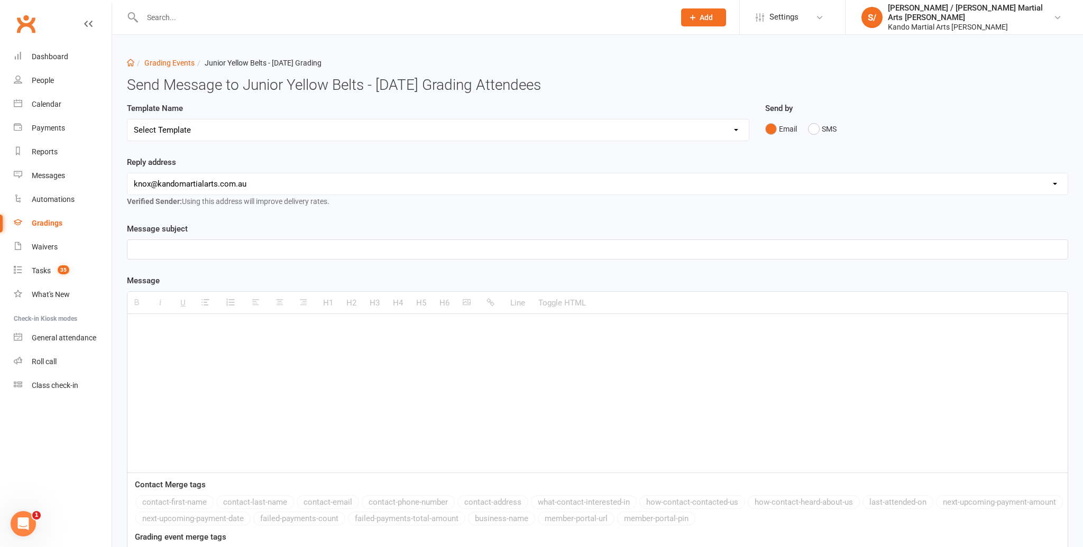
click at [739, 127] on select "Select Template [Email] Confirmation of Successful Grading [Email] Congratulati…" at bounding box center [437, 129] width 621 height 21
select select "15"
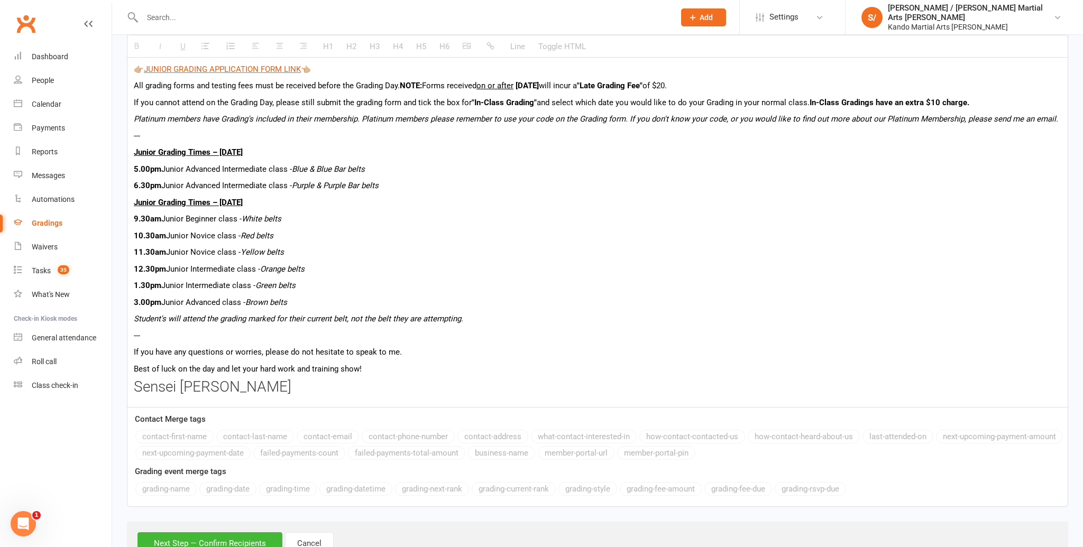
scroll to position [581, 0]
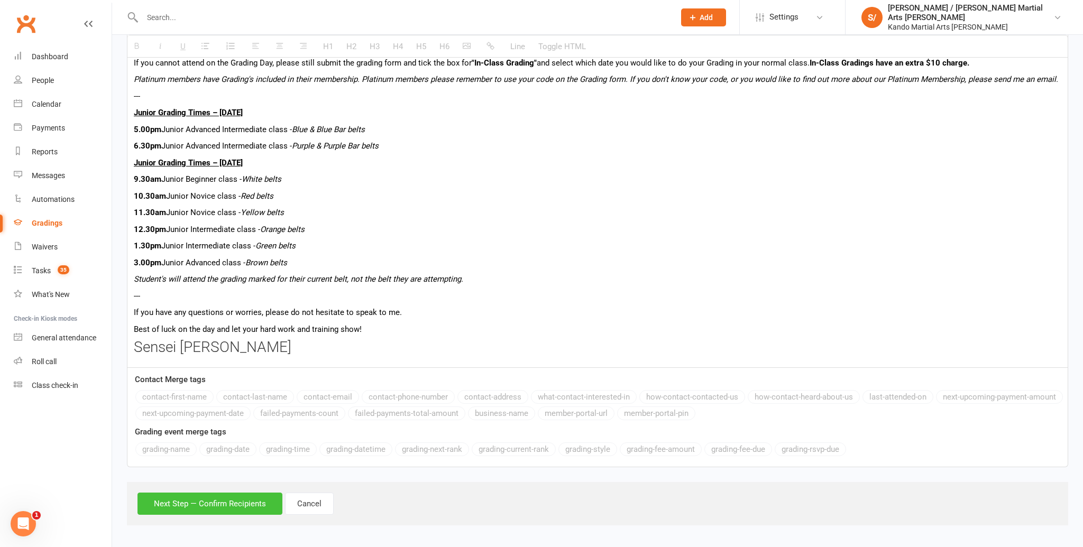
click at [238, 498] on button "Next Step — Confirm Recipients" at bounding box center [209, 504] width 145 height 22
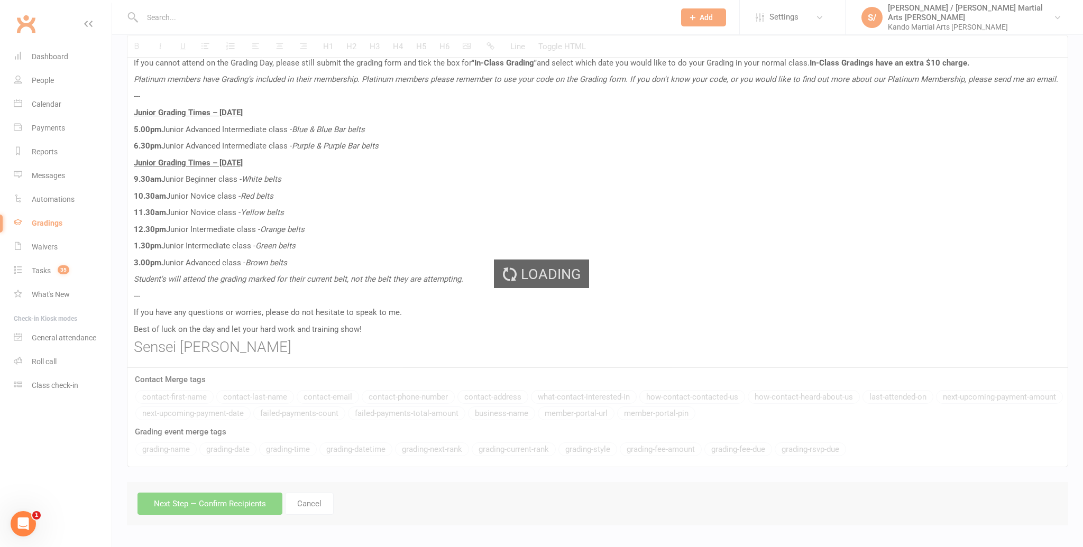
scroll to position [532, 0]
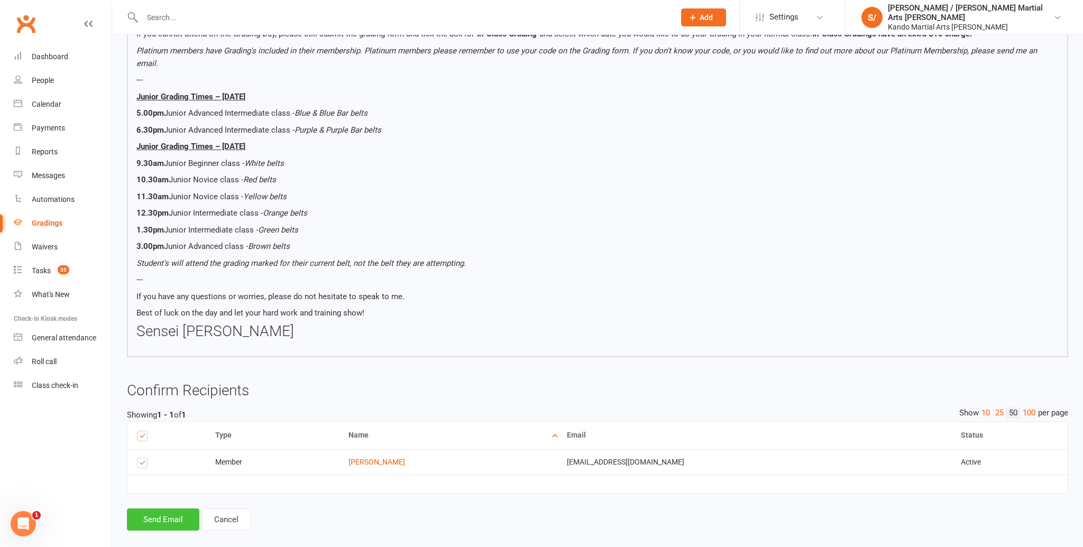
click at [169, 509] on button "Send Email" at bounding box center [163, 520] width 72 height 22
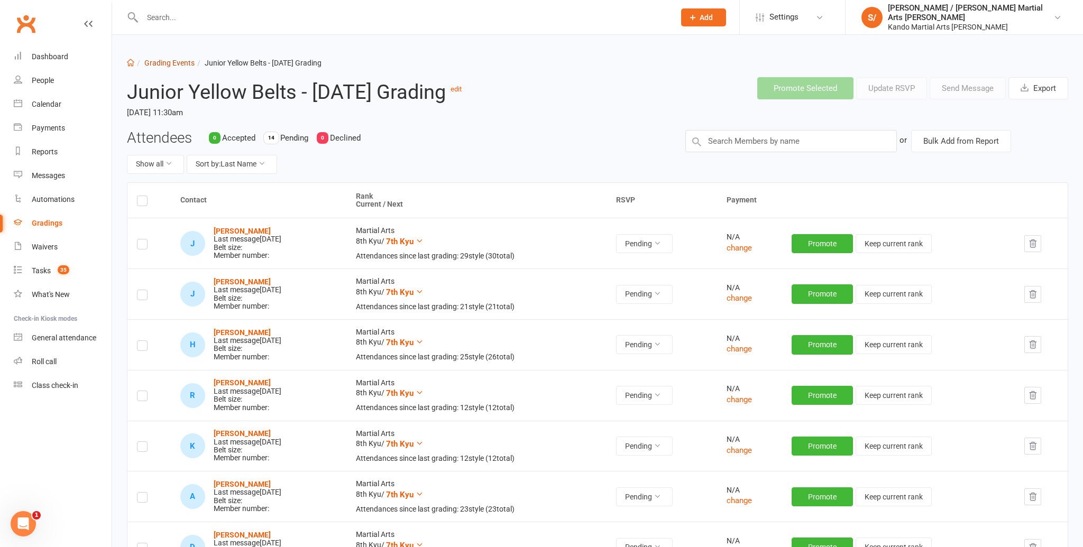
click at [170, 61] on link "Grading Events" at bounding box center [169, 63] width 50 height 8
select select "100"
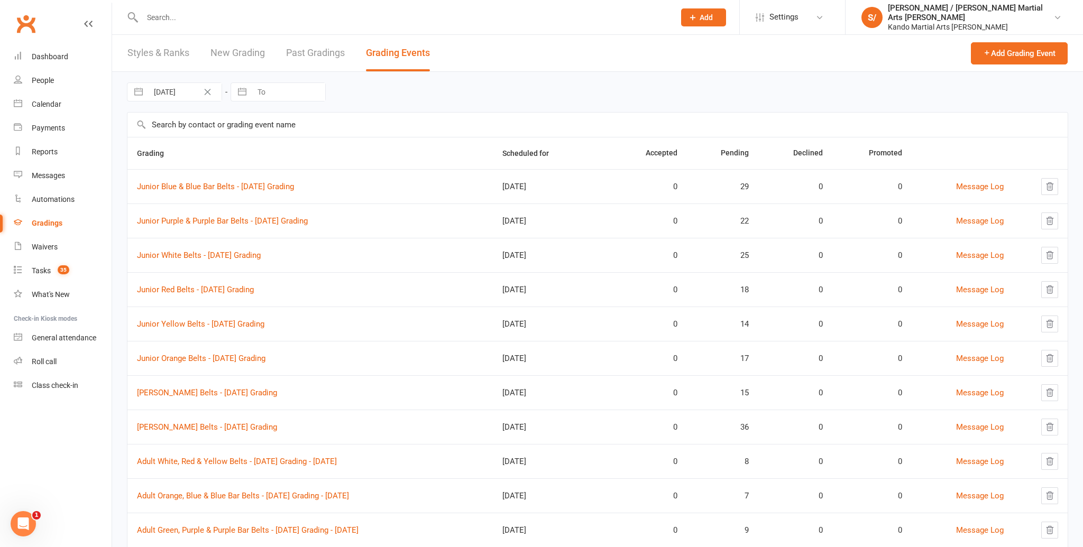
click at [257, 123] on input "text" at bounding box center [597, 125] width 940 height 24
click at [214, 221] on link "Junior Purple & Purple Bar Belts - [DATE] Grading" at bounding box center [222, 221] width 171 height 10
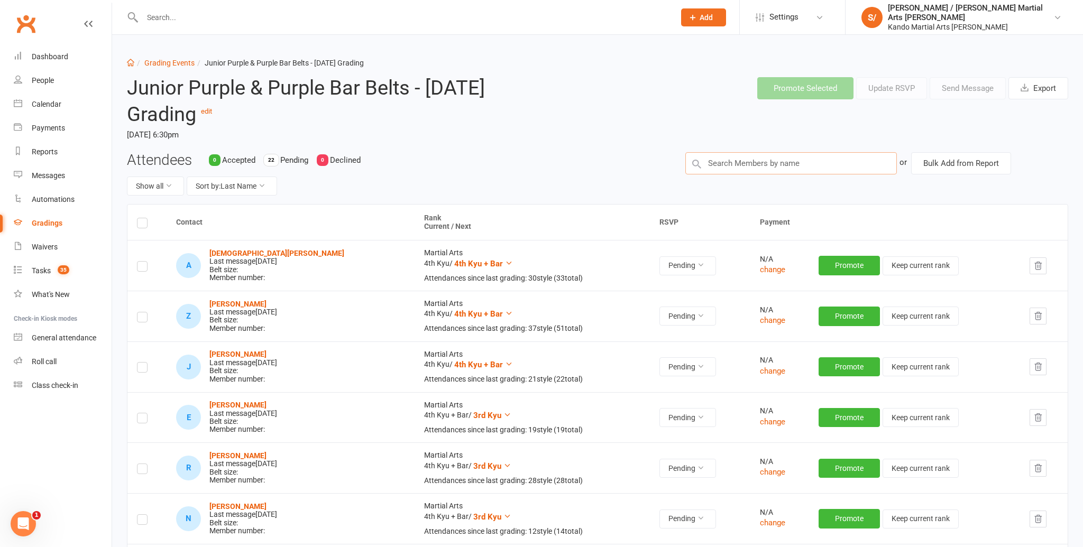
click at [758, 165] on input "text" at bounding box center [790, 163] width 211 height 22
click at [170, 63] on link "Grading Events" at bounding box center [169, 63] width 50 height 8
select select "100"
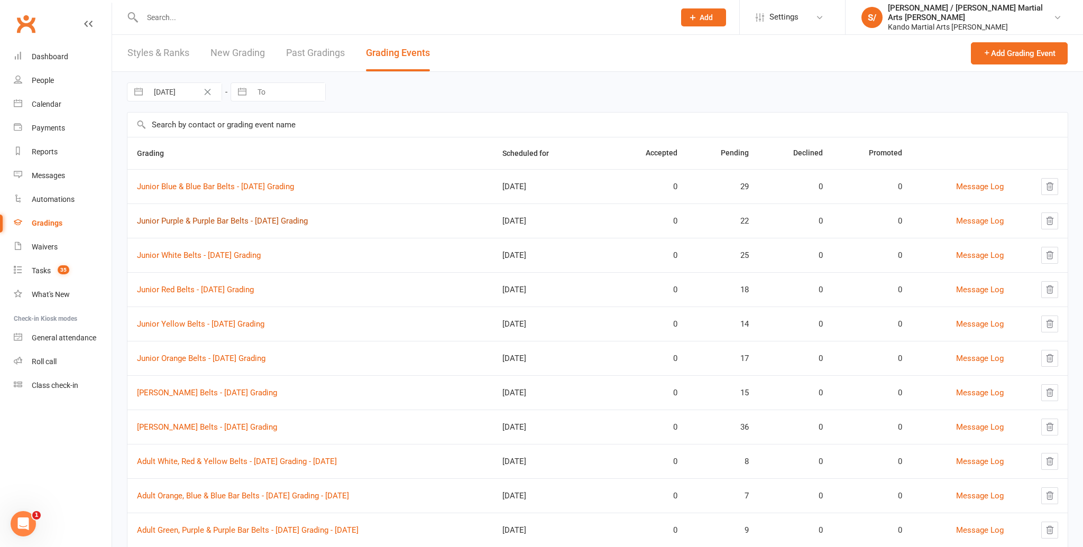
click at [235, 221] on link "Junior Purple & Purple Bar Belts - [DATE] Grading" at bounding box center [222, 221] width 171 height 10
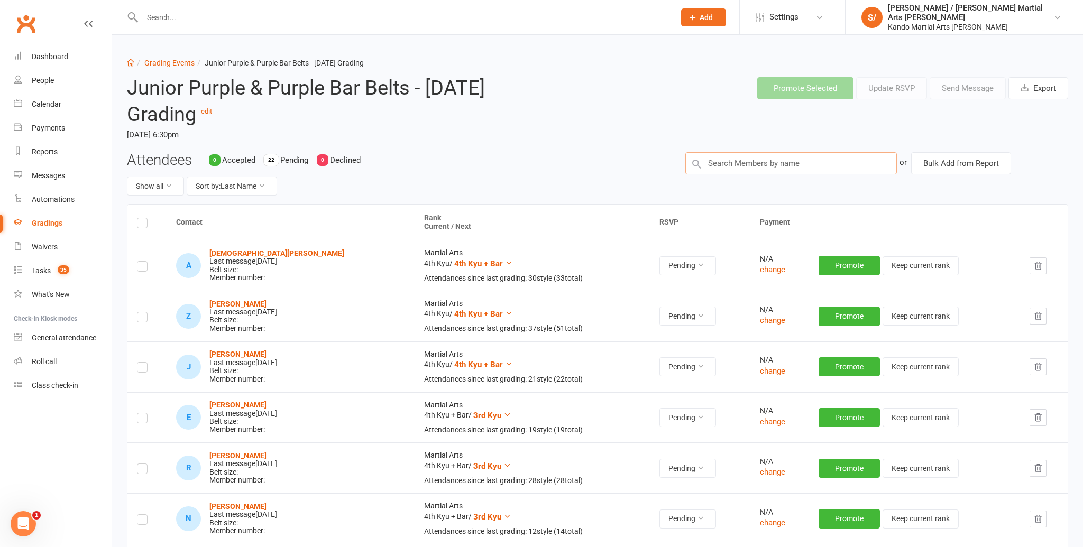
click at [746, 161] on input "text" at bounding box center [790, 163] width 211 height 22
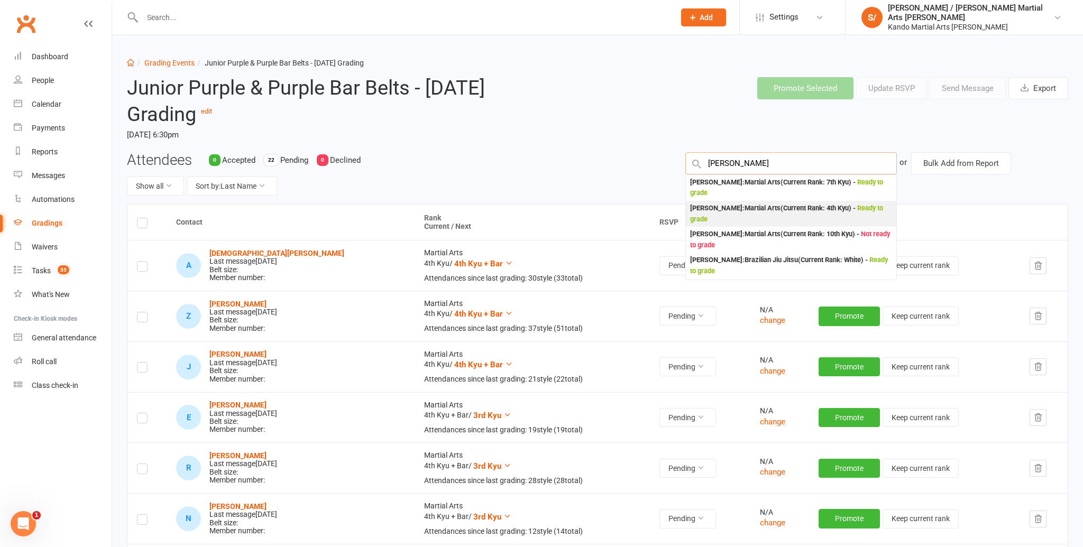
type input "[PERSON_NAME]"
click at [765, 210] on div "[PERSON_NAME] : Martial Arts (Current Rank: 4th Kyu ) - Ready to grade" at bounding box center [791, 214] width 202 height 22
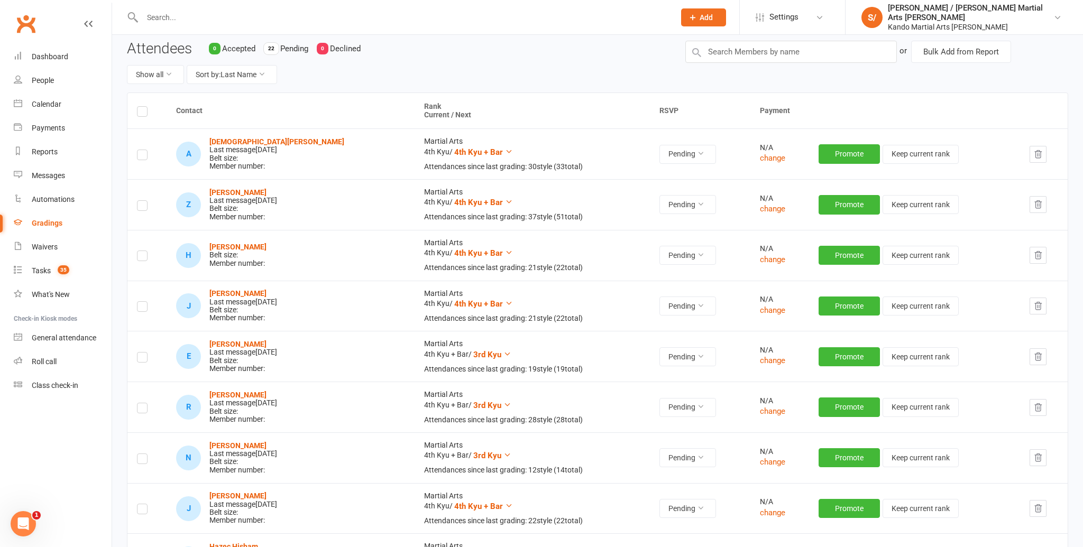
scroll to position [112, 0]
click at [141, 257] on label at bounding box center [142, 257] width 11 height 0
click at [141, 251] on input "checkbox" at bounding box center [142, 251] width 11 height 0
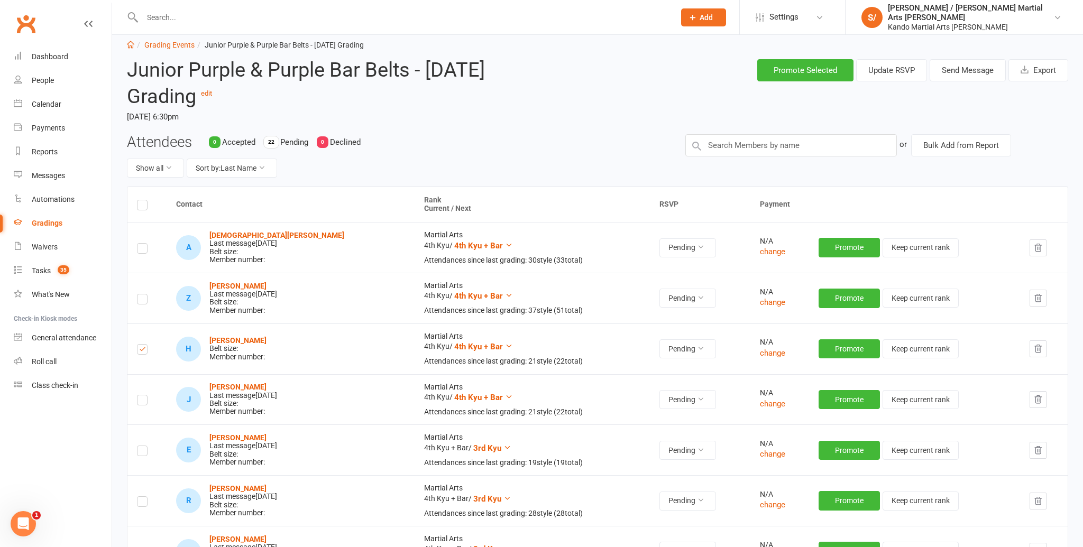
scroll to position [0, 0]
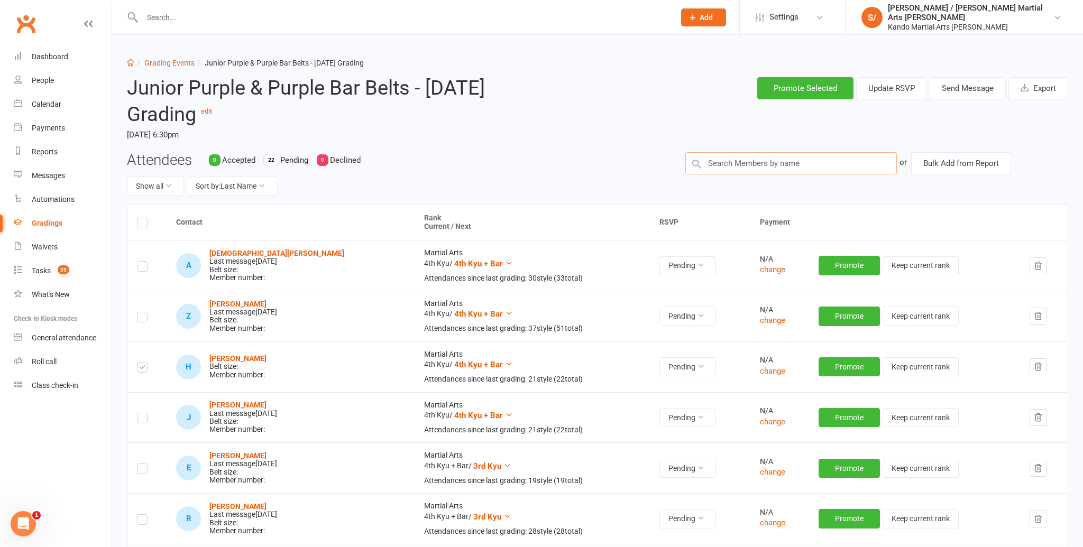
click at [720, 162] on input "text" at bounding box center [790, 163] width 211 height 22
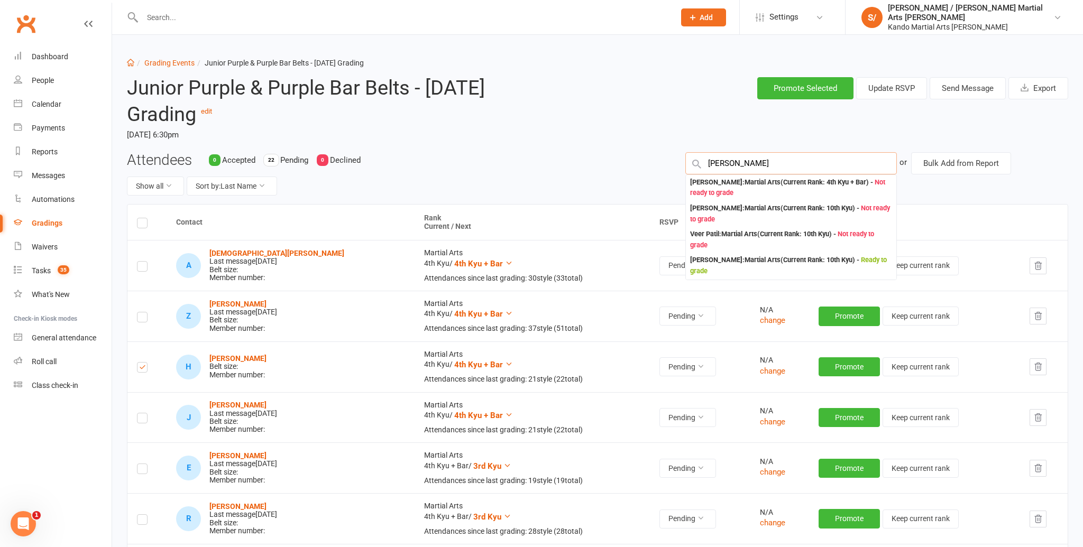
type input "[PERSON_NAME]"
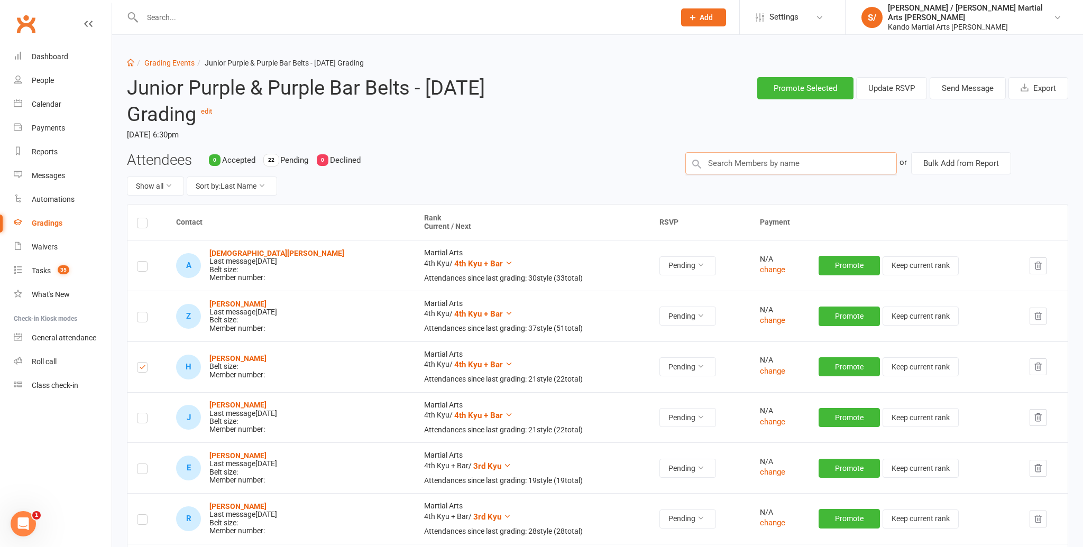
click at [751, 157] on input "text" at bounding box center [790, 163] width 211 height 22
type input "[PERSON_NAME]"
click at [742, 181] on div "[PERSON_NAME] : Martial Arts (Current Rank: 4th Kyu + Bar ) - Not ready to grade" at bounding box center [791, 188] width 202 height 22
click at [736, 162] on input "text" at bounding box center [790, 163] width 211 height 22
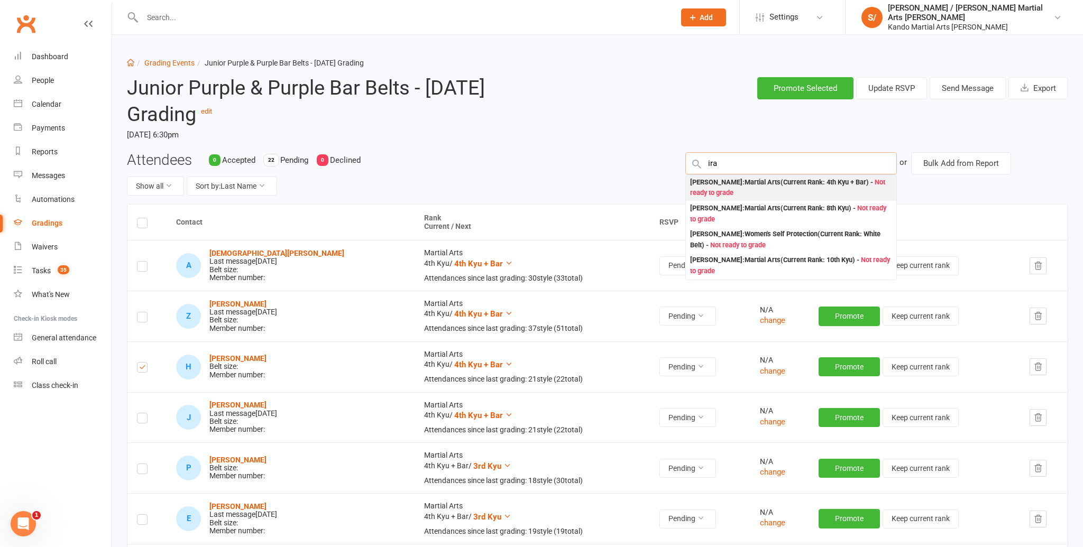
type input "ira"
click at [726, 182] on div "[PERSON_NAME] : Martial Arts (Current Rank: 4th Kyu + Bar ) - Not ready to grade" at bounding box center [791, 188] width 202 height 22
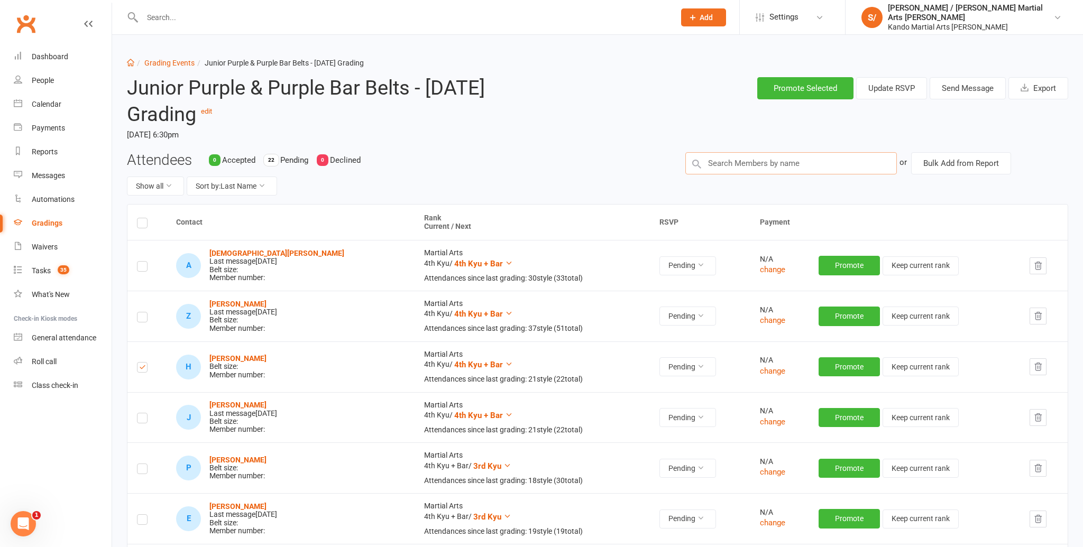
click at [735, 165] on input "text" at bounding box center [790, 163] width 211 height 22
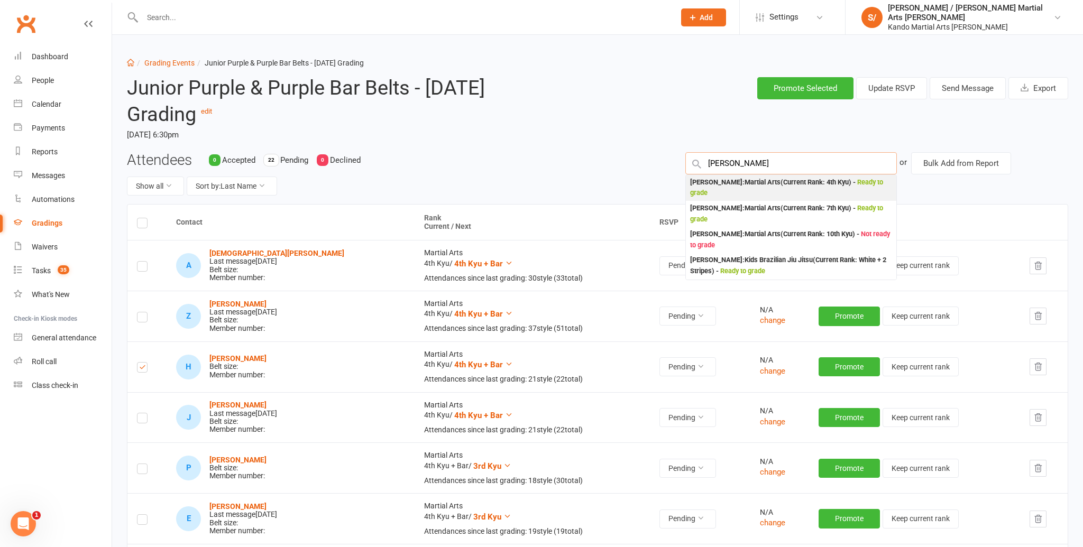
type input "[PERSON_NAME]"
click at [738, 190] on div "[PERSON_NAME] : Martial Arts (Current Rank: 4th Kyu ) - Ready to grade" at bounding box center [791, 188] width 202 height 22
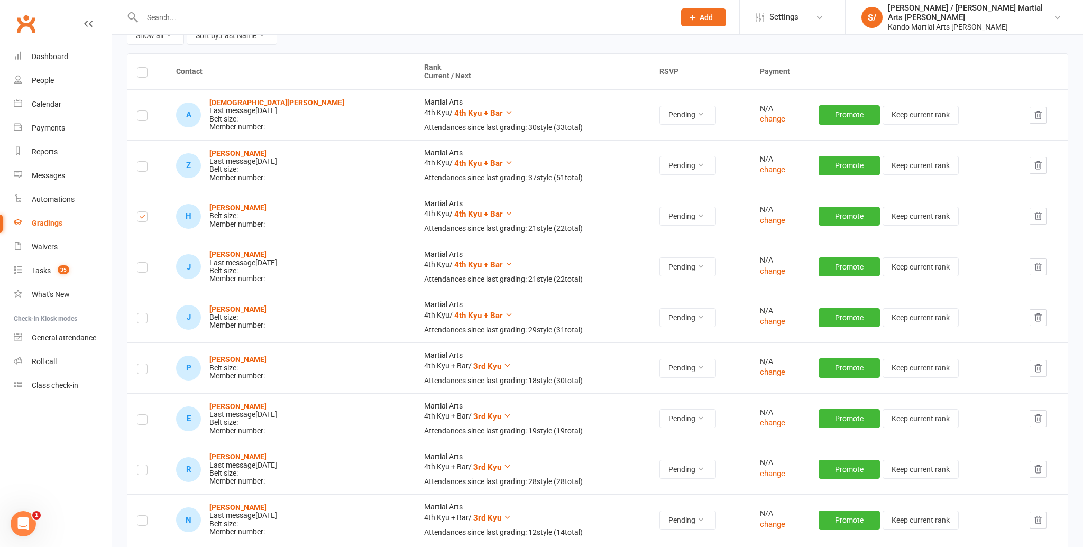
scroll to position [155, 0]
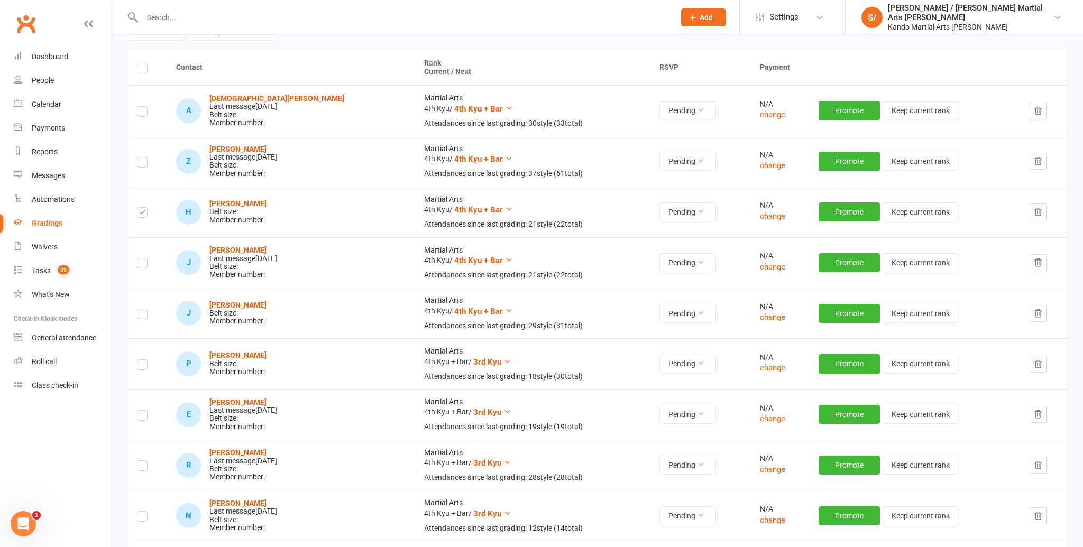
click at [140, 316] on label at bounding box center [142, 316] width 11 height 0
click at [140, 309] on input "checkbox" at bounding box center [142, 309] width 11 height 0
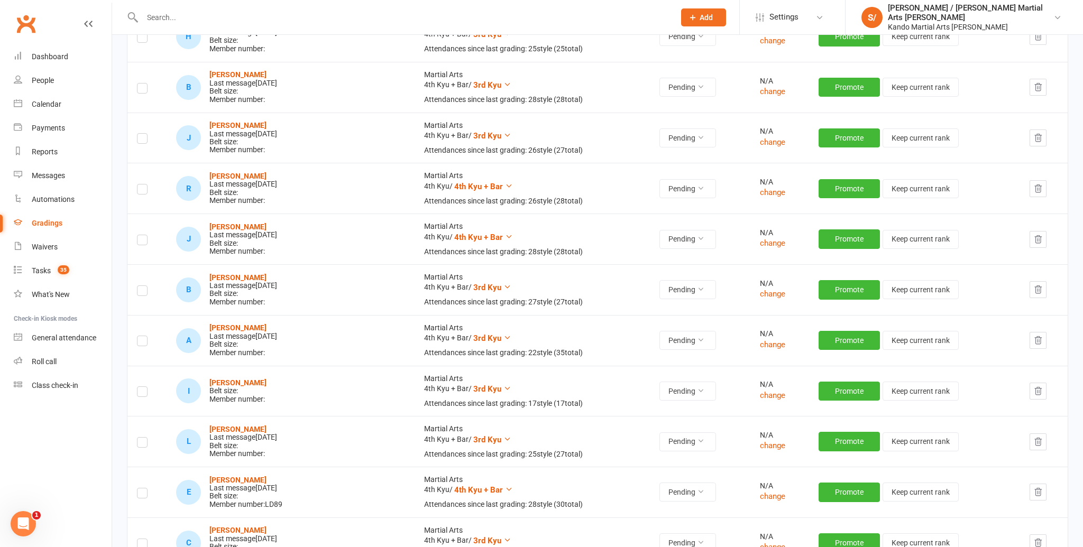
scroll to position [741, 0]
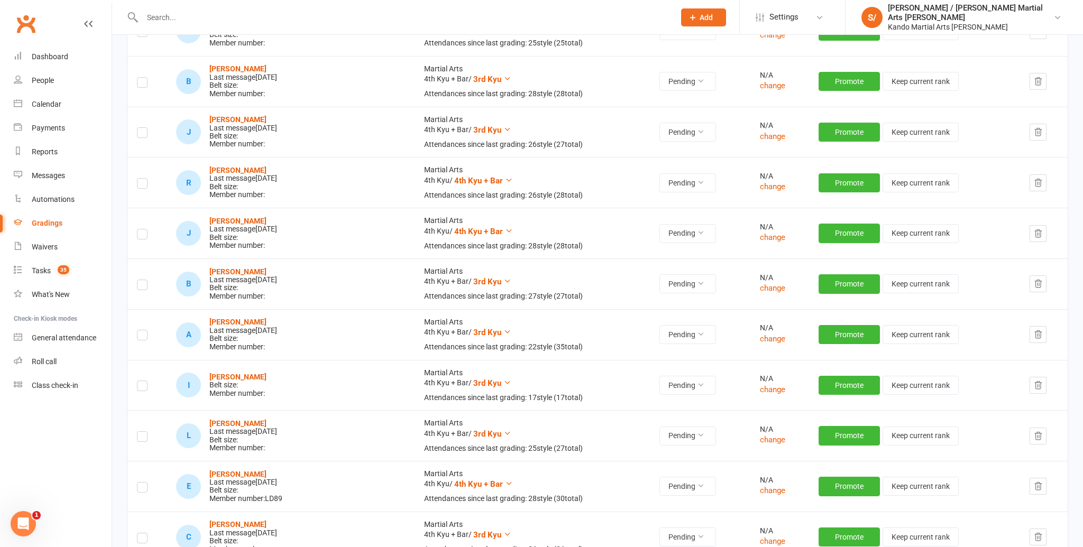
click at [139, 388] on label at bounding box center [142, 388] width 11 height 0
click at [139, 381] on input "checkbox" at bounding box center [142, 381] width 11 height 0
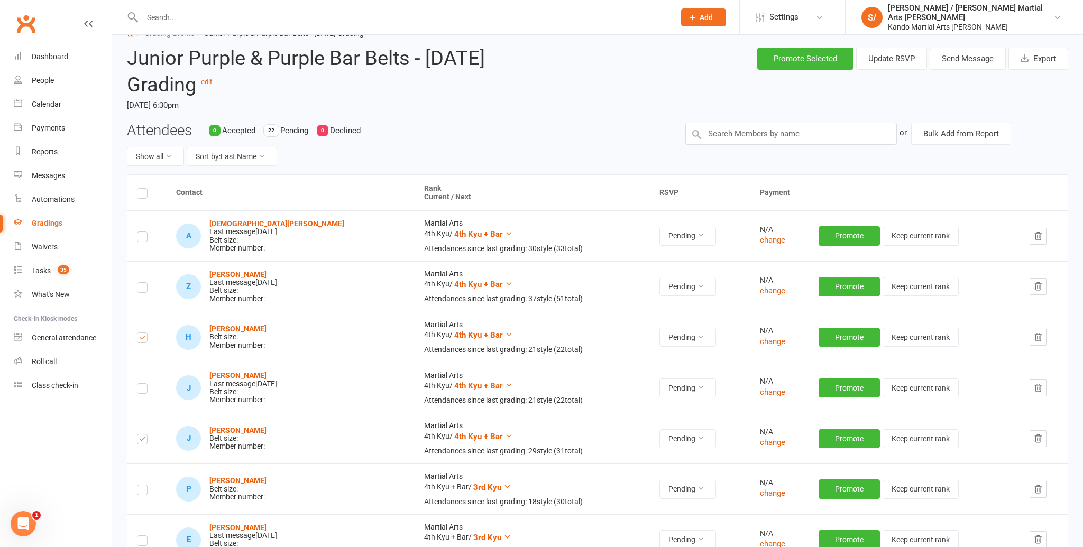
scroll to position [30, 0]
click at [983, 59] on button "Send Message" at bounding box center [967, 59] width 76 height 22
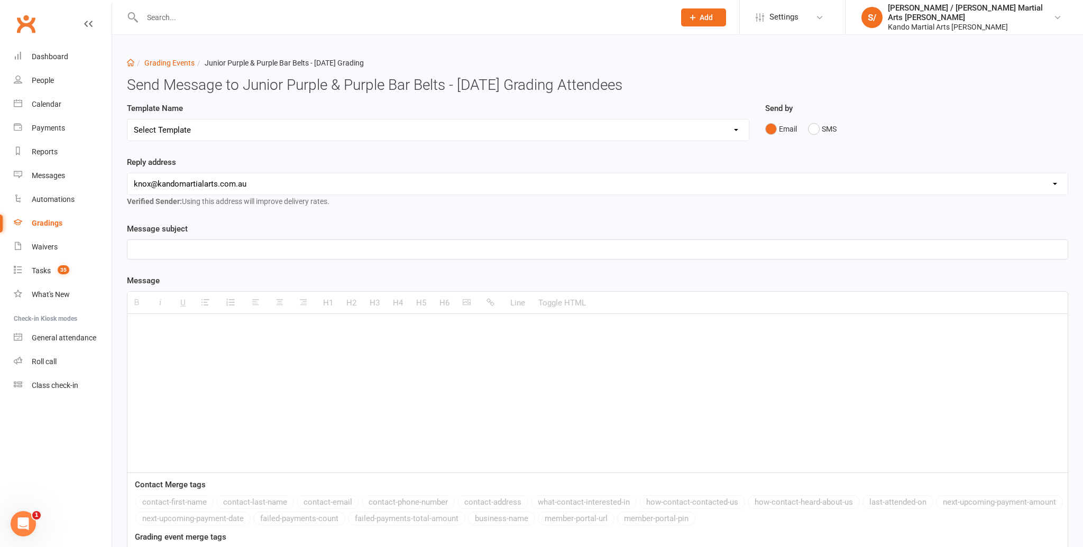
click at [409, 131] on select "Select Template [Email] Confirmation of Successful Grading [Email] Congratulati…" at bounding box center [437, 129] width 621 height 21
select select "15"
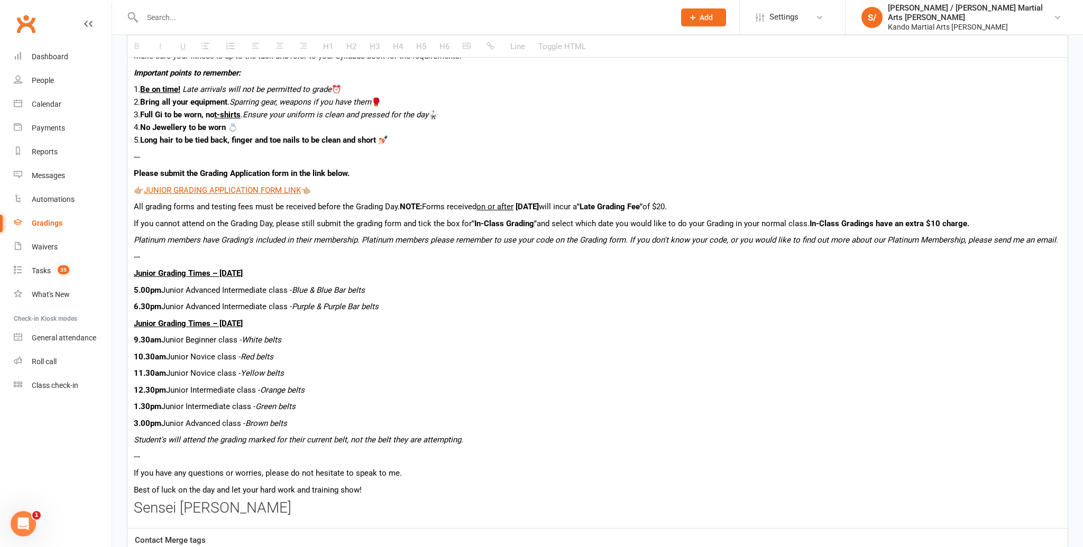
scroll to position [581, 0]
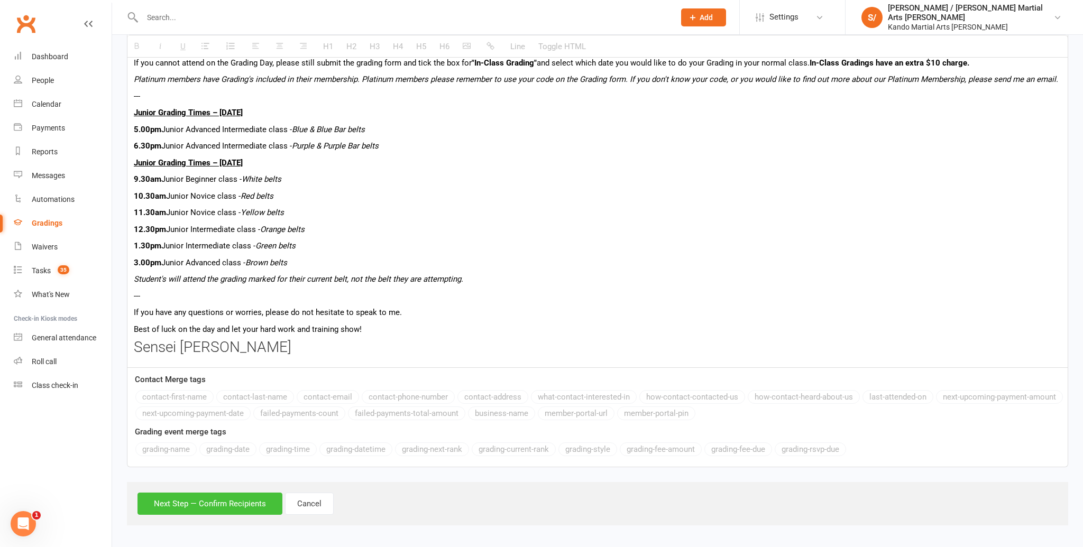
click at [219, 504] on button "Next Step — Confirm Recipients" at bounding box center [209, 504] width 145 height 22
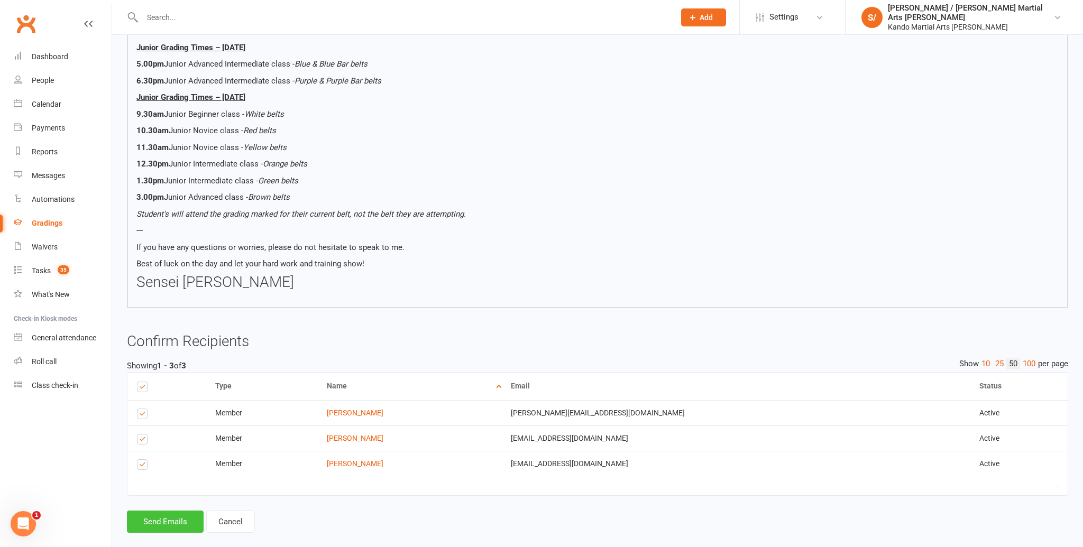
click at [158, 511] on button "Send Emails" at bounding box center [165, 522] width 77 height 22
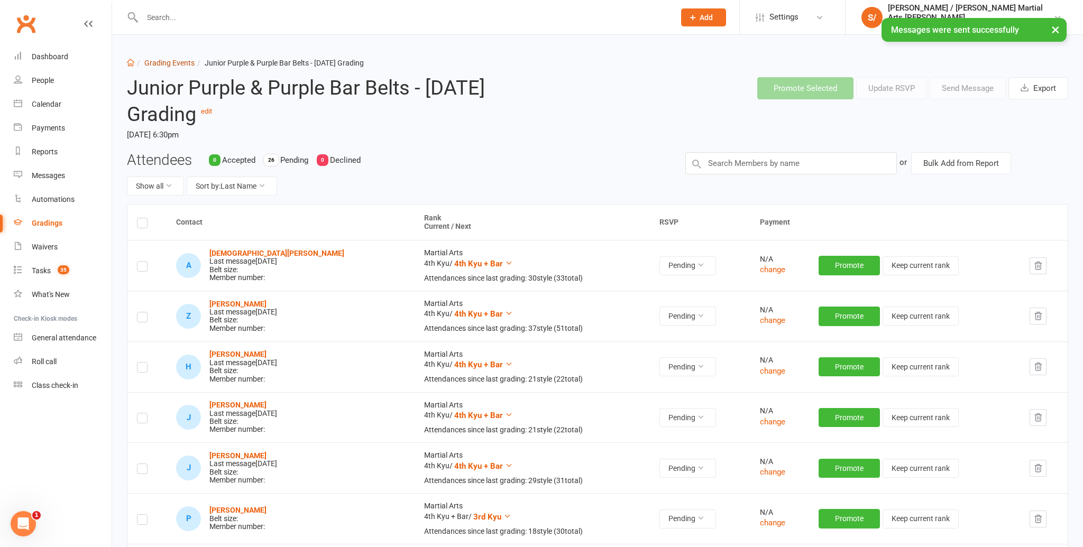
click at [168, 60] on link "Grading Events" at bounding box center [169, 63] width 50 height 8
select select "100"
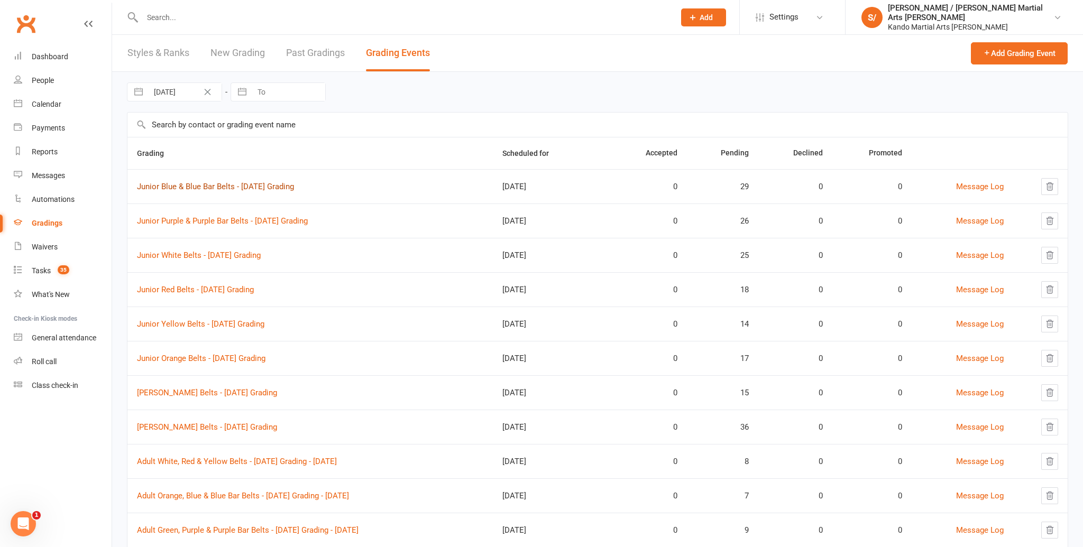
click at [224, 185] on link "Junior Blue & Blue Bar Belts - [DATE] Grading" at bounding box center [215, 187] width 157 height 10
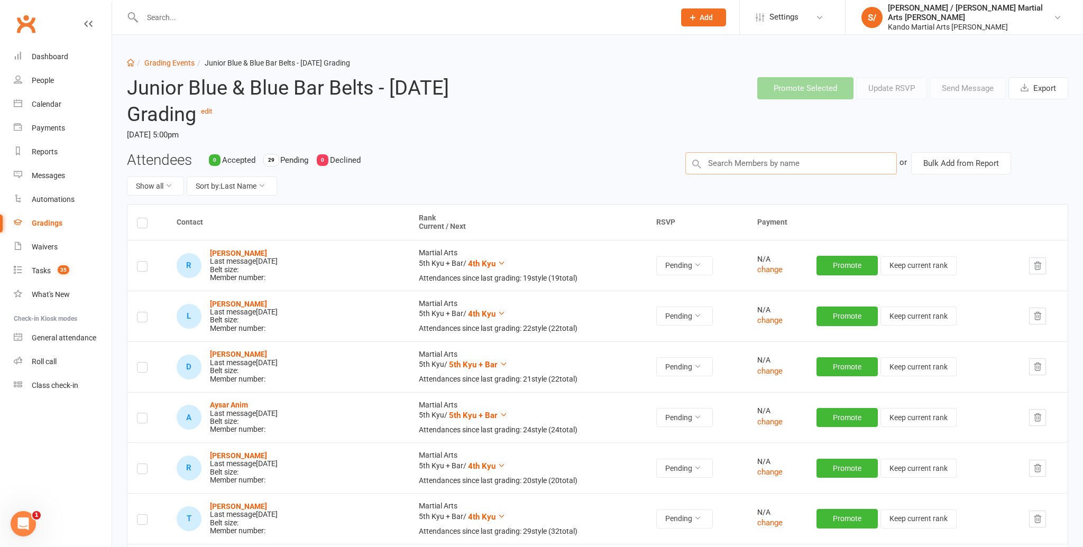
click at [714, 164] on input "text" at bounding box center [790, 163] width 211 height 22
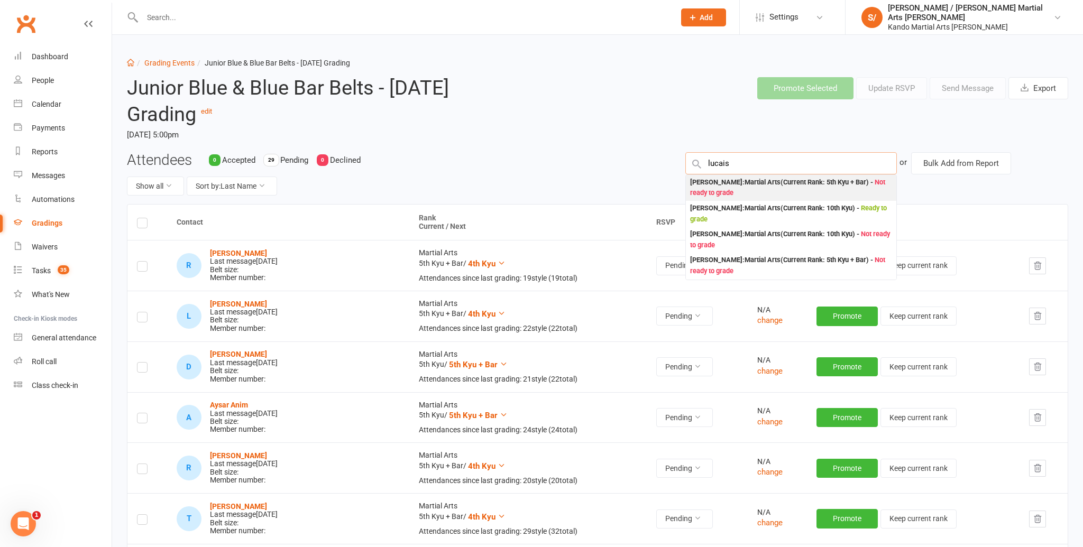
type input "lucais"
click at [752, 182] on div "[PERSON_NAME] : Martial Arts (Current Rank: 5th Kyu + Bar ) - Not ready to grade" at bounding box center [791, 188] width 202 height 22
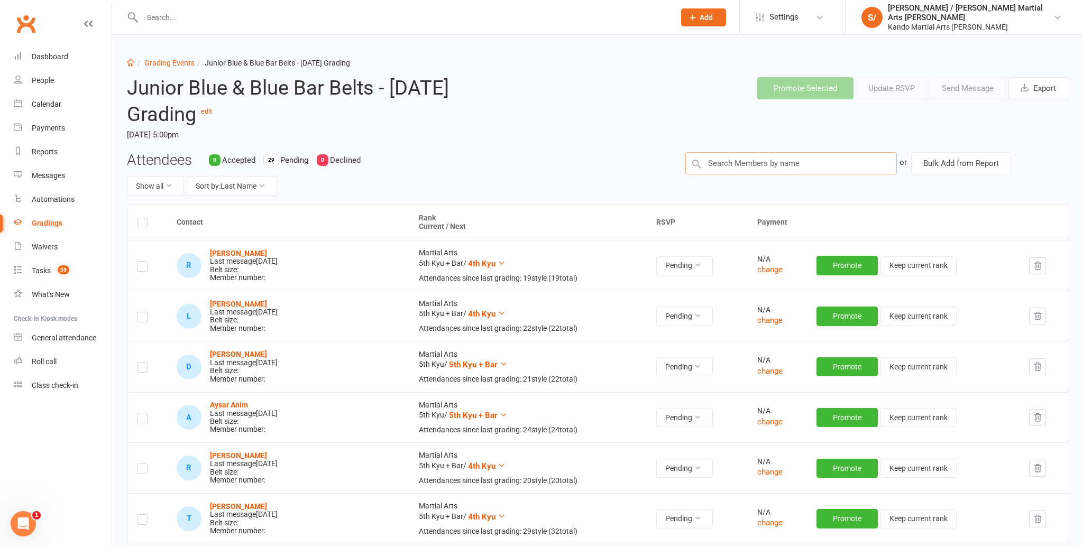
click at [753, 167] on input "text" at bounding box center [790, 163] width 211 height 22
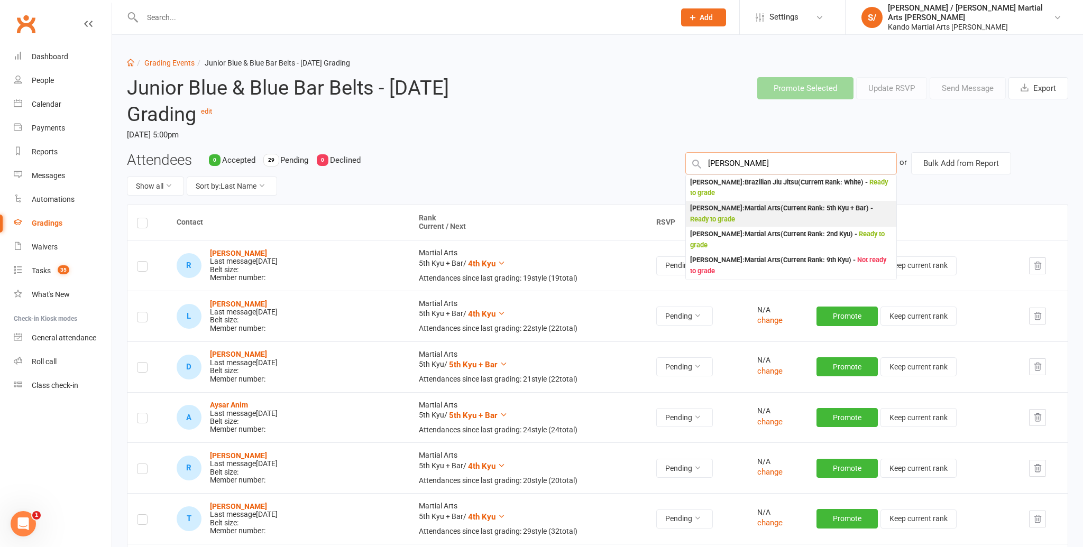
type input "[PERSON_NAME]"
click at [736, 209] on div "[PERSON_NAME] : Martial Arts (Current Rank: 5th Kyu + Bar ) - Ready to grade" at bounding box center [791, 214] width 202 height 22
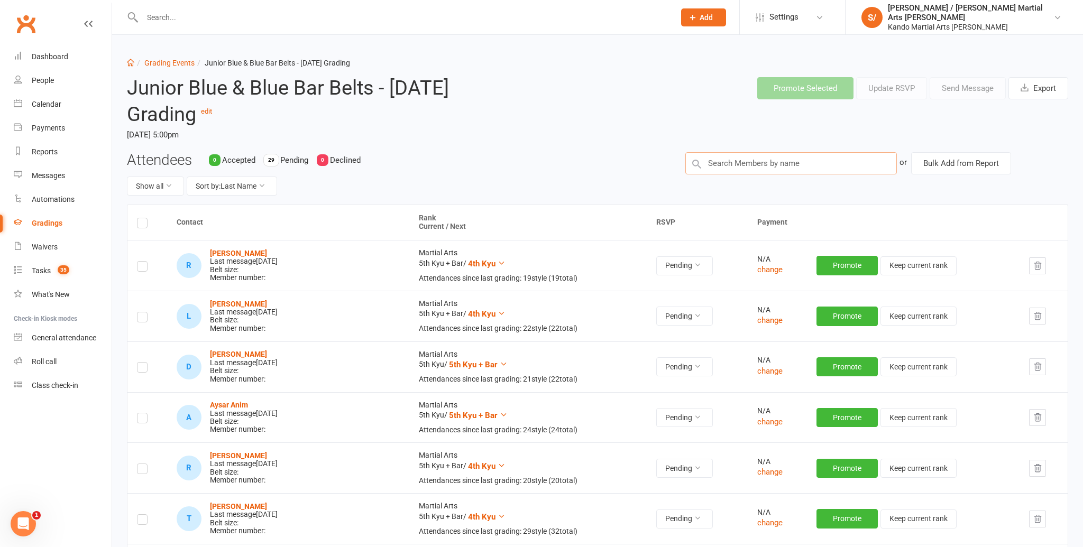
click at [755, 159] on input "text" at bounding box center [790, 163] width 211 height 22
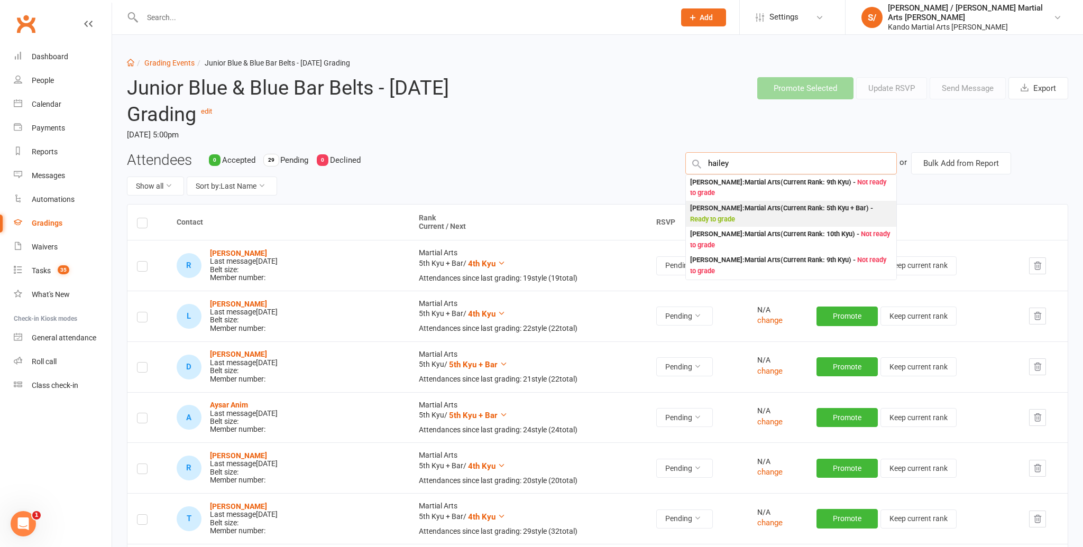
type input "hailey"
click at [756, 213] on div "[PERSON_NAME] : Martial Arts (Current Rank: 5th Kyu + Bar ) - Ready to grade" at bounding box center [791, 214] width 202 height 22
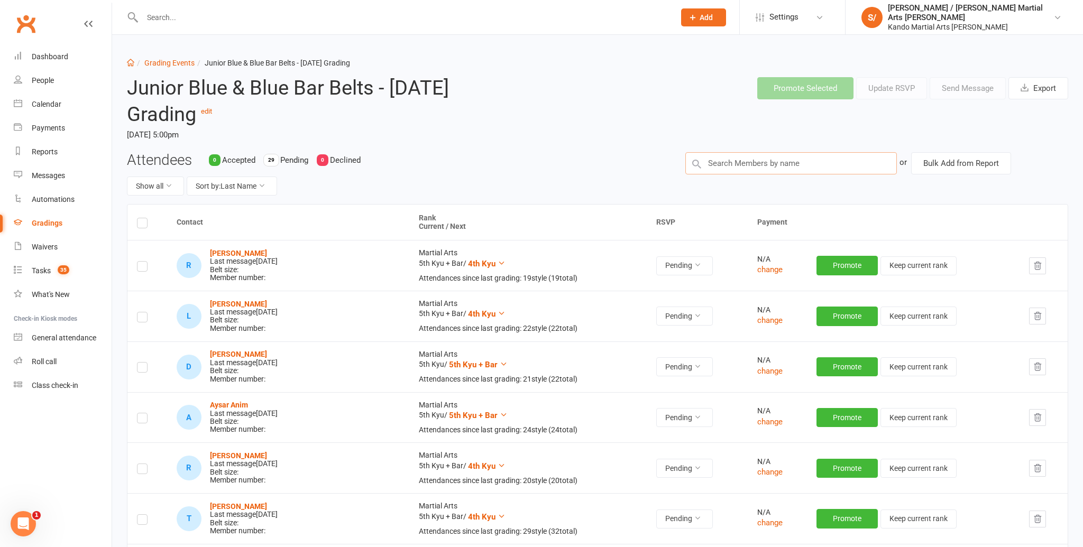
click at [765, 165] on input "text" at bounding box center [790, 163] width 211 height 22
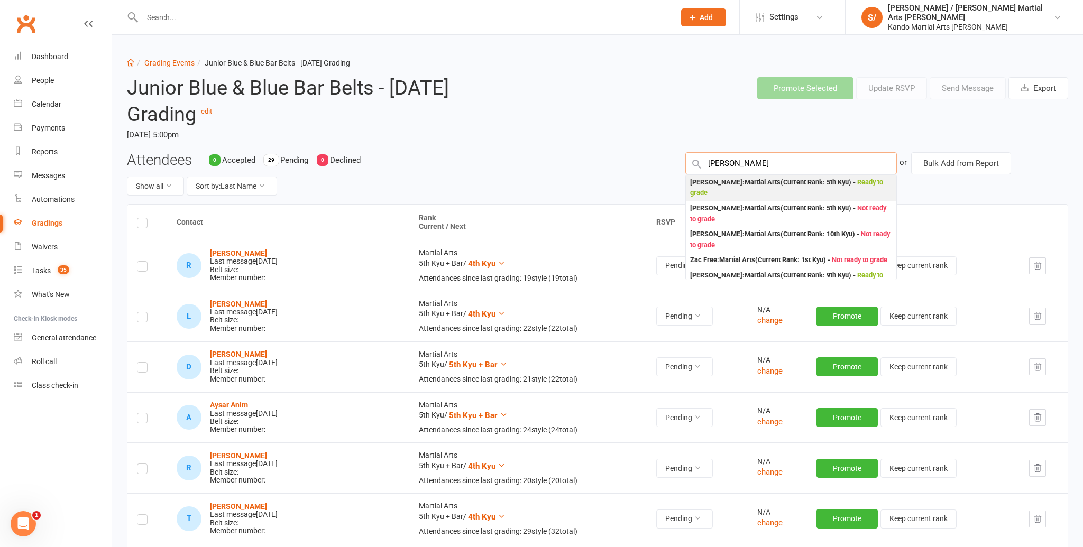
type input "[PERSON_NAME]"
click at [766, 180] on div "[PERSON_NAME] : Martial Arts (Current Rank: 5th Kyu ) - Ready to grade" at bounding box center [791, 188] width 202 height 22
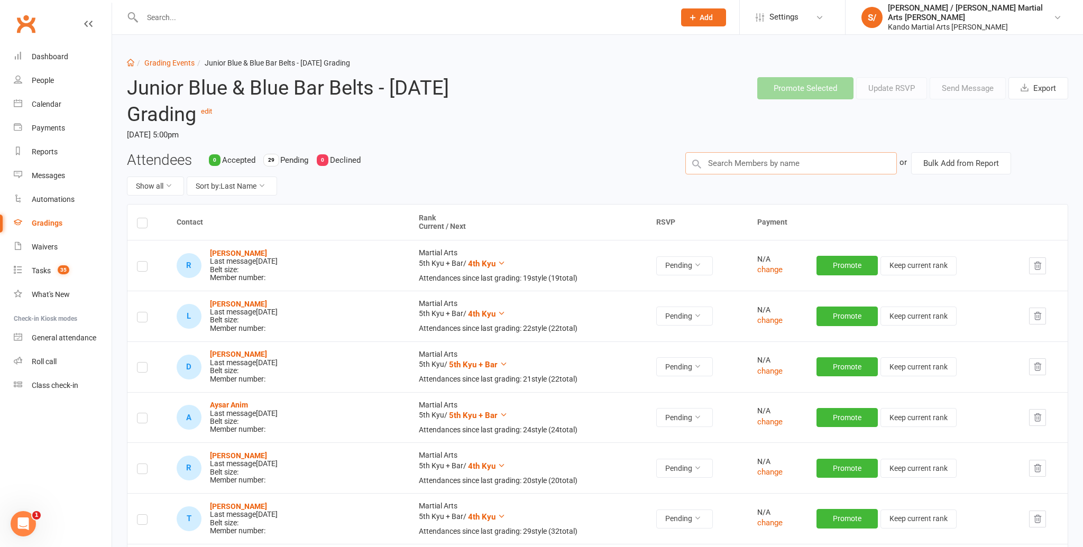
click at [766, 161] on input "text" at bounding box center [790, 163] width 211 height 22
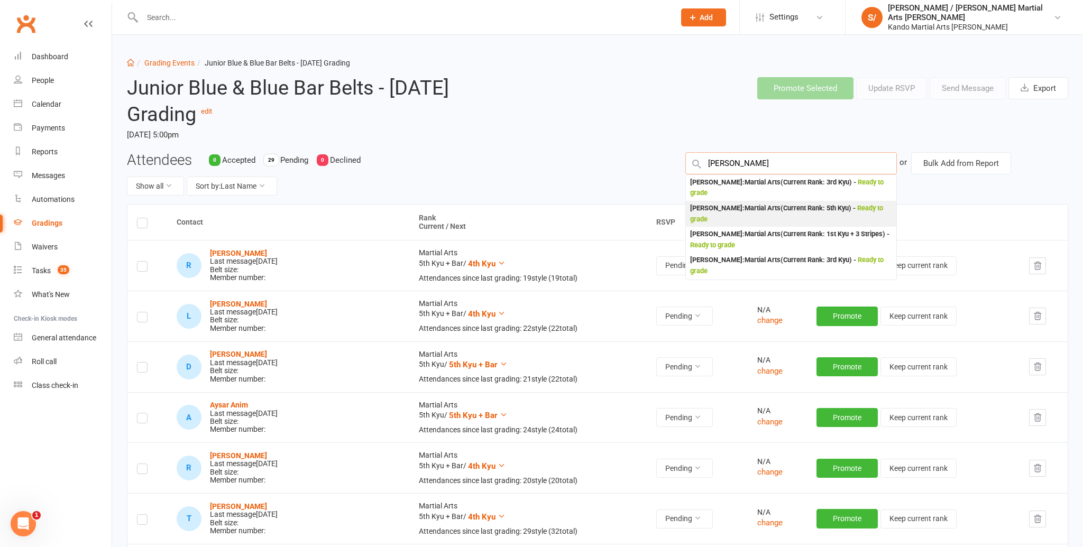
type input "[PERSON_NAME]"
click at [751, 208] on div "[PERSON_NAME] : Martial Arts (Current Rank: 5th Kyu ) - Ready to grade" at bounding box center [791, 214] width 202 height 22
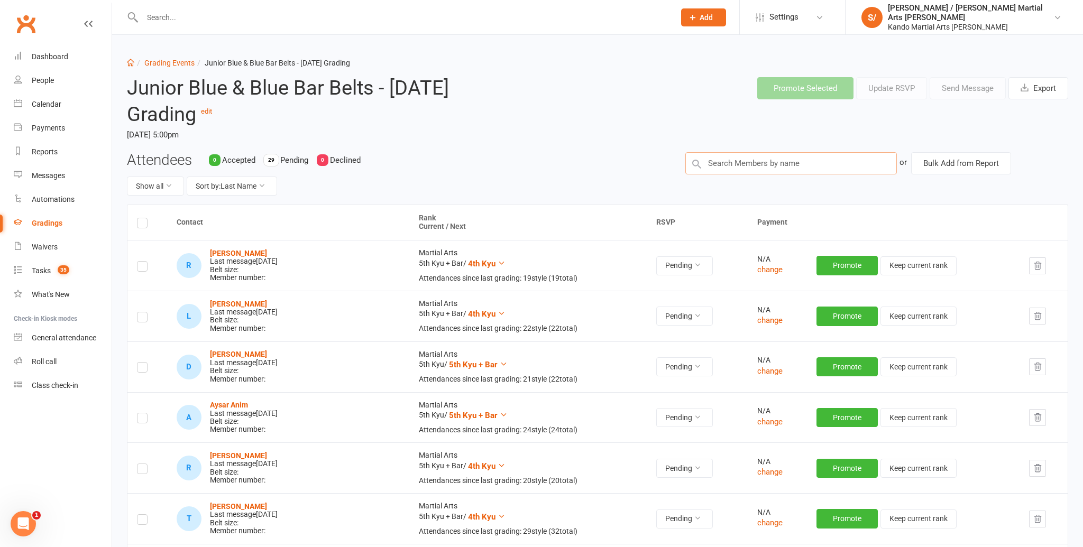
click at [745, 168] on input "text" at bounding box center [790, 163] width 211 height 22
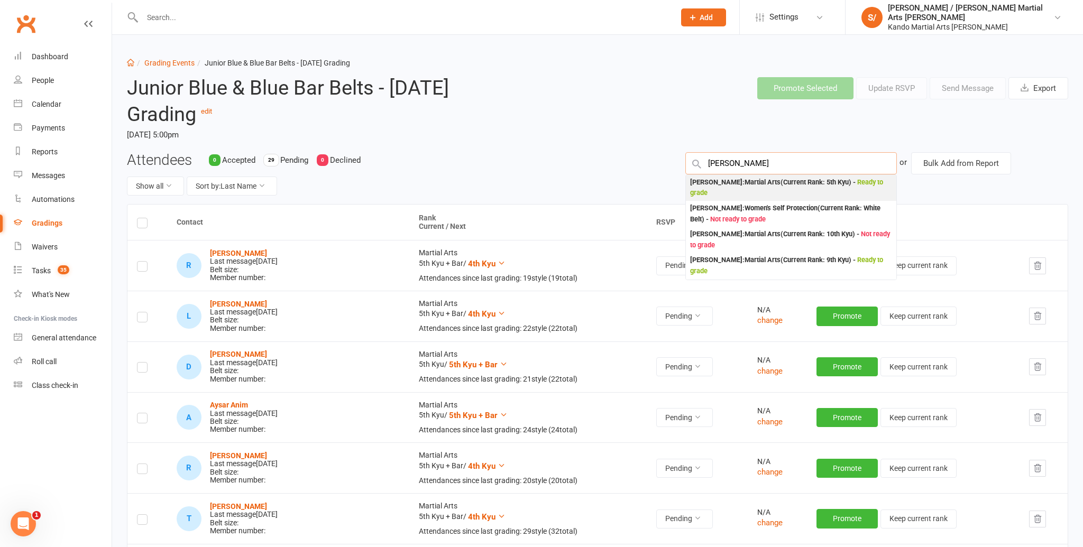
type input "[PERSON_NAME]"
click at [744, 183] on div "[PERSON_NAME] : Martial Arts (Current Rank: 5th Kyu ) - Ready to grade" at bounding box center [791, 188] width 202 height 22
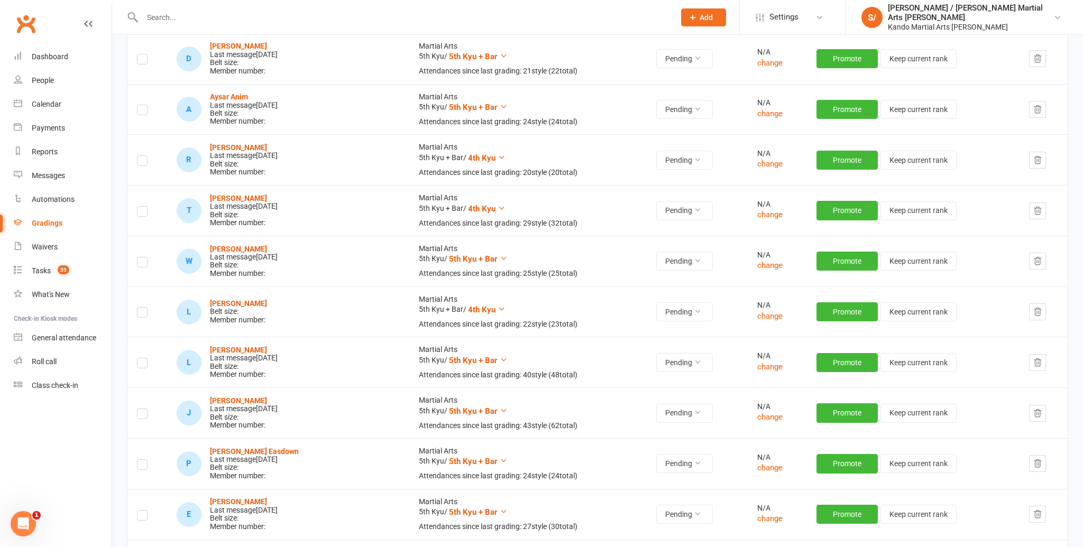
scroll to position [315, 0]
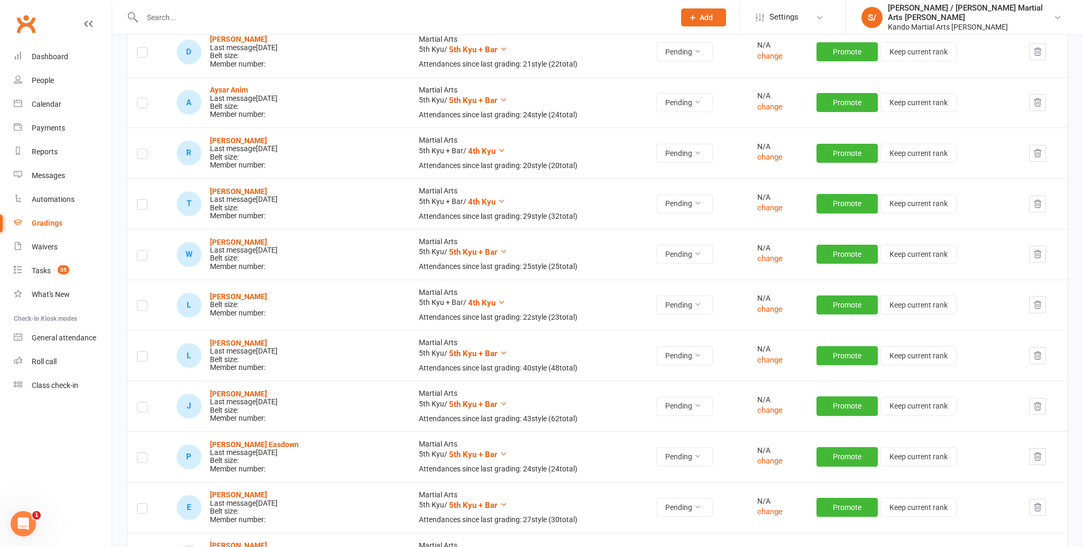
click at [142, 307] on label at bounding box center [142, 307] width 11 height 0
click at [142, 301] on input "checkbox" at bounding box center [142, 301] width 11 height 0
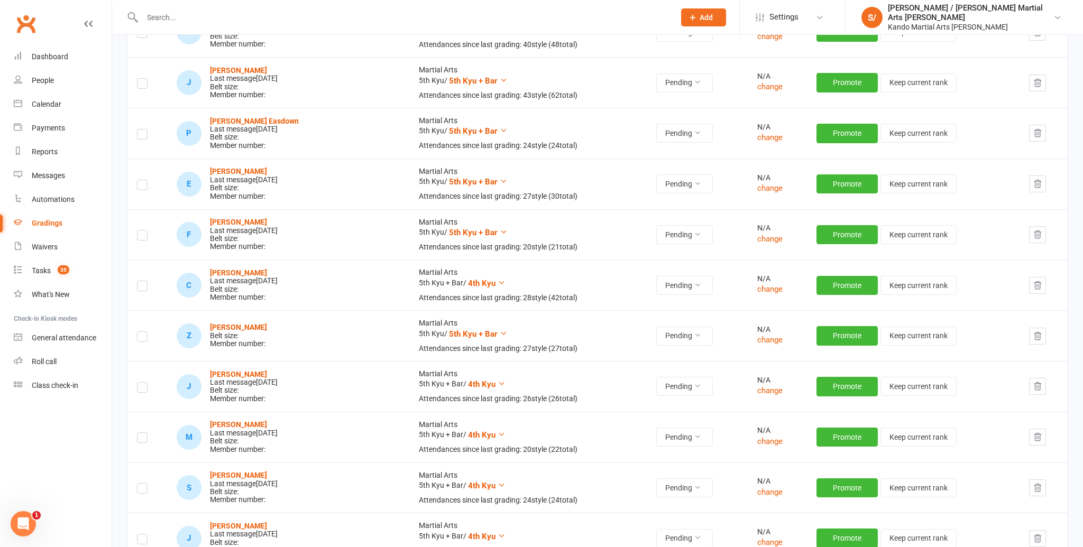
scroll to position [640, 0]
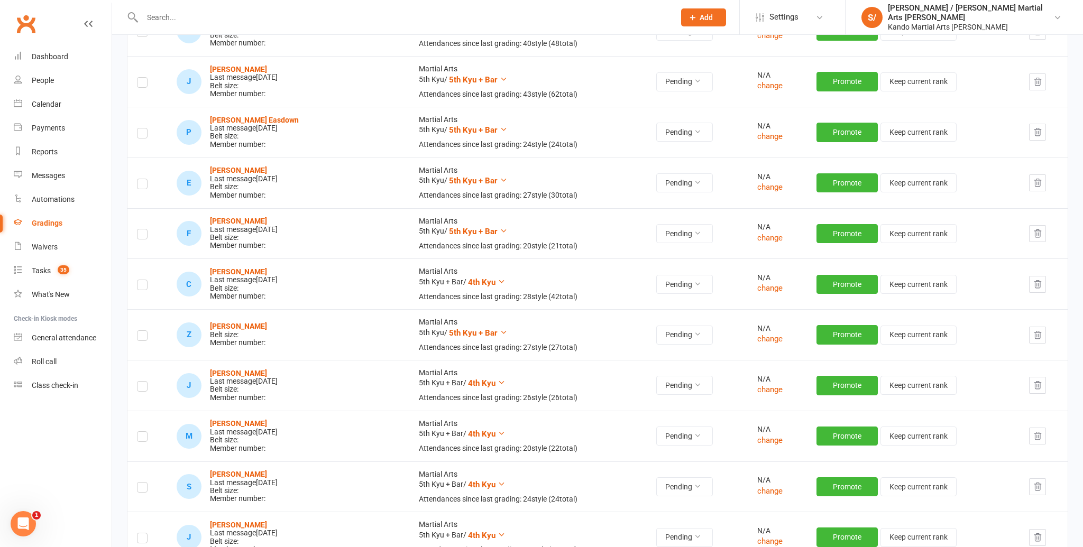
click at [144, 337] on label at bounding box center [142, 337] width 11 height 0
click at [144, 331] on input "checkbox" at bounding box center [142, 331] width 11 height 0
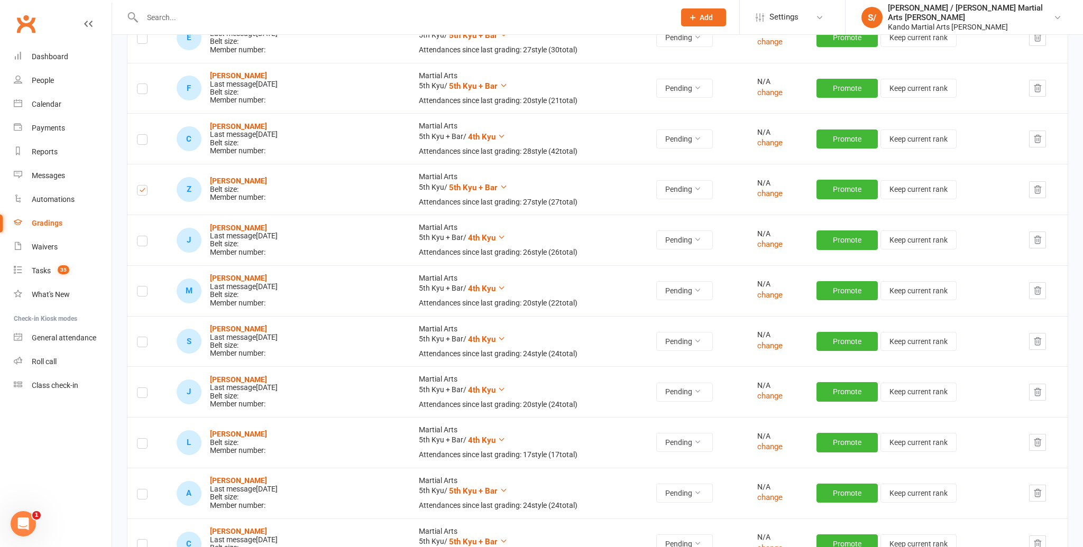
scroll to position [812, 0]
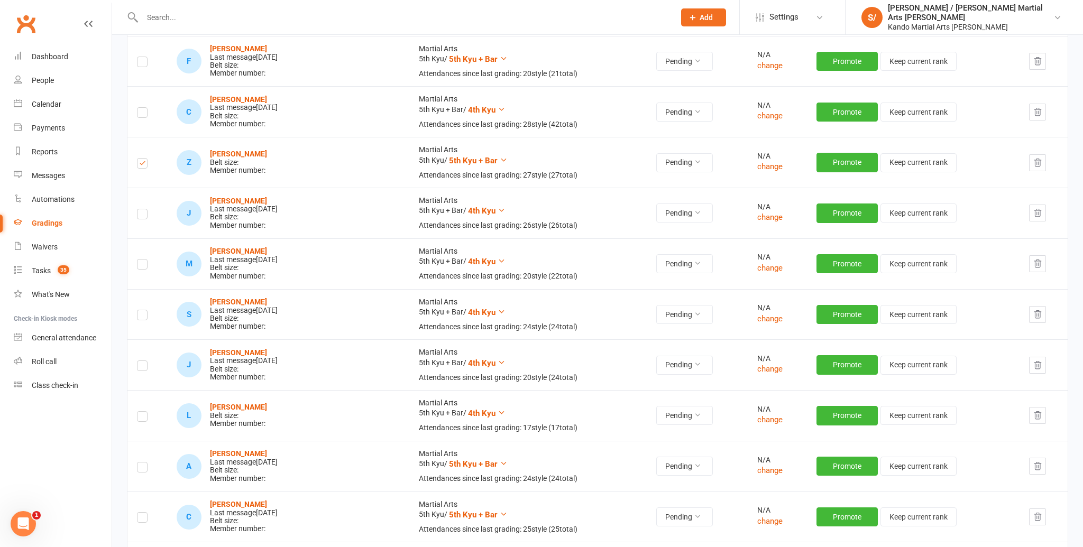
click at [139, 418] on label at bounding box center [142, 418] width 11 height 0
click at [139, 412] on input "checkbox" at bounding box center [142, 412] width 11 height 0
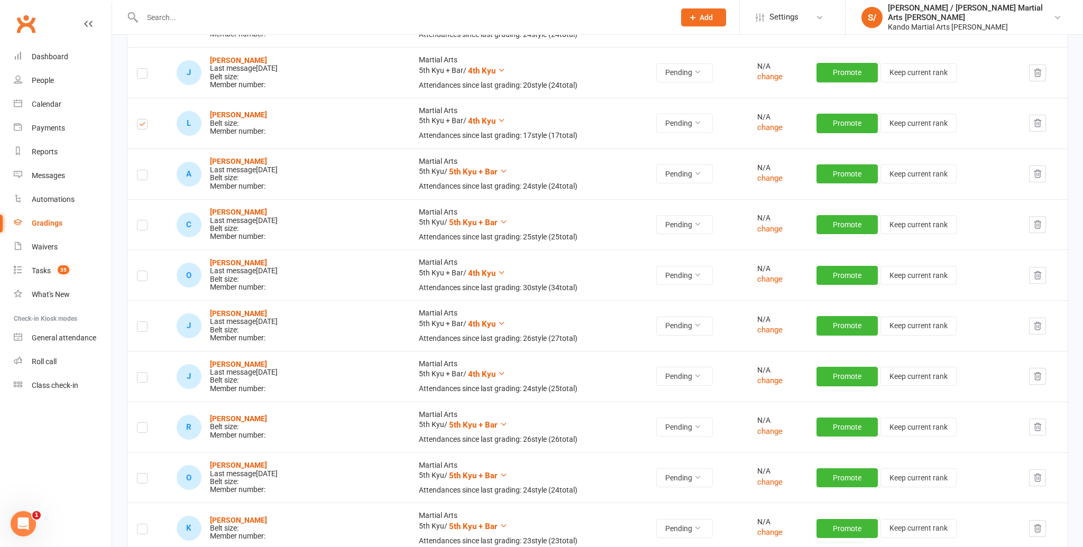
scroll to position [1108, 0]
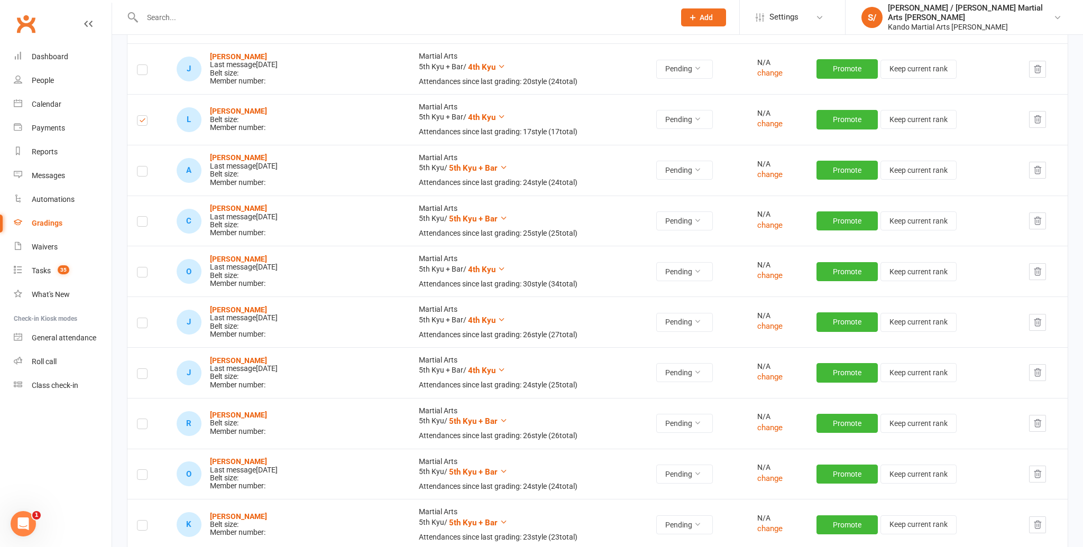
click at [143, 426] on label at bounding box center [142, 426] width 11 height 0
click at [143, 419] on input "checkbox" at bounding box center [142, 419] width 11 height 0
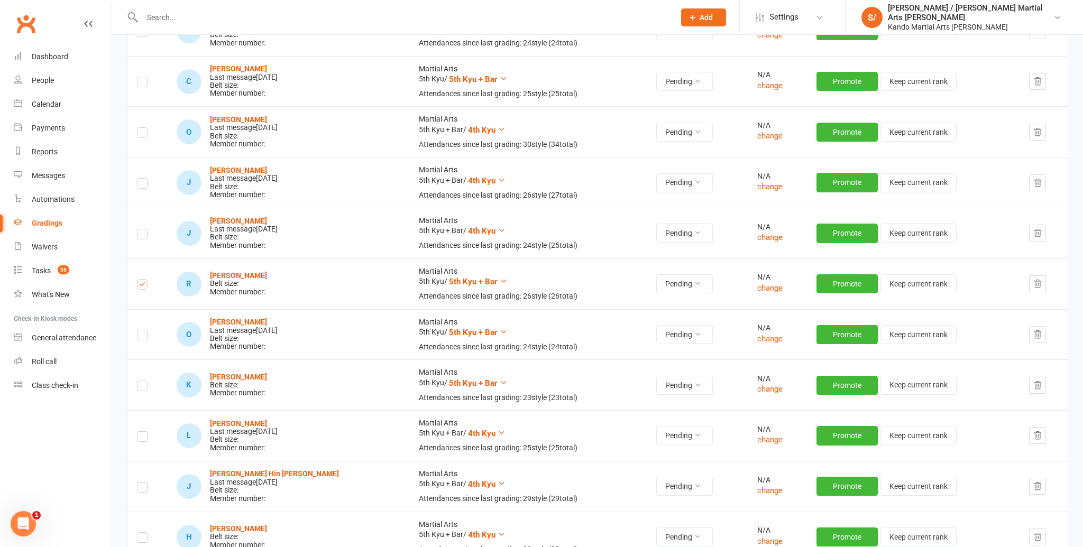
scroll to position [1261, 0]
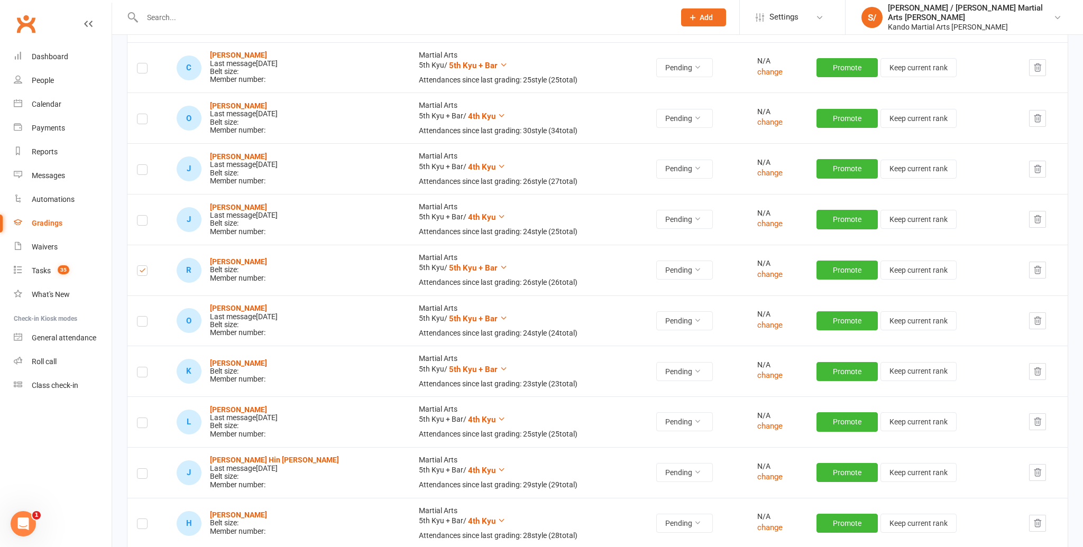
click at [146, 374] on label at bounding box center [142, 374] width 11 height 0
click at [146, 367] on input "checkbox" at bounding box center [142, 367] width 11 height 0
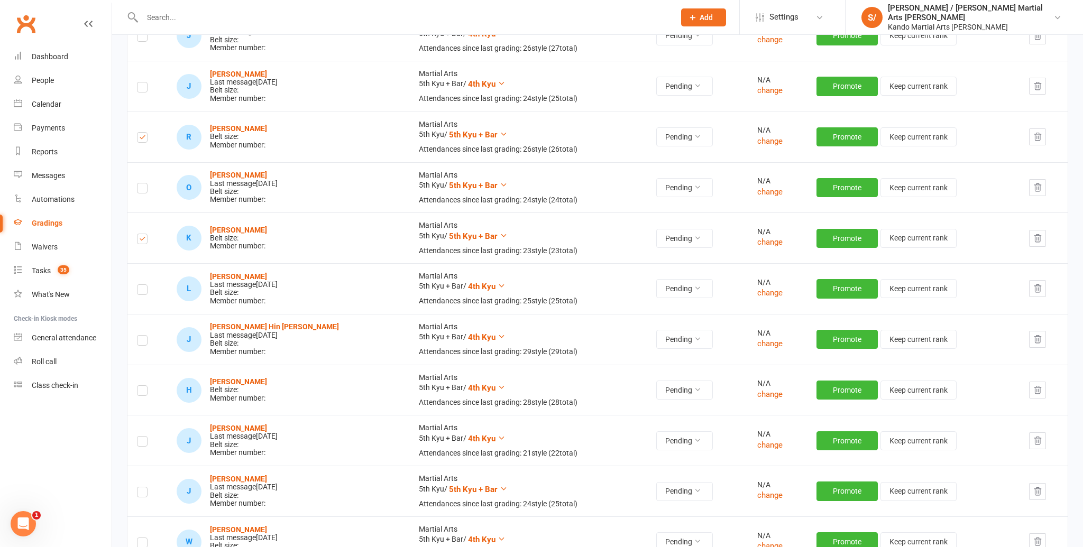
scroll to position [1395, 0]
click at [144, 392] on label at bounding box center [142, 392] width 11 height 0
click at [144, 385] on input "checkbox" at bounding box center [142, 385] width 11 height 0
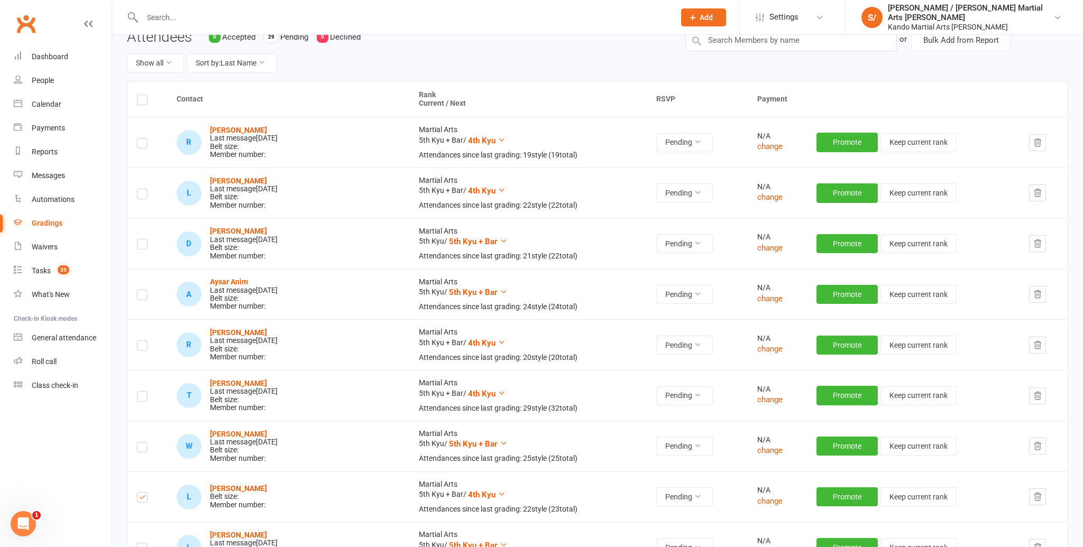
scroll to position [0, 0]
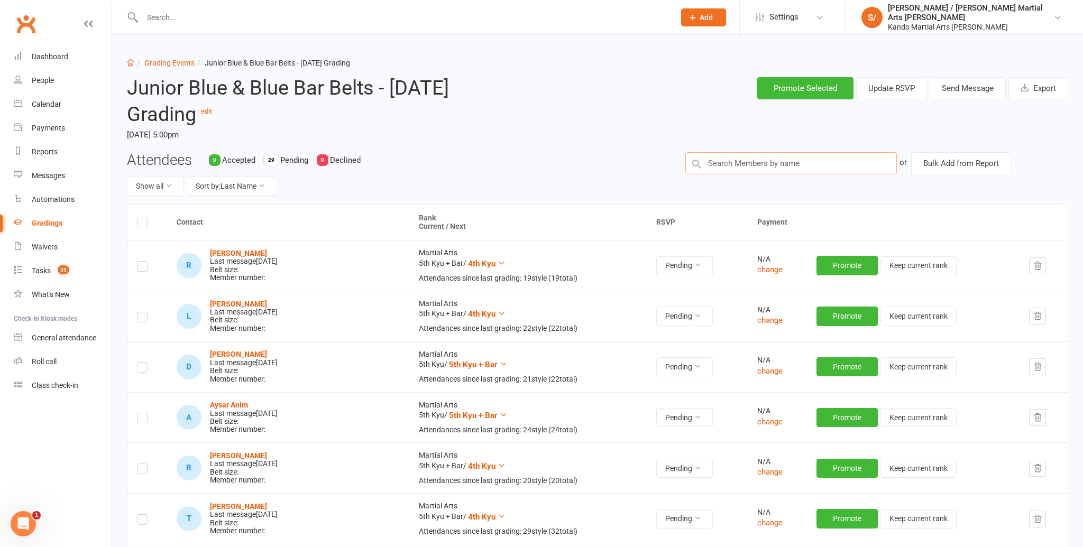
click at [730, 161] on input "text" at bounding box center [790, 163] width 211 height 22
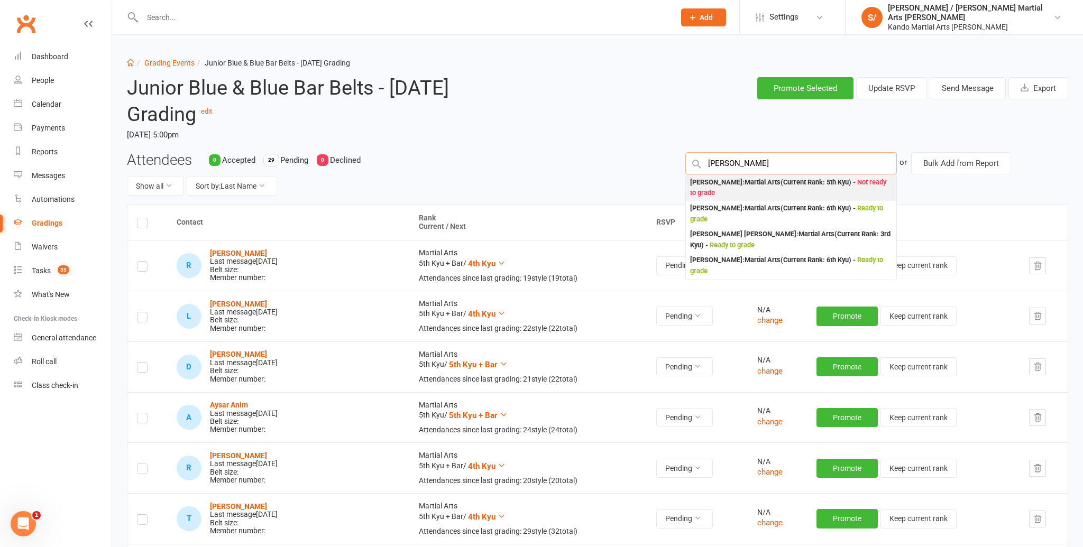
type input "[PERSON_NAME]"
click at [713, 180] on div "[PERSON_NAME] : Martial Arts (Current Rank: 5th Kyu ) - Not ready to grade" at bounding box center [791, 188] width 202 height 22
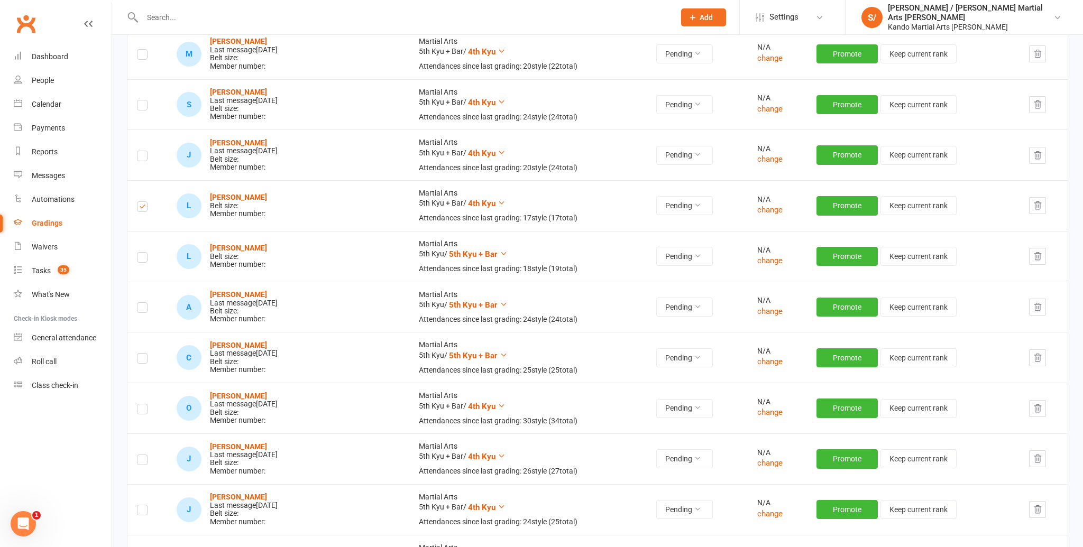
scroll to position [1020, 0]
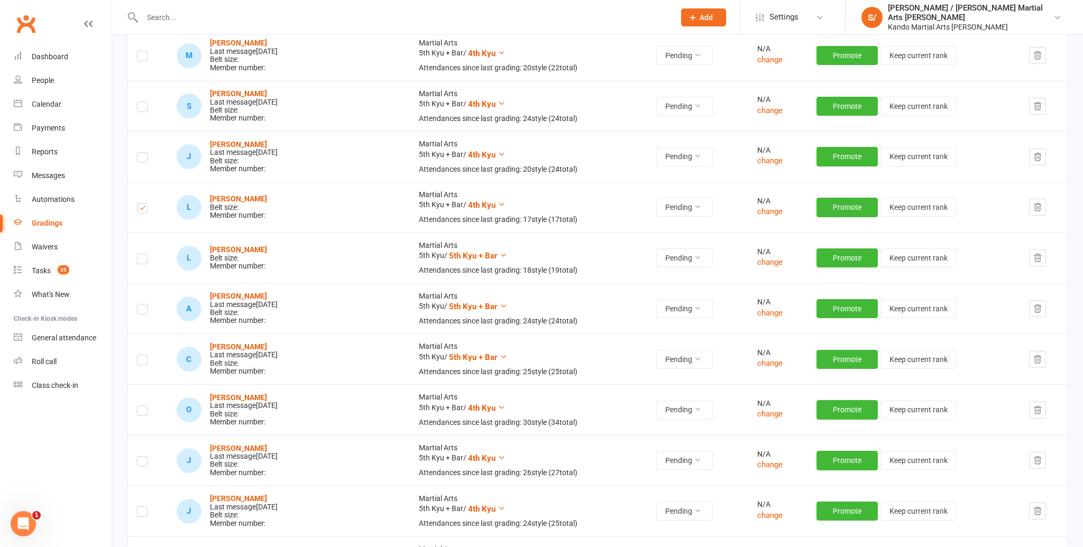
click at [143, 261] on label at bounding box center [142, 261] width 11 height 0
click at [143, 254] on input "checkbox" at bounding box center [142, 254] width 11 height 0
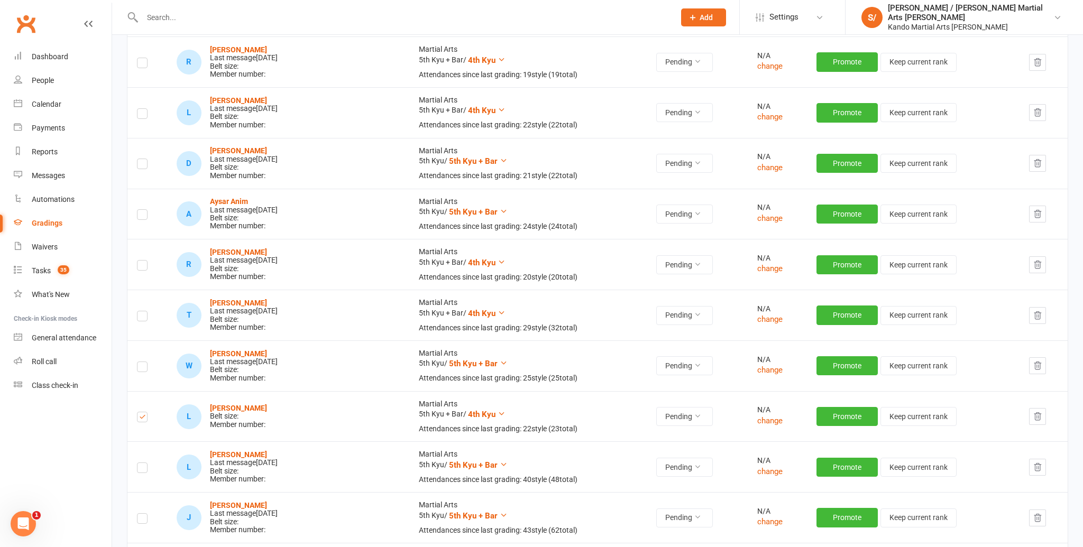
scroll to position [0, 0]
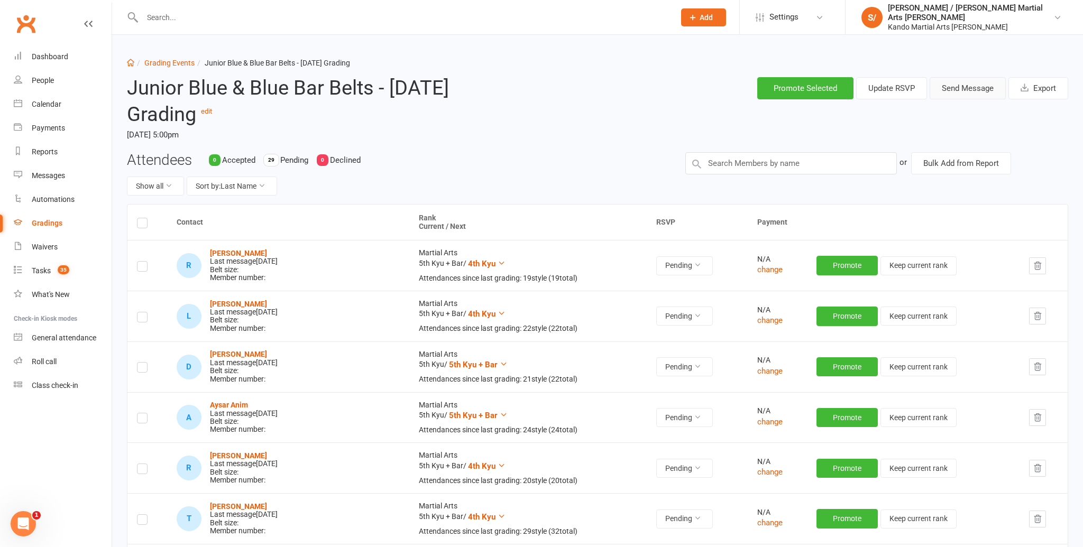
click at [977, 93] on button "Send Message" at bounding box center [967, 88] width 76 height 22
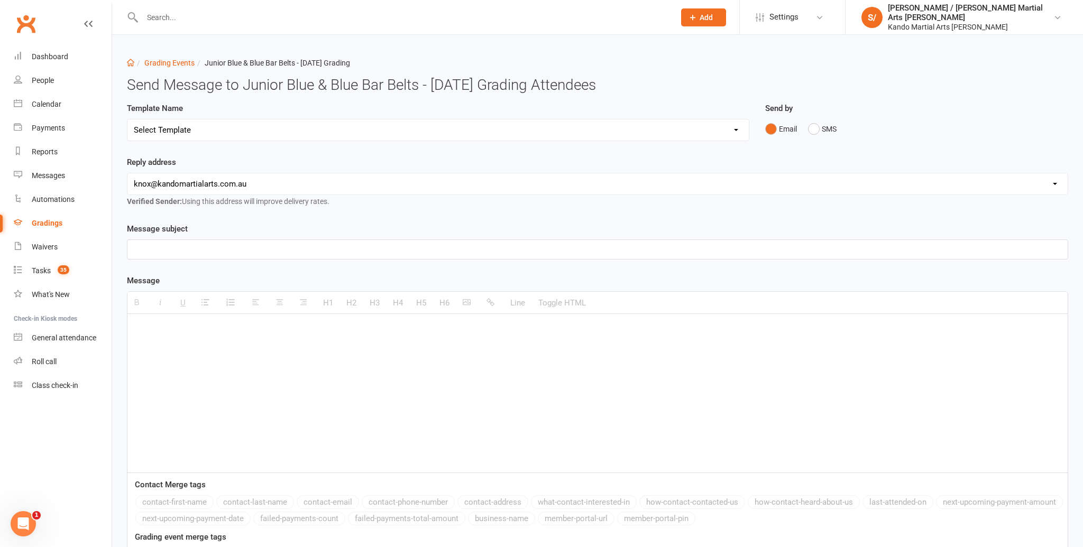
click at [202, 125] on select "Select Template [Email] Confirmation of Successful Grading [Email] Congratulati…" at bounding box center [437, 129] width 621 height 21
select select "15"
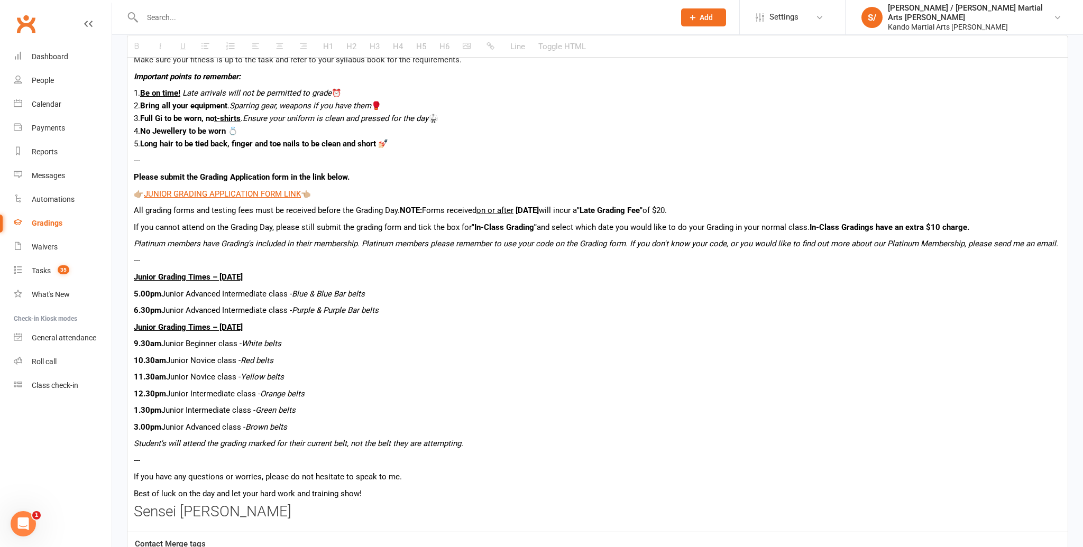
scroll to position [581, 0]
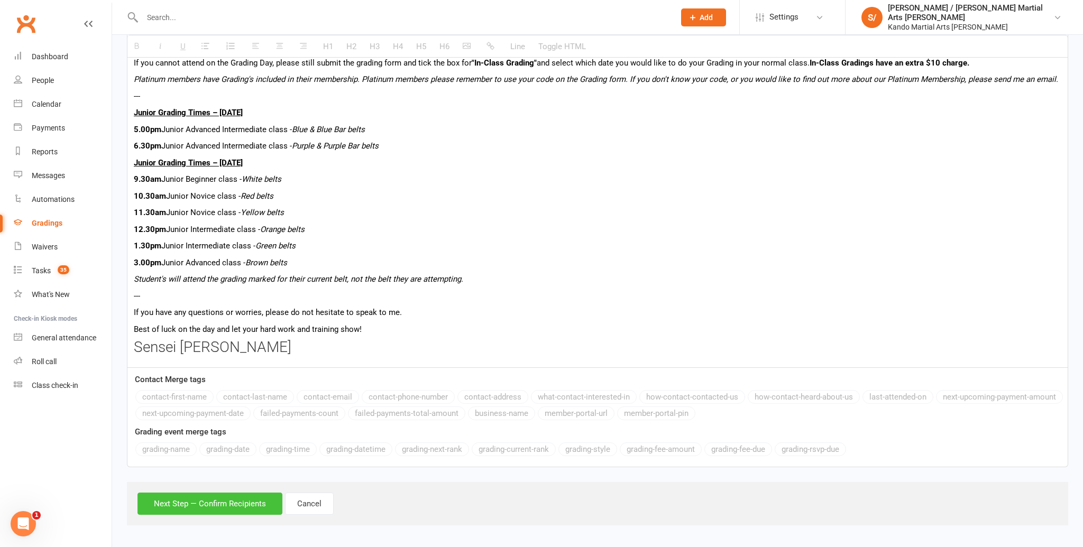
click at [224, 495] on button "Next Step — Confirm Recipients" at bounding box center [209, 504] width 145 height 22
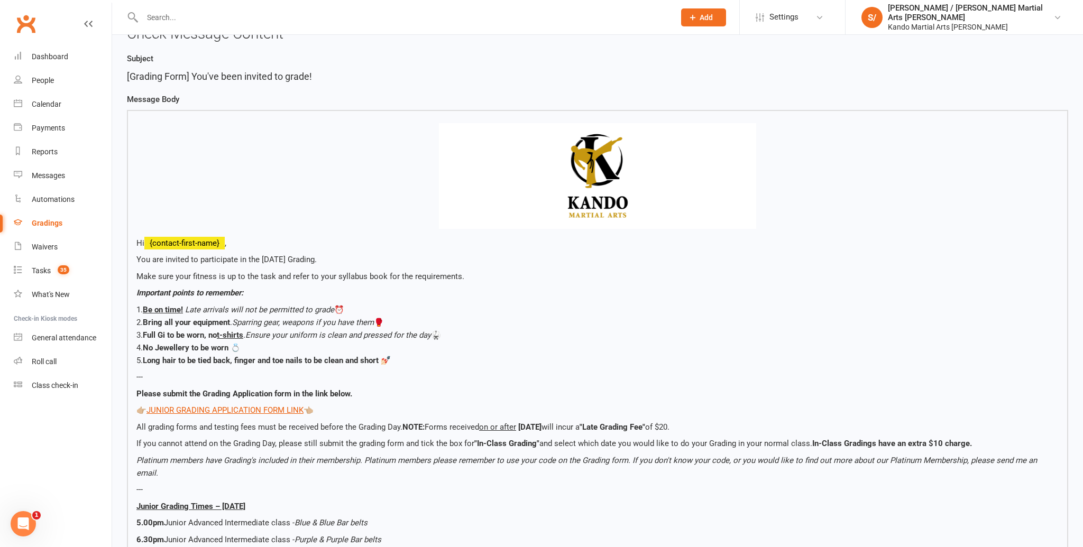
scroll to position [0, 0]
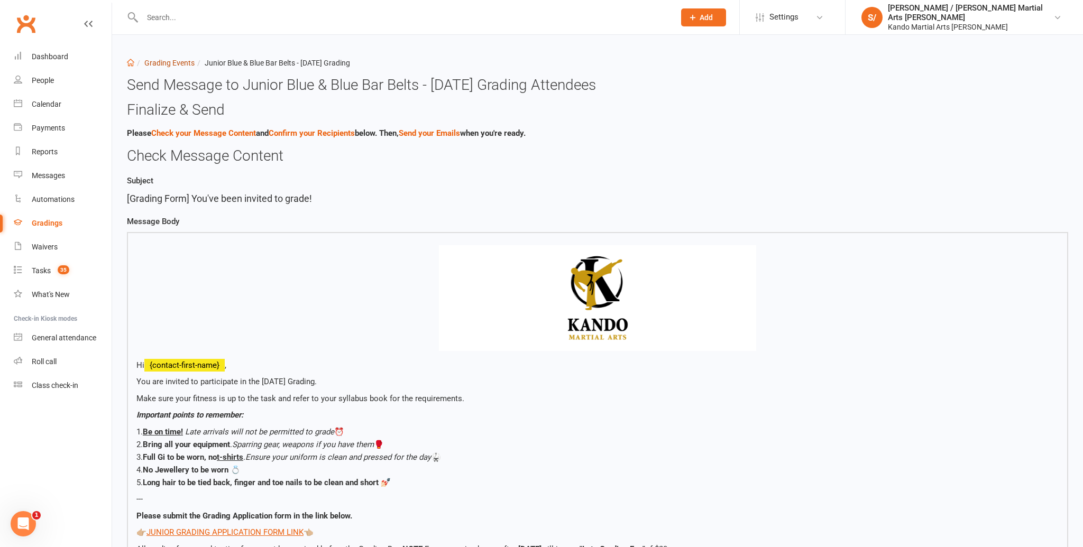
click at [172, 61] on link "Grading Events" at bounding box center [169, 63] width 50 height 8
select select "100"
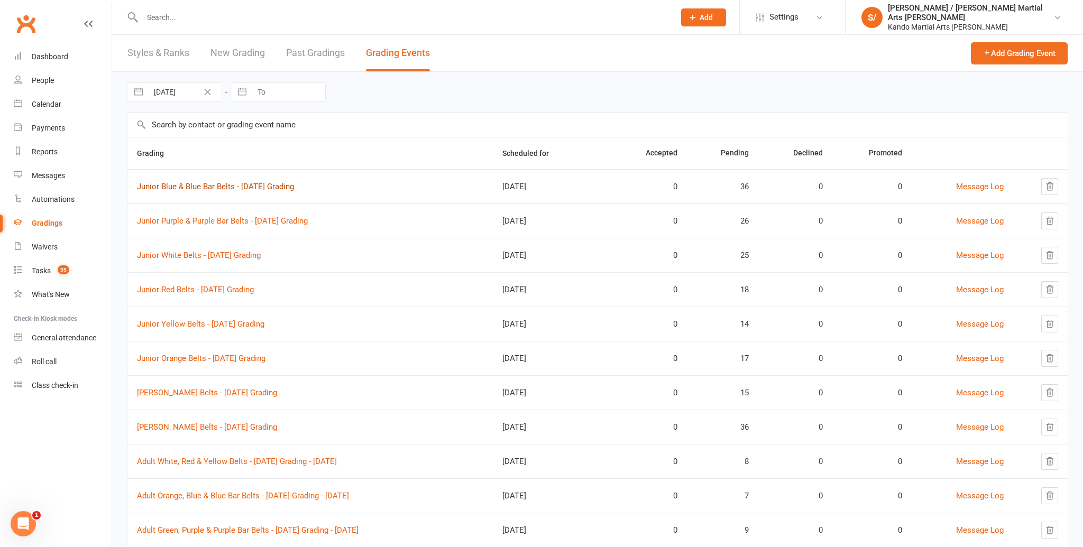
click at [201, 183] on link "Junior Blue & Blue Bar Belts - [DATE] Grading" at bounding box center [215, 187] width 157 height 10
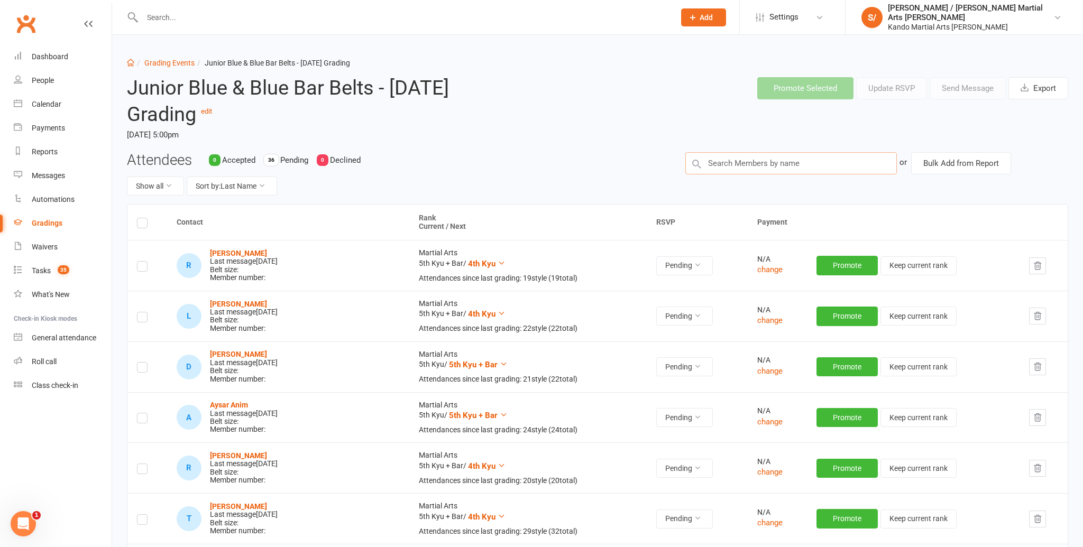
click at [791, 169] on input "text" at bounding box center [790, 163] width 211 height 22
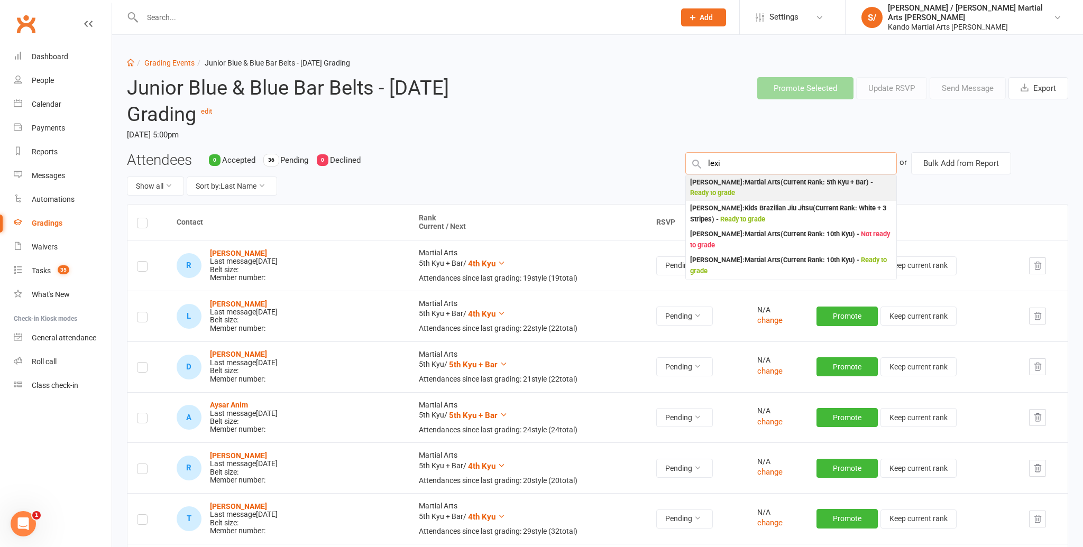
type input "lexi"
click at [760, 181] on div "[PERSON_NAME] : Martial Arts (Current Rank: 5th Kyu + Bar ) - Ready to grade" at bounding box center [791, 188] width 202 height 22
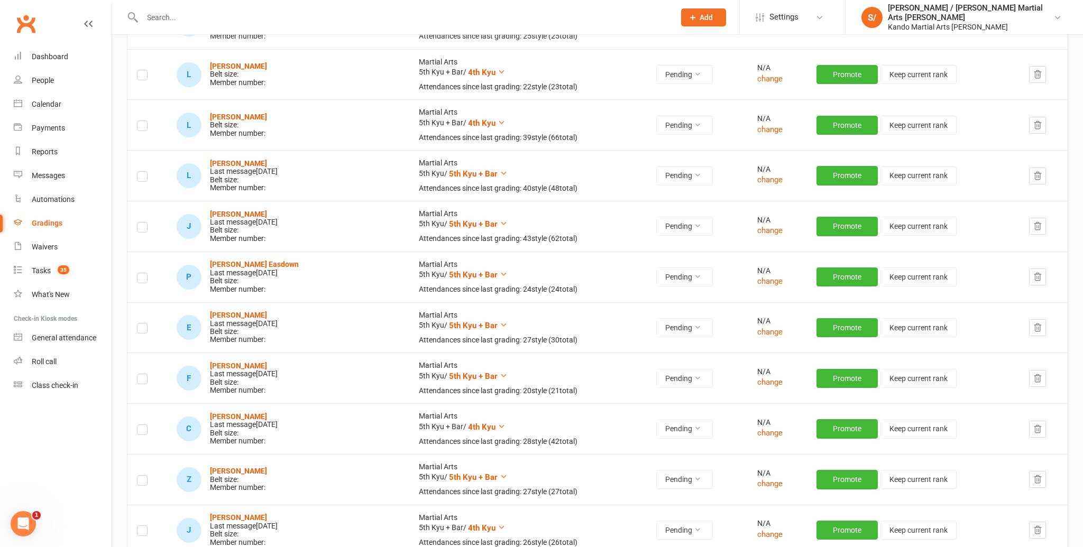
scroll to position [548, 0]
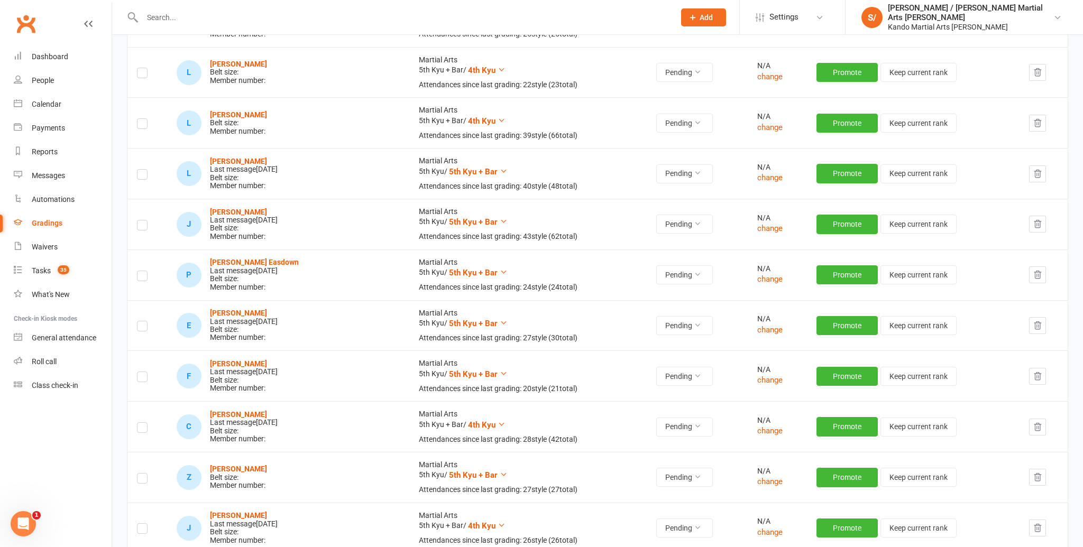
click at [145, 125] on label at bounding box center [142, 125] width 11 height 0
click at [145, 119] on input "checkbox" at bounding box center [142, 119] width 11 height 0
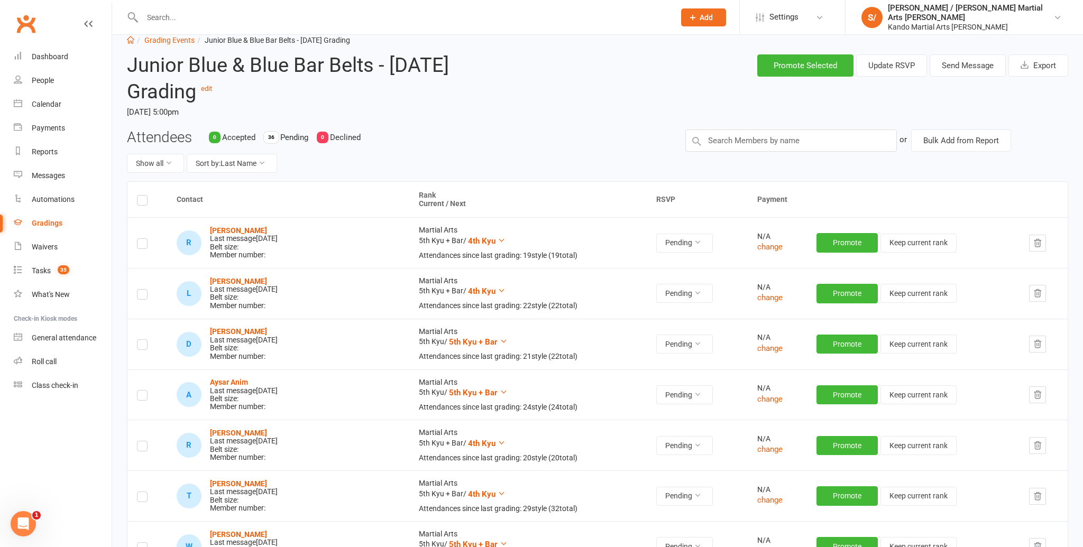
scroll to position [0, 0]
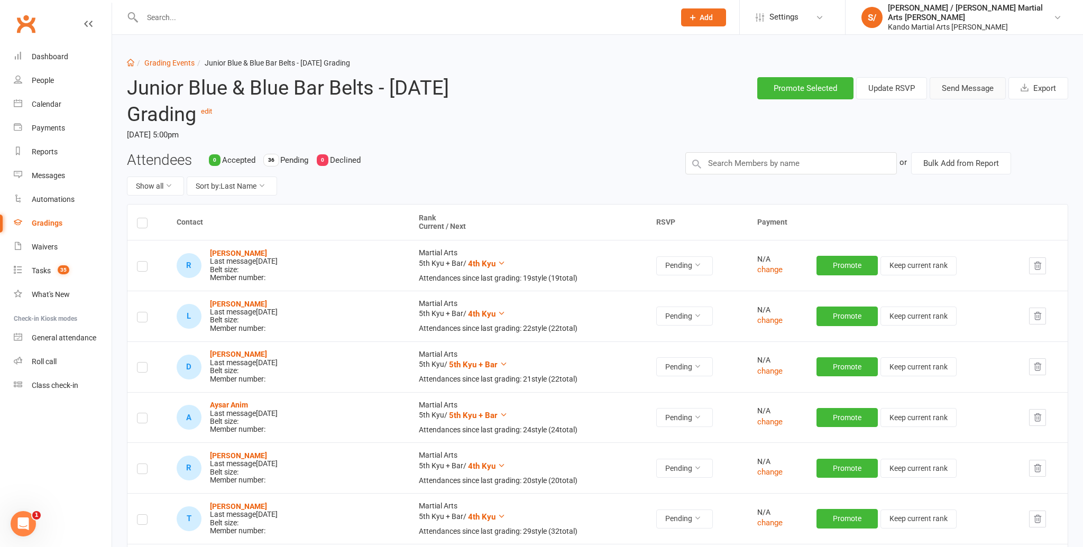
click at [977, 84] on button "Send Message" at bounding box center [967, 88] width 76 height 22
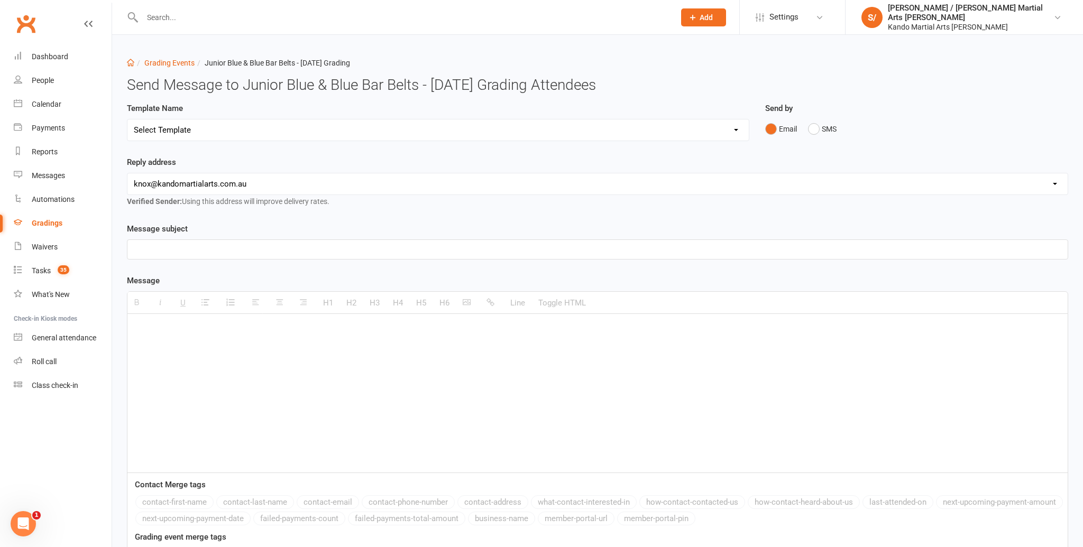
click at [452, 130] on select "Select Template [Email] Confirmation of Successful Grading [Email] Congratulati…" at bounding box center [437, 129] width 621 height 21
select select "15"
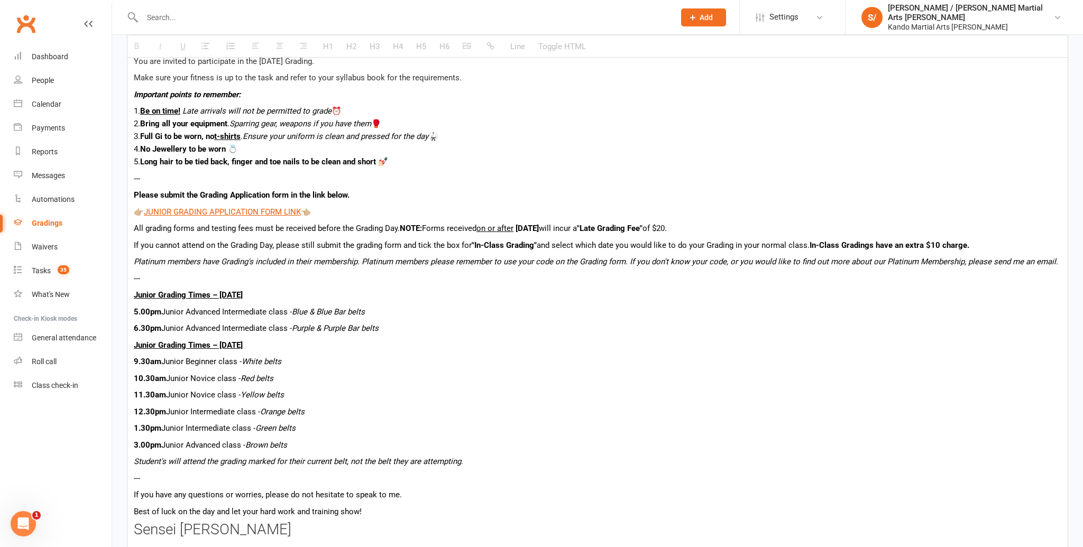
scroll to position [581, 0]
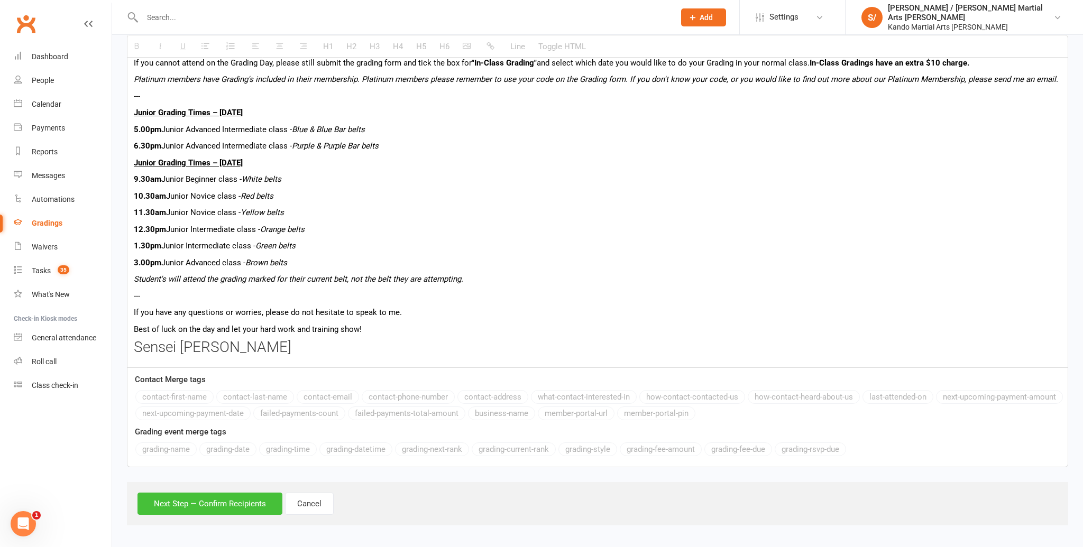
click at [213, 499] on button "Next Step — Confirm Recipients" at bounding box center [209, 504] width 145 height 22
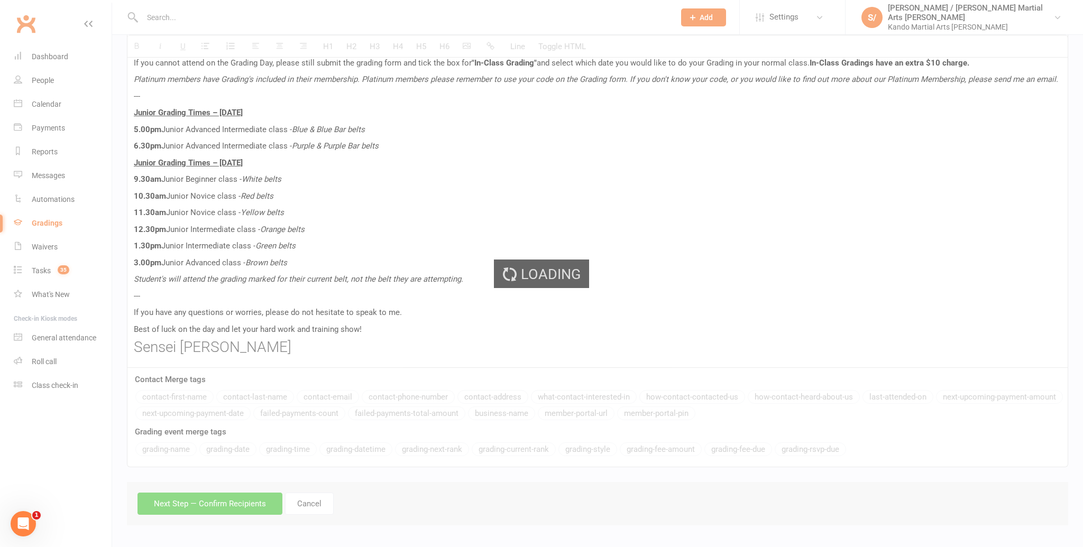
scroll to position [532, 0]
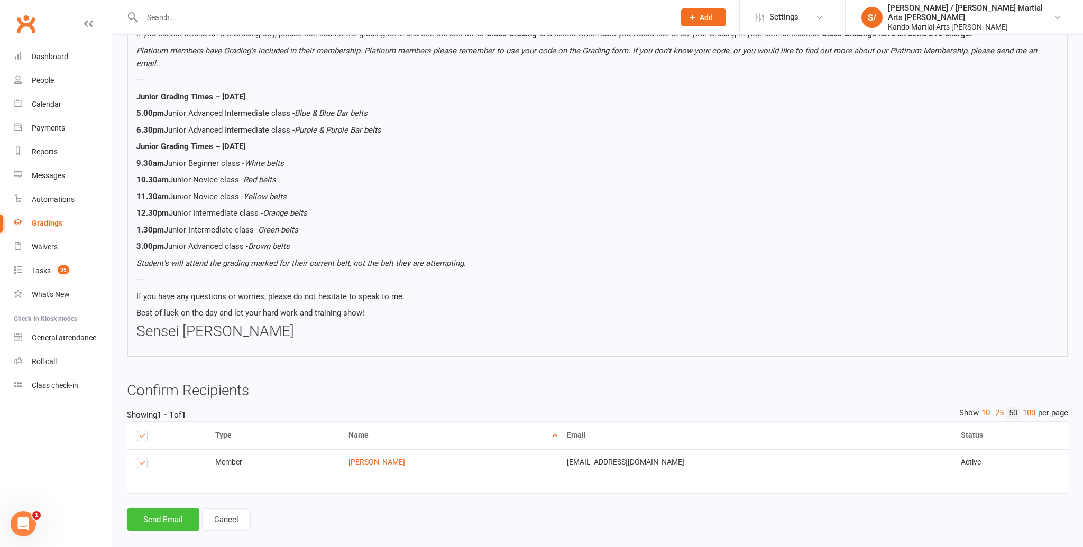
click at [155, 509] on button "Send Email" at bounding box center [163, 520] width 72 height 22
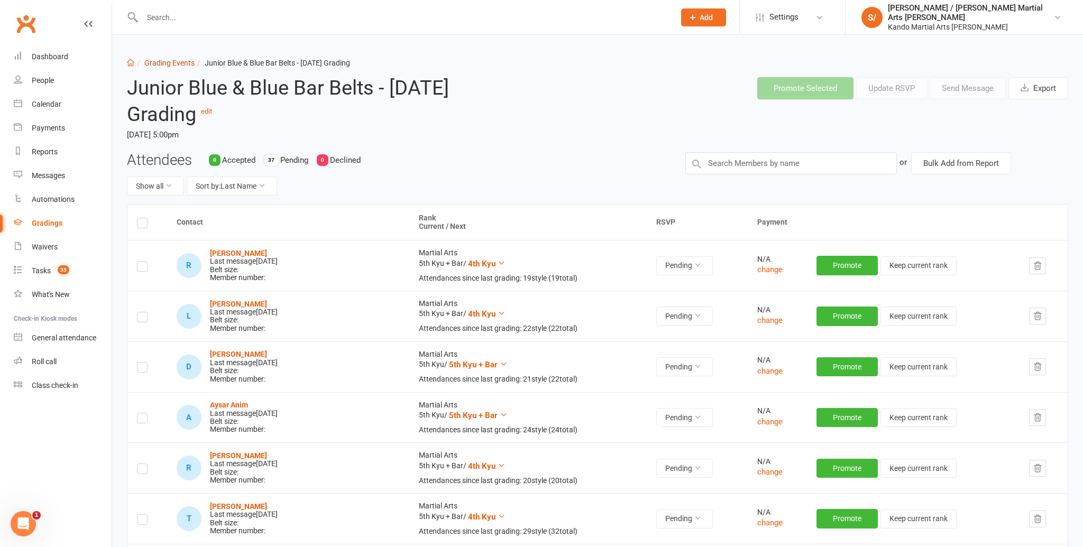
click at [163, 65] on link "Grading Events" at bounding box center [169, 63] width 50 height 8
select select "100"
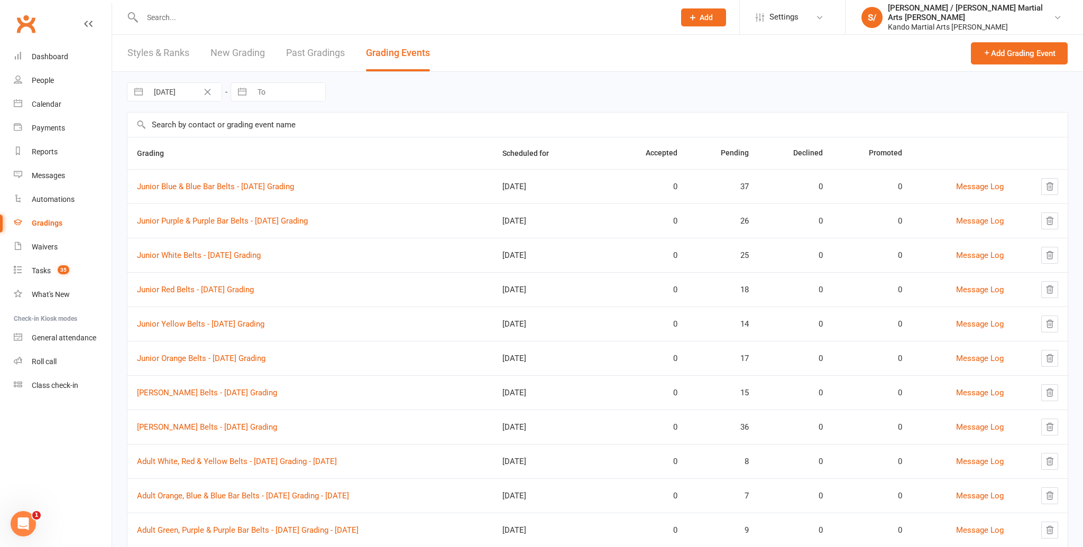
click at [190, 121] on input "text" at bounding box center [597, 125] width 940 height 24
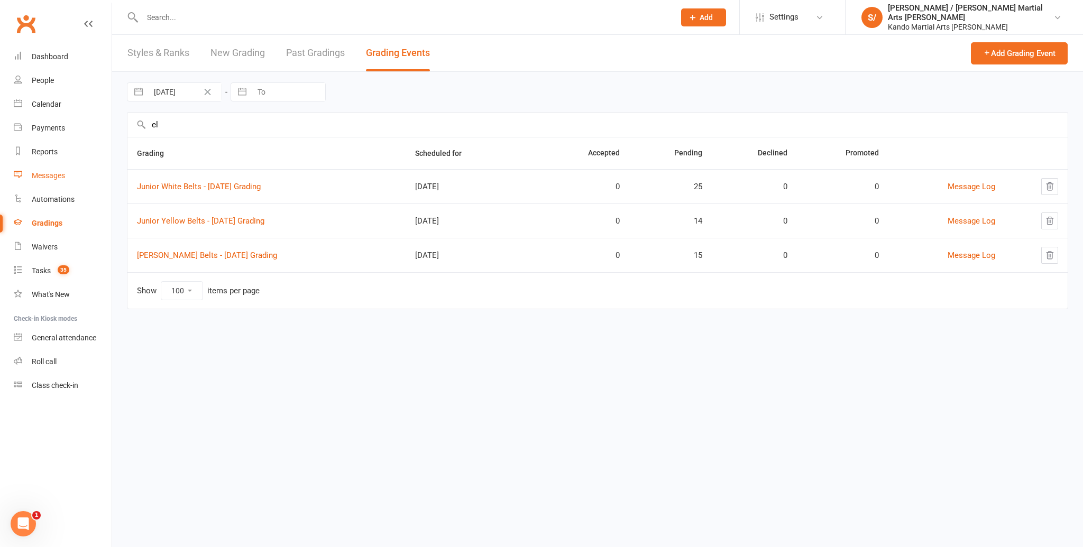
type input "e"
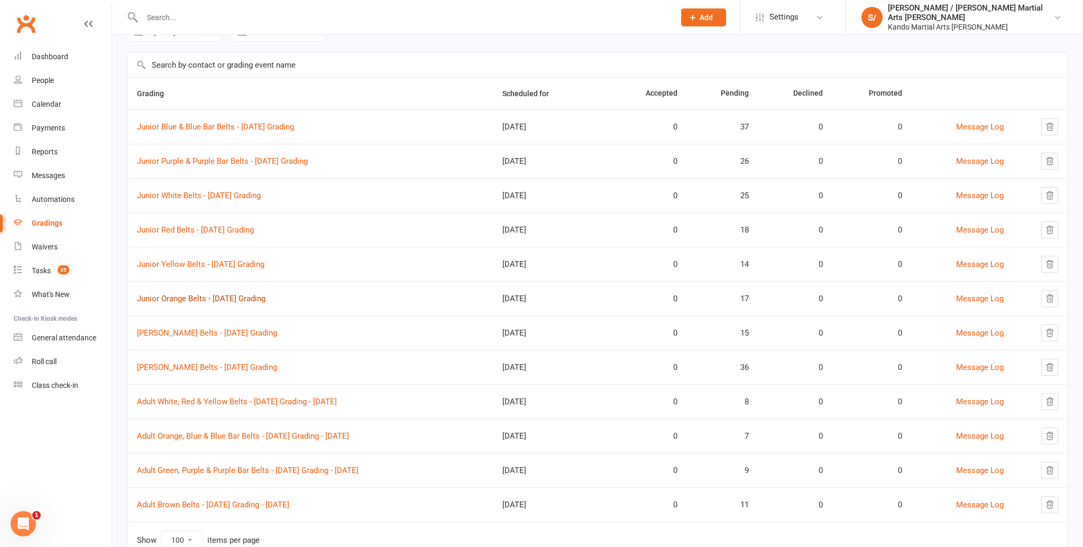
scroll to position [99, 0]
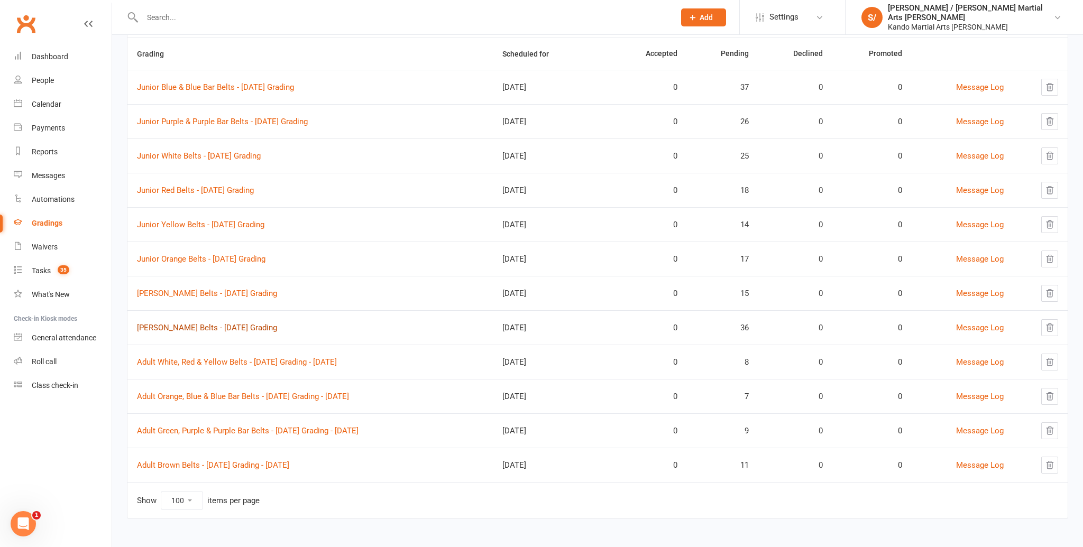
click at [224, 328] on link "[PERSON_NAME] Belts - [DATE] Grading" at bounding box center [207, 328] width 140 height 10
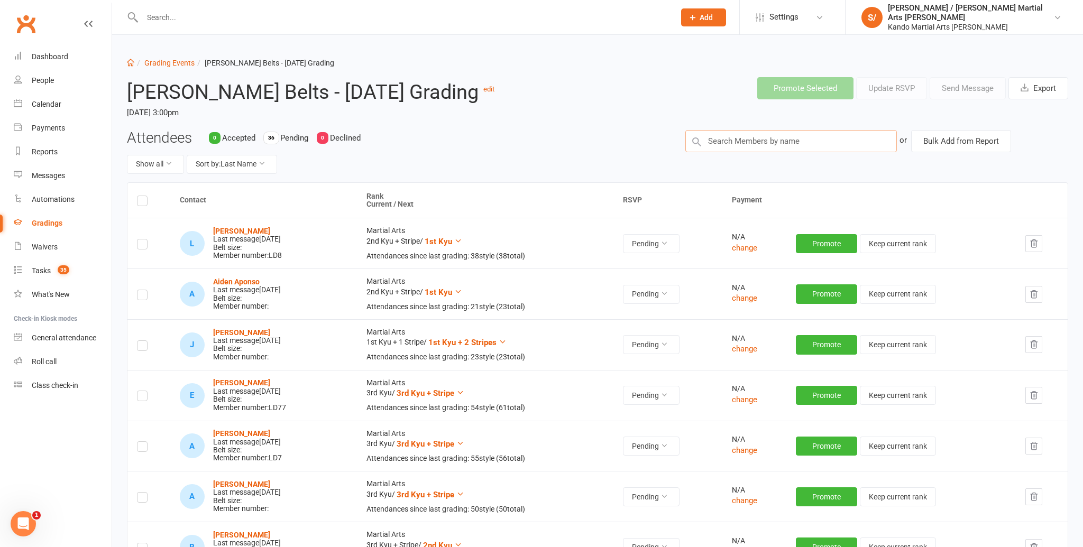
click at [751, 152] on input "text" at bounding box center [790, 141] width 211 height 22
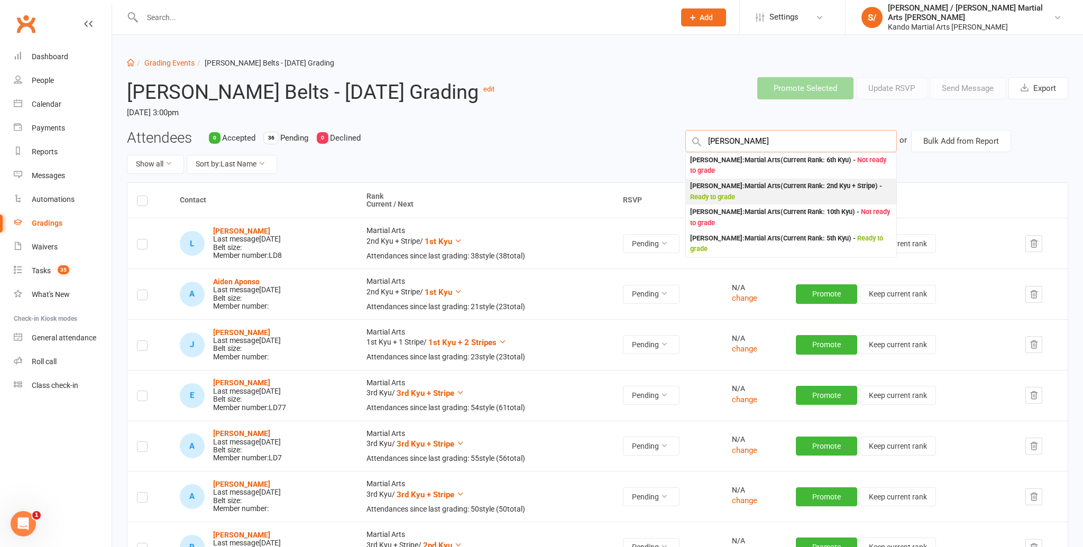
type input "[PERSON_NAME]"
click at [741, 202] on div "[PERSON_NAME] : Martial Arts (Current Rank: 2nd Kyu + Stripe ) - Ready to grade" at bounding box center [791, 192] width 202 height 22
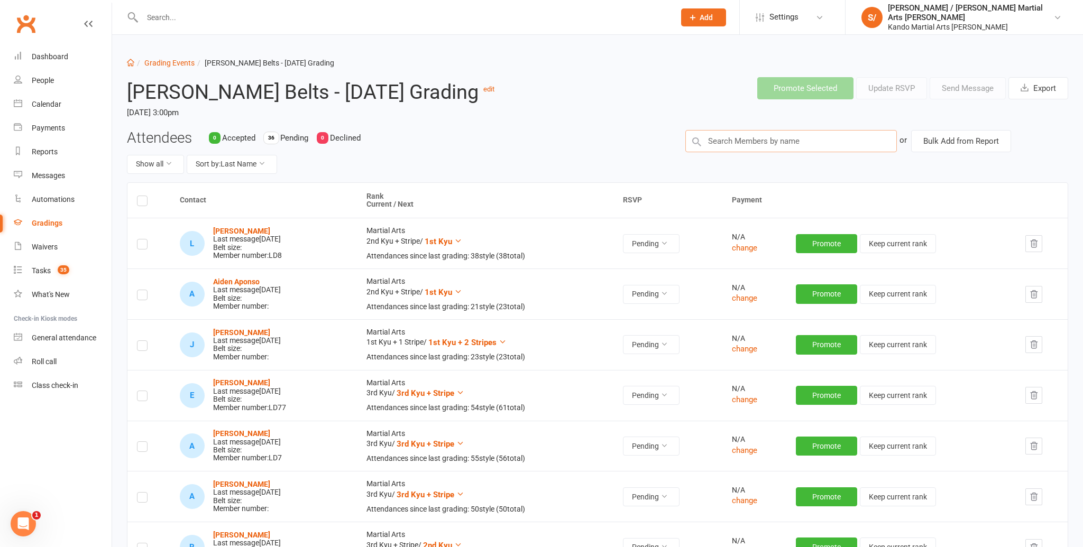
click at [732, 152] on input "text" at bounding box center [790, 141] width 211 height 22
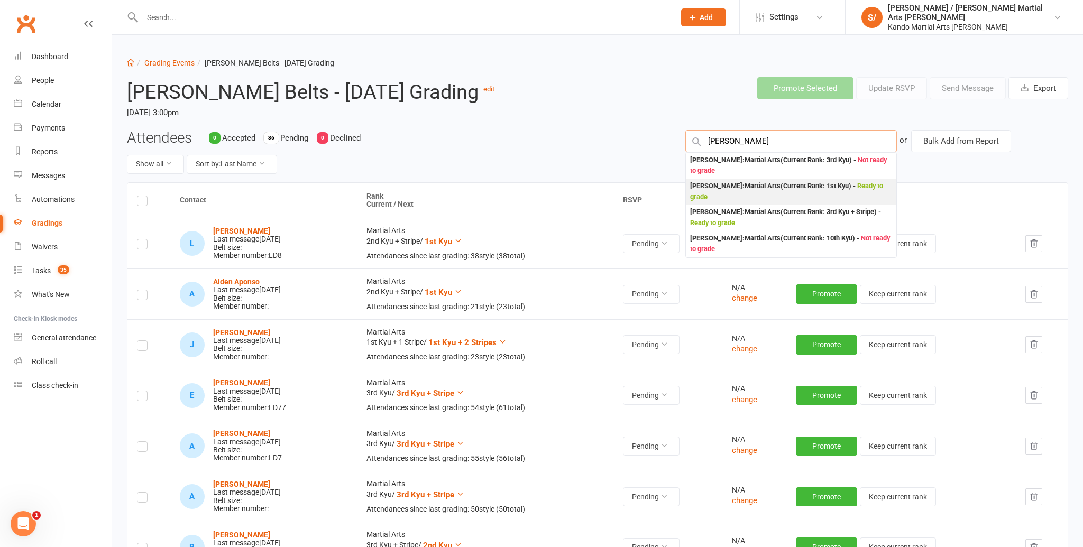
type input "[PERSON_NAME]"
click at [721, 202] on div "[PERSON_NAME] : Martial Arts (Current Rank: 1st Kyu ) - Ready to grade" at bounding box center [791, 192] width 202 height 22
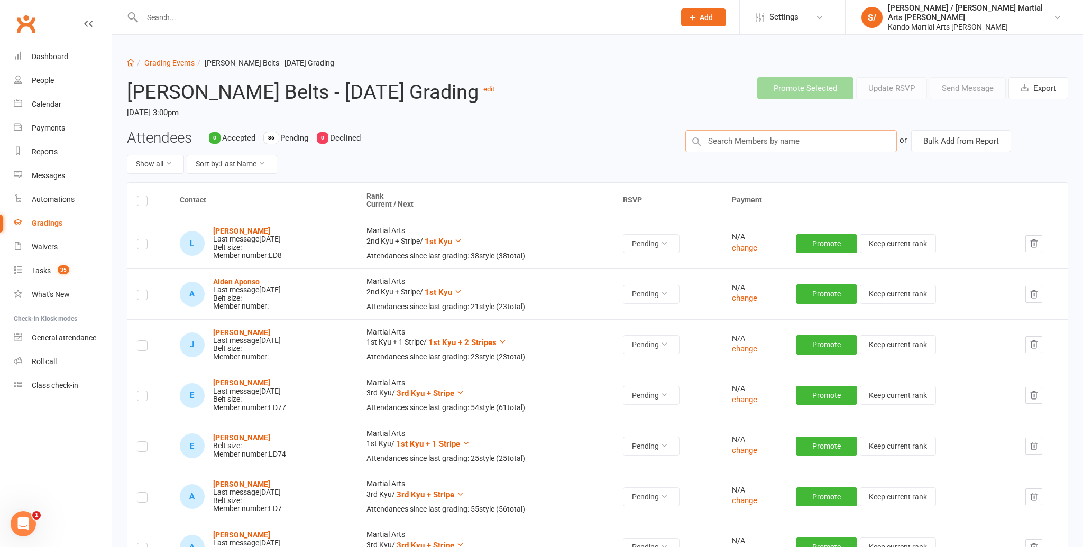
click at [729, 152] on input "text" at bounding box center [790, 141] width 211 height 22
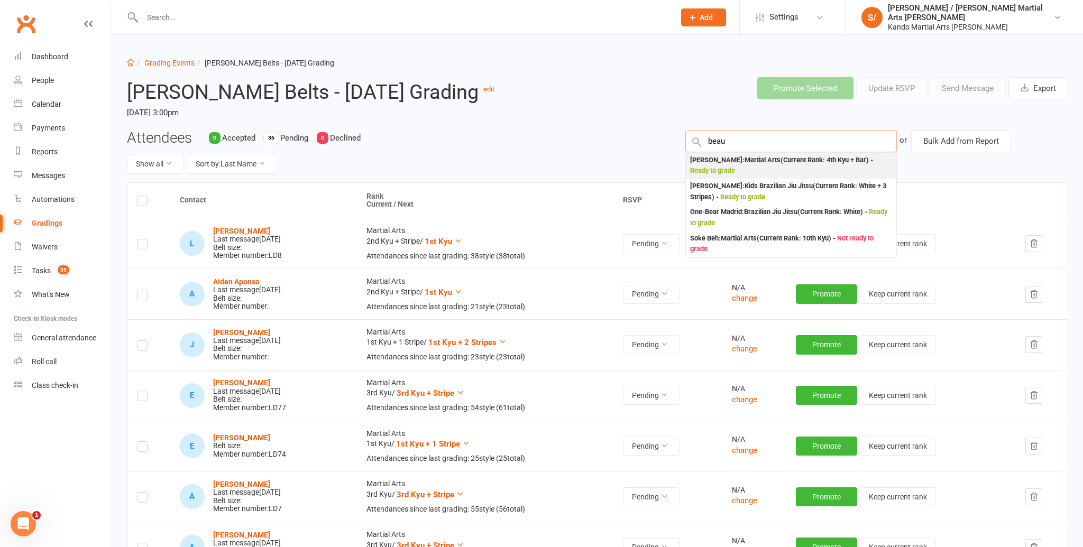
type input "beau"
click at [717, 177] on div "[PERSON_NAME] : Martial Arts (Current Rank: 4th Kyu + Bar ) - Ready to grade" at bounding box center [791, 166] width 202 height 22
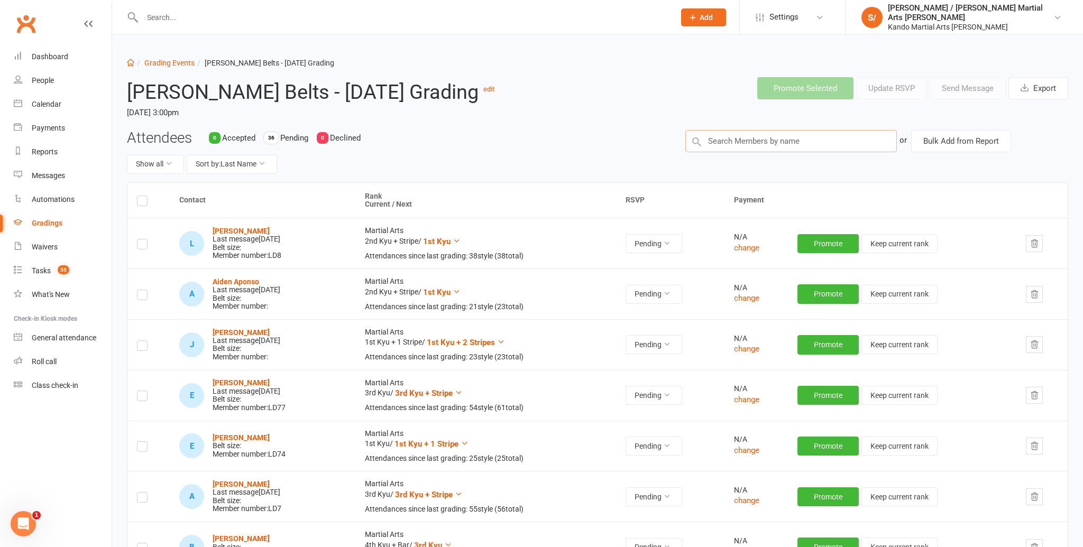
click at [728, 152] on input "text" at bounding box center [790, 141] width 211 height 22
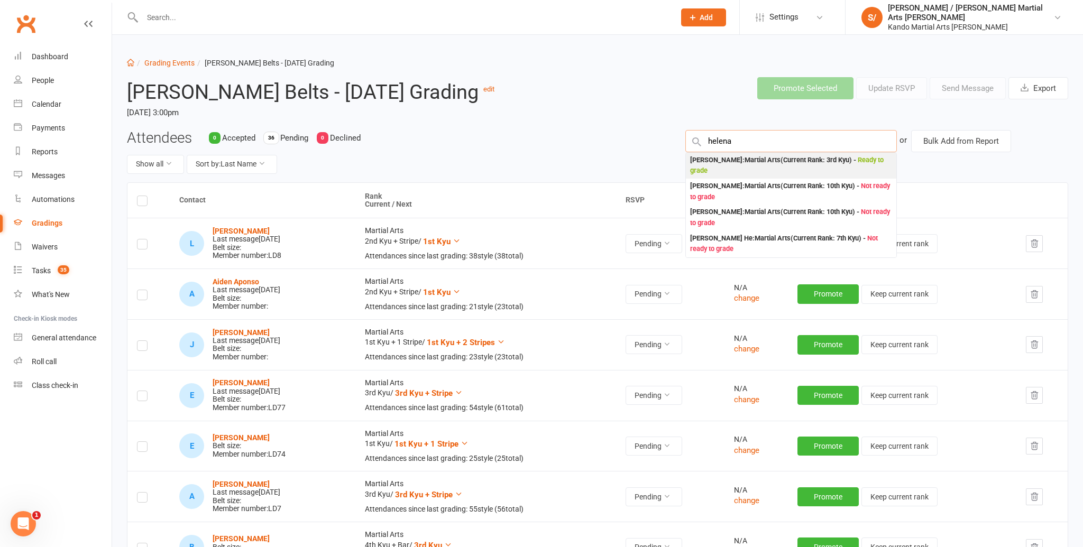
type input "helena"
click at [720, 177] on div "[PERSON_NAME] : Martial Arts (Current Rank: 3rd Kyu ) - Ready to grade" at bounding box center [791, 166] width 202 height 22
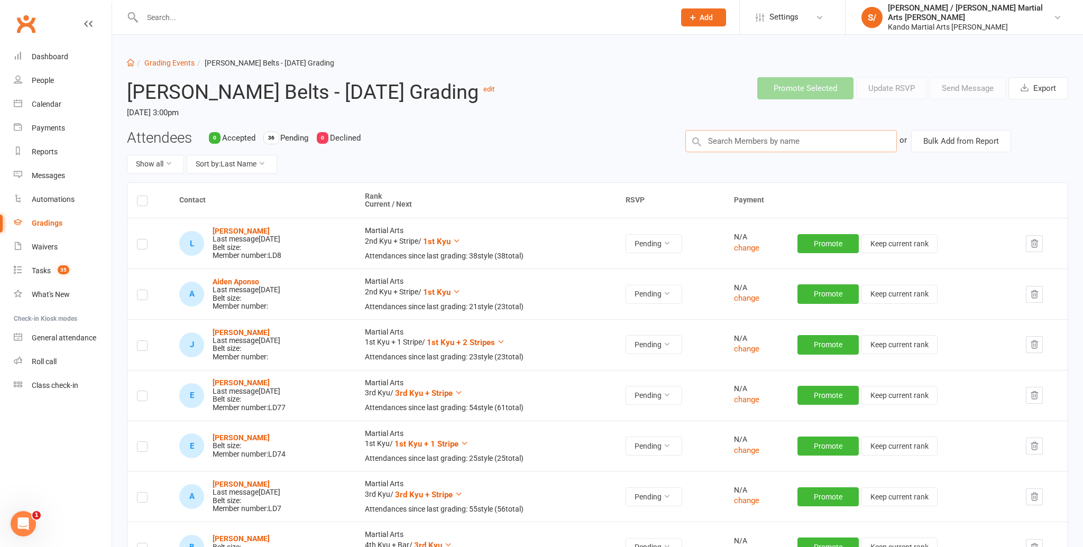
click at [722, 152] on input "text" at bounding box center [790, 141] width 211 height 22
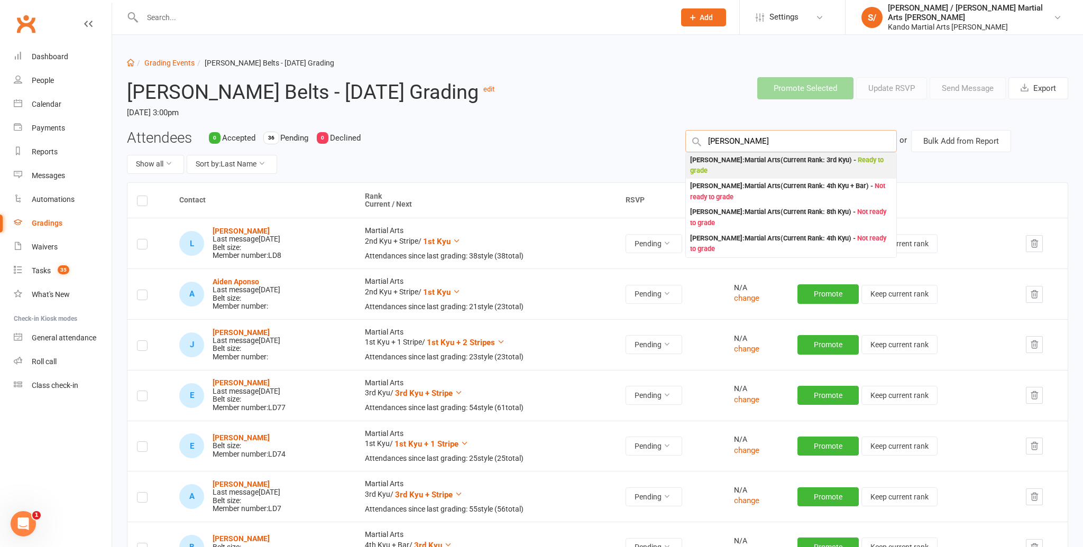
type input "[PERSON_NAME]"
click at [712, 177] on div "[PERSON_NAME] : Martial Arts (Current Rank: 3rd Kyu ) - Ready to grade" at bounding box center [791, 166] width 202 height 22
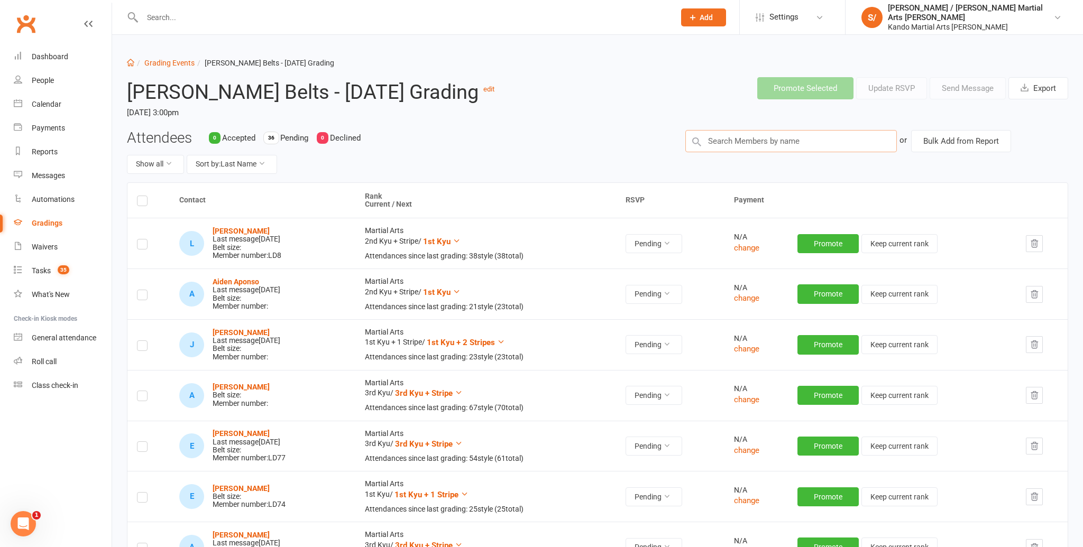
click at [729, 152] on input "text" at bounding box center [790, 141] width 211 height 22
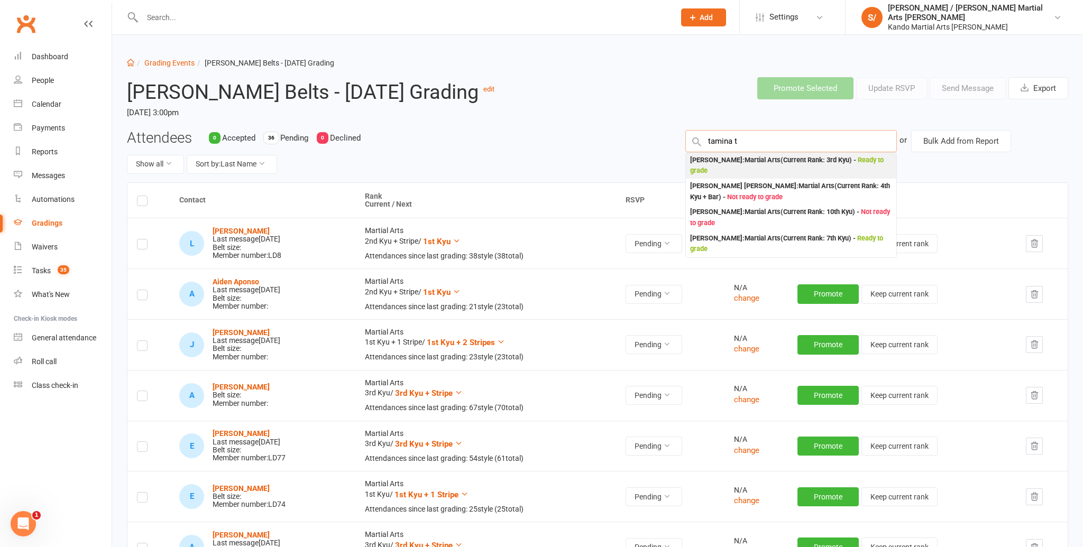
type input "tamina t"
click at [736, 177] on div "[PERSON_NAME] : Martial Arts (Current Rank: 3rd Kyu ) - Ready to grade" at bounding box center [791, 166] width 202 height 22
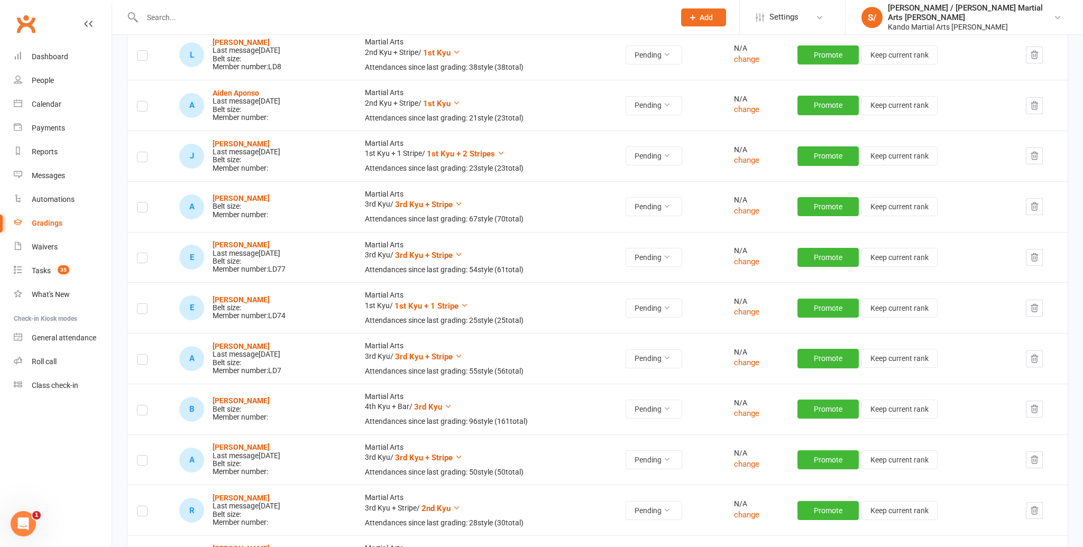
scroll to position [190, 0]
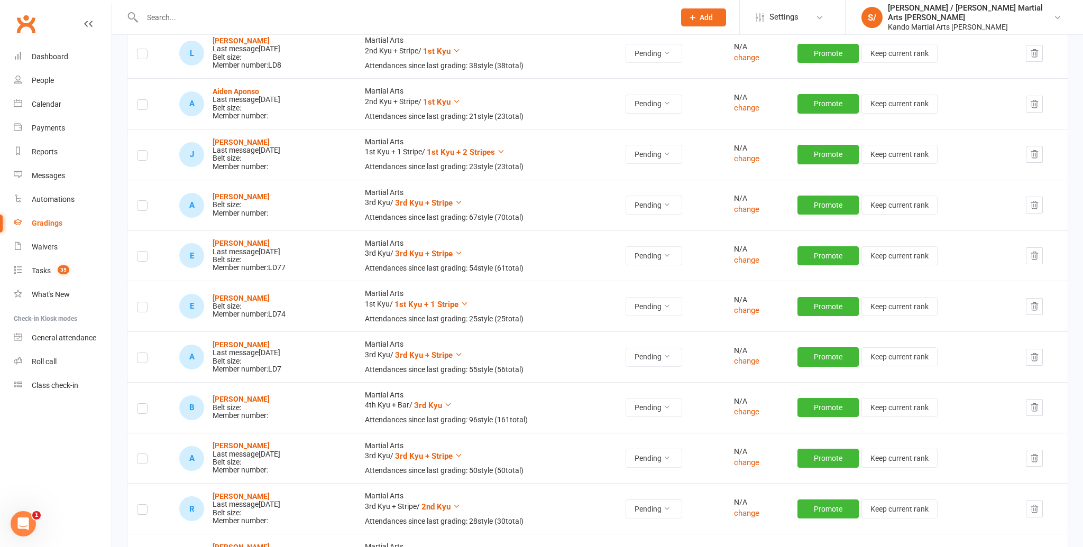
click at [141, 207] on label at bounding box center [142, 207] width 11 height 0
click at [141, 201] on input "checkbox" at bounding box center [142, 201] width 11 height 0
click at [144, 309] on label at bounding box center [142, 309] width 11 height 0
click at [144, 302] on input "checkbox" at bounding box center [142, 302] width 11 height 0
click at [144, 410] on label at bounding box center [142, 410] width 11 height 0
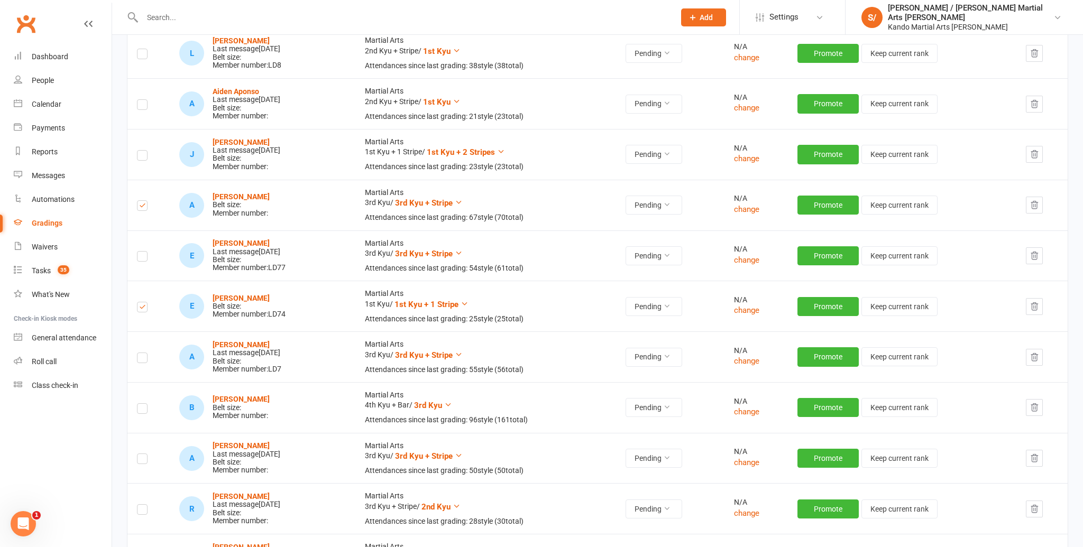
click at [144, 404] on input "checkbox" at bounding box center [142, 404] width 11 height 0
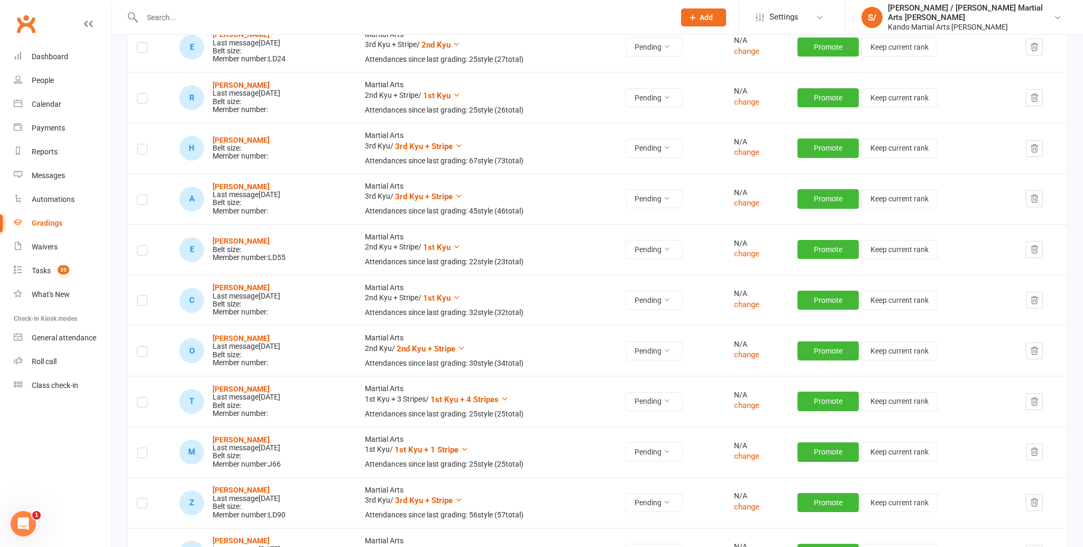
scroll to position [1058, 0]
click at [145, 252] on label at bounding box center [142, 252] width 11 height 0
click at [145, 245] on input "checkbox" at bounding box center [142, 245] width 11 height 0
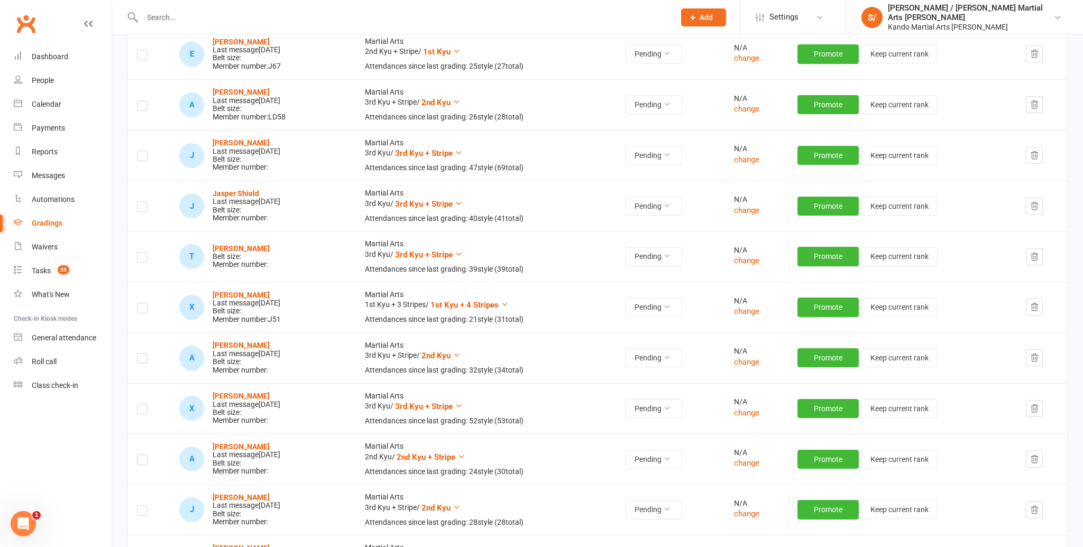
scroll to position [1660, 0]
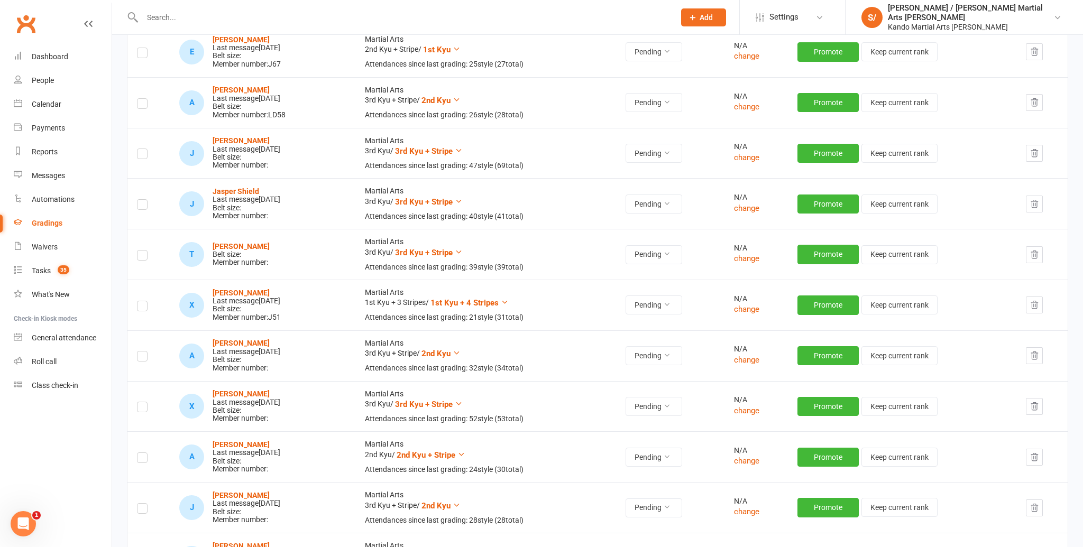
click at [141, 257] on label at bounding box center [142, 257] width 11 height 0
click at [141, 251] on input "checkbox" at bounding box center [142, 251] width 11 height 0
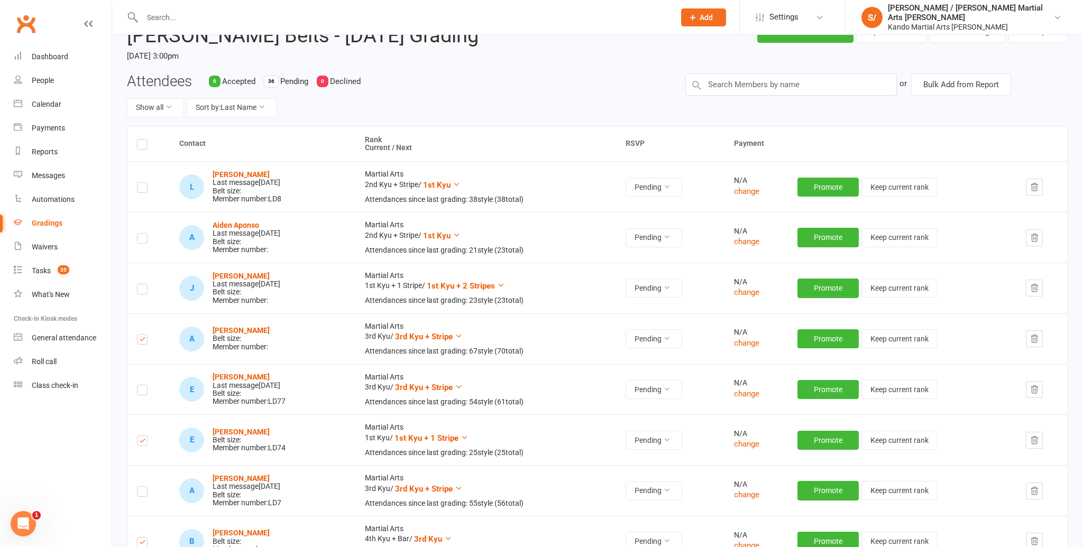
scroll to position [56, 0]
click at [743, 96] on input "text" at bounding box center [790, 85] width 211 height 22
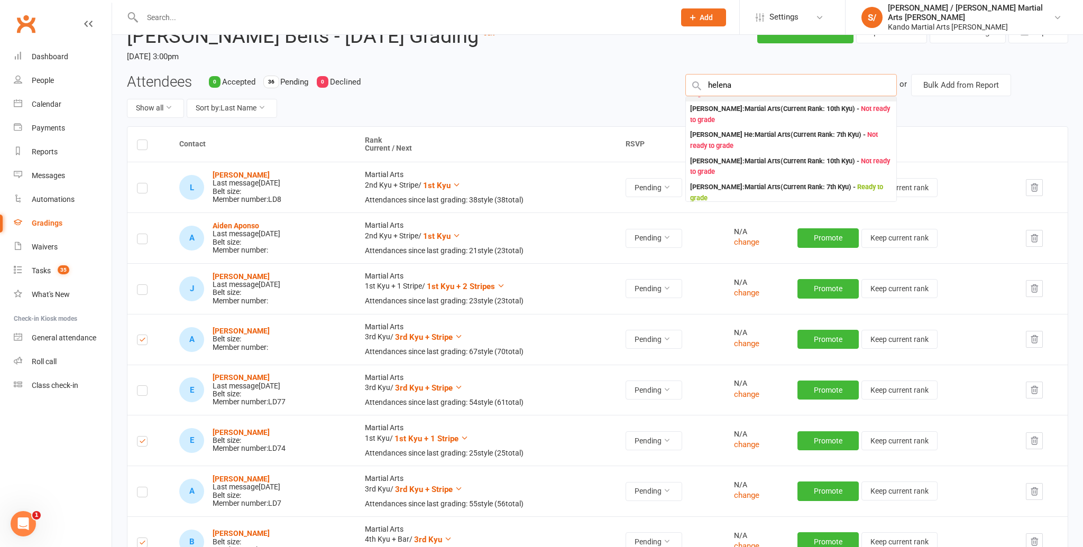
scroll to position [0, 0]
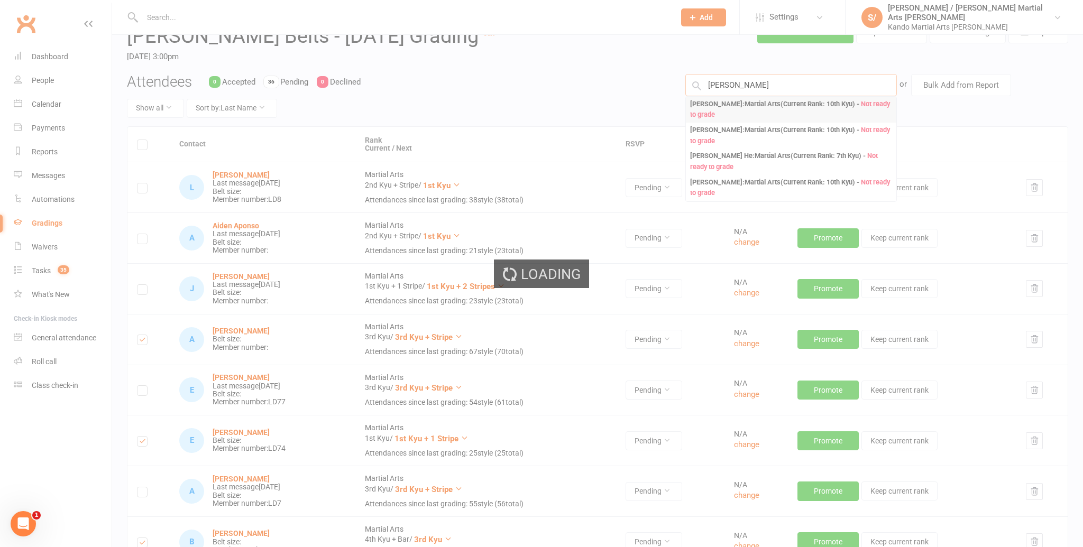
type input "[PERSON_NAME]"
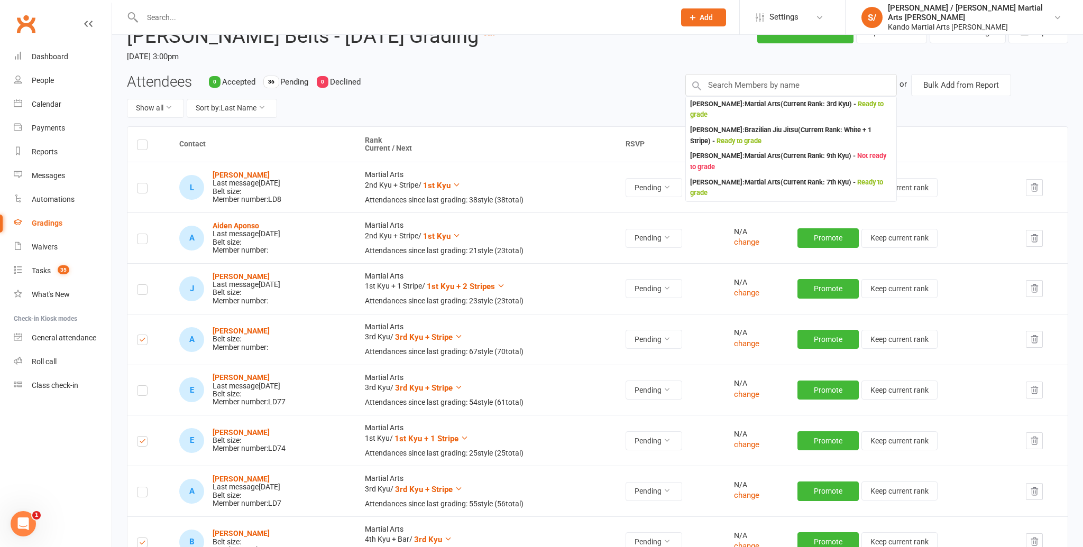
click at [539, 61] on header "[PERSON_NAME] Belts - [DATE] Grading edit [DATE] 3:00pm Promote Selected Update…" at bounding box center [597, 43] width 957 height 61
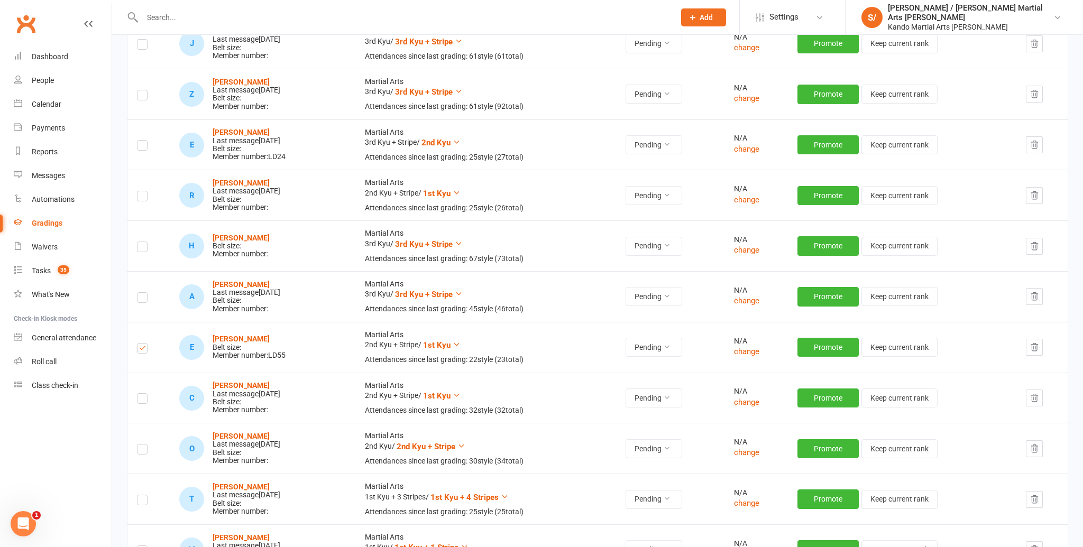
scroll to position [955, 0]
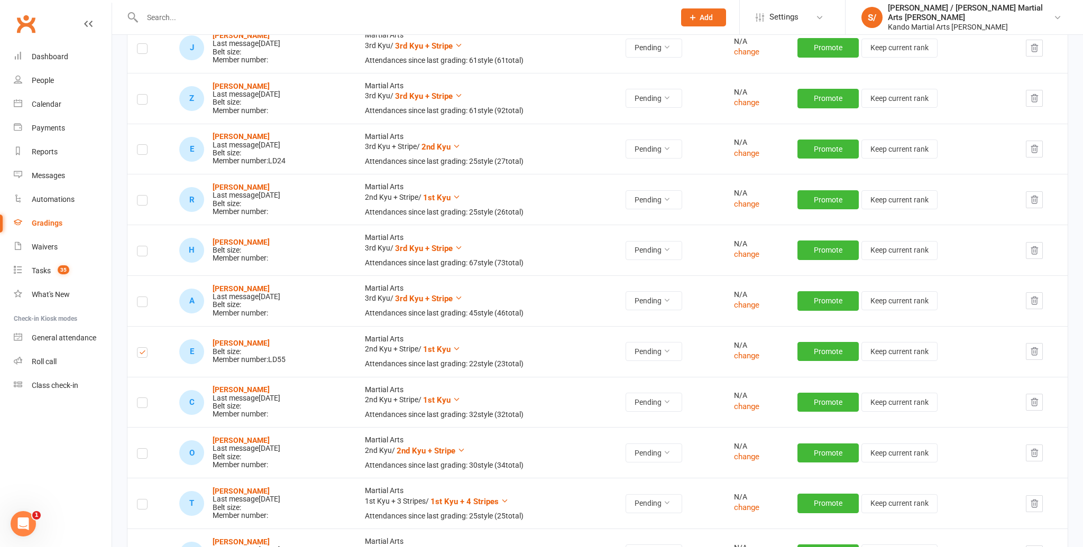
click at [143, 253] on label at bounding box center [142, 253] width 11 height 0
click at [143, 246] on input "checkbox" at bounding box center [142, 246] width 11 height 0
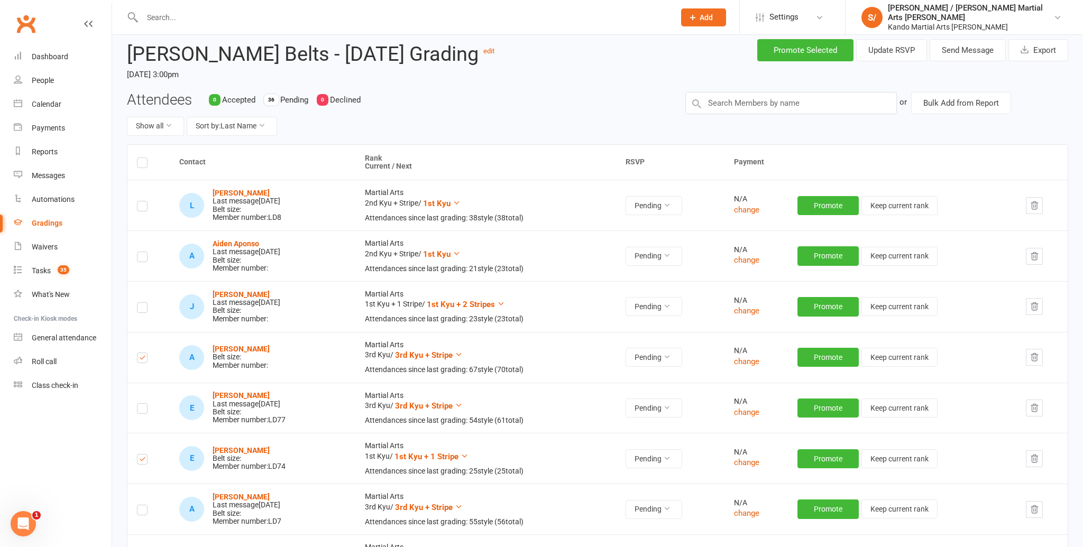
scroll to position [0, 0]
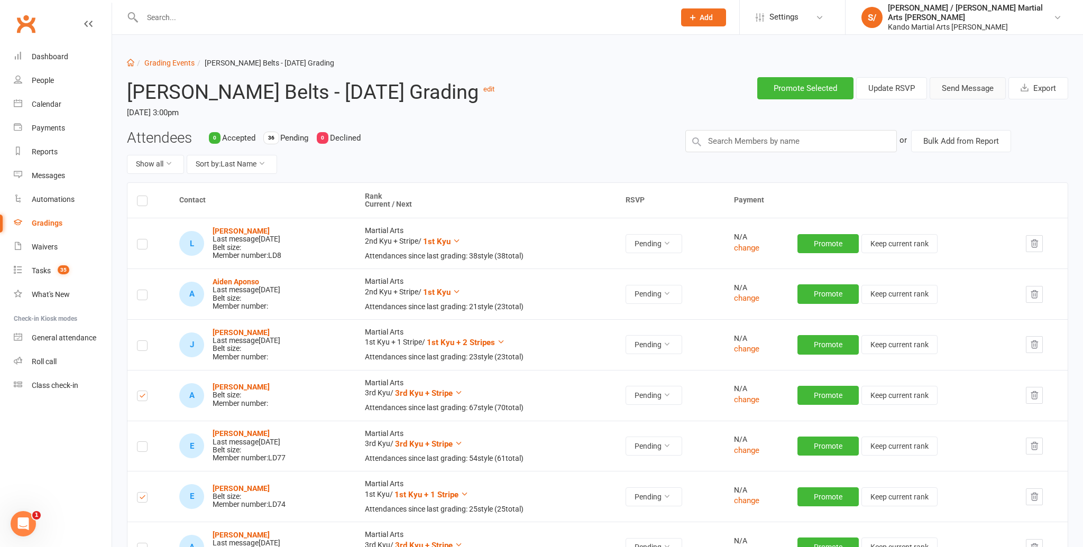
click at [973, 85] on button "Send Message" at bounding box center [967, 88] width 76 height 22
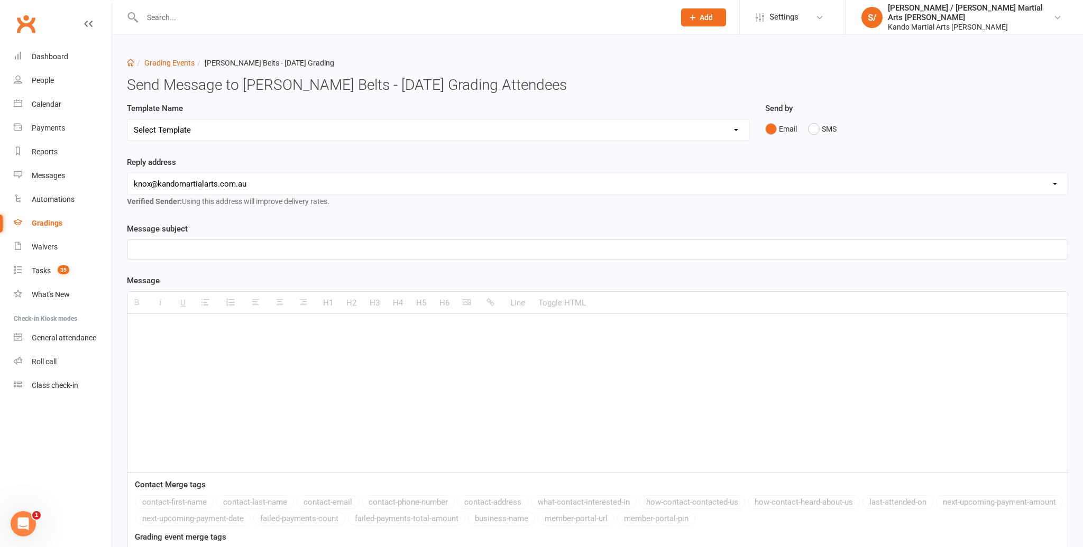
click at [298, 131] on select "Select Template [Email] Confirmation of Successful Grading [Email] Congratulati…" at bounding box center [437, 129] width 621 height 21
select select "15"
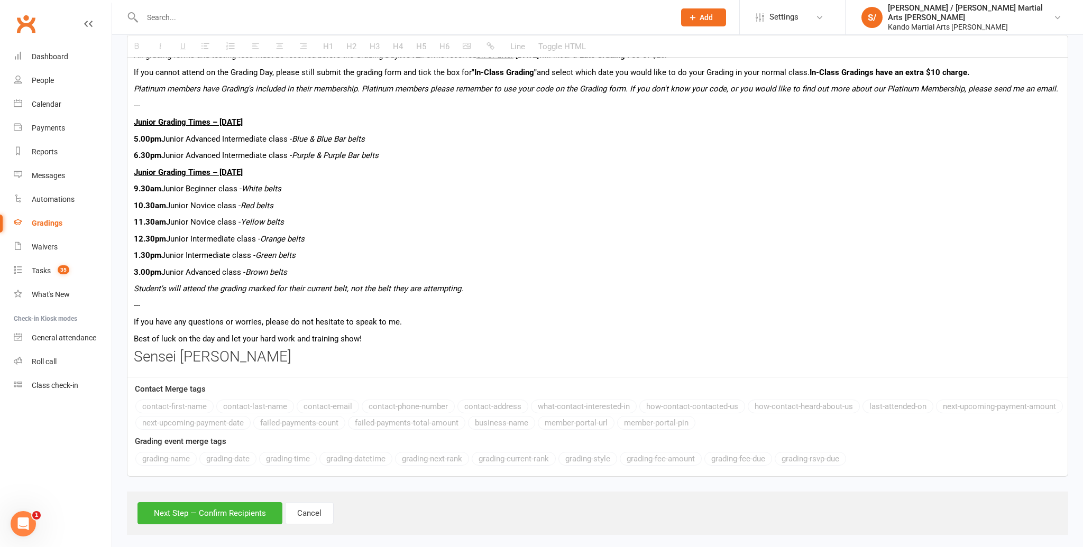
scroll to position [581, 0]
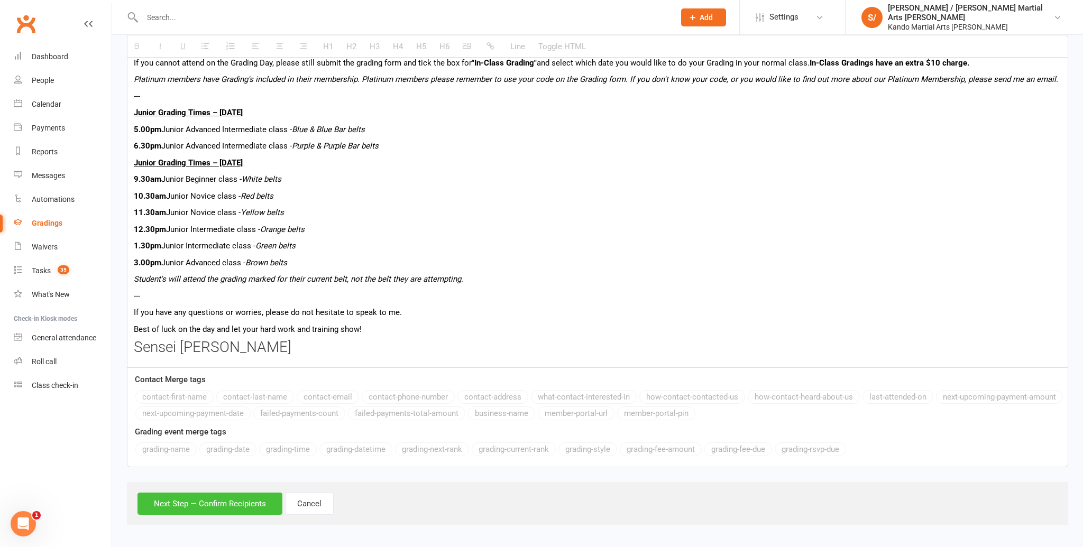
click at [173, 503] on button "Next Step — Confirm Recipients" at bounding box center [209, 504] width 145 height 22
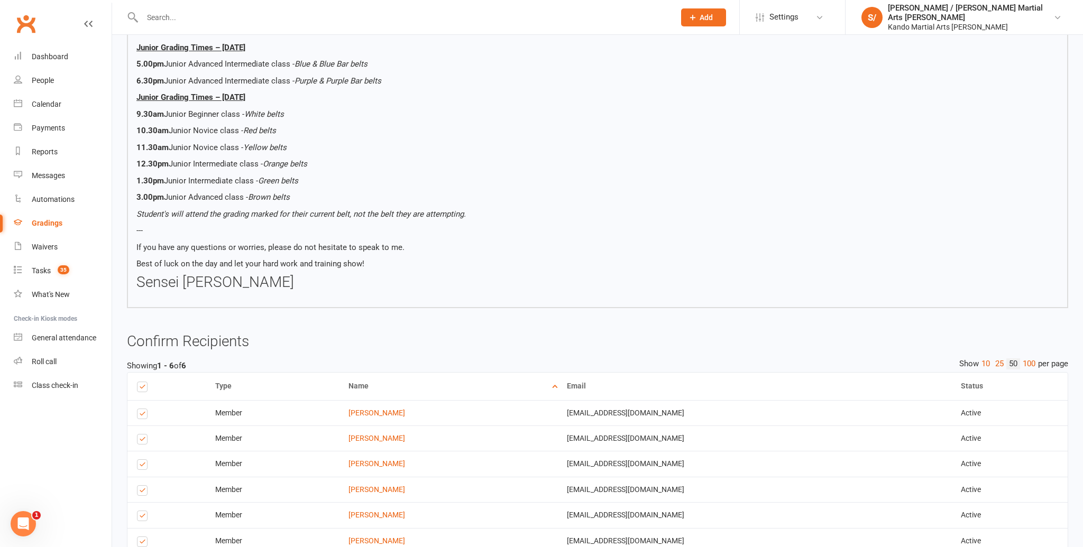
scroll to position [659, 0]
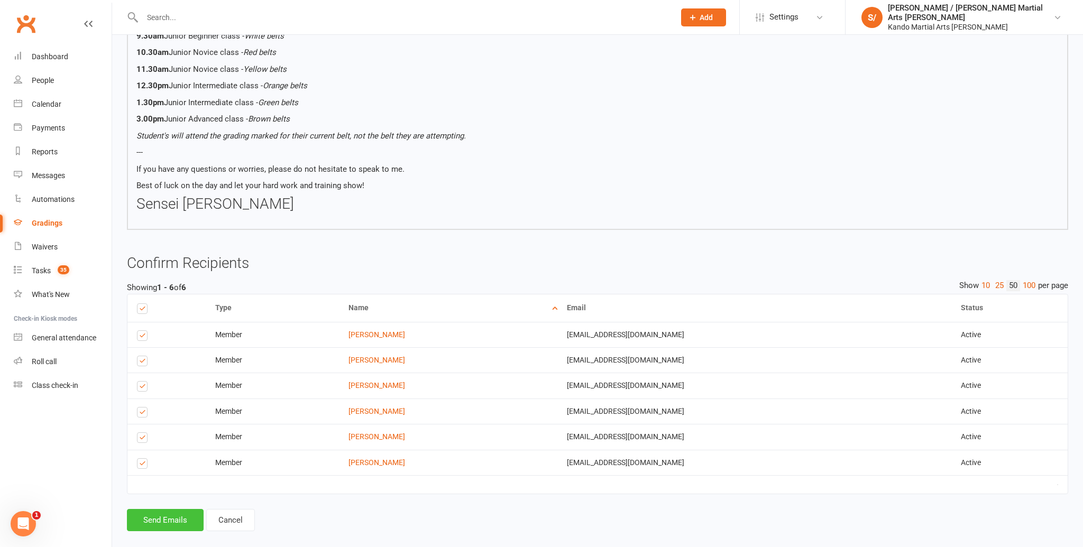
click at [156, 509] on button "Send Emails" at bounding box center [165, 520] width 77 height 22
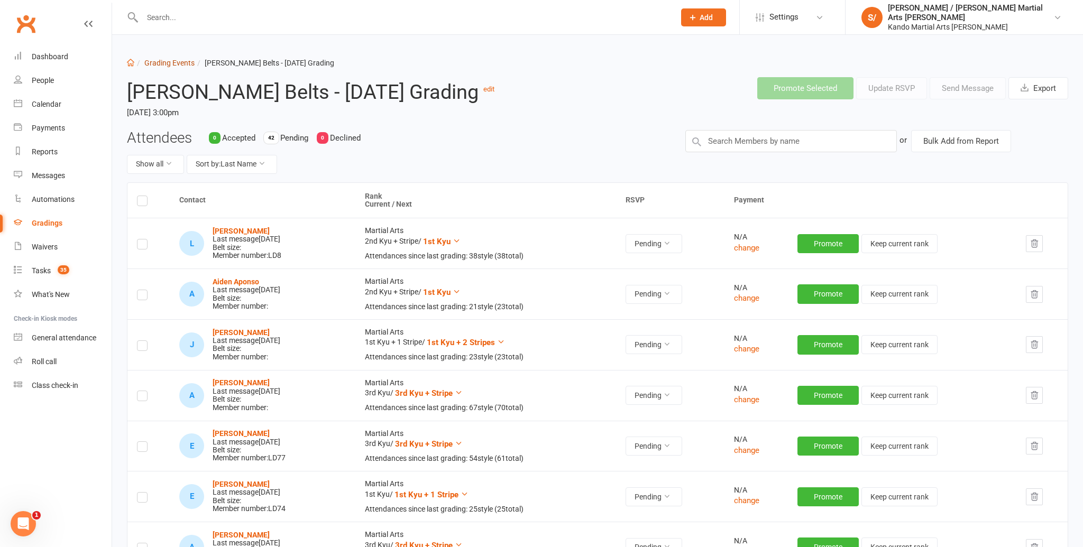
click at [170, 62] on link "Grading Events" at bounding box center [169, 63] width 50 height 8
select select "100"
